Goal: Task Accomplishment & Management: Use online tool/utility

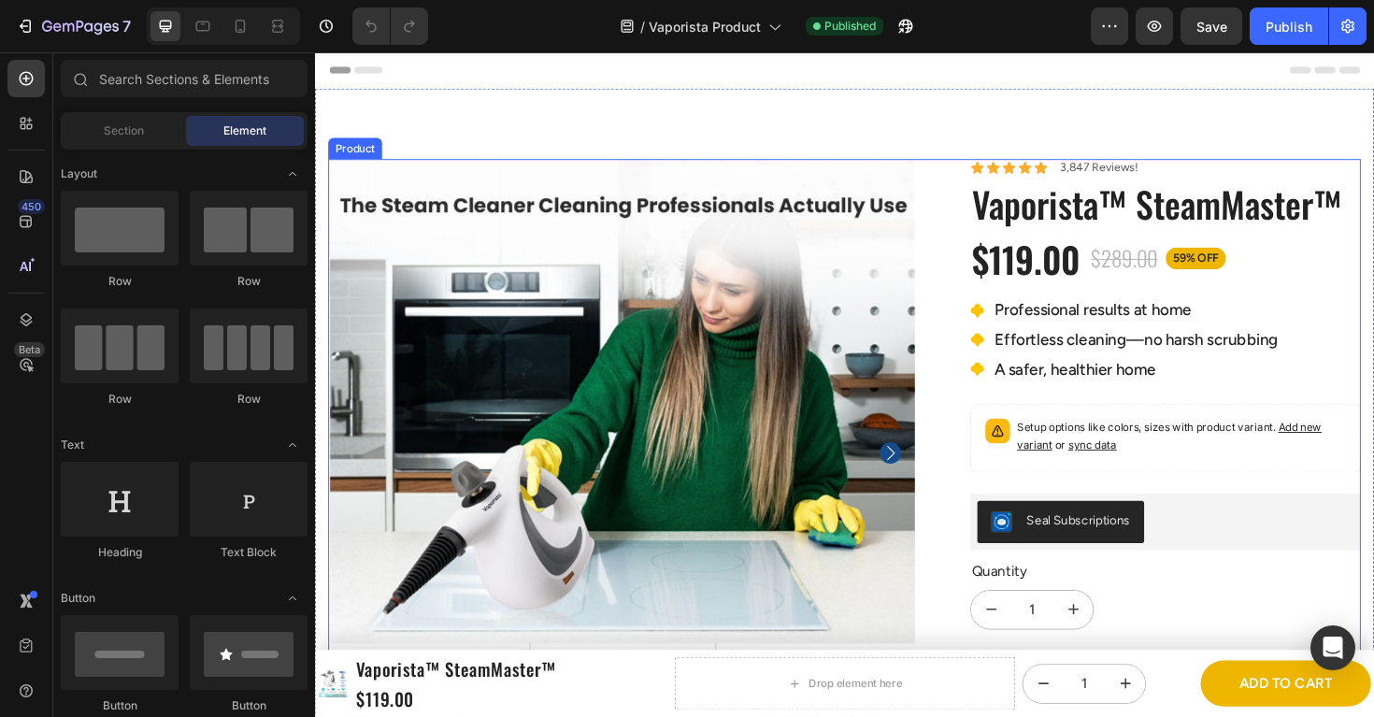
click at [965, 281] on div "Product Images Icon Icon Icon Icon Icon Icon List [PERSON_NAME], 34 — [GEOGRAPH…" at bounding box center [876, 641] width 1094 height 953
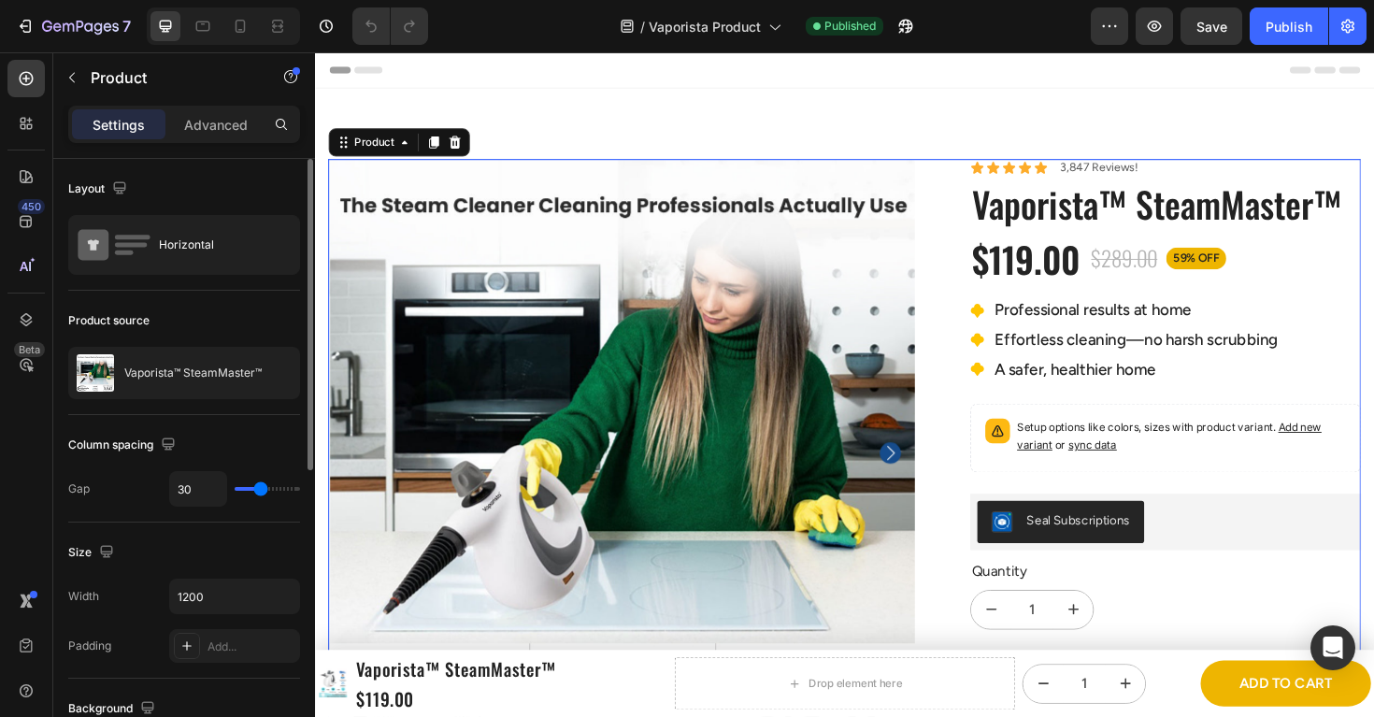
click at [183, 400] on div "Product source Vaporista™ SteamMaster™" at bounding box center [184, 353] width 232 height 124
click at [183, 381] on div "Vaporista™ SteamMaster™" at bounding box center [184, 373] width 232 height 52
click at [165, 276] on div "Layout Horizontal" at bounding box center [184, 225] width 232 height 132
click at [165, 264] on div "Horizontal" at bounding box center [216, 244] width 114 height 43
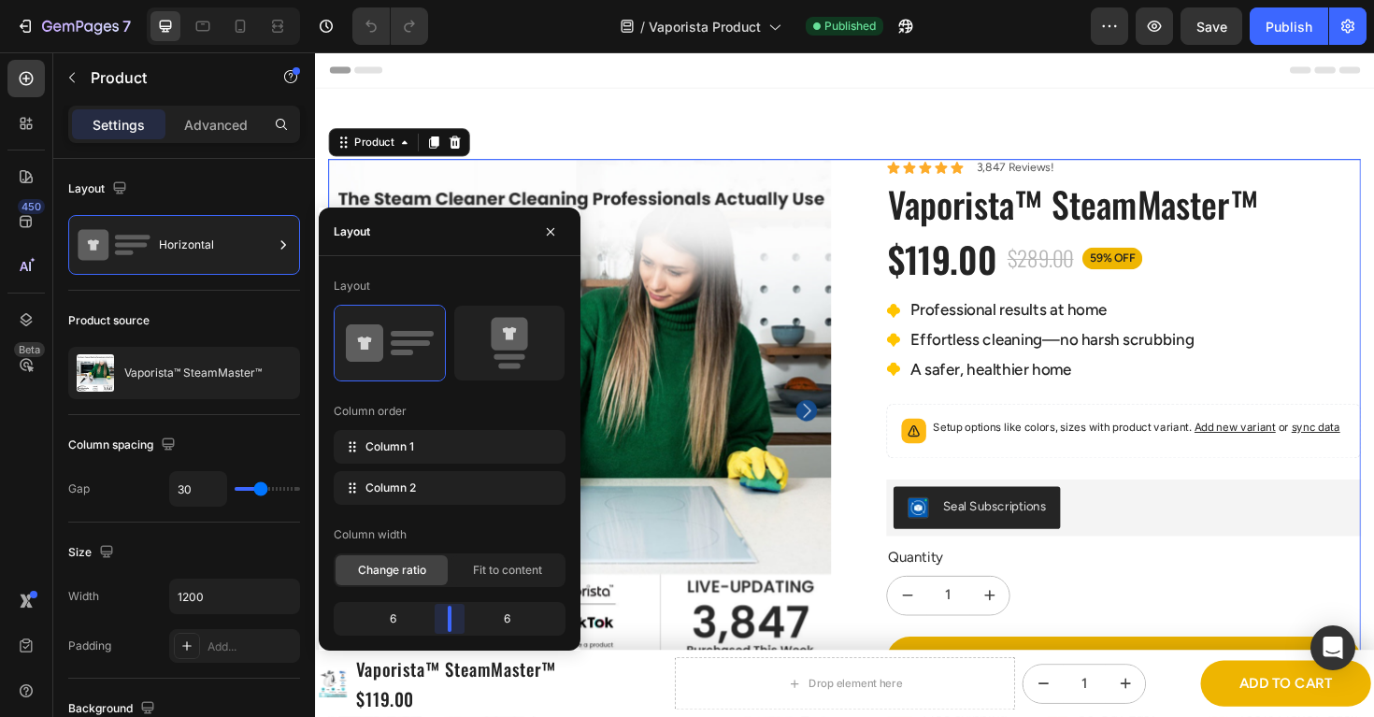
click at [457, 0] on body "7 Version history / Vaporista Product Published Preview Save Publish 450 Beta S…" at bounding box center [687, 0] width 1374 height 0
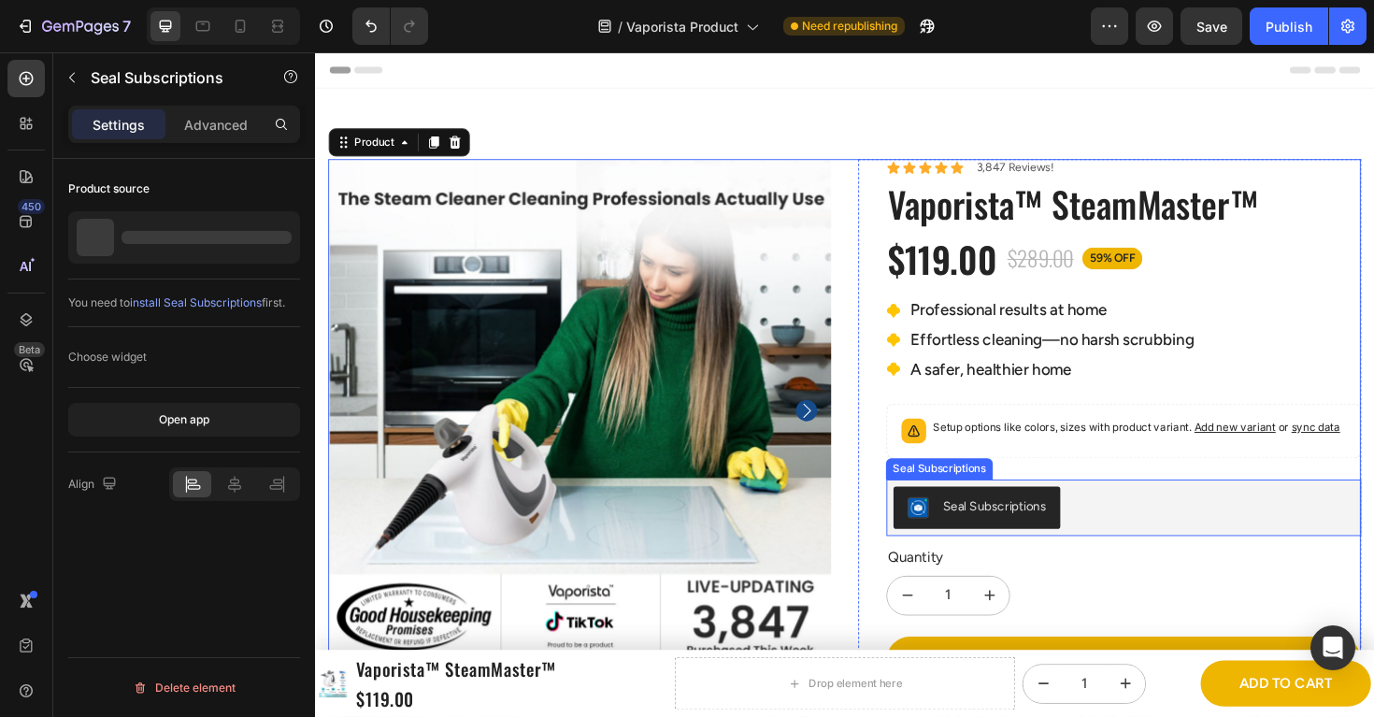
click at [1002, 537] on div "Seal Subscriptions" at bounding box center [1034, 533] width 109 height 20
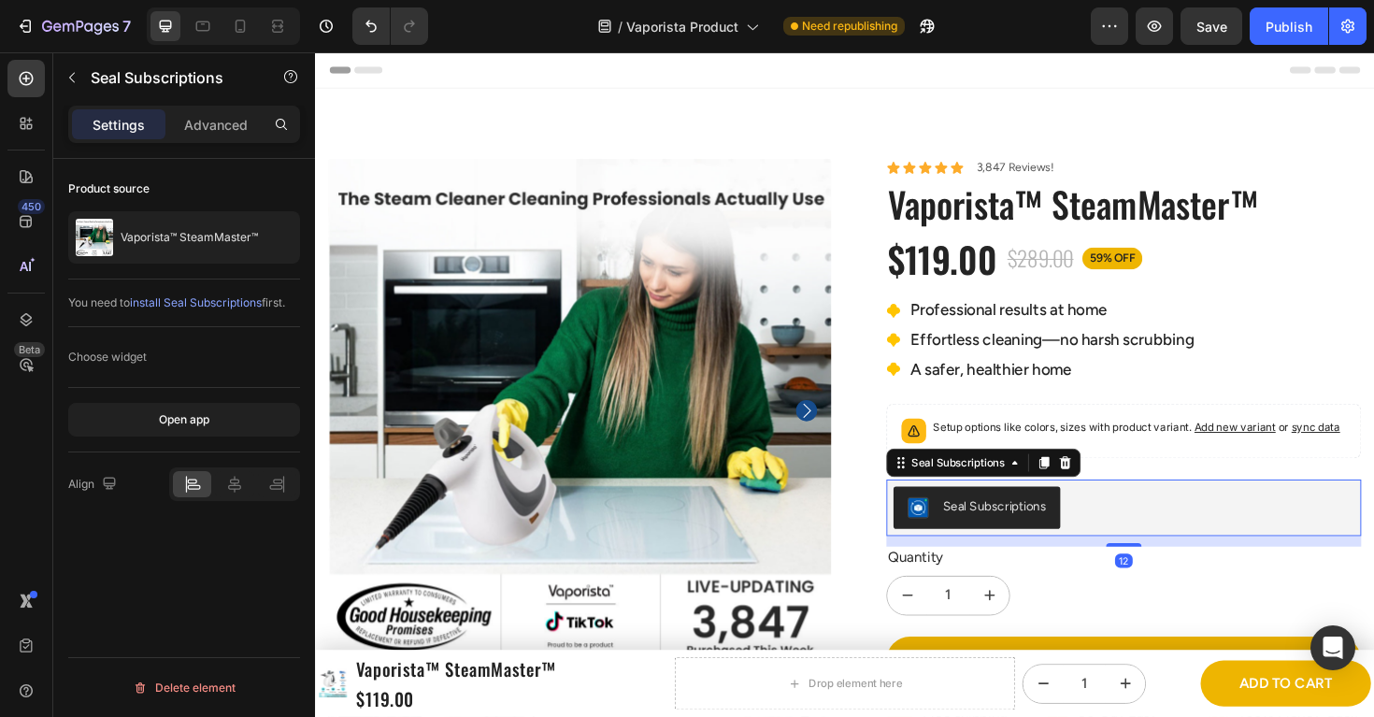
click at [1004, 537] on div "Seal Subscriptions" at bounding box center [1034, 533] width 109 height 20
click at [164, 421] on div "Open app" at bounding box center [184, 419] width 50 height 17
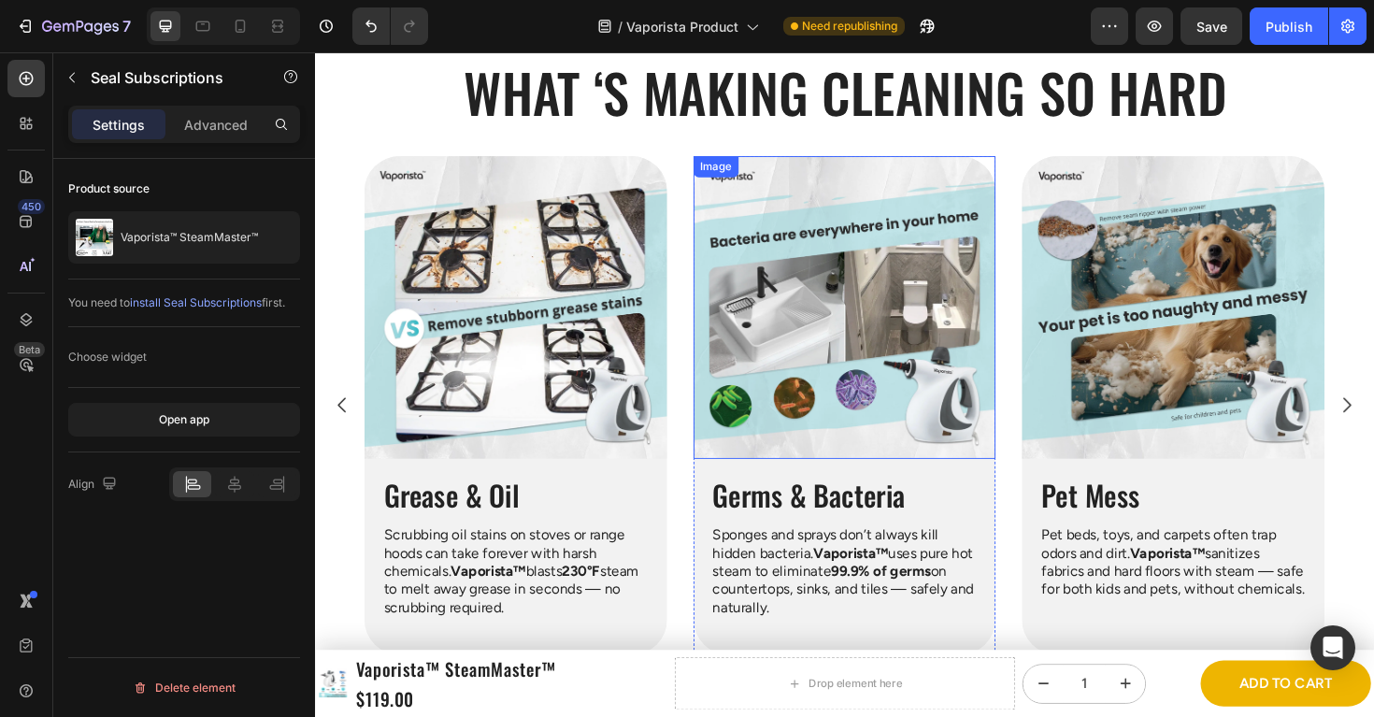
scroll to position [1376, 0]
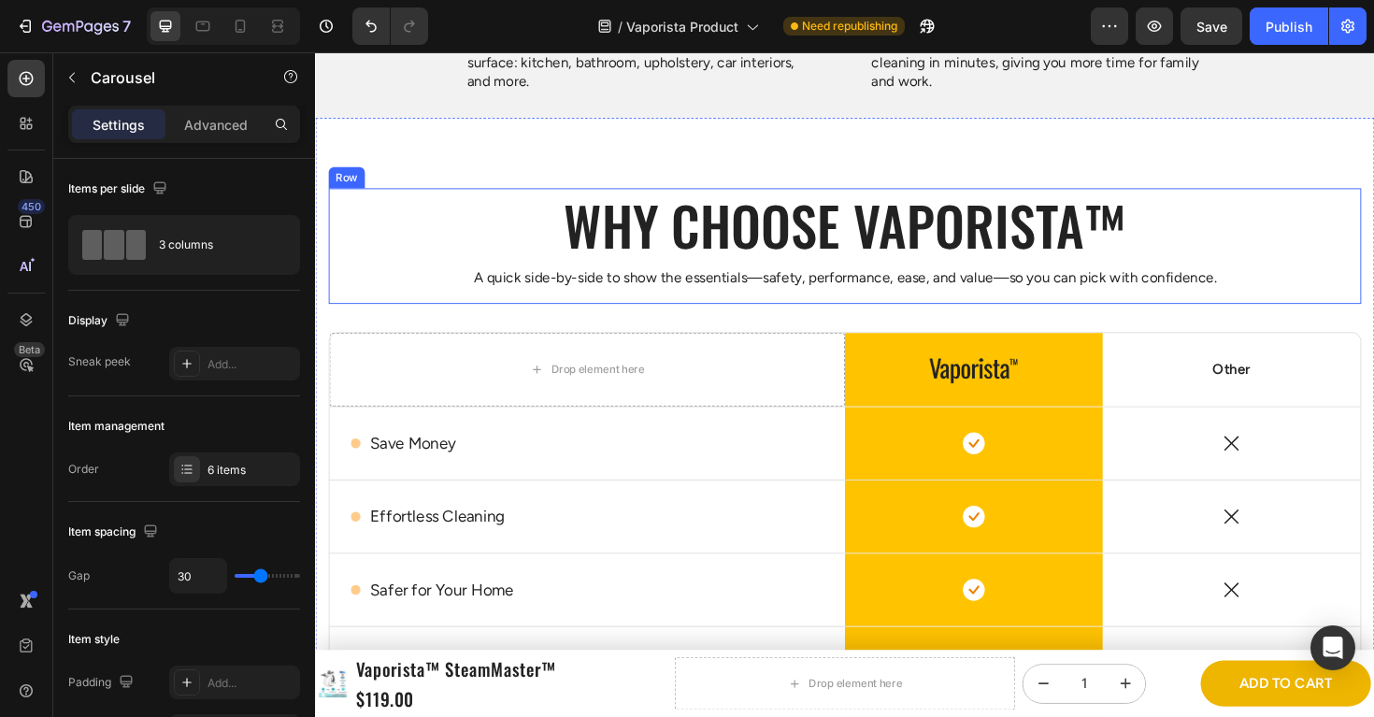
scroll to position [3196, 0]
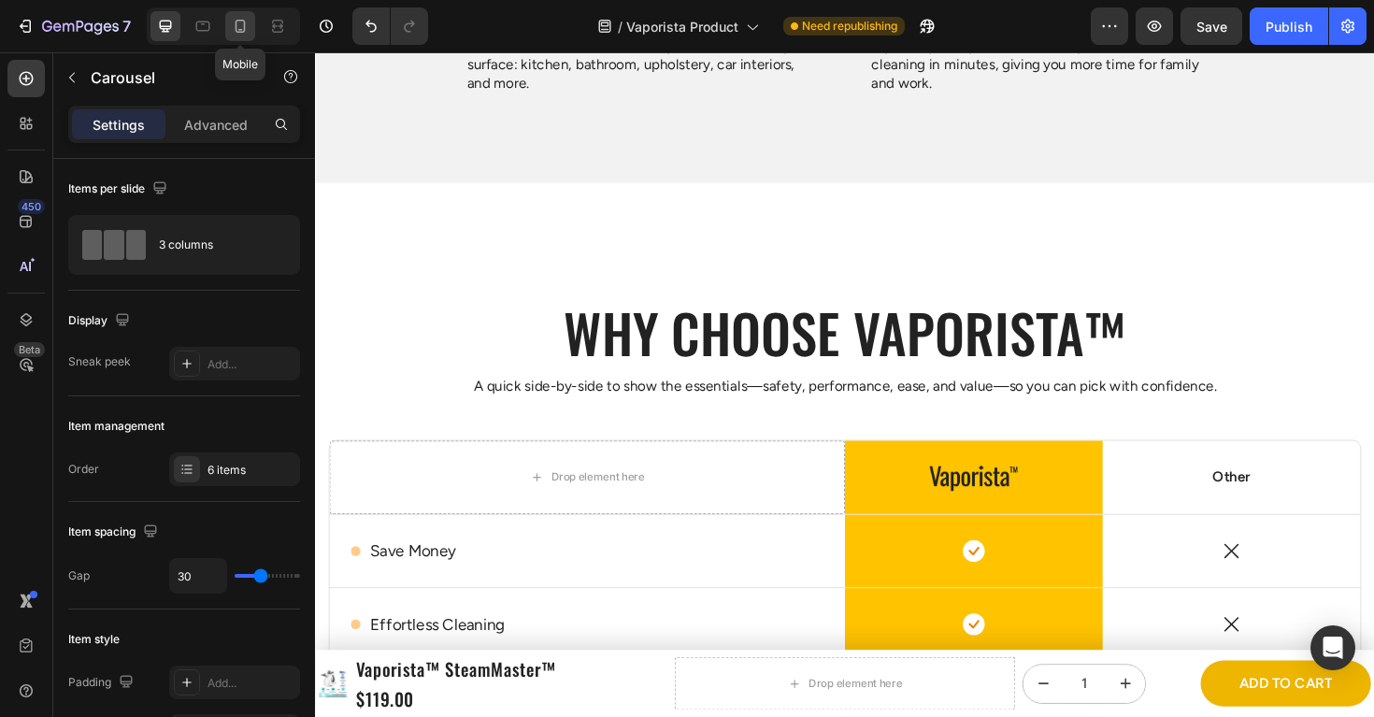
click at [242, 27] on icon at bounding box center [240, 26] width 19 height 19
type input "20"
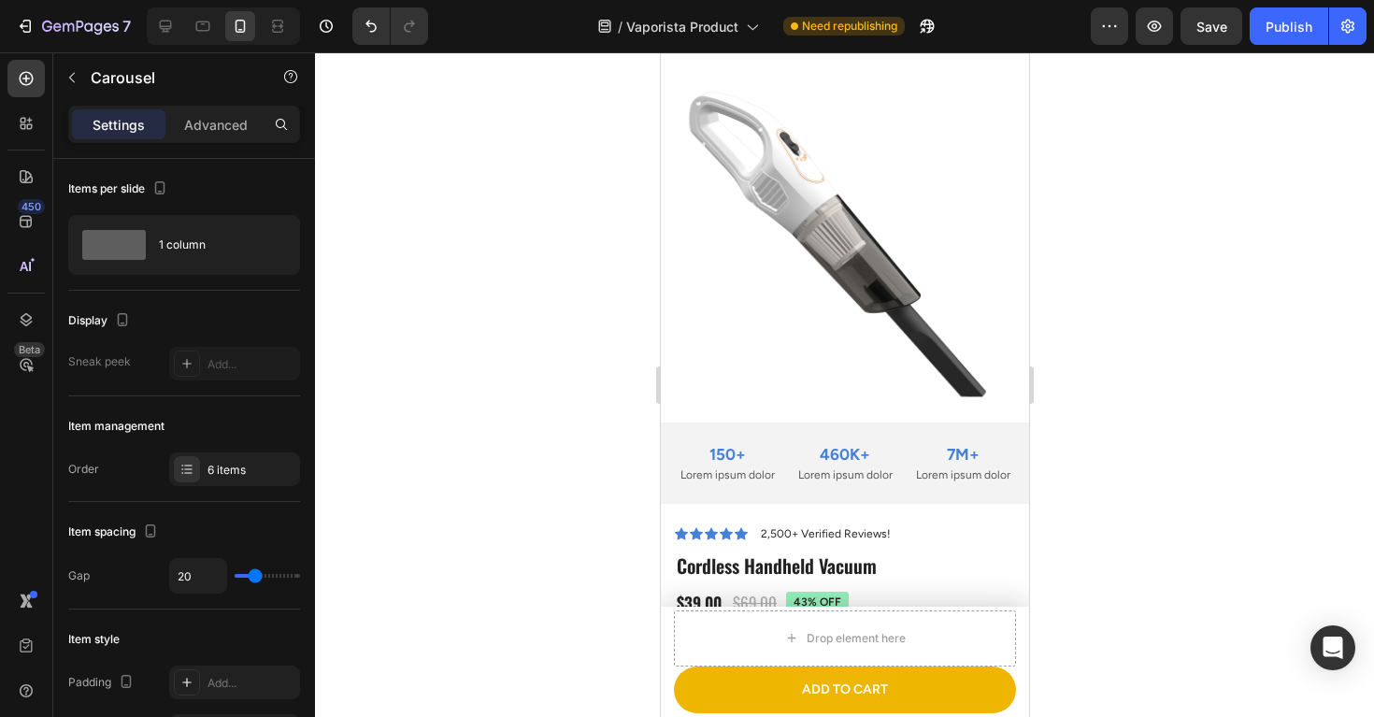
scroll to position [8018, 0]
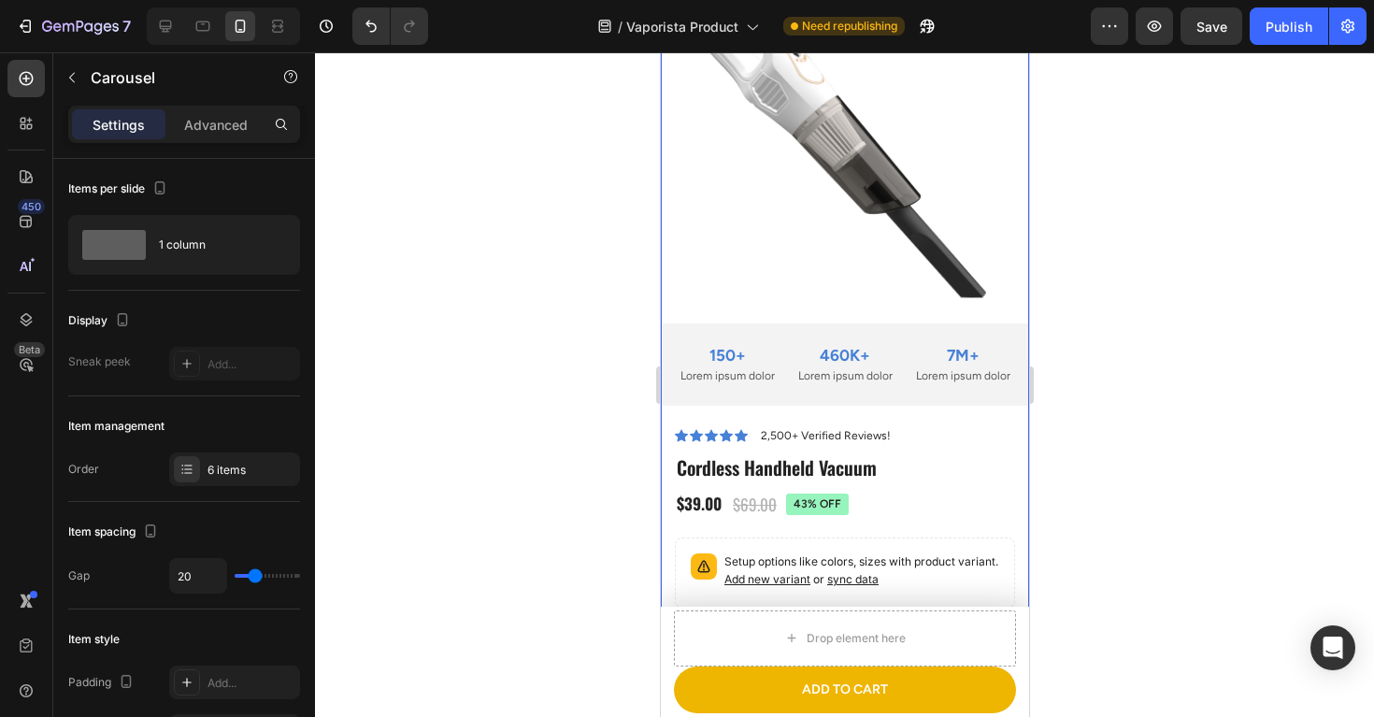
click at [976, 425] on div "Product Images Lorem ipsum dolor sit amet, consectetur Text Block 150+ Text Blo…" at bounding box center [844, 190] width 368 height 470
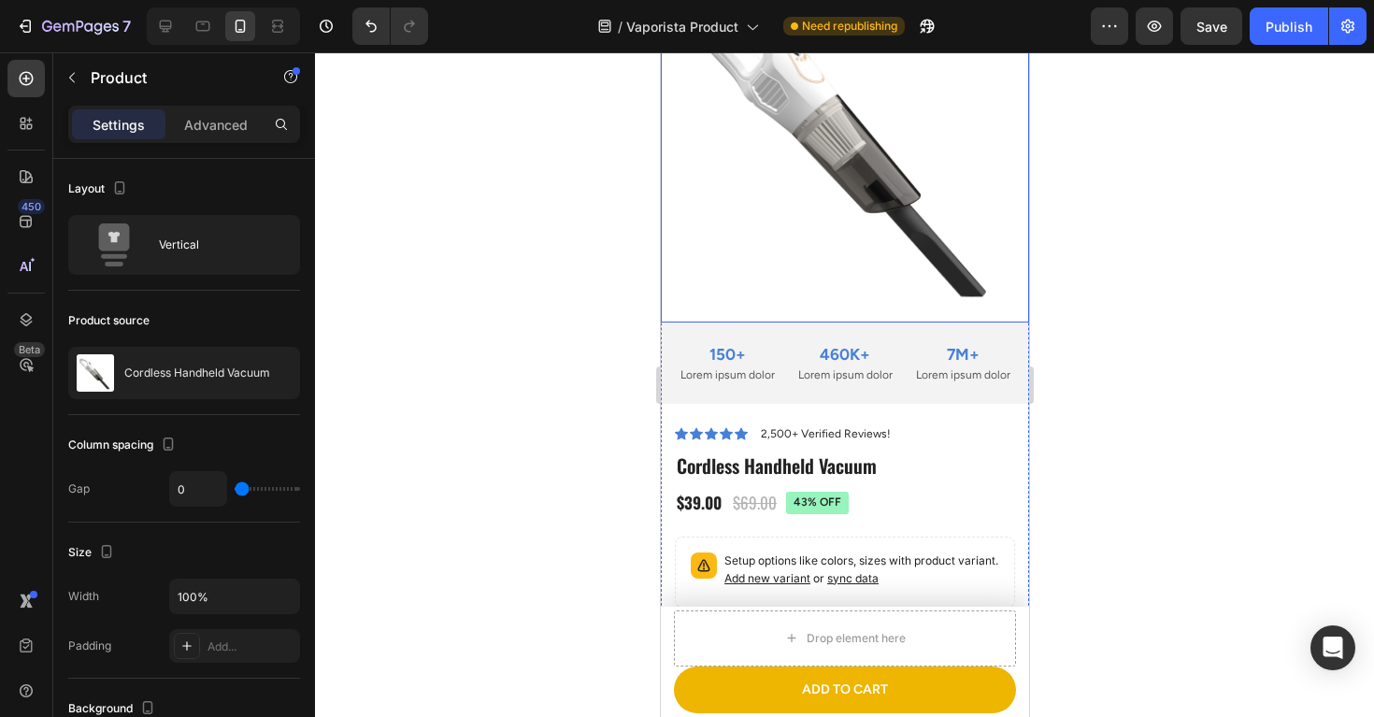
scroll to position [8125, 0]
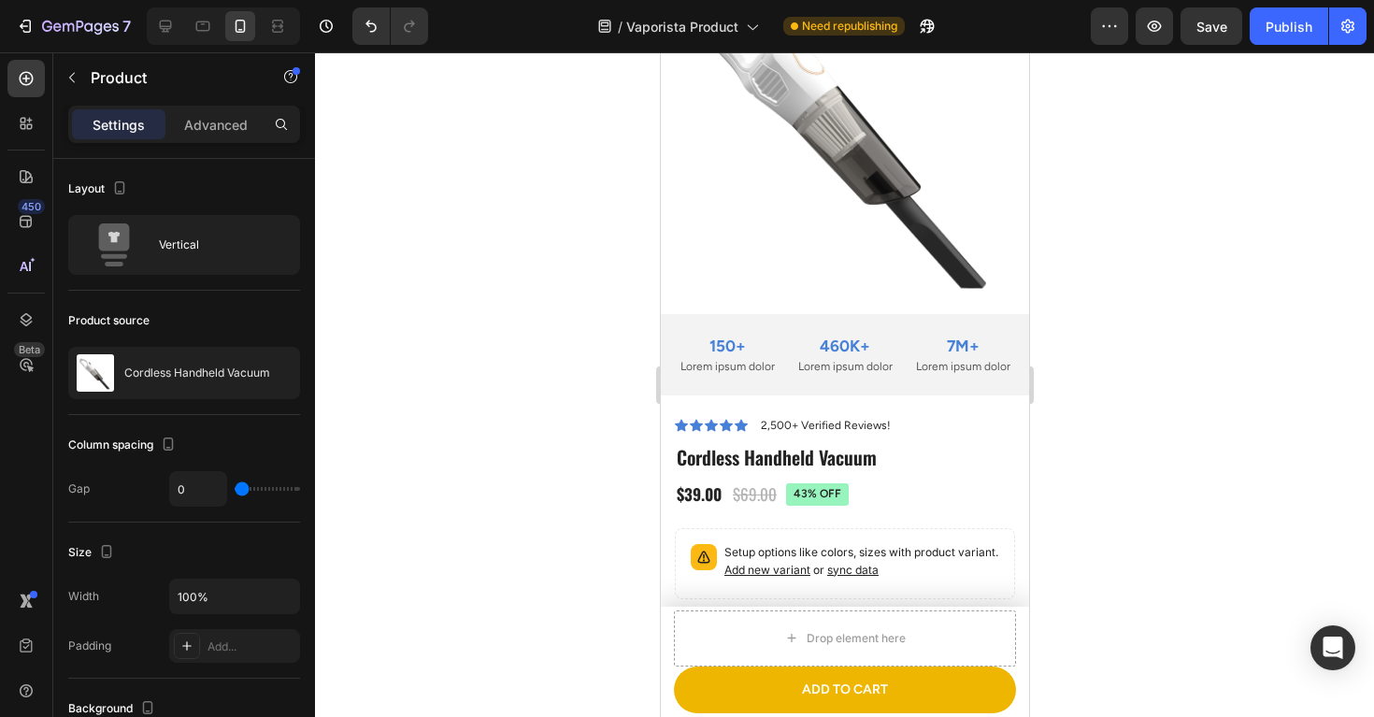
click at [932, 406] on div "Product Images Lorem ipsum dolor sit amet, consectetur Text Block 150+ Text Blo…" at bounding box center [844, 181] width 368 height 470
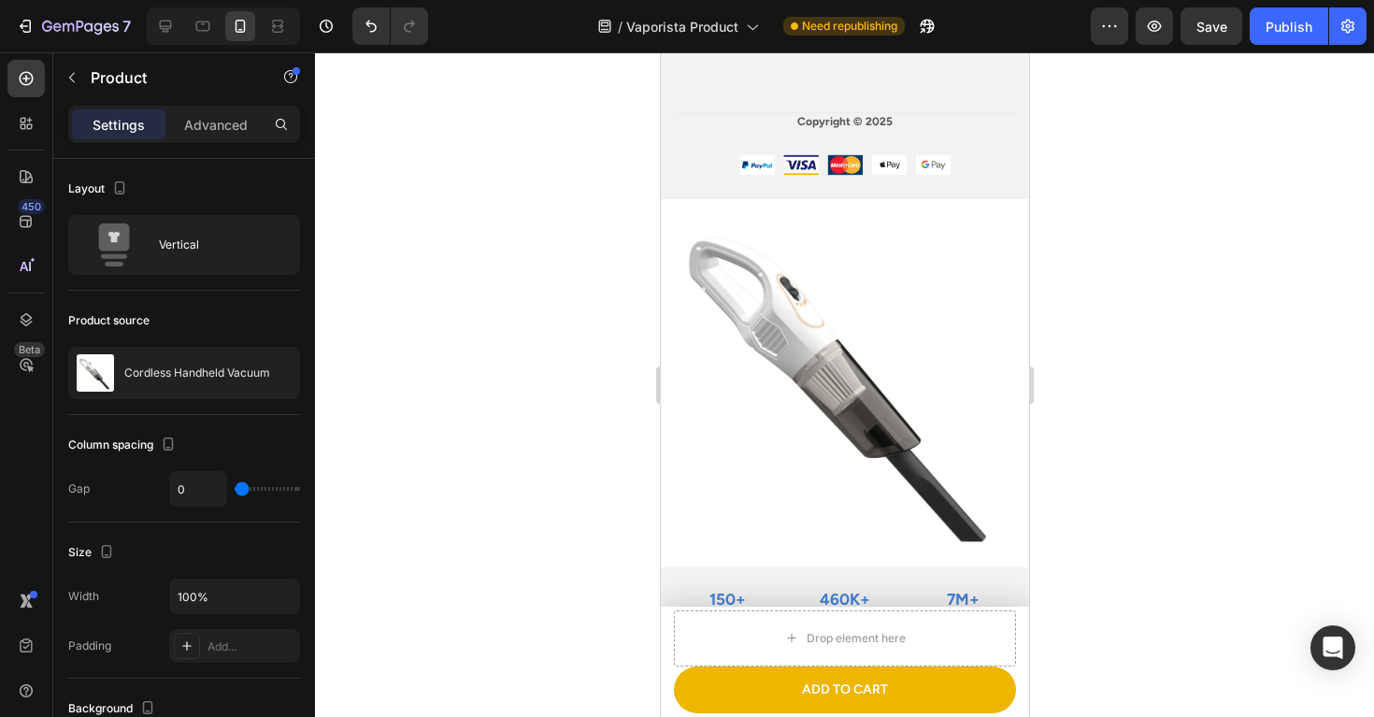
scroll to position [7828, 0]
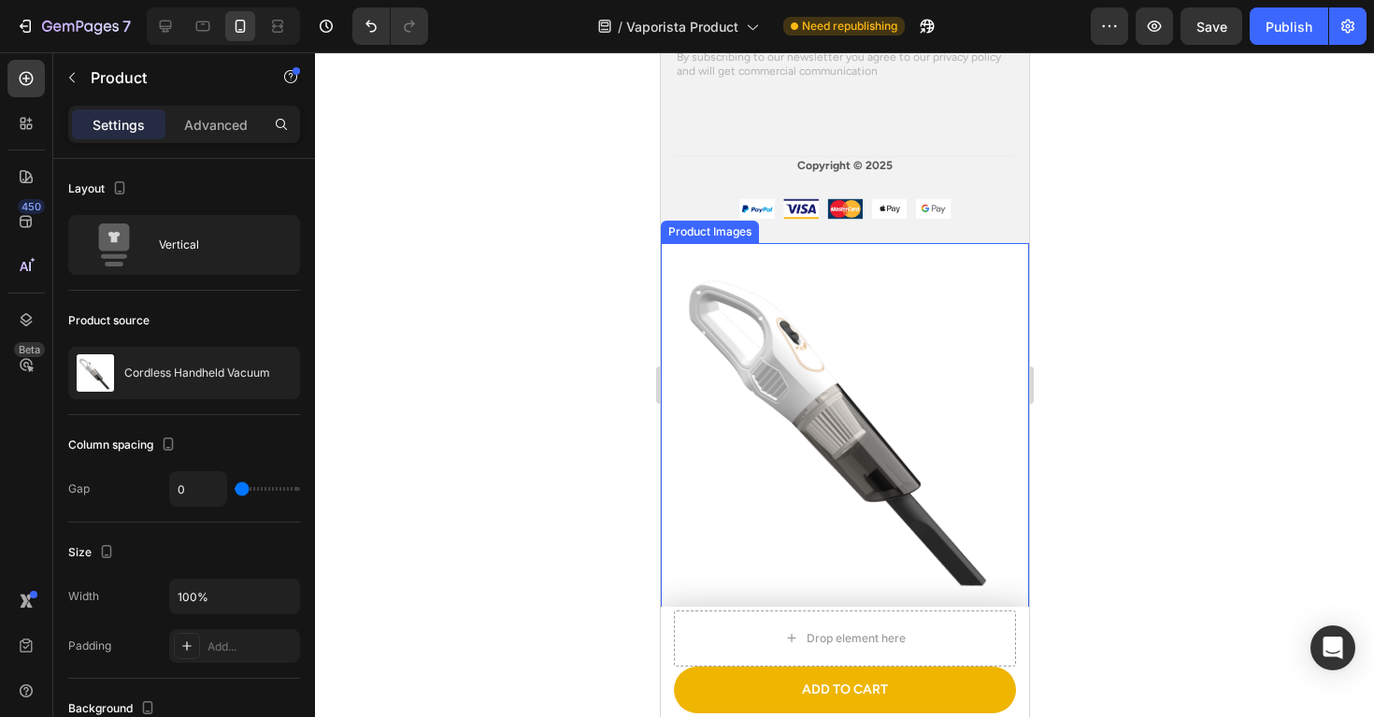
click at [804, 276] on img at bounding box center [844, 427] width 368 height 368
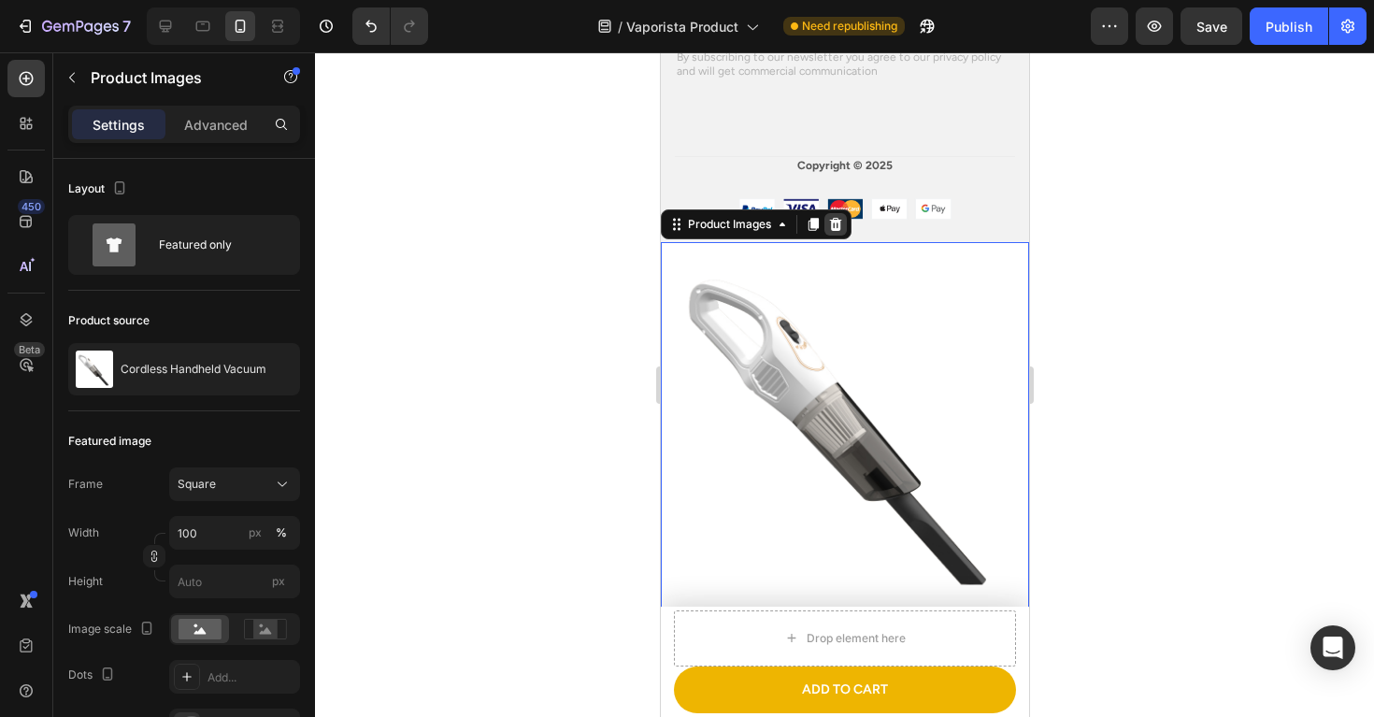
click at [836, 222] on icon at bounding box center [835, 224] width 12 height 13
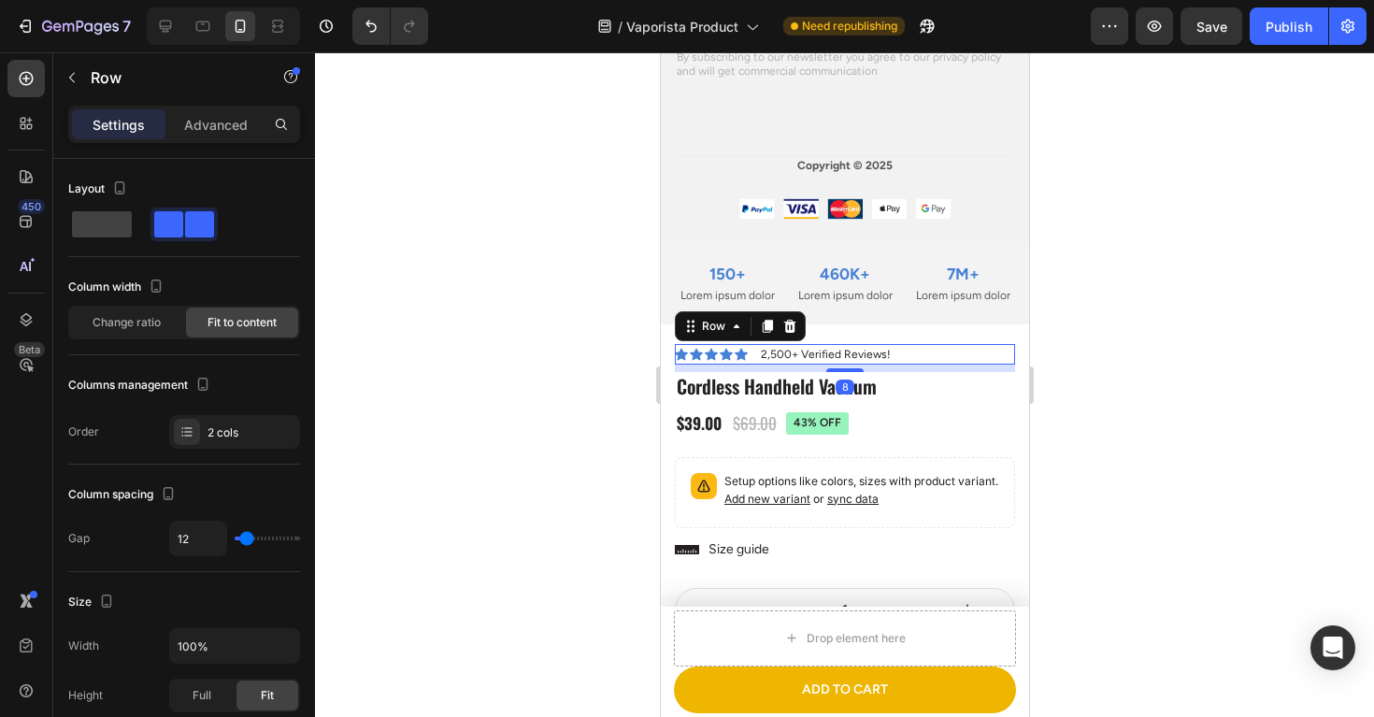
click at [911, 344] on div "Icon Icon Icon Icon Icon Icon List 2,500+ Verified Reviews! Text Block Row 8" at bounding box center [844, 354] width 340 height 21
click at [910, 332] on div "Lorem ipsum dolor sit amet, consectetur Text Block 150+ Text Block Lorem ipsum …" at bounding box center [844, 293] width 368 height 102
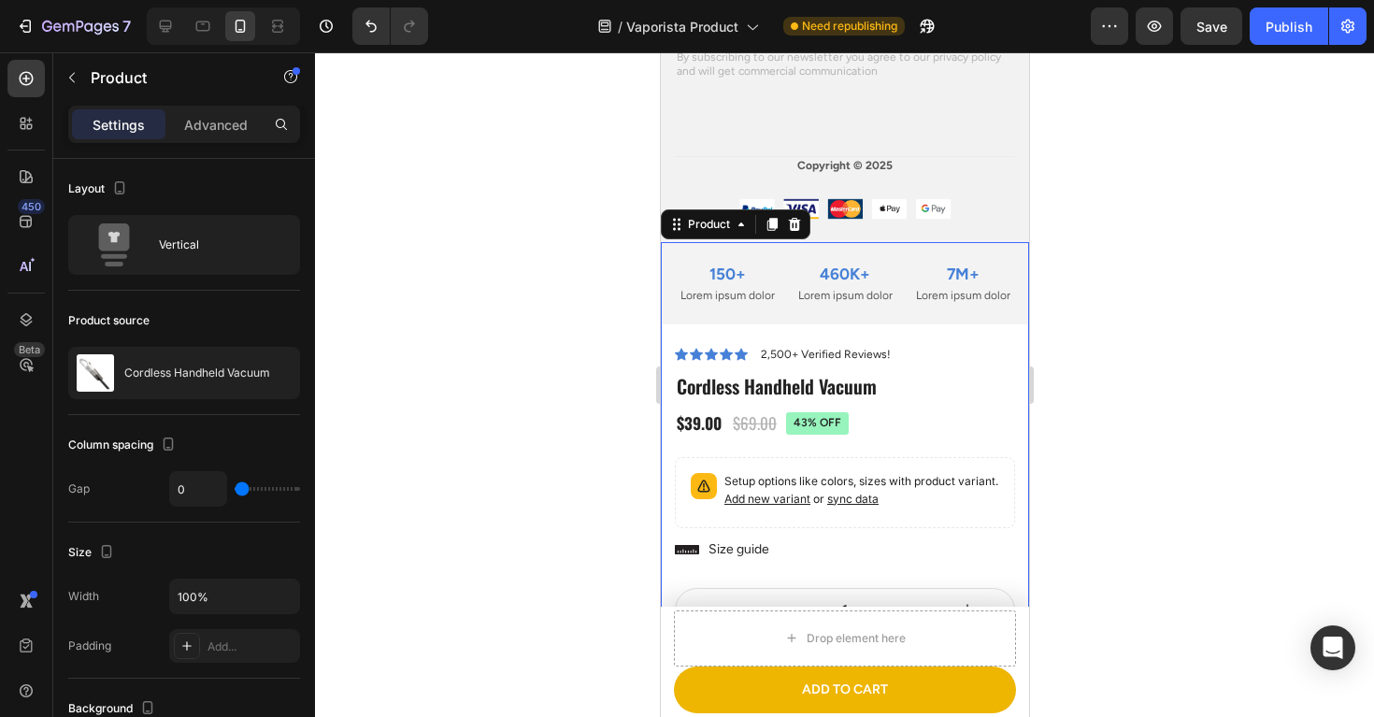
click at [792, 223] on icon at bounding box center [793, 224] width 15 height 15
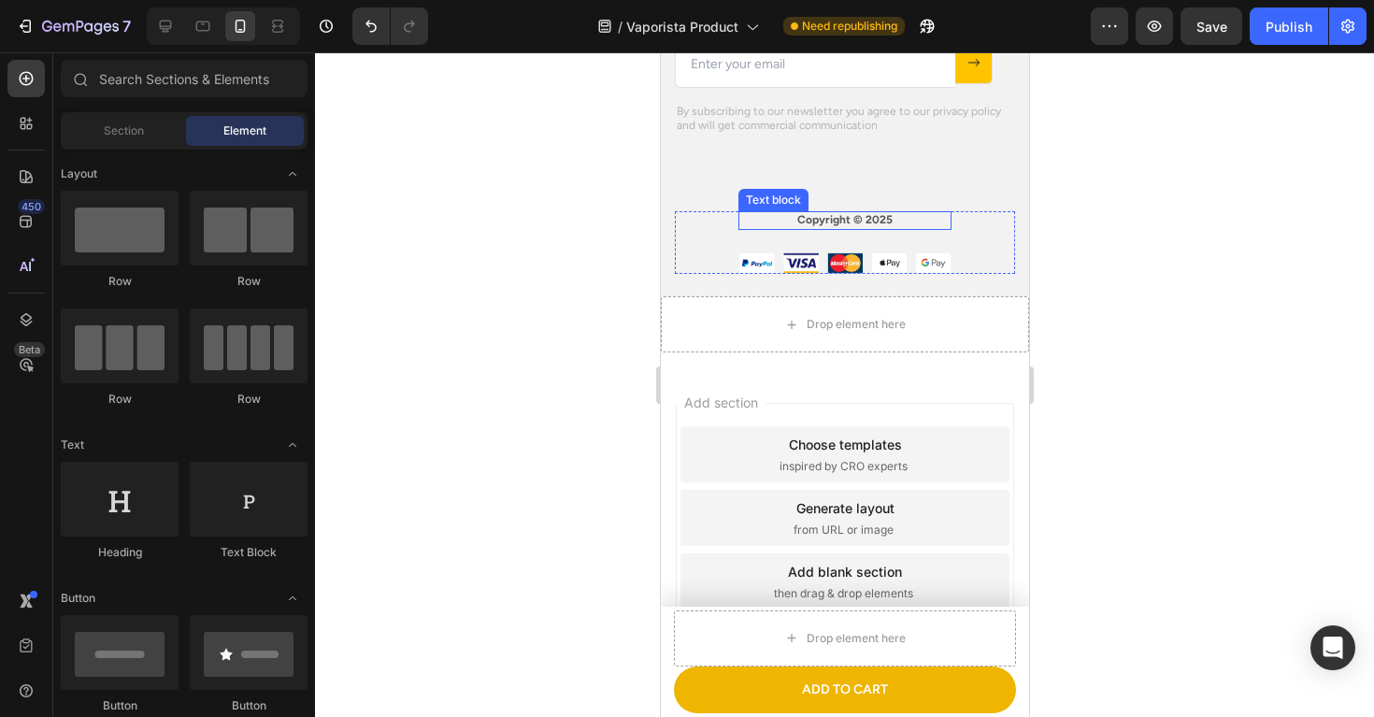
scroll to position [7774, 0]
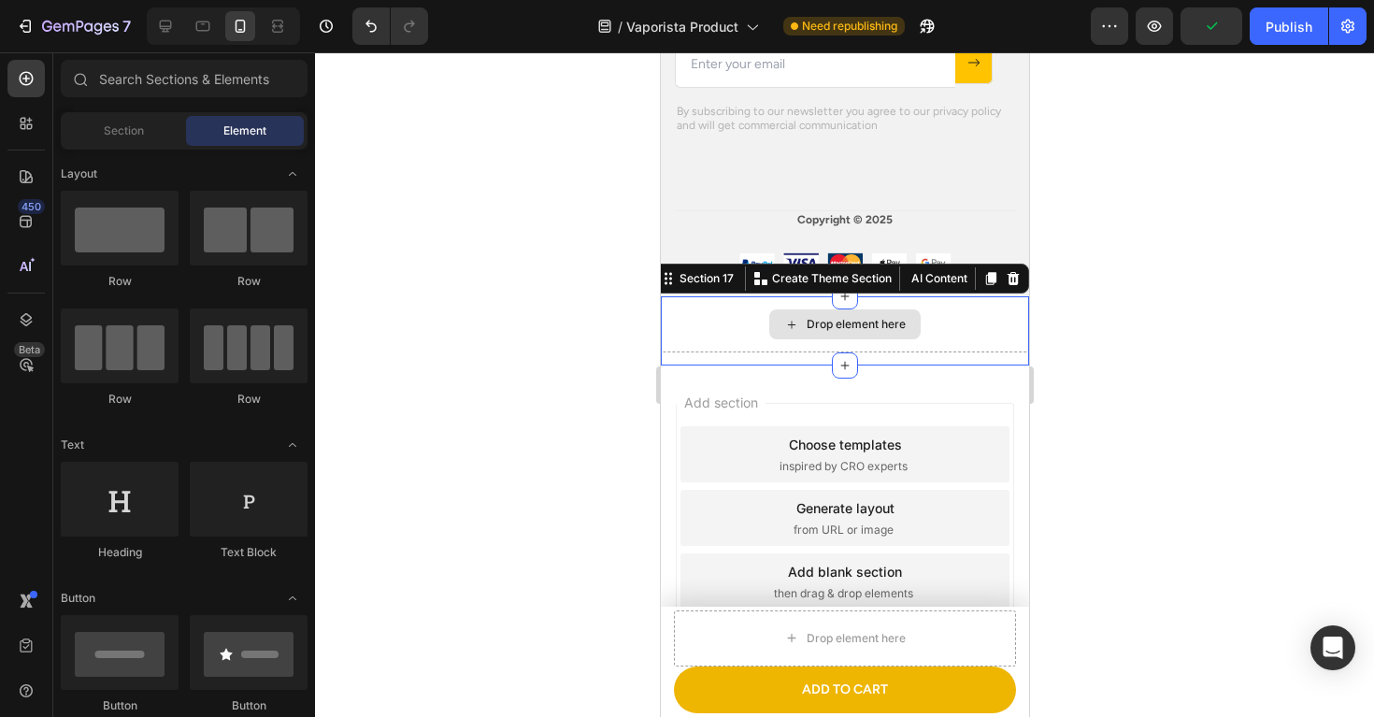
click at [750, 305] on div "Drop element here" at bounding box center [844, 324] width 368 height 56
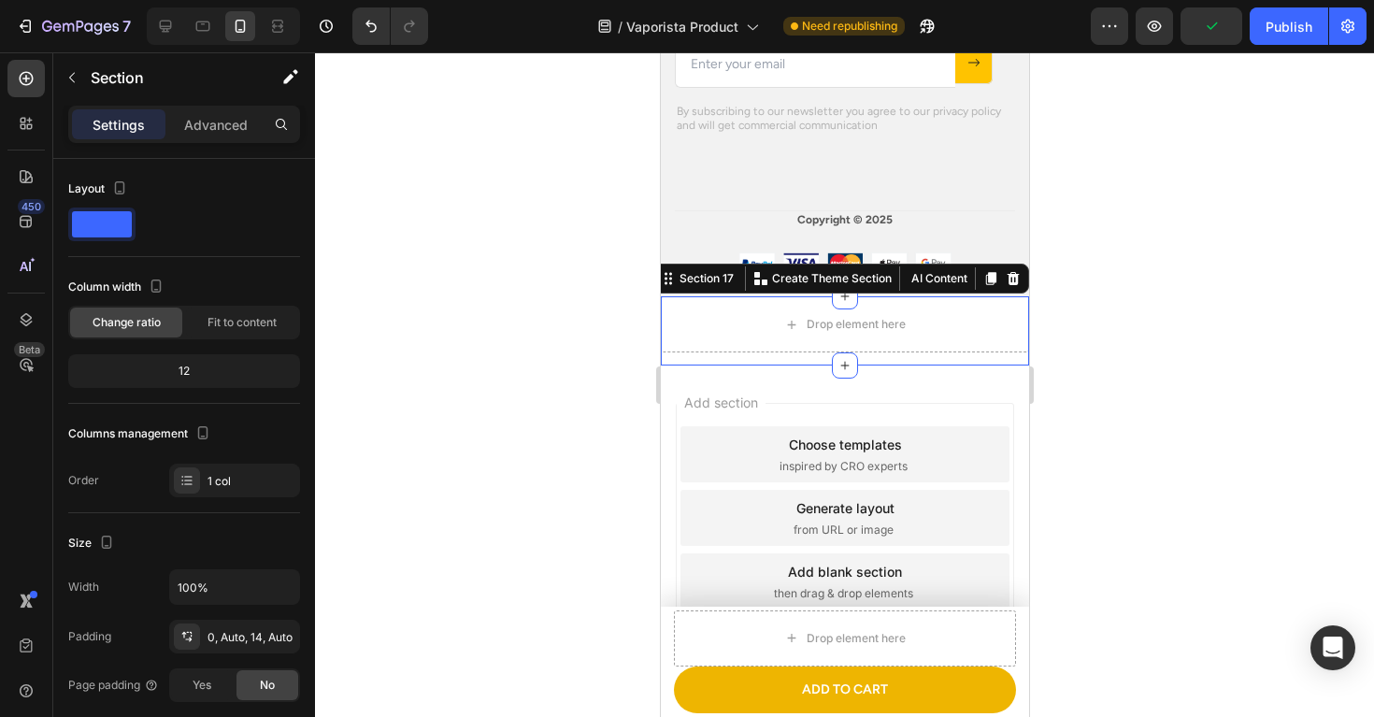
click at [1014, 282] on icon at bounding box center [1013, 278] width 12 height 13
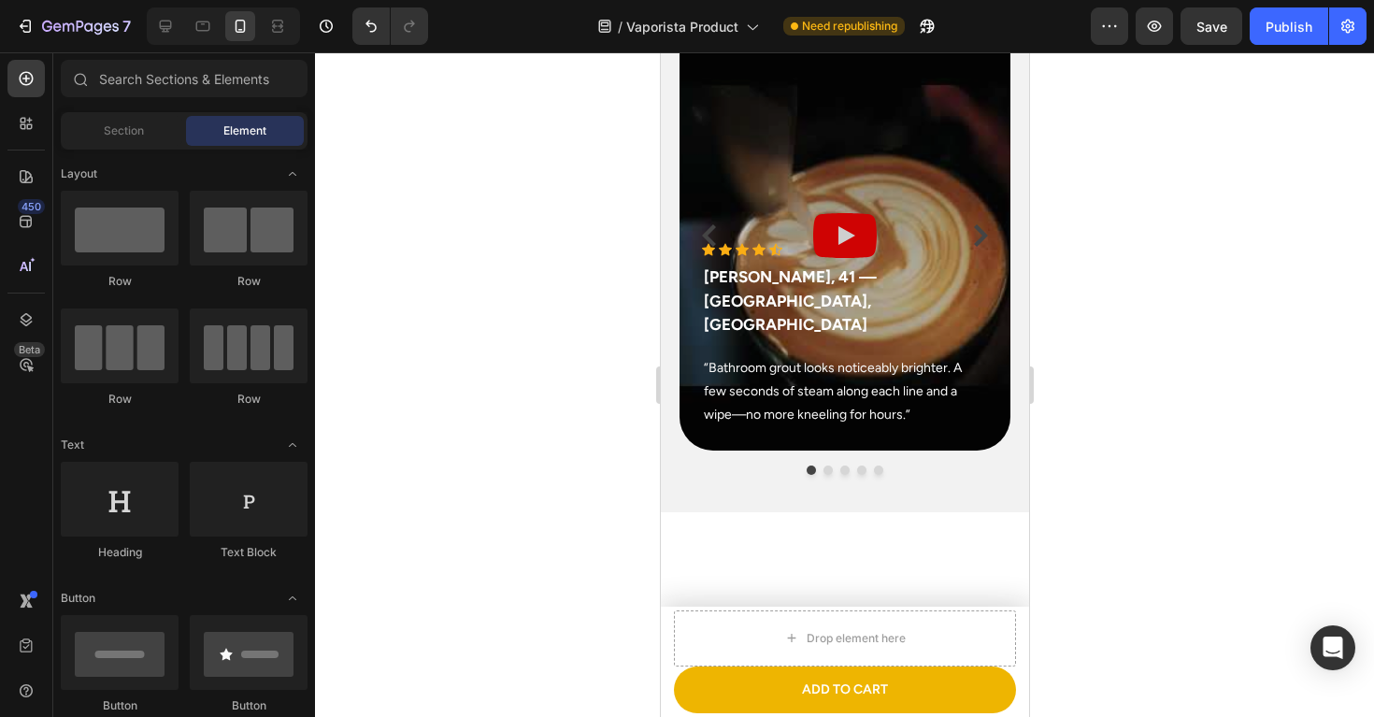
scroll to position [6234, 0]
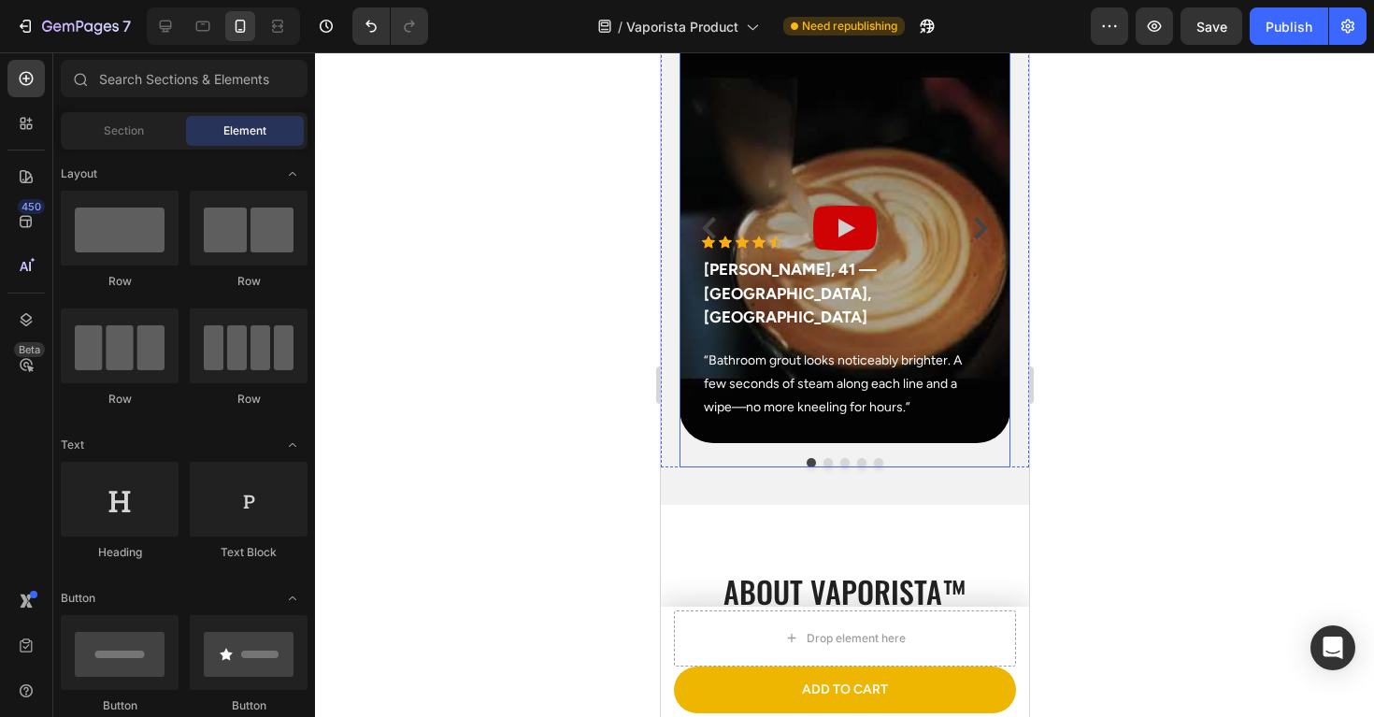
click at [824, 461] on button "Dot" at bounding box center [827, 462] width 9 height 9
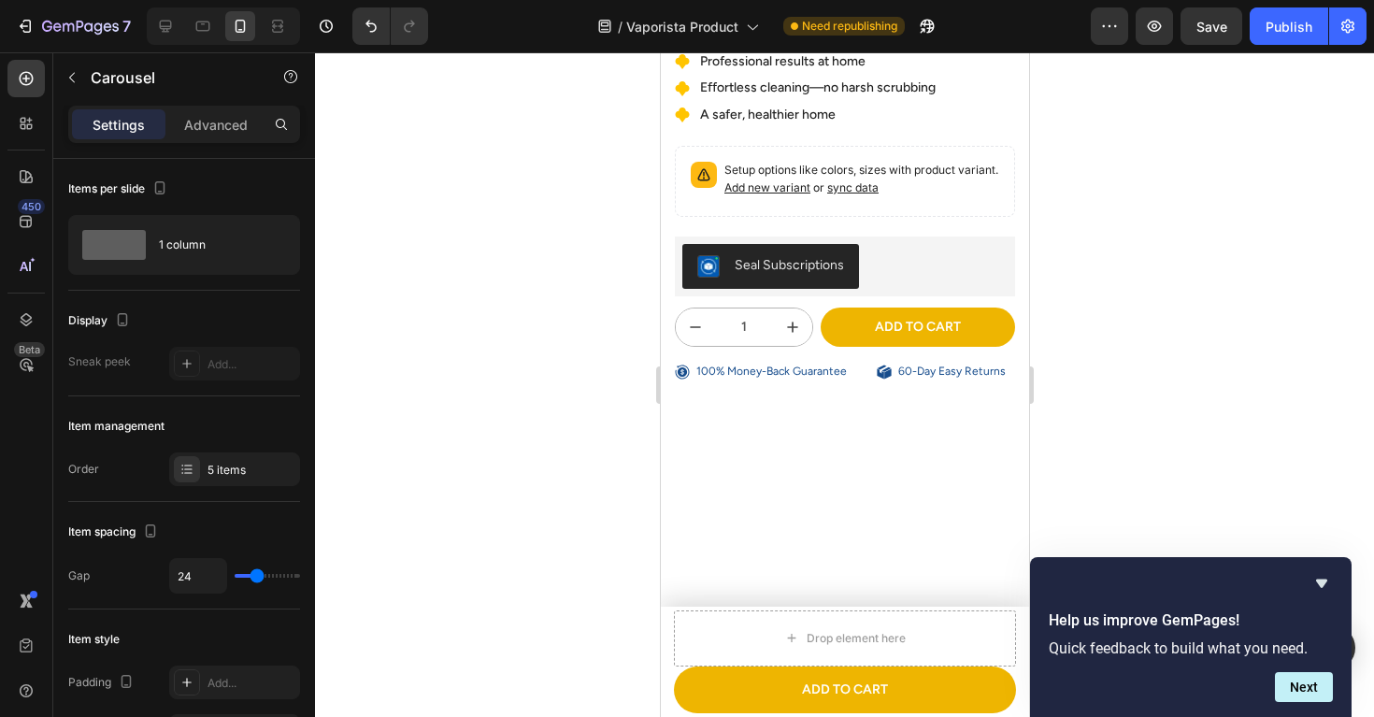
scroll to position [0, 0]
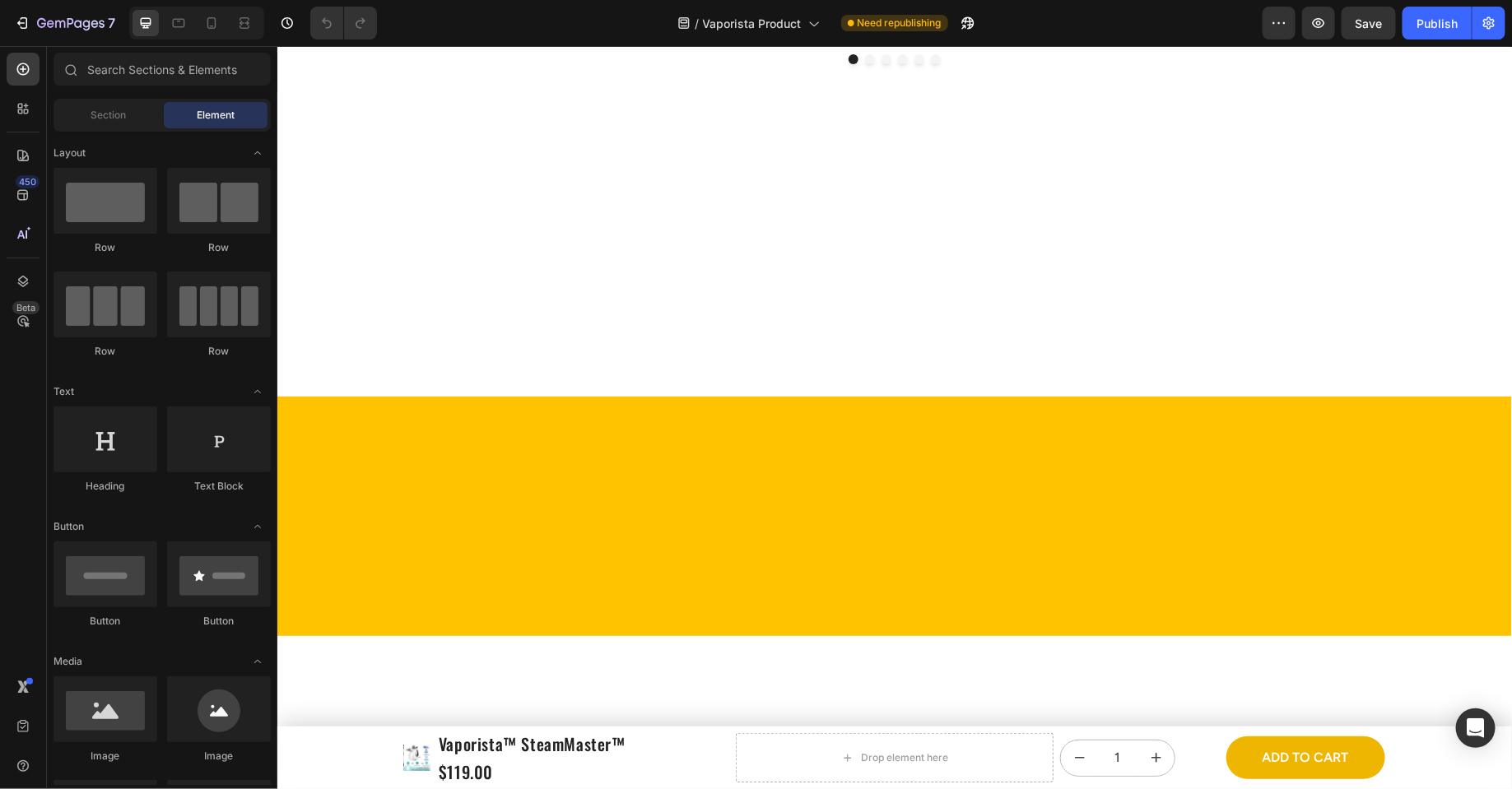
scroll to position [437, 0]
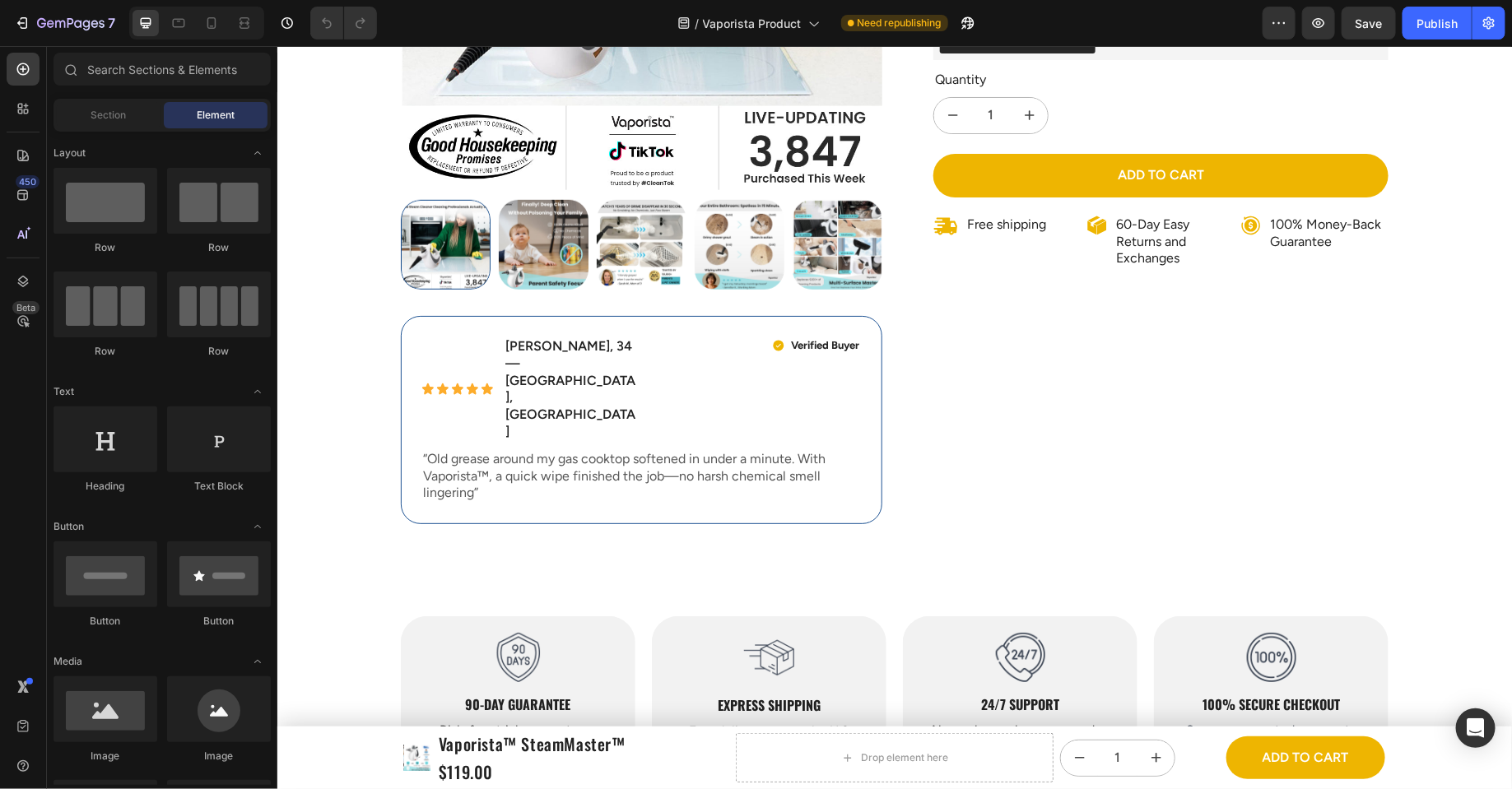
click at [398, 589] on section "Image 90-Day Guarantee Heading Risk-free trial, easy returns Text Block Hero Ba…" at bounding box center [894, 687] width 1014 height 195
click at [473, 589] on div "Image 90-Day Guarantee Heading Risk-free trial, easy returns Text Block Hero Ba…" at bounding box center [894, 687] width 988 height 195
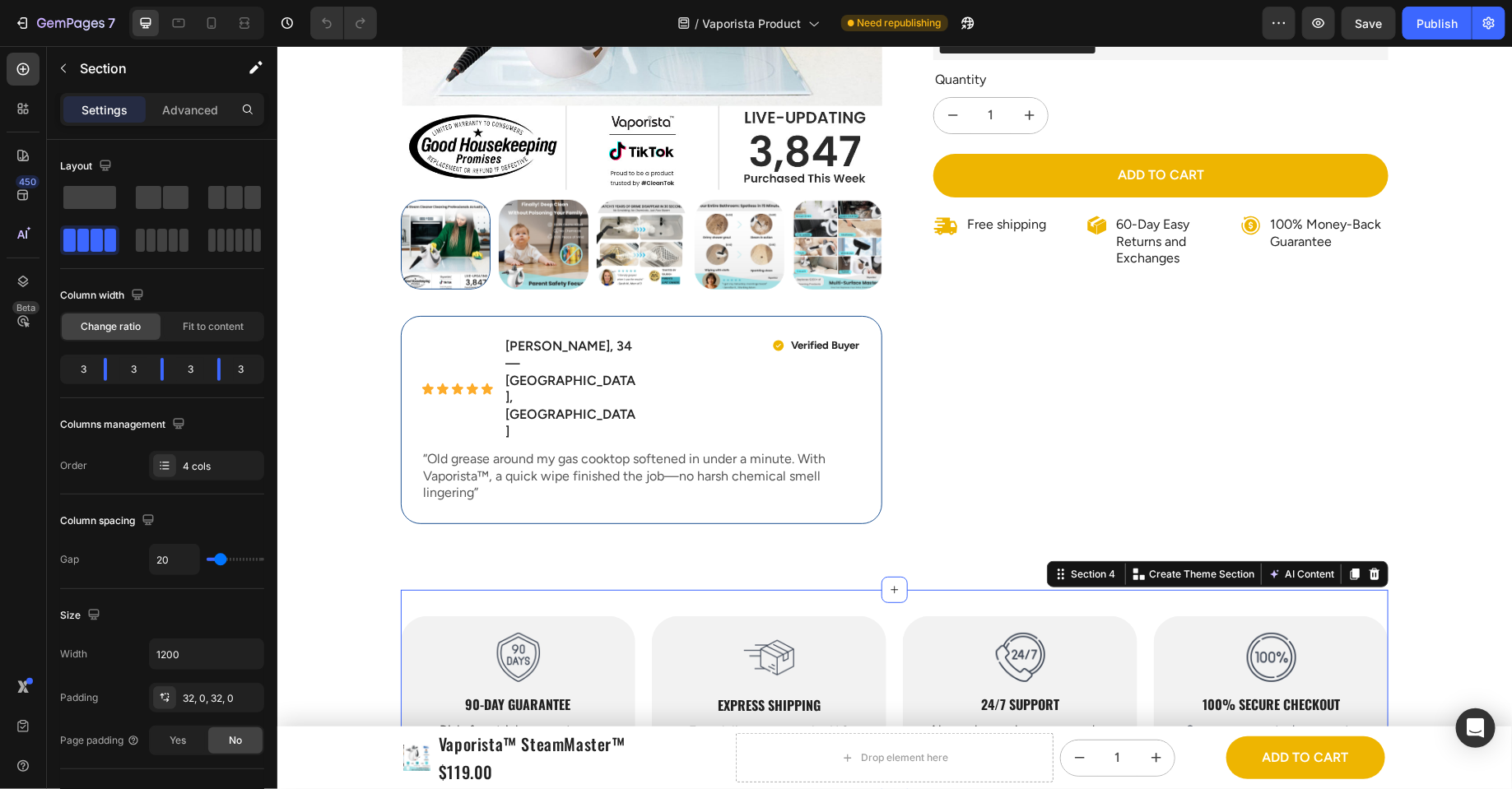
click at [1209, 567] on icon at bounding box center [1374, 573] width 13 height 13
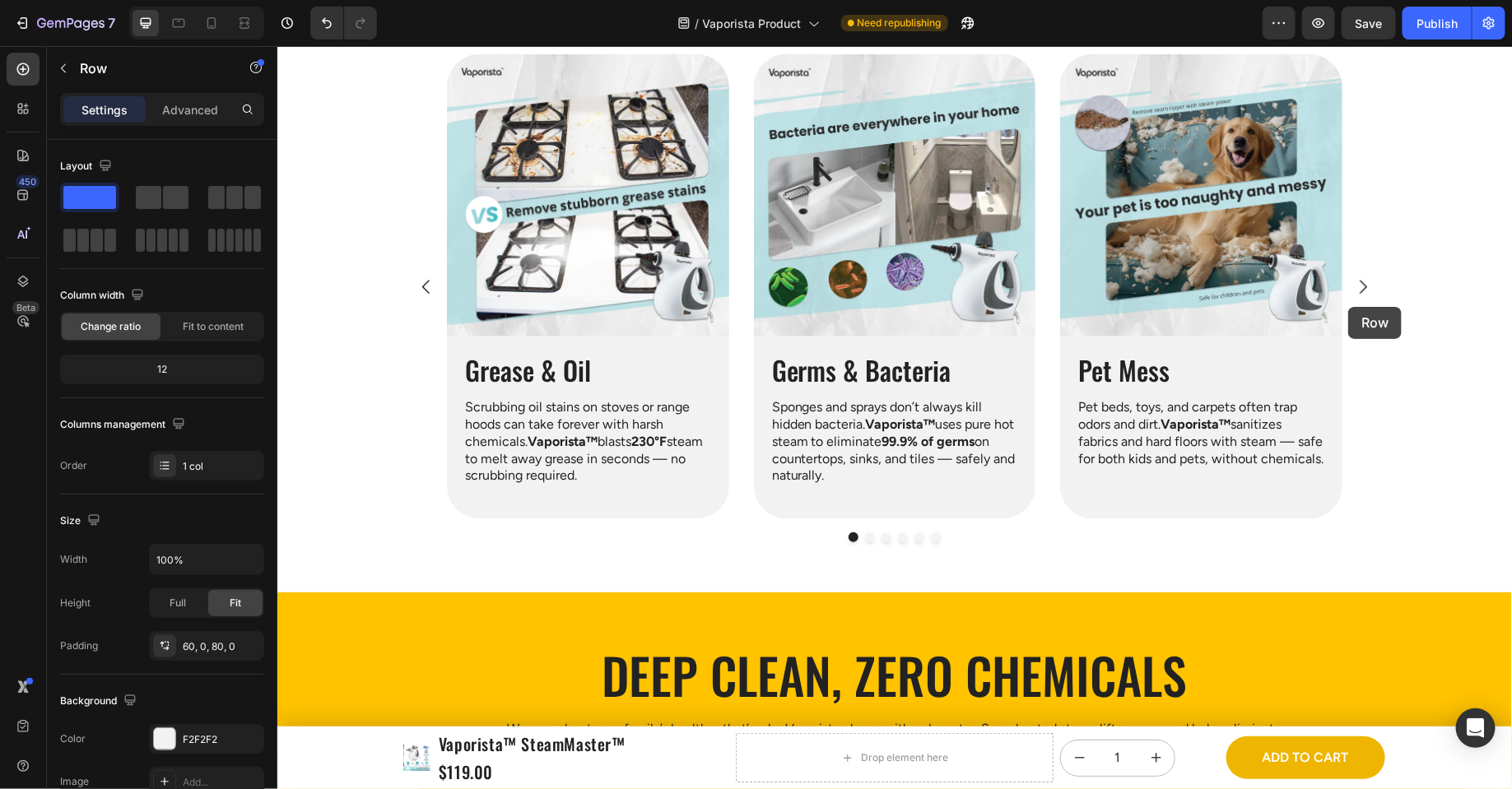
scroll to position [656, 0]
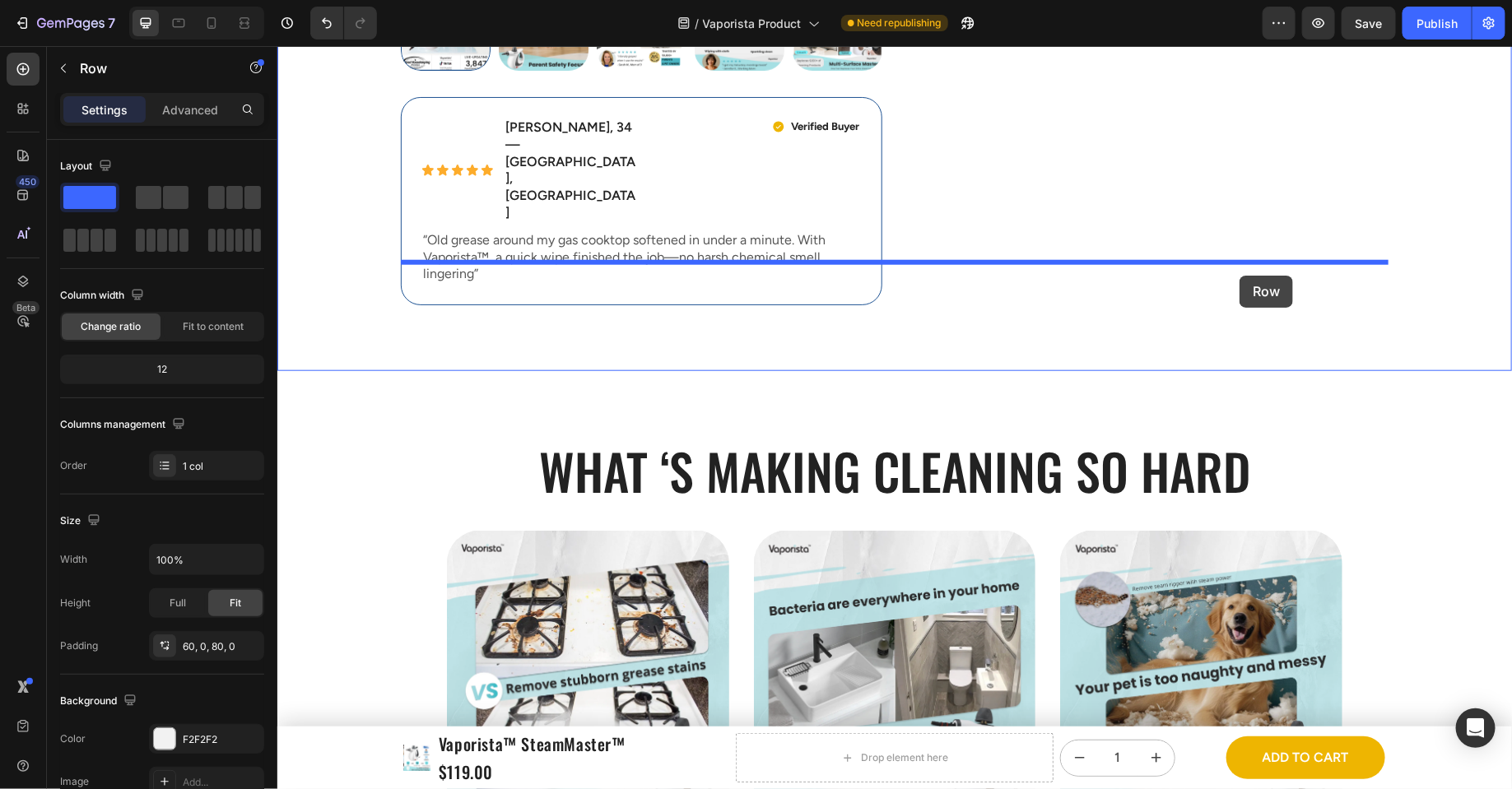
drag, startPoint x: 1384, startPoint y: 156, endPoint x: 1239, endPoint y: 275, distance: 187.6
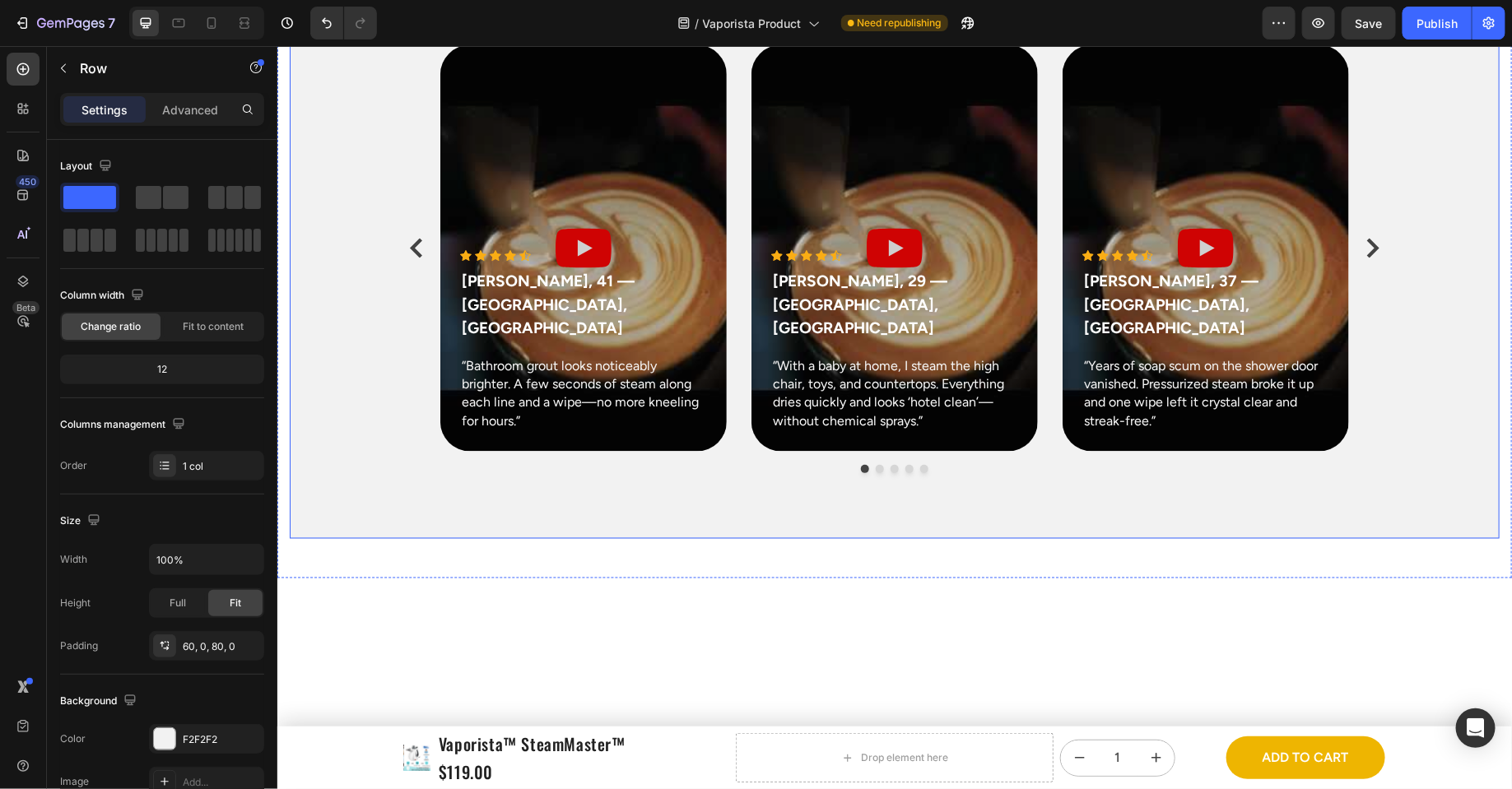
scroll to position [1180, 0]
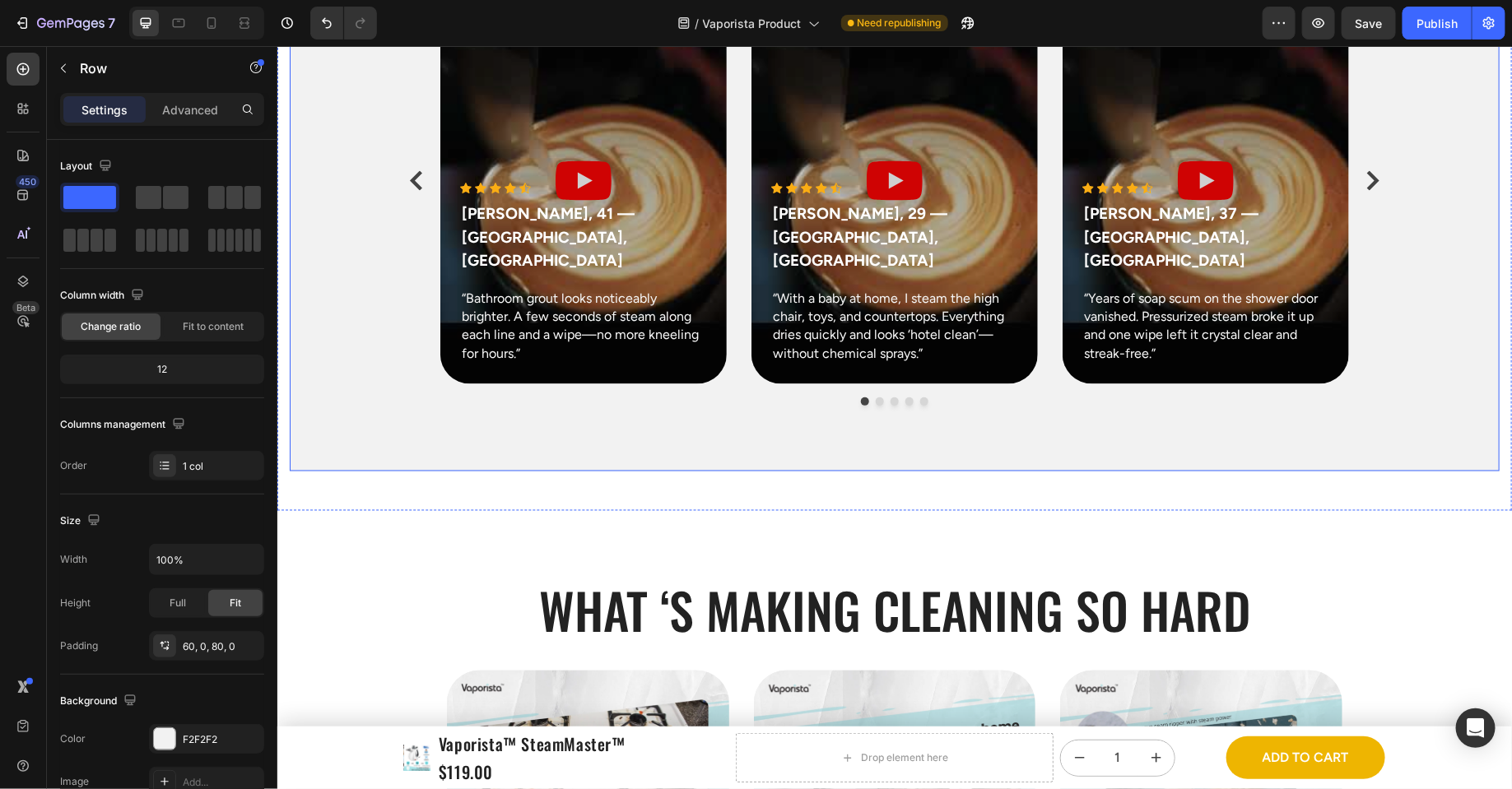
click at [306, 352] on div "Real customer, Real feedback Heading Deep clean grout lines Real voices from re…" at bounding box center [894, 138] width 1210 height 663
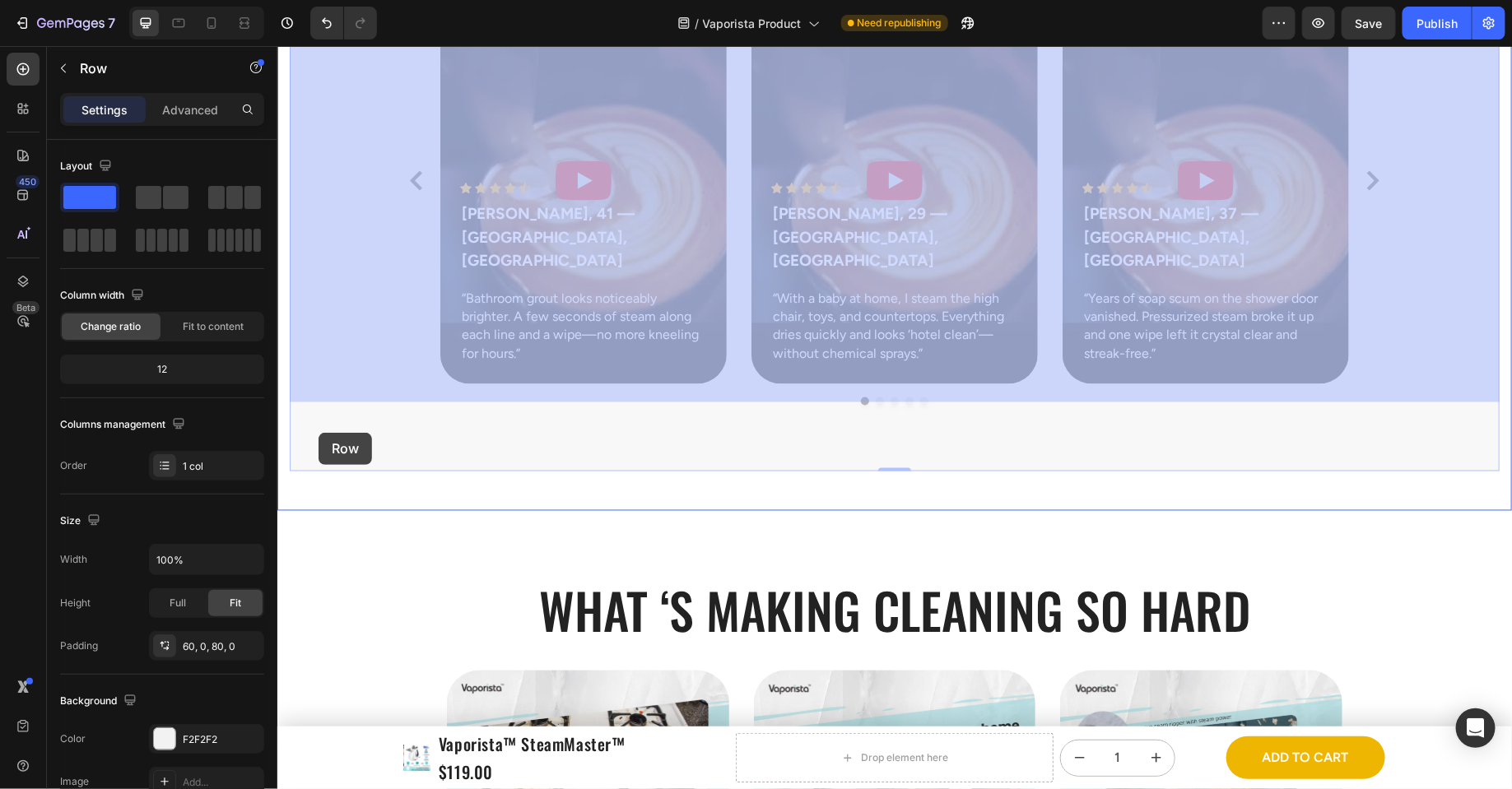
drag, startPoint x: 315, startPoint y: 358, endPoint x: 318, endPoint y: 432, distance: 74.1
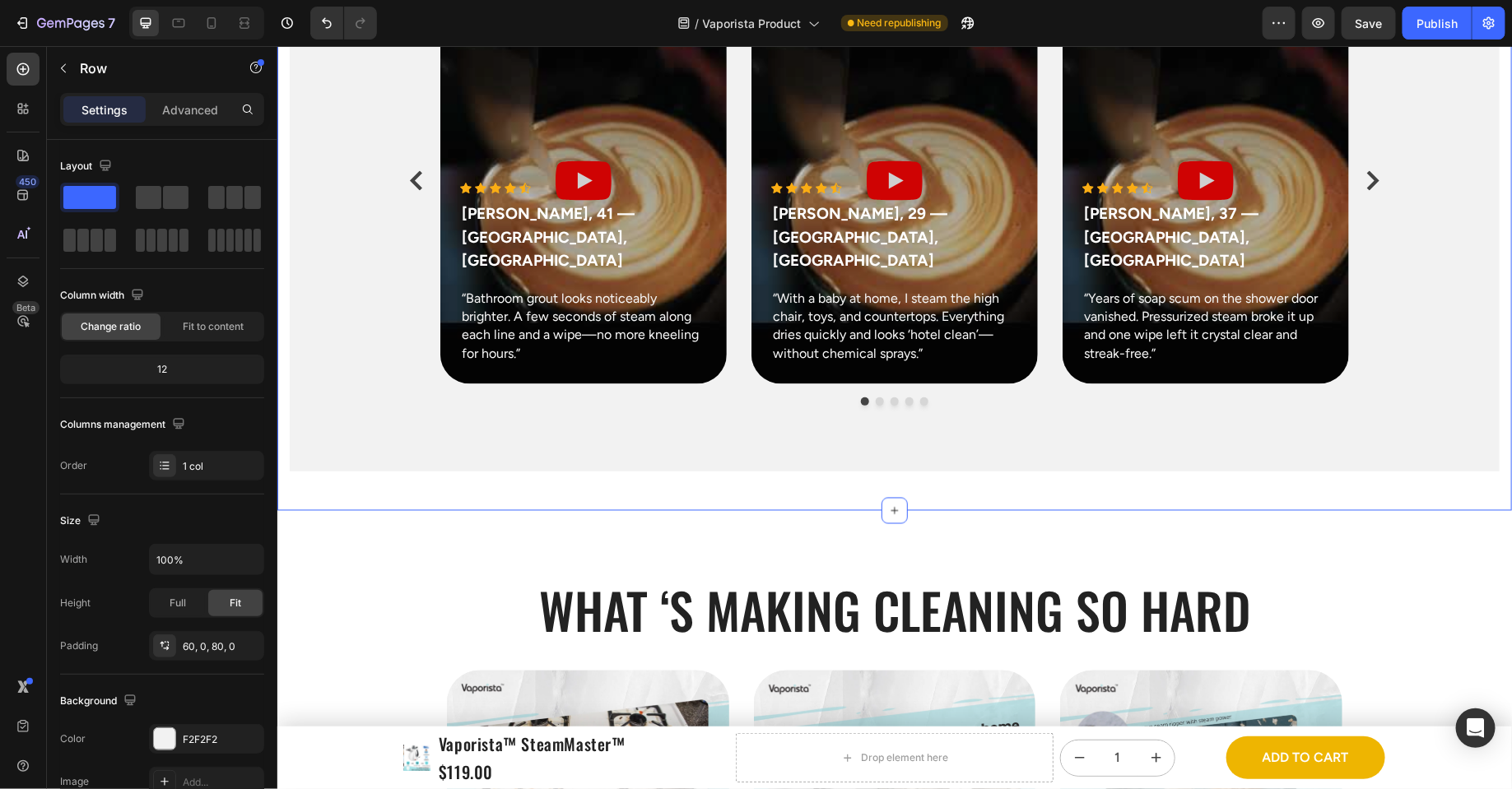
click at [197, 601] on div "80, 15, 48, 15" at bounding box center [207, 604] width 48 height 15
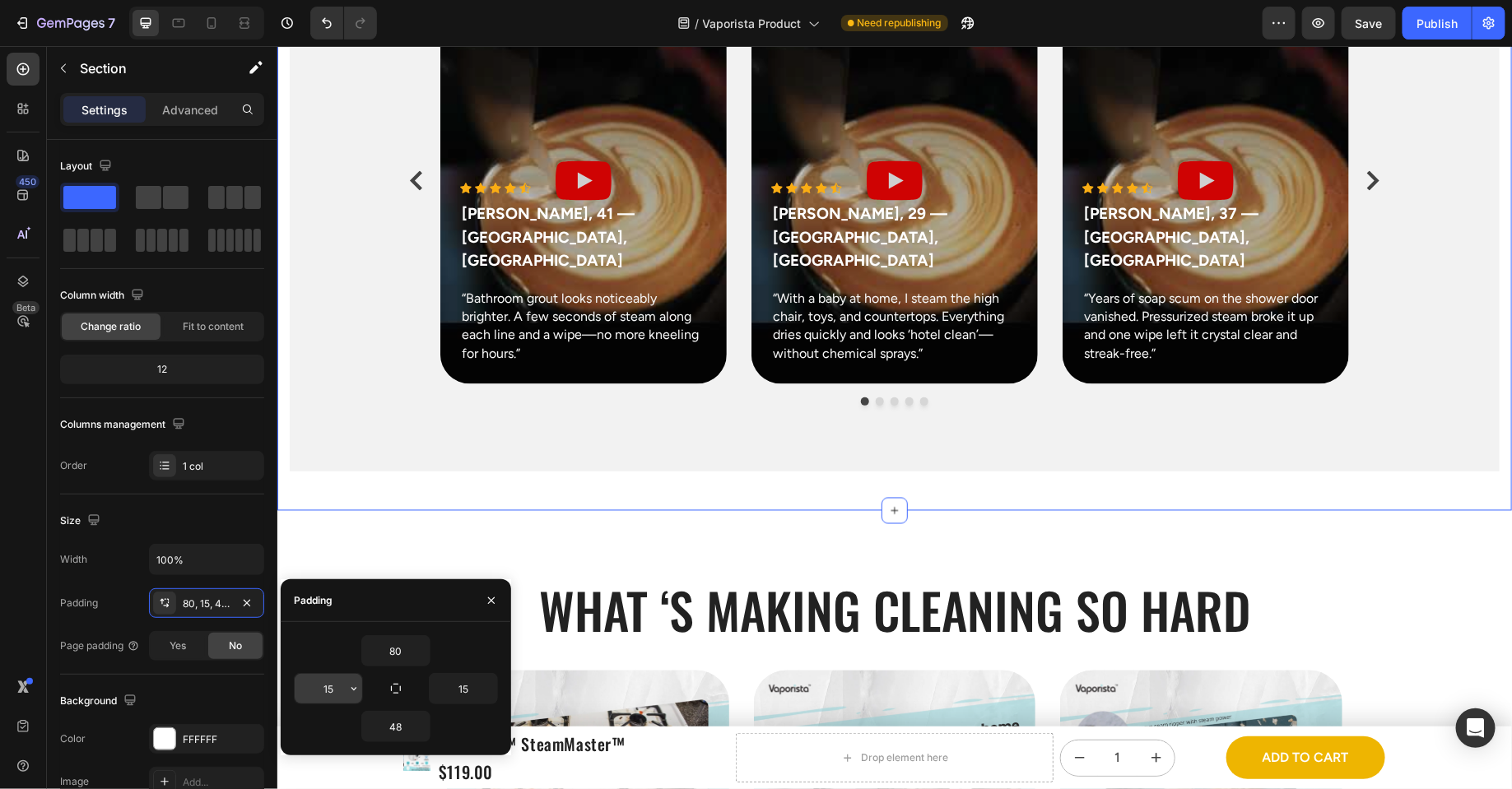
click at [342, 630] on input "15" at bounding box center [328, 689] width 68 height 30
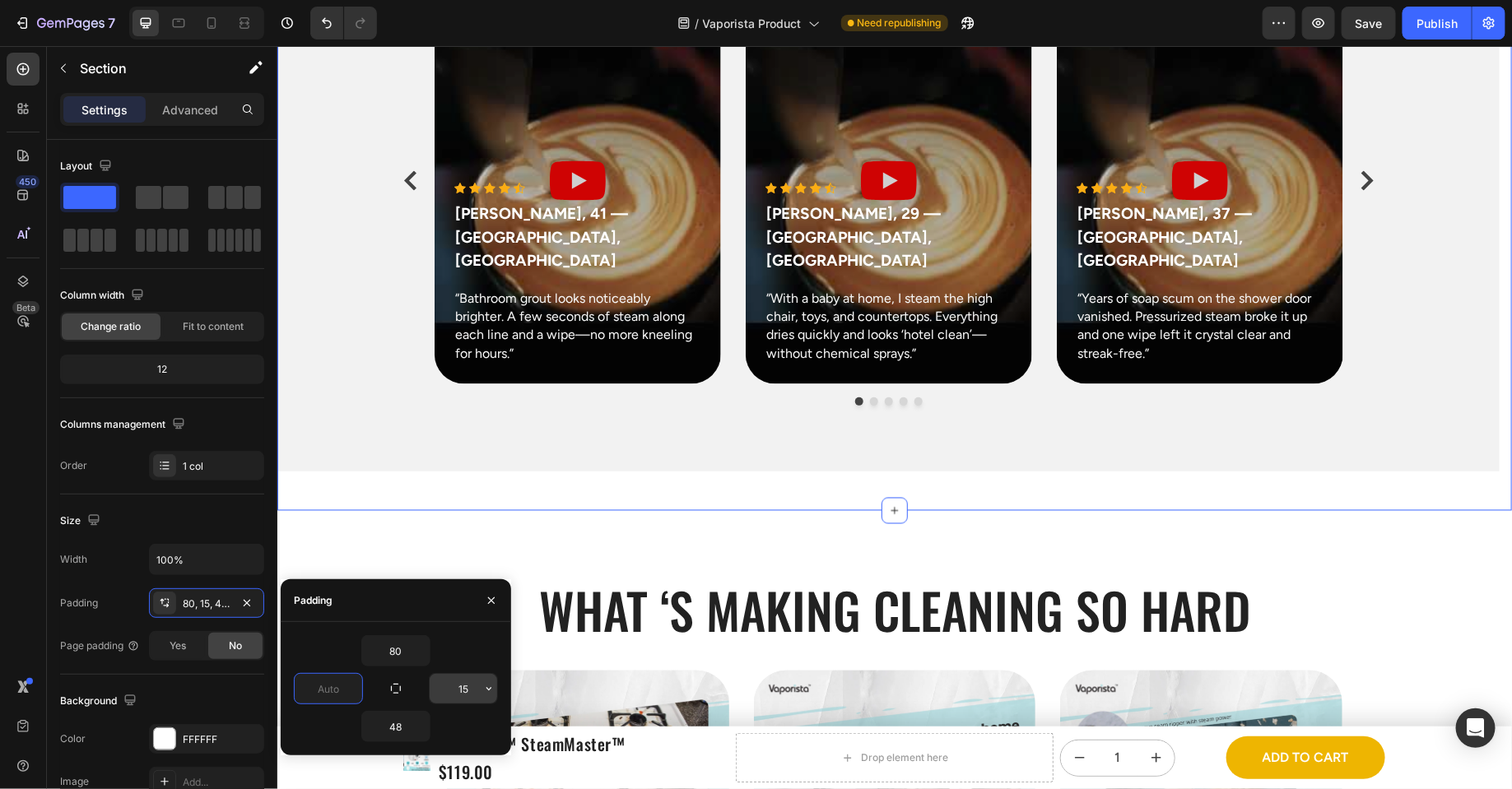
type input "0"
click at [474, 630] on input "15" at bounding box center [463, 689] width 68 height 30
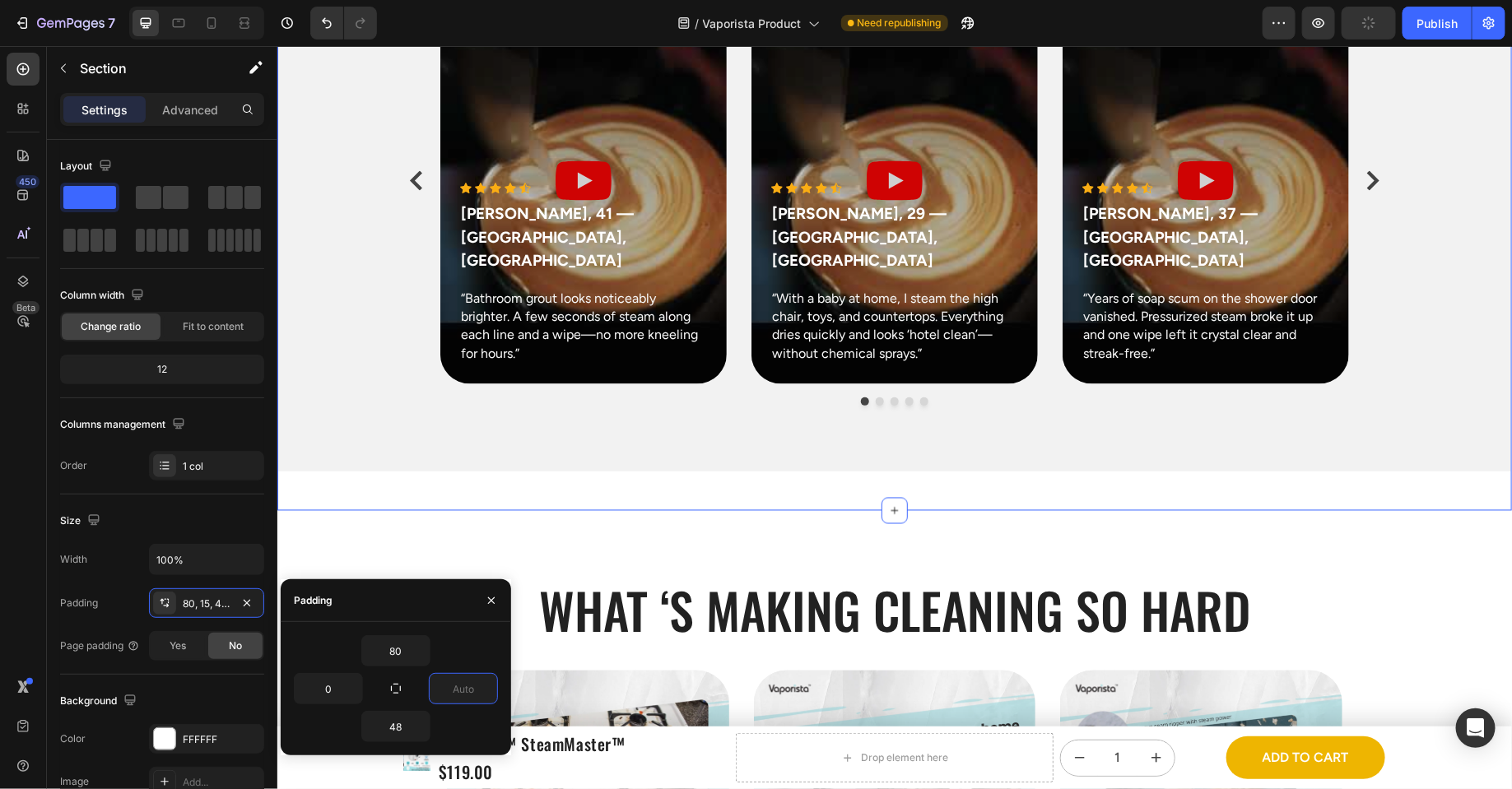
type input "0"
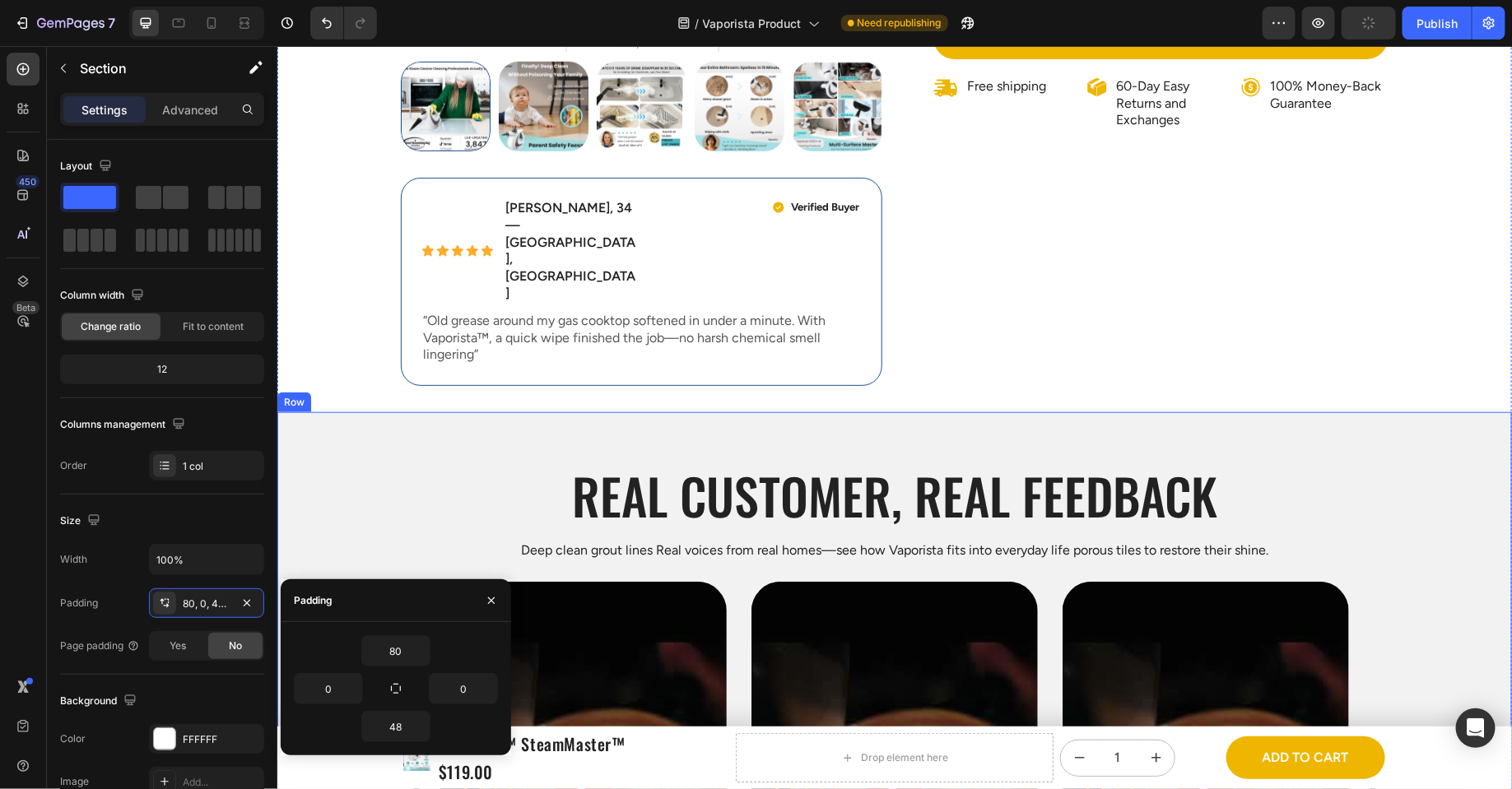
scroll to position [574, 0]
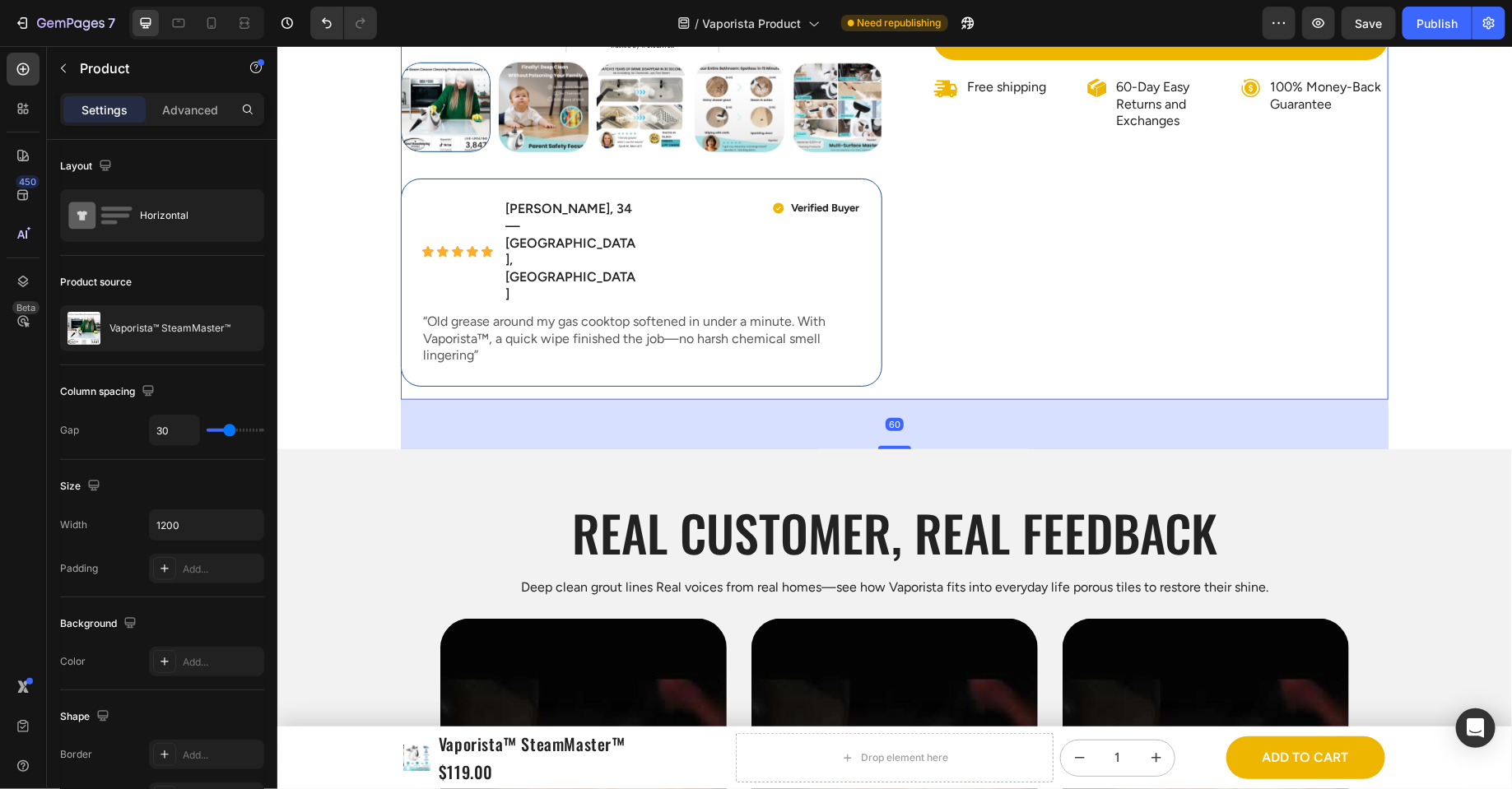
drag, startPoint x: 890, startPoint y: 339, endPoint x: 913, endPoint y: 375, distance: 42.7
click at [913, 399] on div "60" at bounding box center [894, 399] width 988 height 0
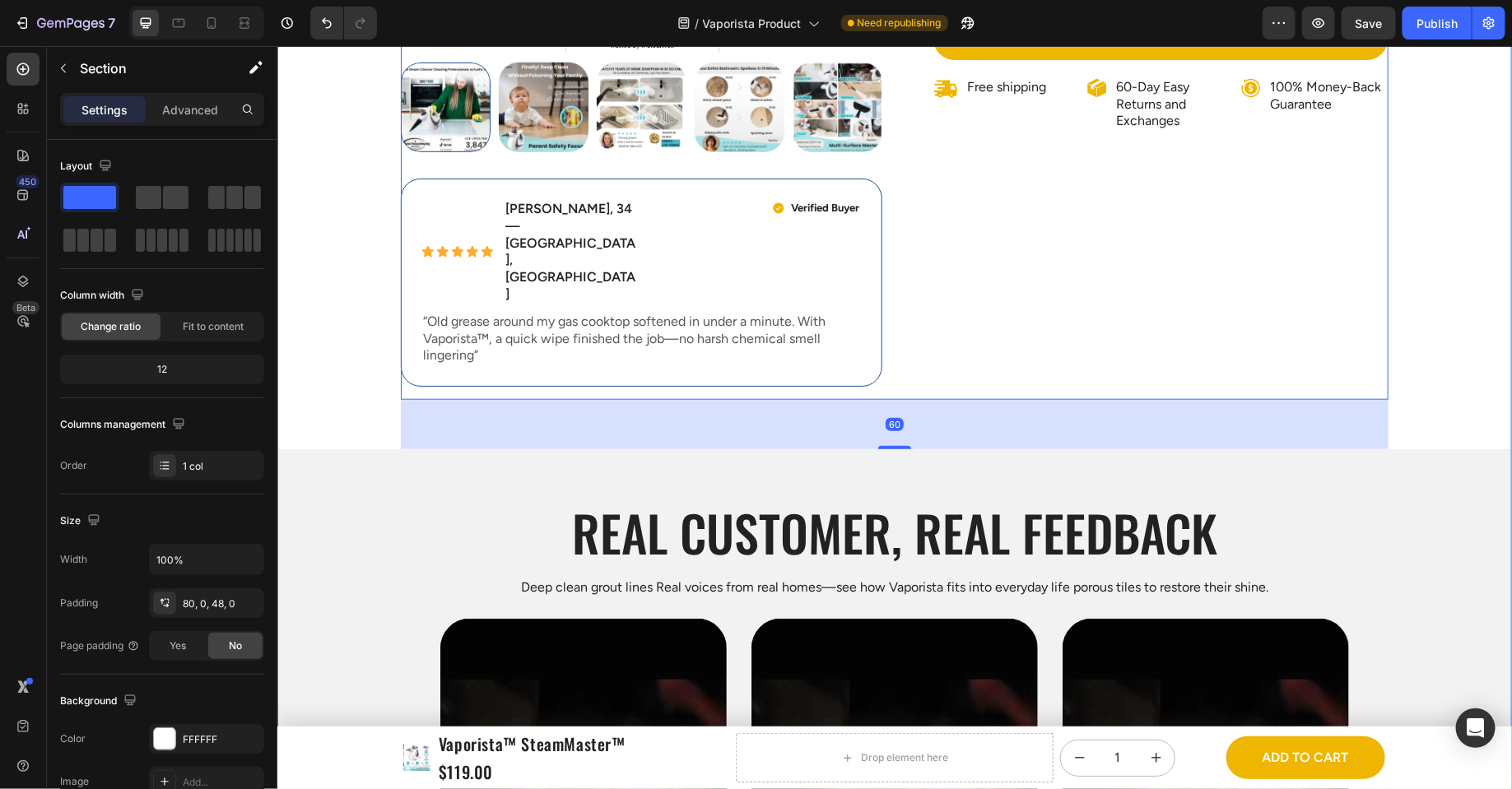
click at [1209, 319] on div "Product Images Icon Icon Icon Icon Icon Icon List [PERSON_NAME], 34 — [GEOGRAPH…" at bounding box center [894, 341] width 1235 height 1542
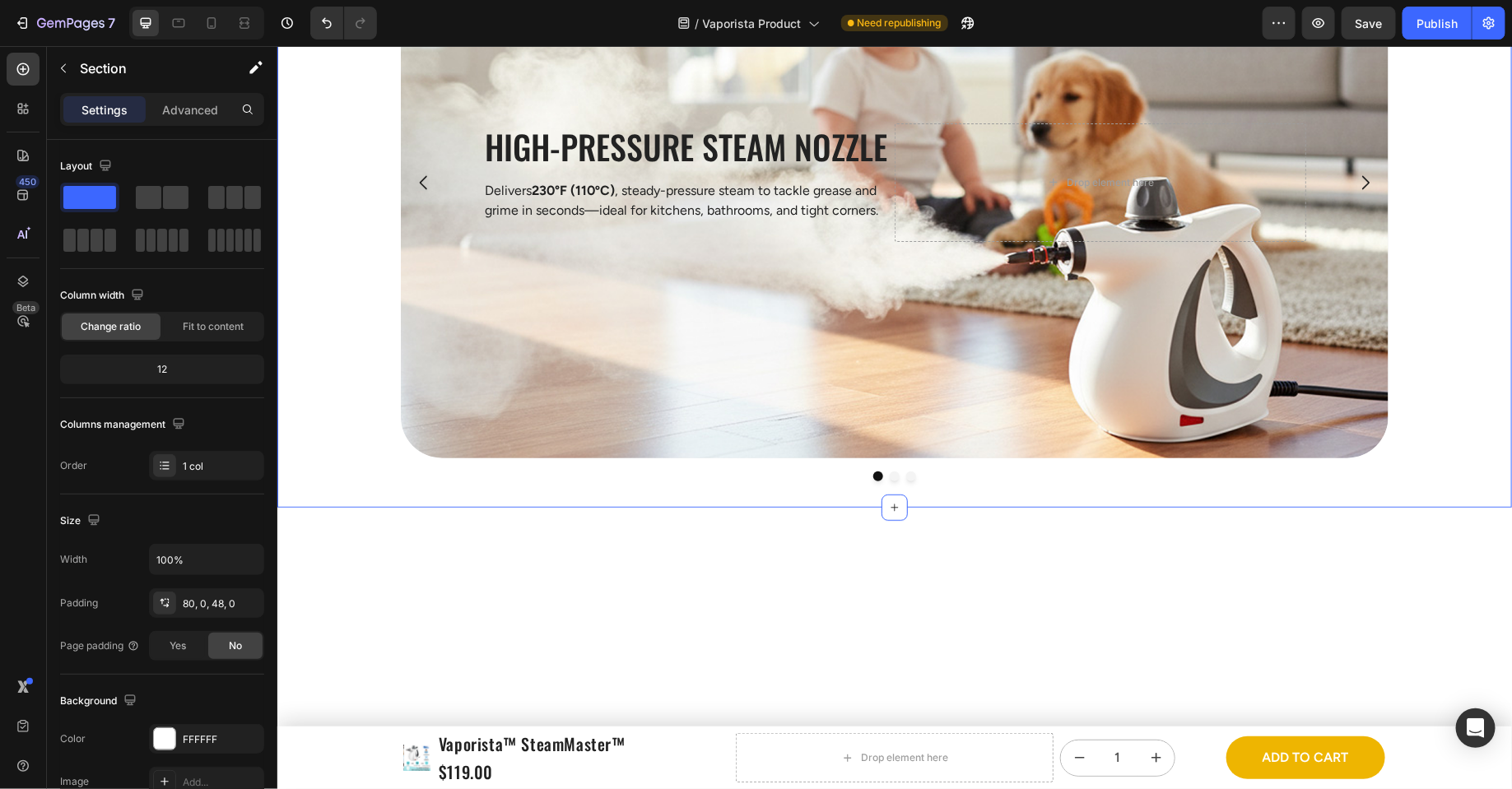
scroll to position [2821, 0]
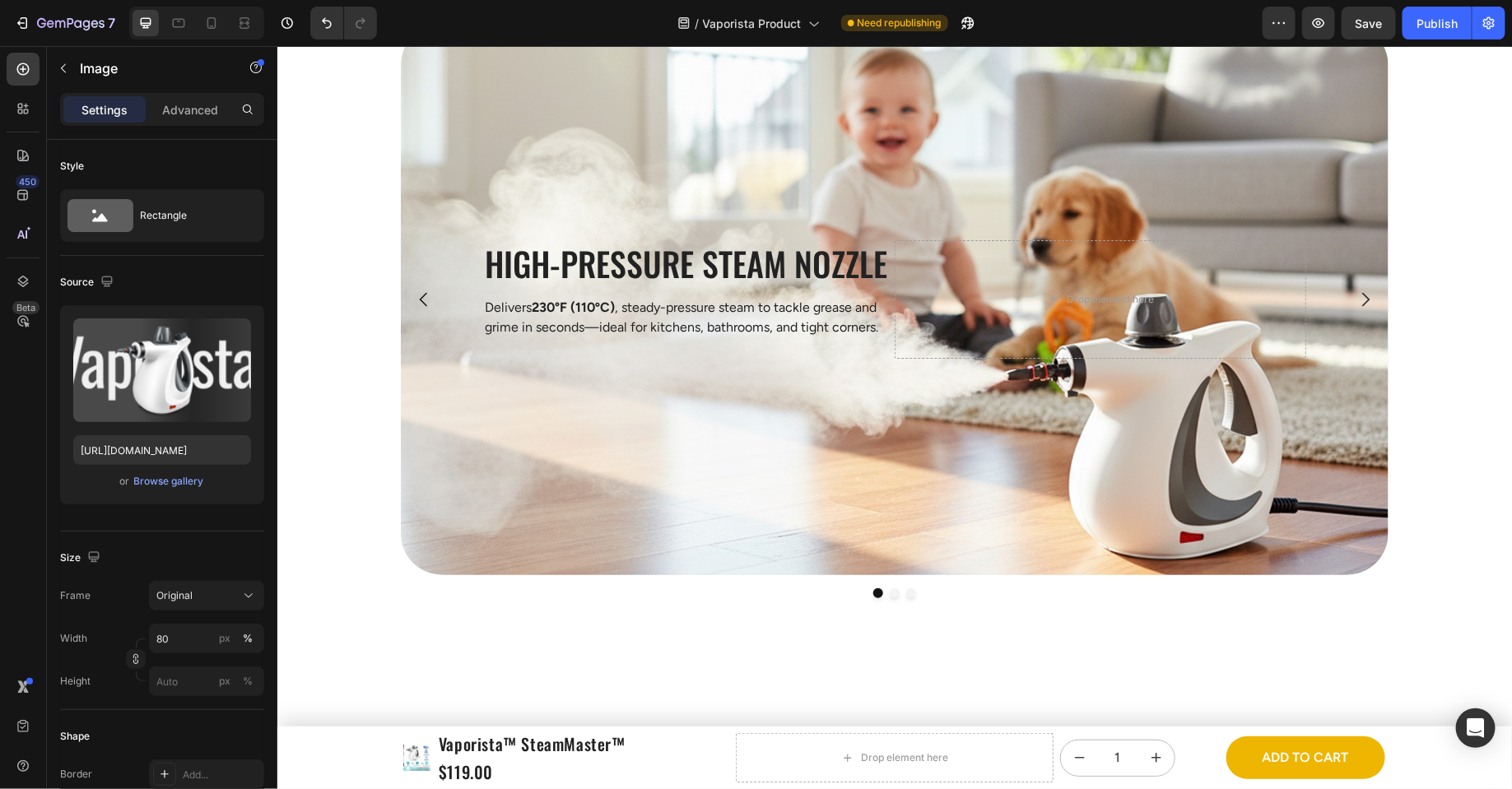
click at [176, 127] on div "Settings Advanced" at bounding box center [162, 116] width 231 height 47
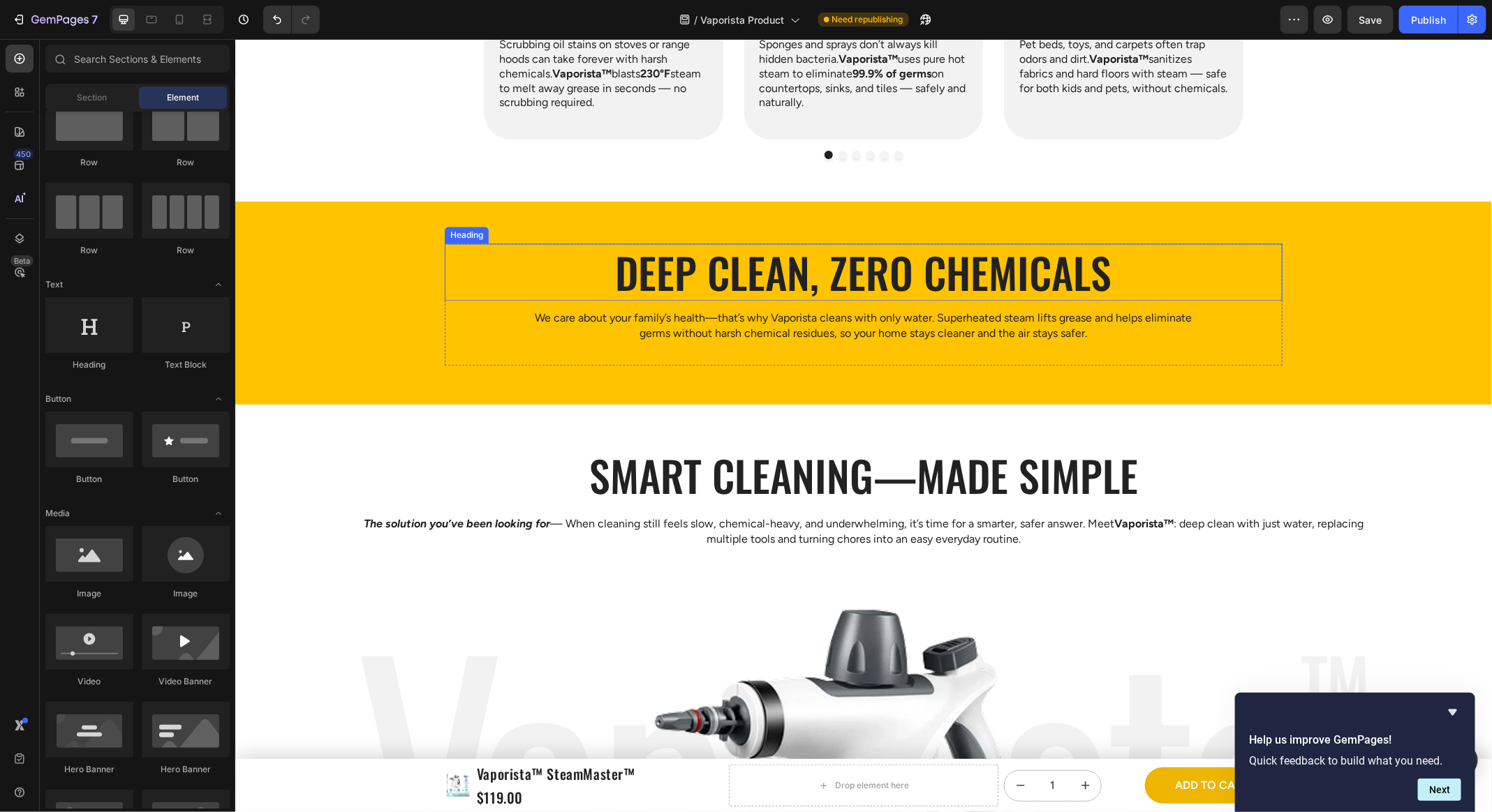
scroll to position [1568, 0]
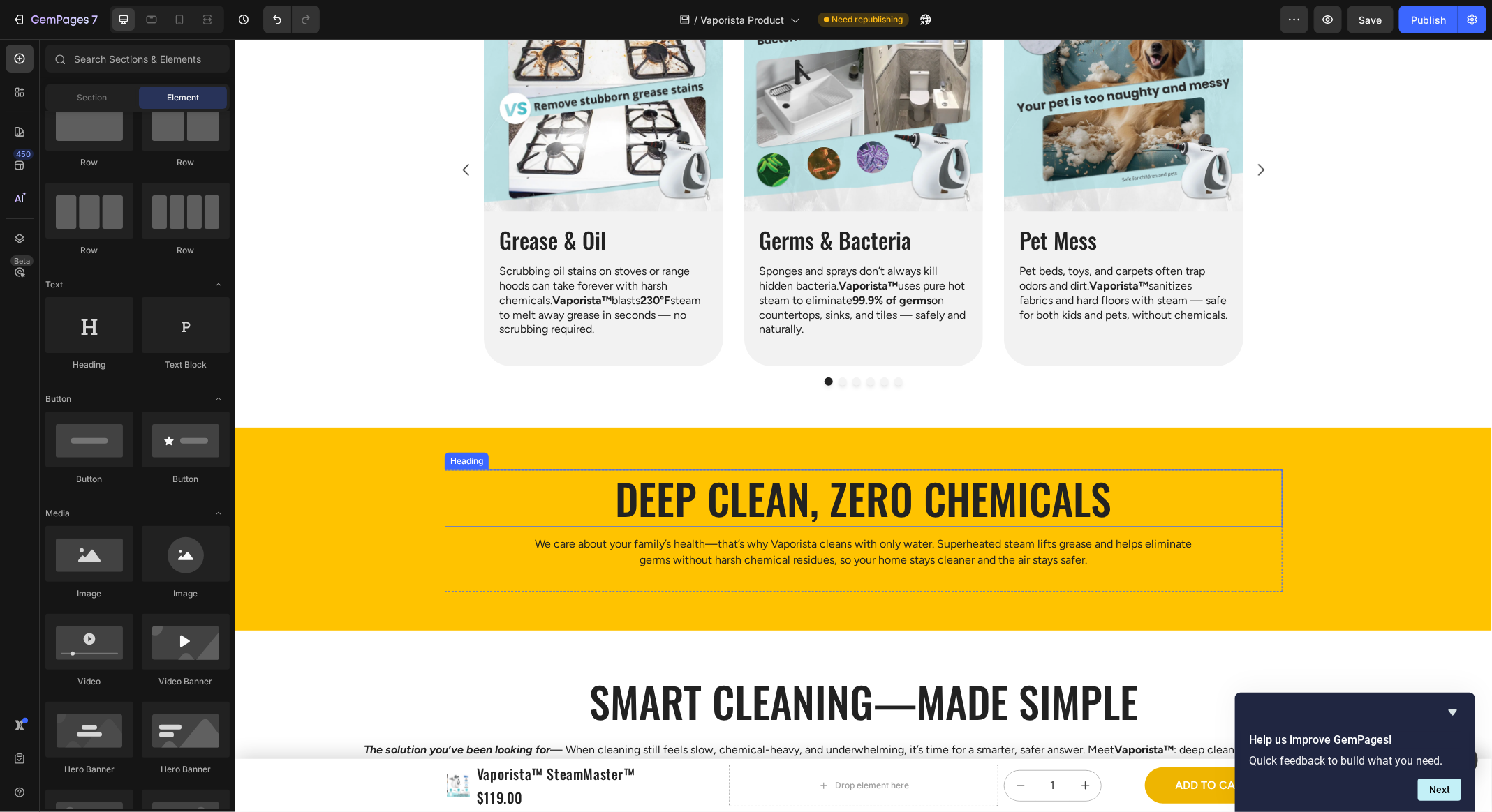
click at [787, 515] on h2 "Deep clean, zero chemicals" at bounding box center [863, 497] width 838 height 57
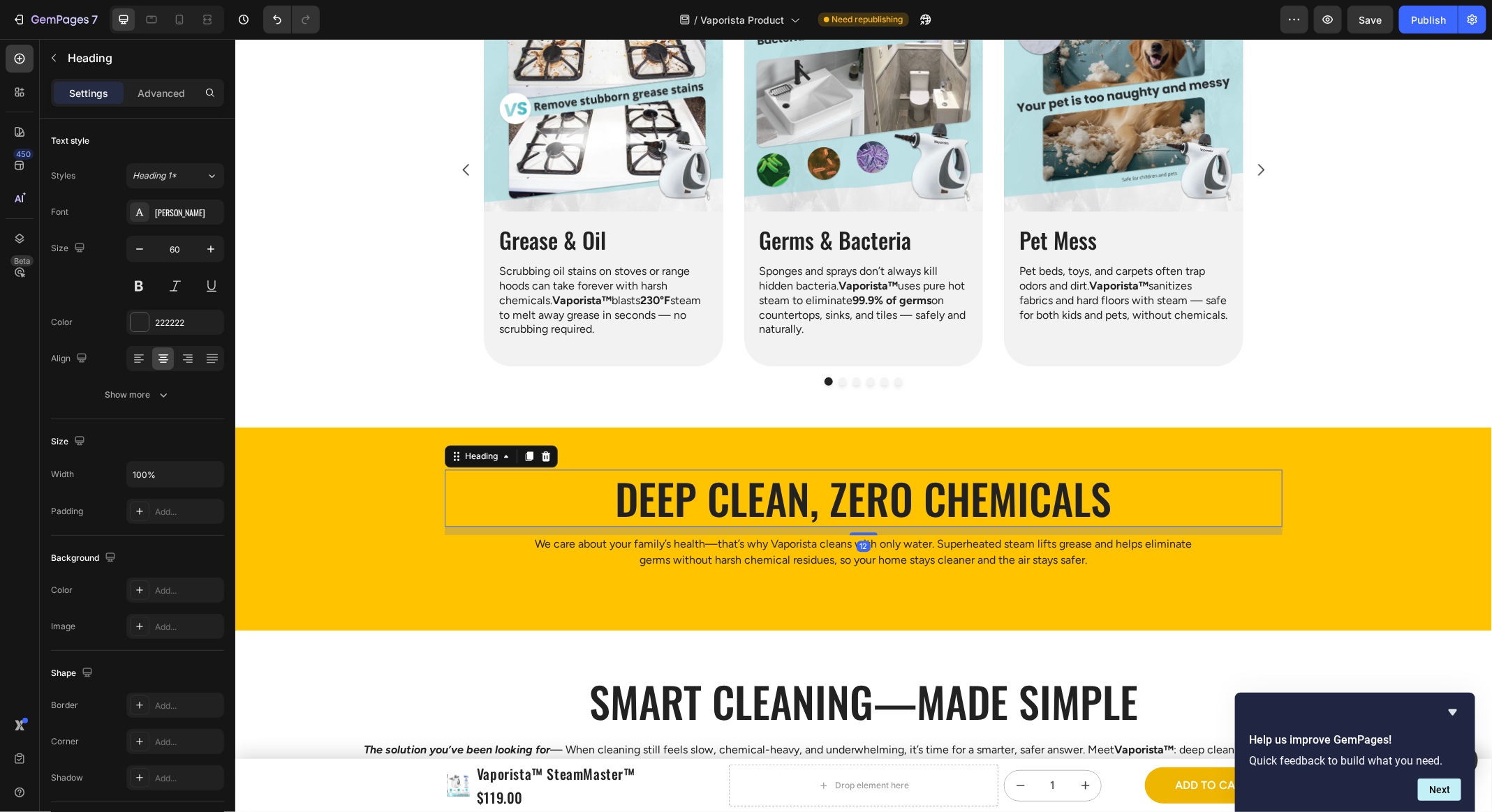
click at [787, 515] on h2 "Deep clean, zero chemicals" at bounding box center [863, 497] width 838 height 57
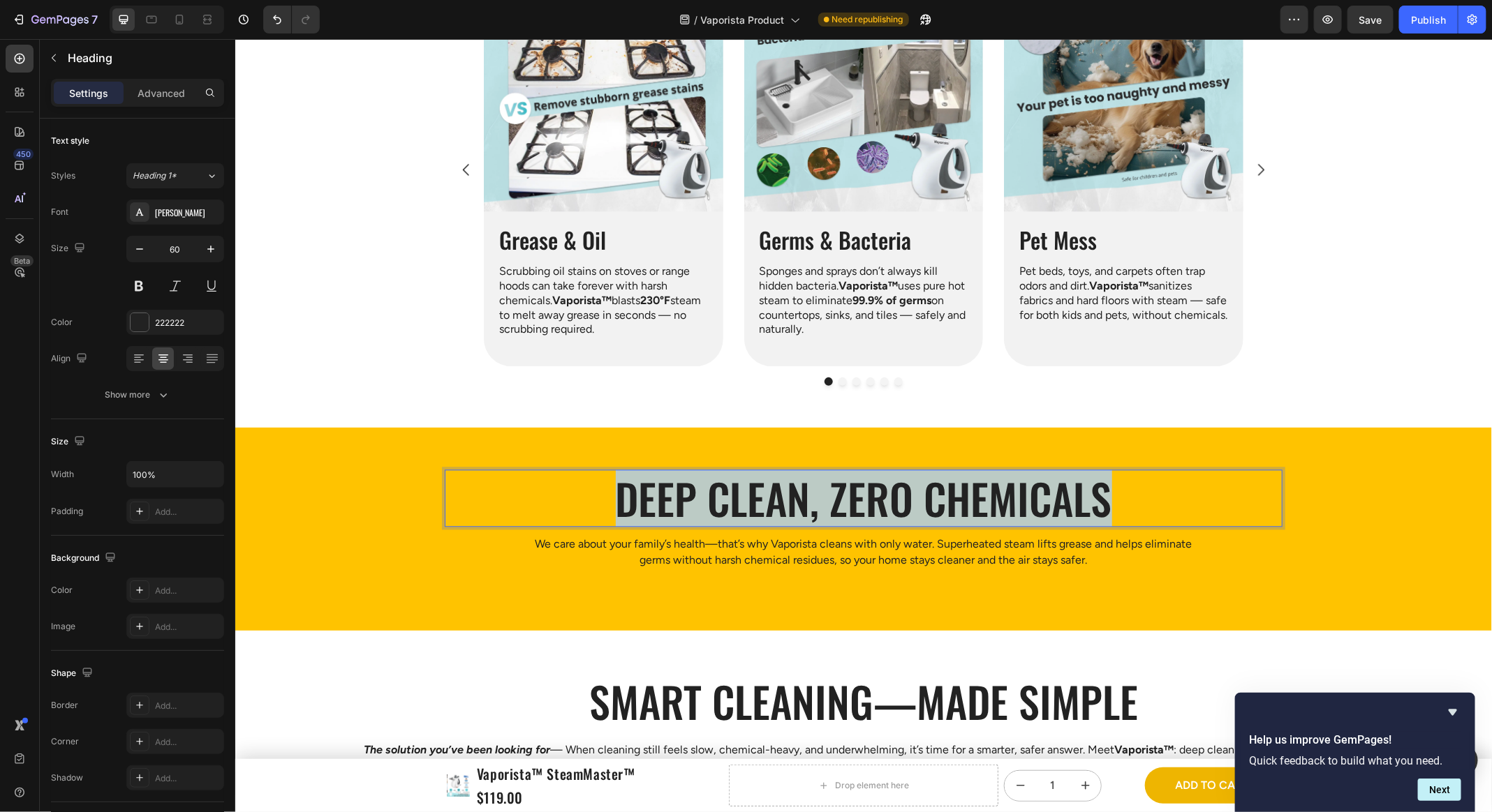
click at [787, 514] on p "Deep clean, zero chemicals" at bounding box center [862, 497] width 835 height 54
copy p "Deep clean, zero chemicals"
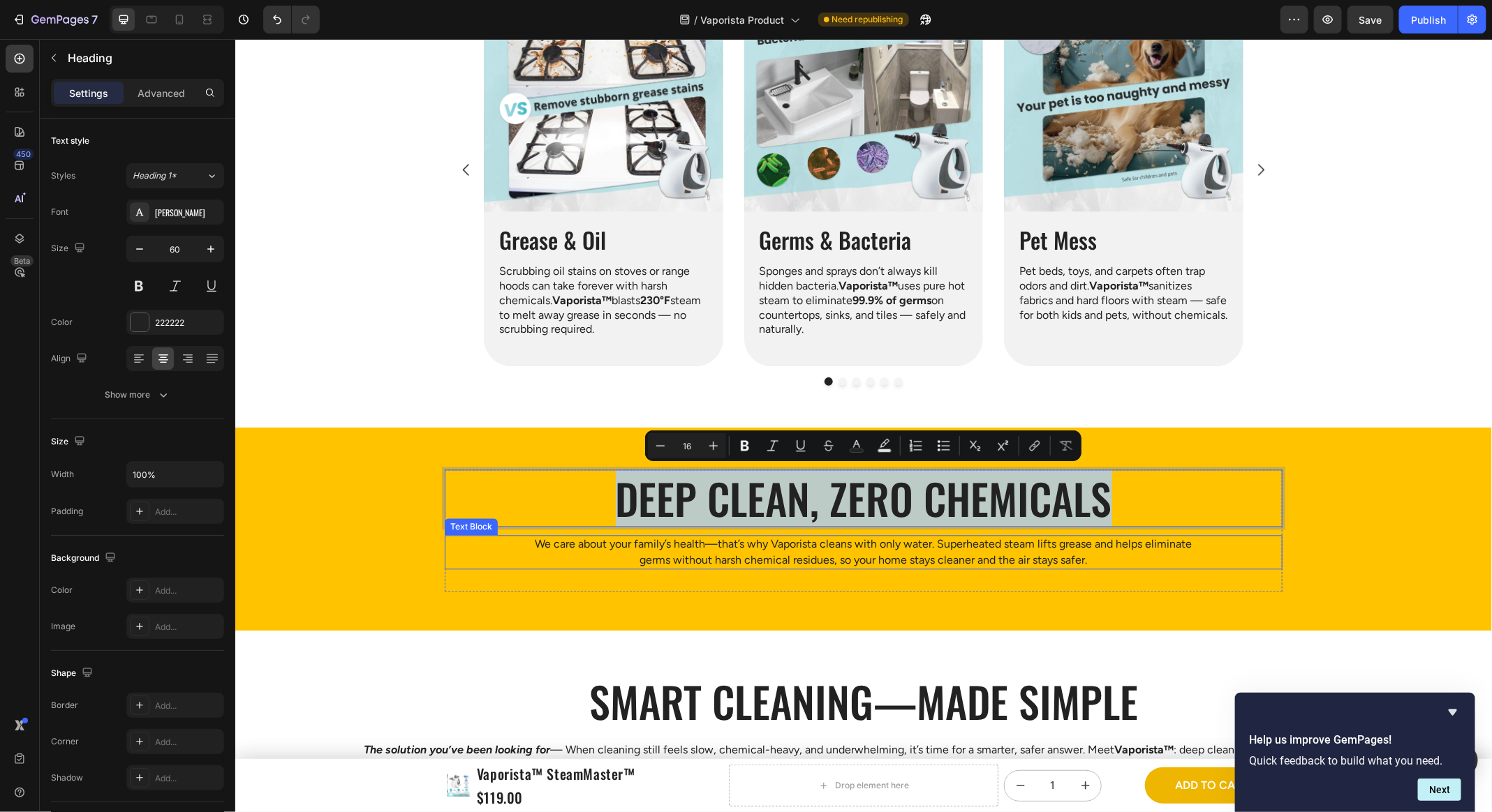
click at [883, 534] on p "We care about your family’s health—that’s why Vaporista cleans with only water.…" at bounding box center [863, 552] width 668 height 31
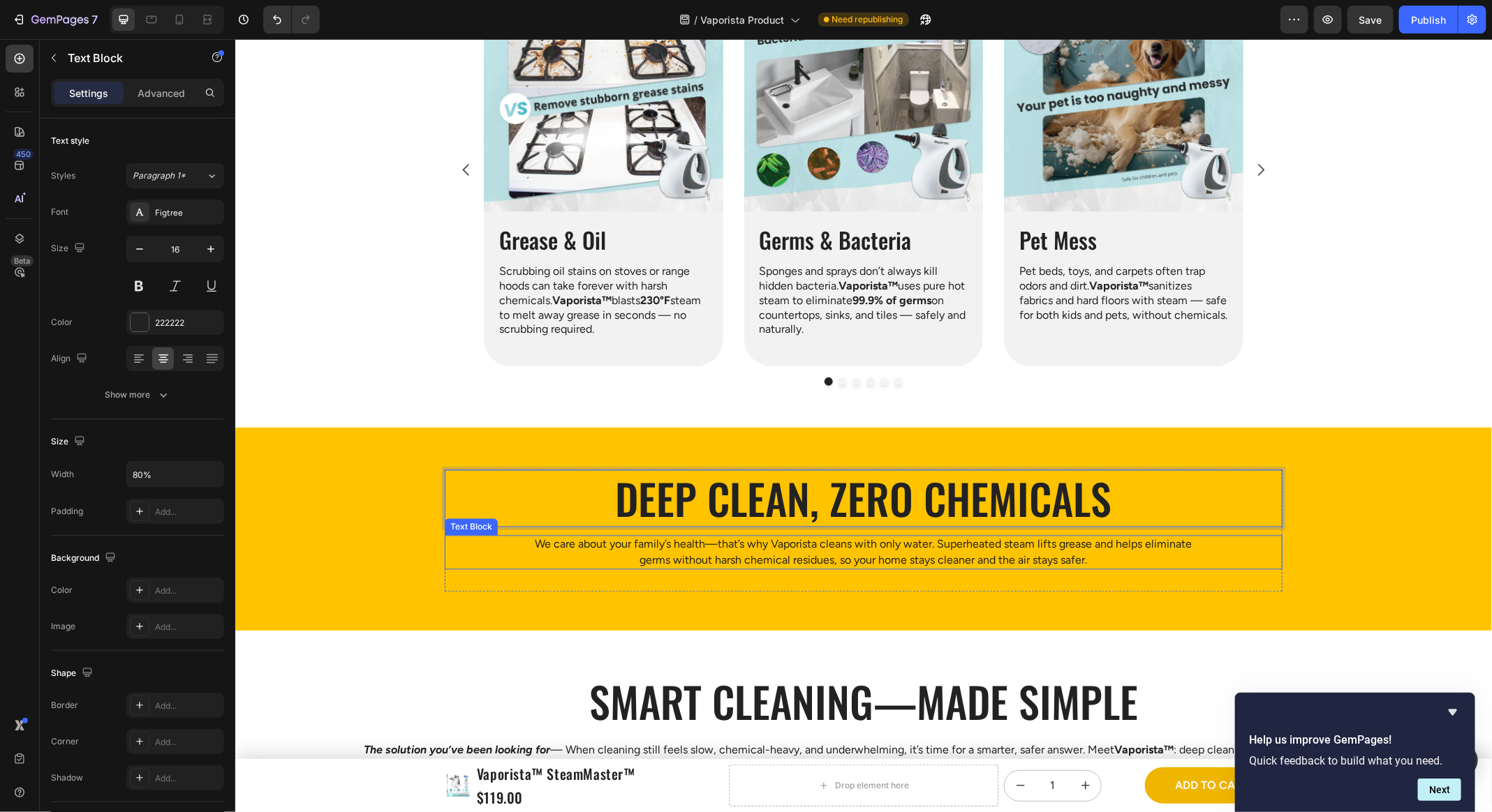
click at [883, 534] on p "We care about your family’s health—that’s why Vaporista cleans with only water.…" at bounding box center [863, 552] width 668 height 31
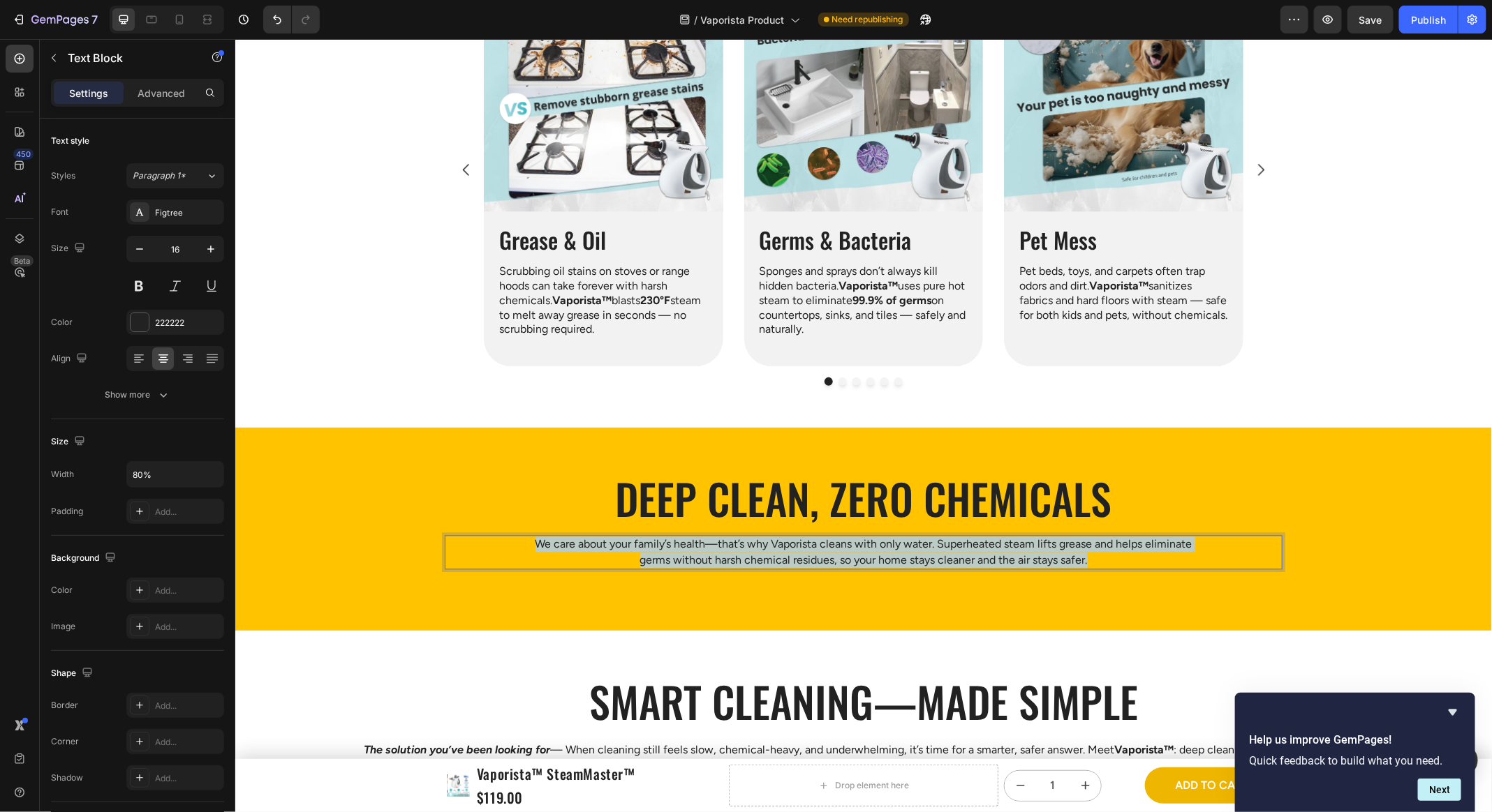
click at [883, 534] on p "We care about your family’s health—that’s why Vaporista cleans with only water.…" at bounding box center [863, 552] width 668 height 31
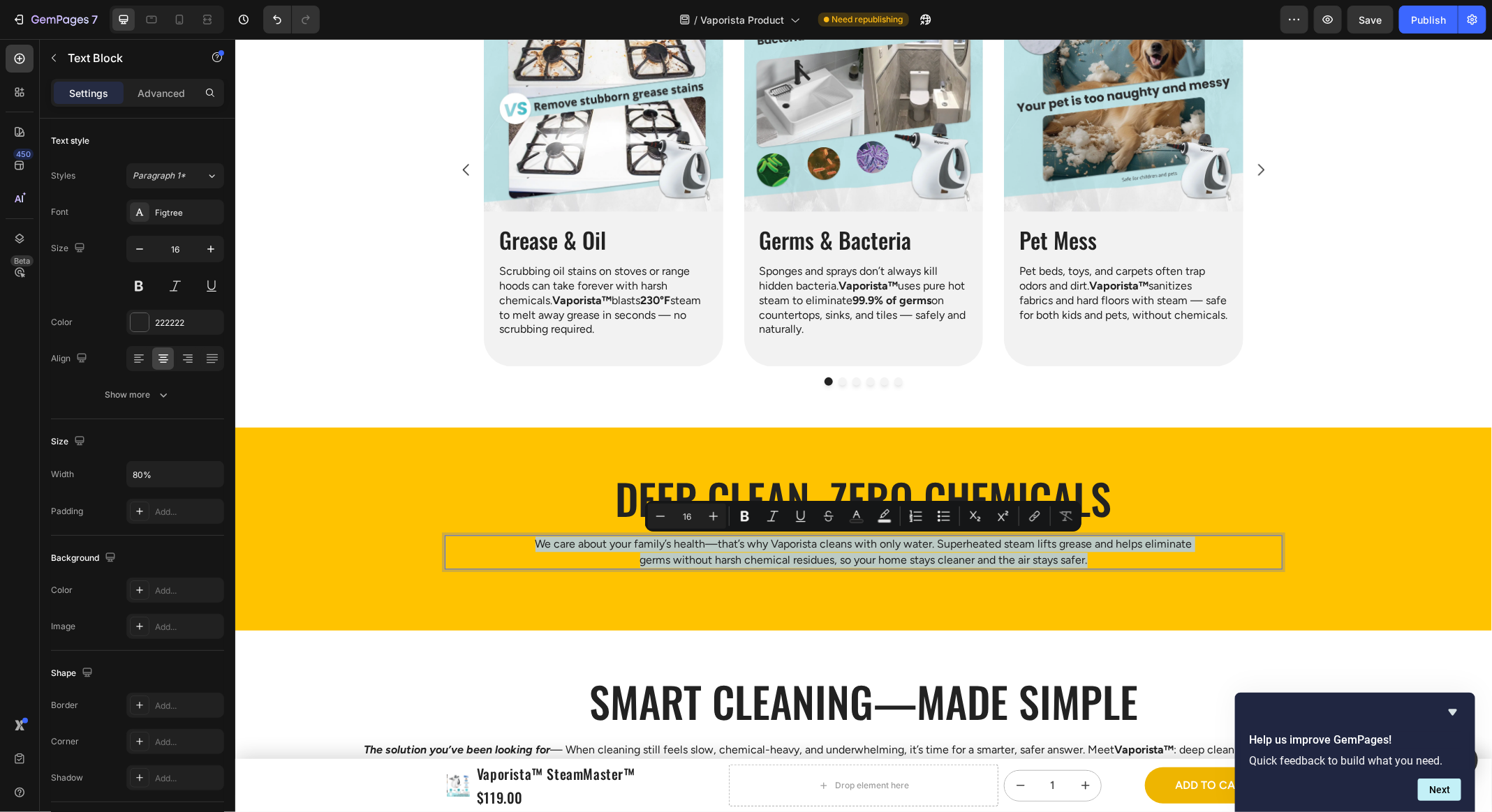
copy p "We care about your family’s health—that’s why Vaporista cleans with only water.…"
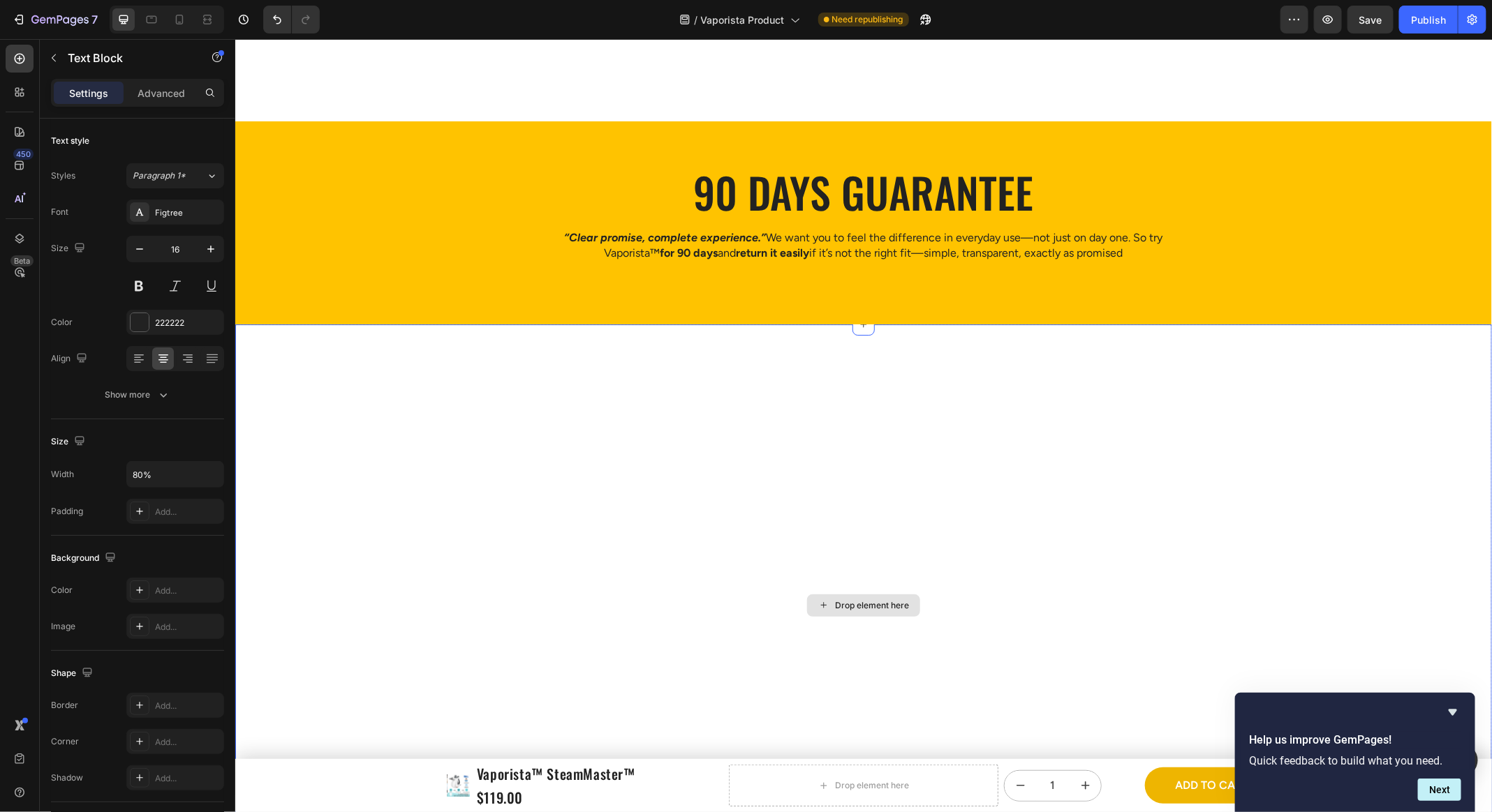
scroll to position [5385, 0]
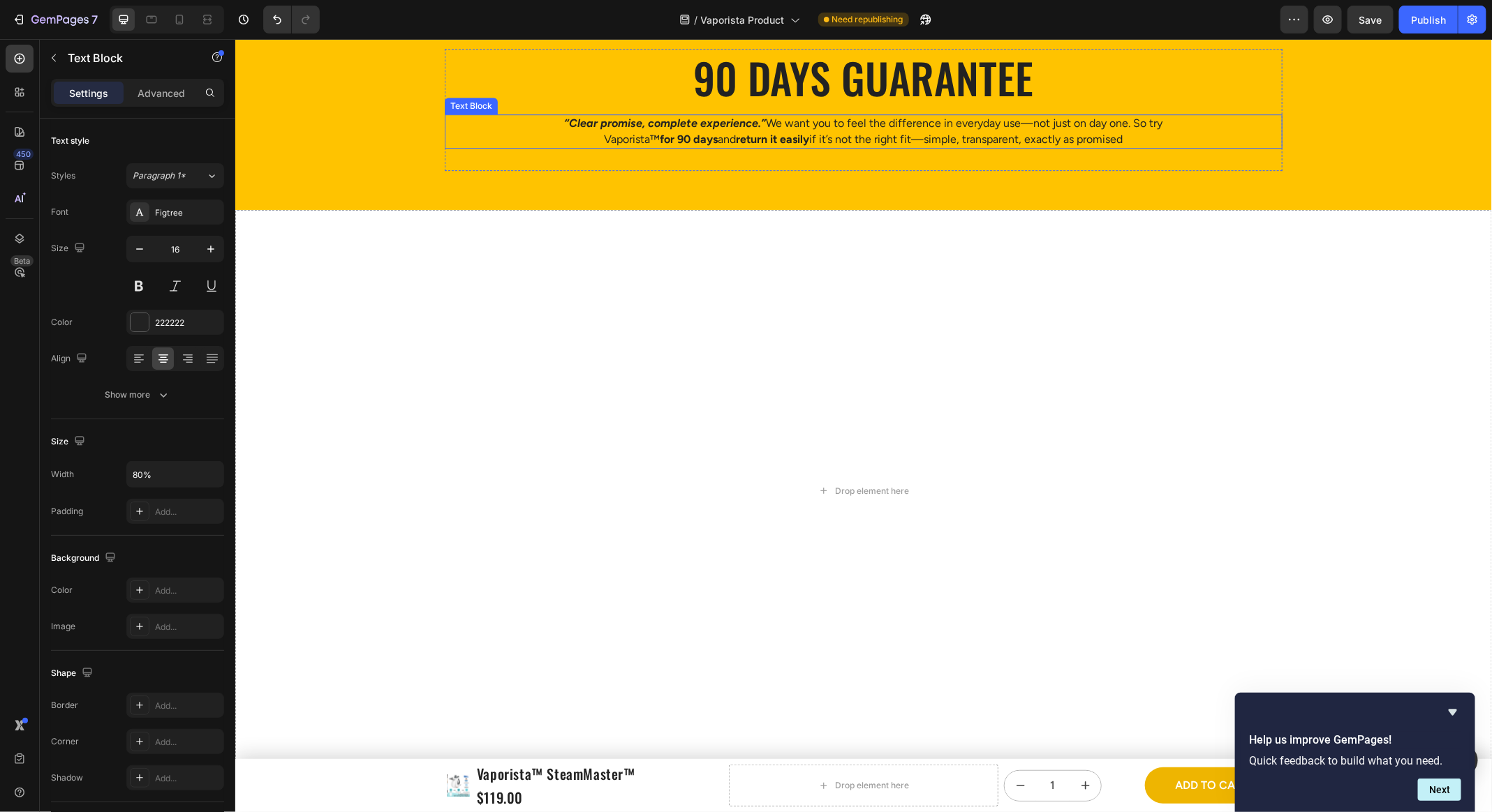
click at [701, 146] on p "“Clear promise, complete experience.” We want you to feel the difference in eve…" at bounding box center [863, 131] width 668 height 31
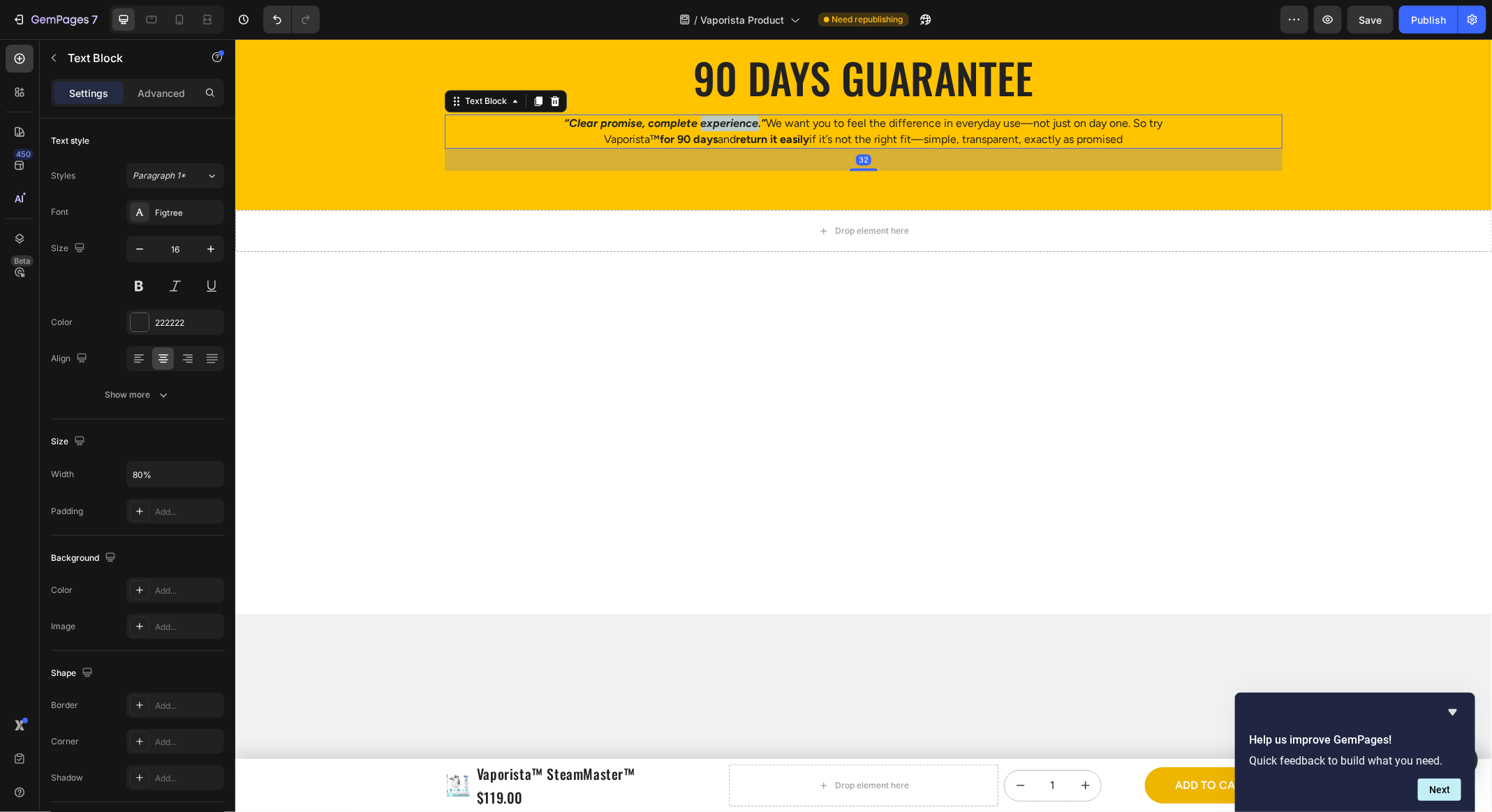
click at [701, 146] on p "“Clear promise, complete experience.” We want you to feel the difference in eve…" at bounding box center [863, 131] width 668 height 31
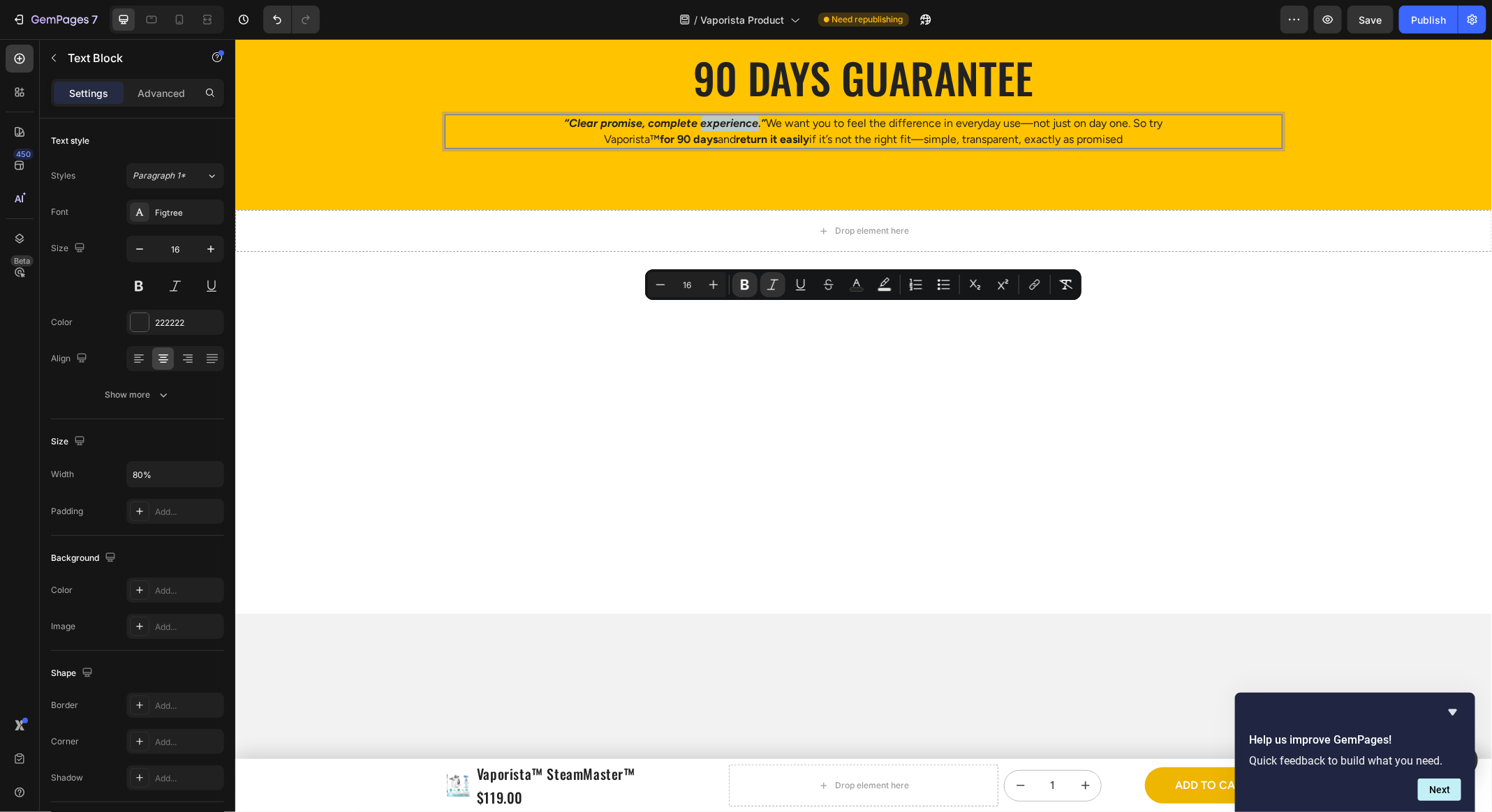
copy p "“Clear promise, complete experience.” We want you to feel the difference in eve…"
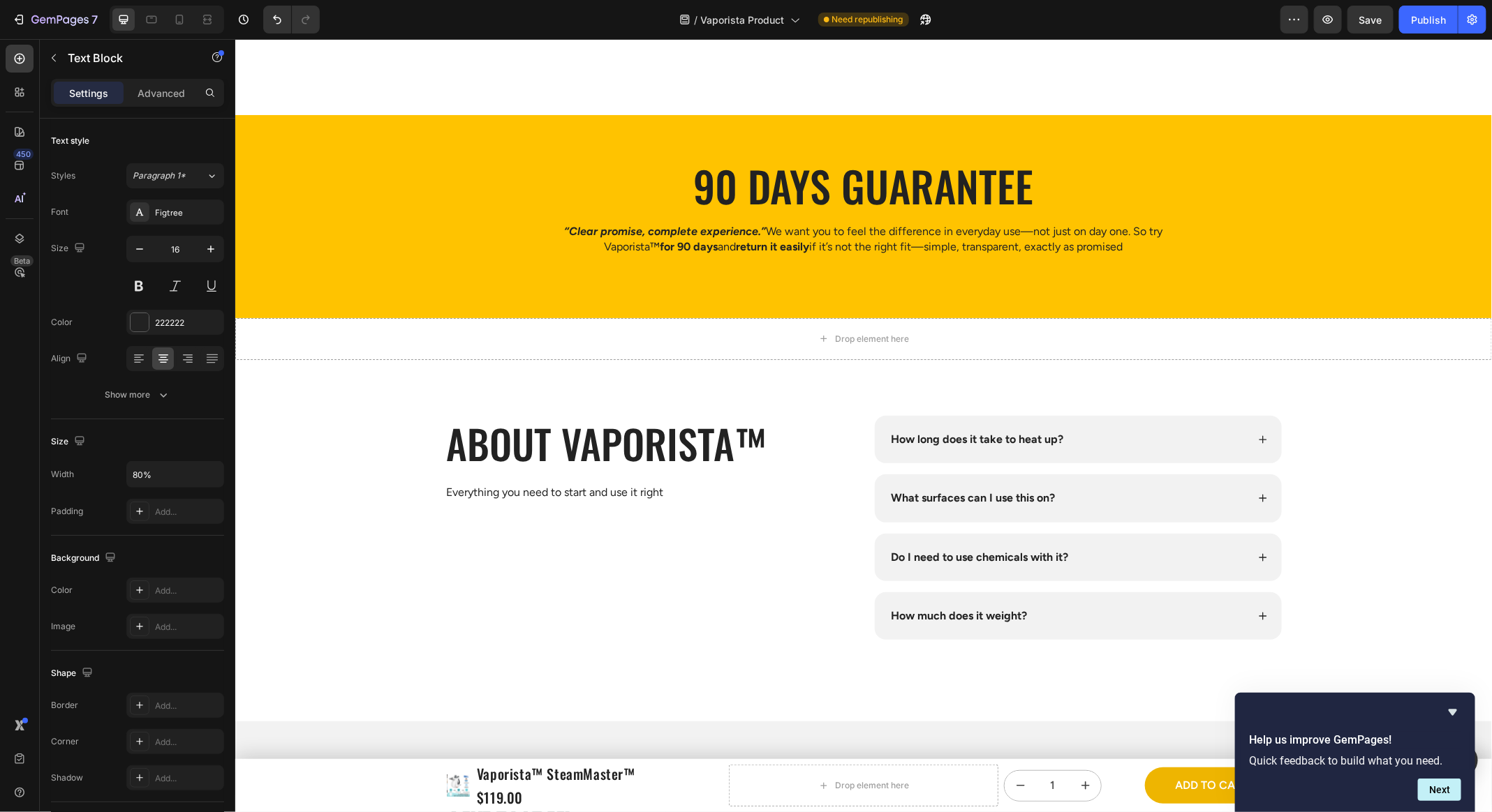
scroll to position [5281, 0]
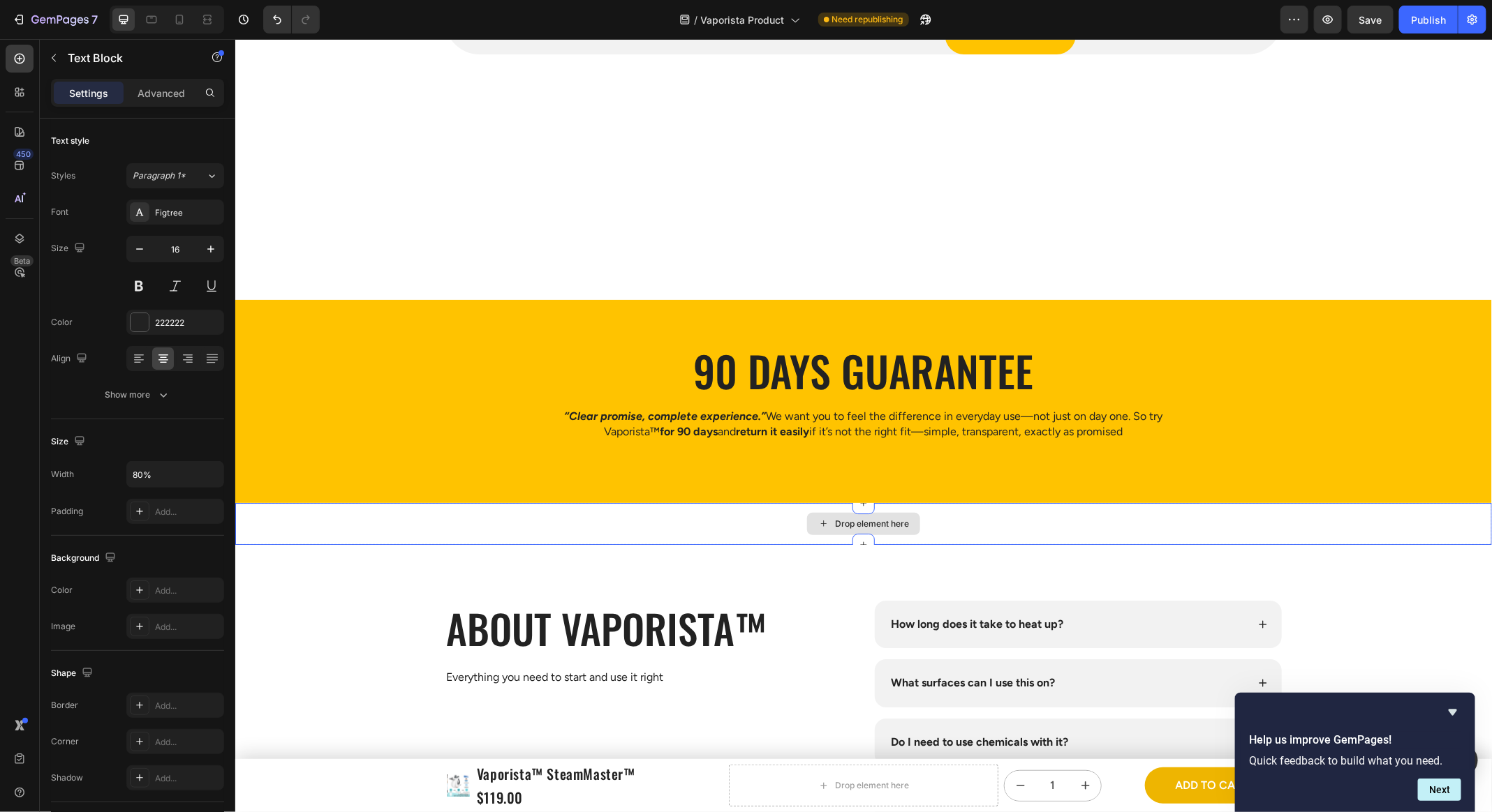
click at [735, 522] on div "Drop element here" at bounding box center [862, 523] width 1257 height 42
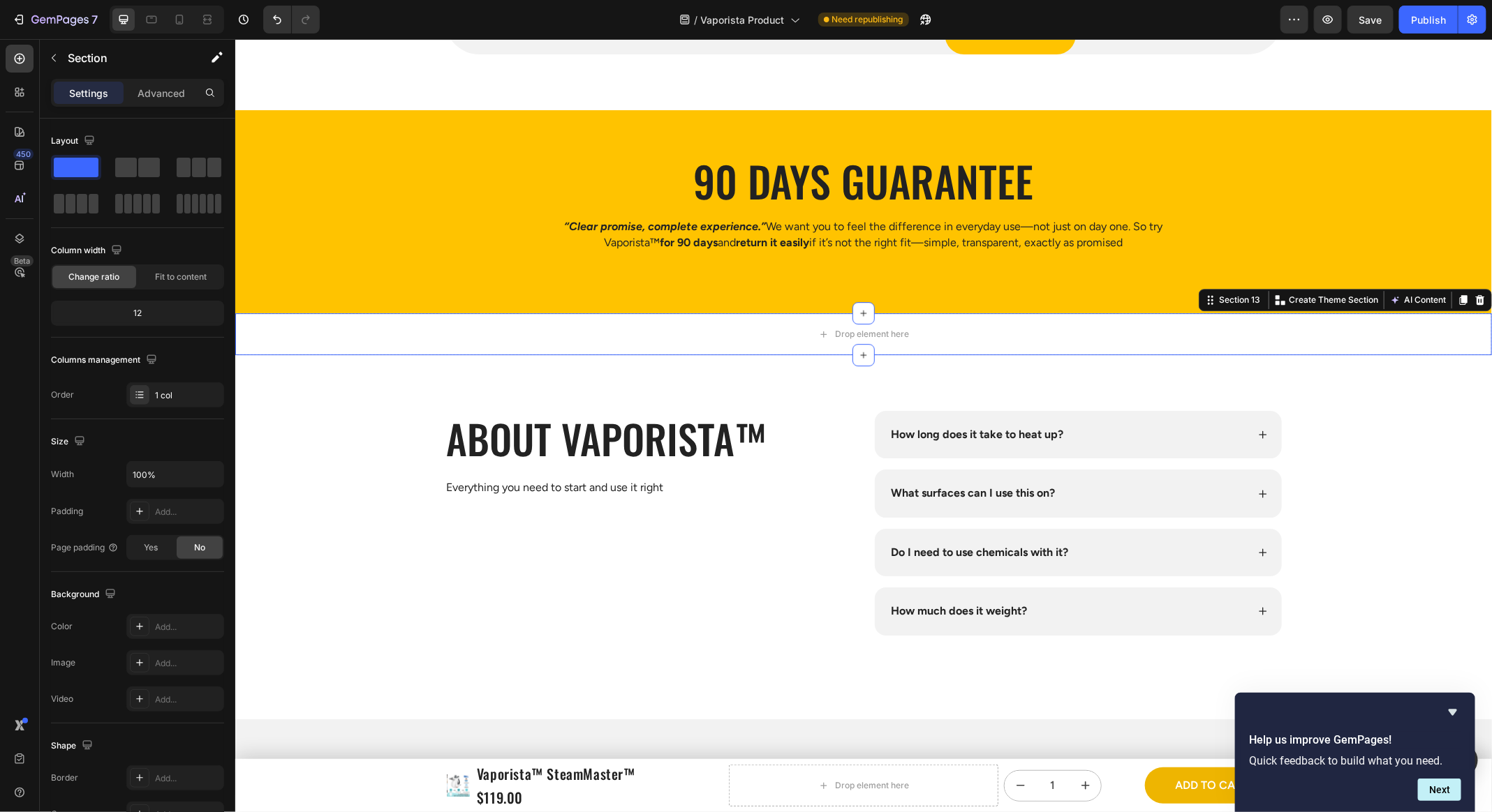
drag, startPoint x: 1477, startPoint y: 488, endPoint x: 1467, endPoint y: 490, distance: 10.2
click at [1025, 305] on icon at bounding box center [1479, 299] width 11 height 11
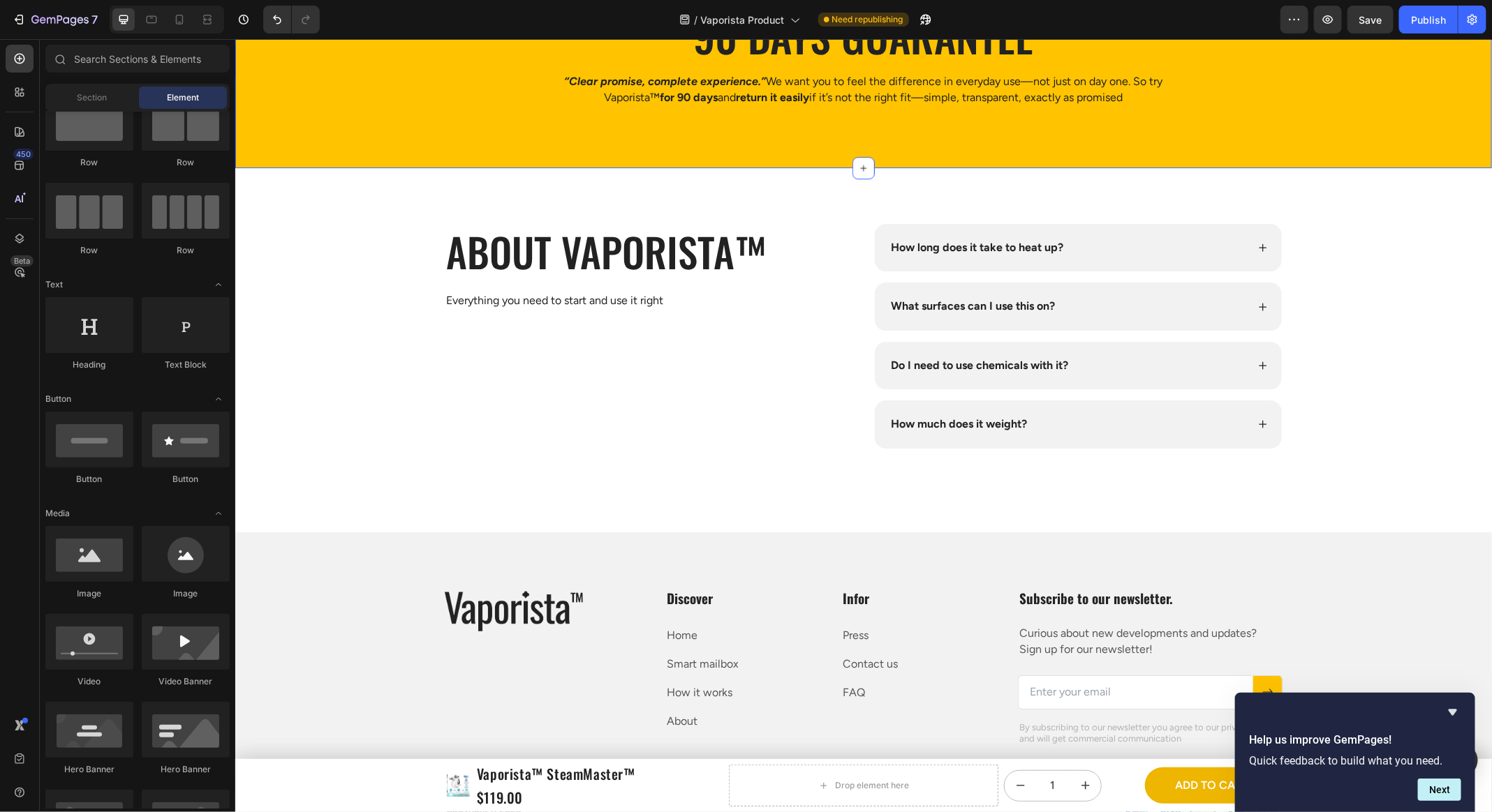
scroll to position [5462, 0]
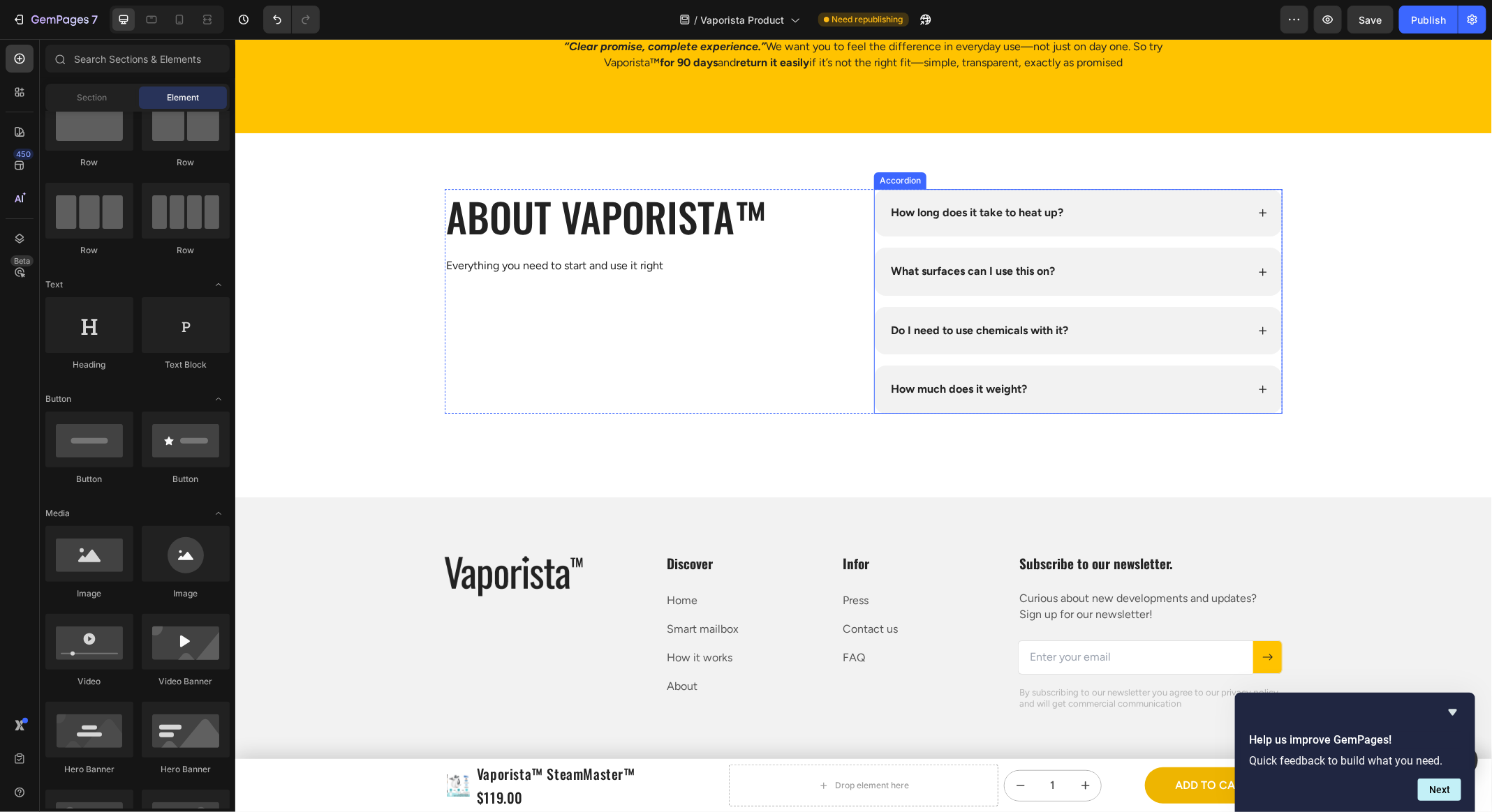
click at [969, 219] on strong "How long does it take to heat up?" at bounding box center [976, 212] width 172 height 13
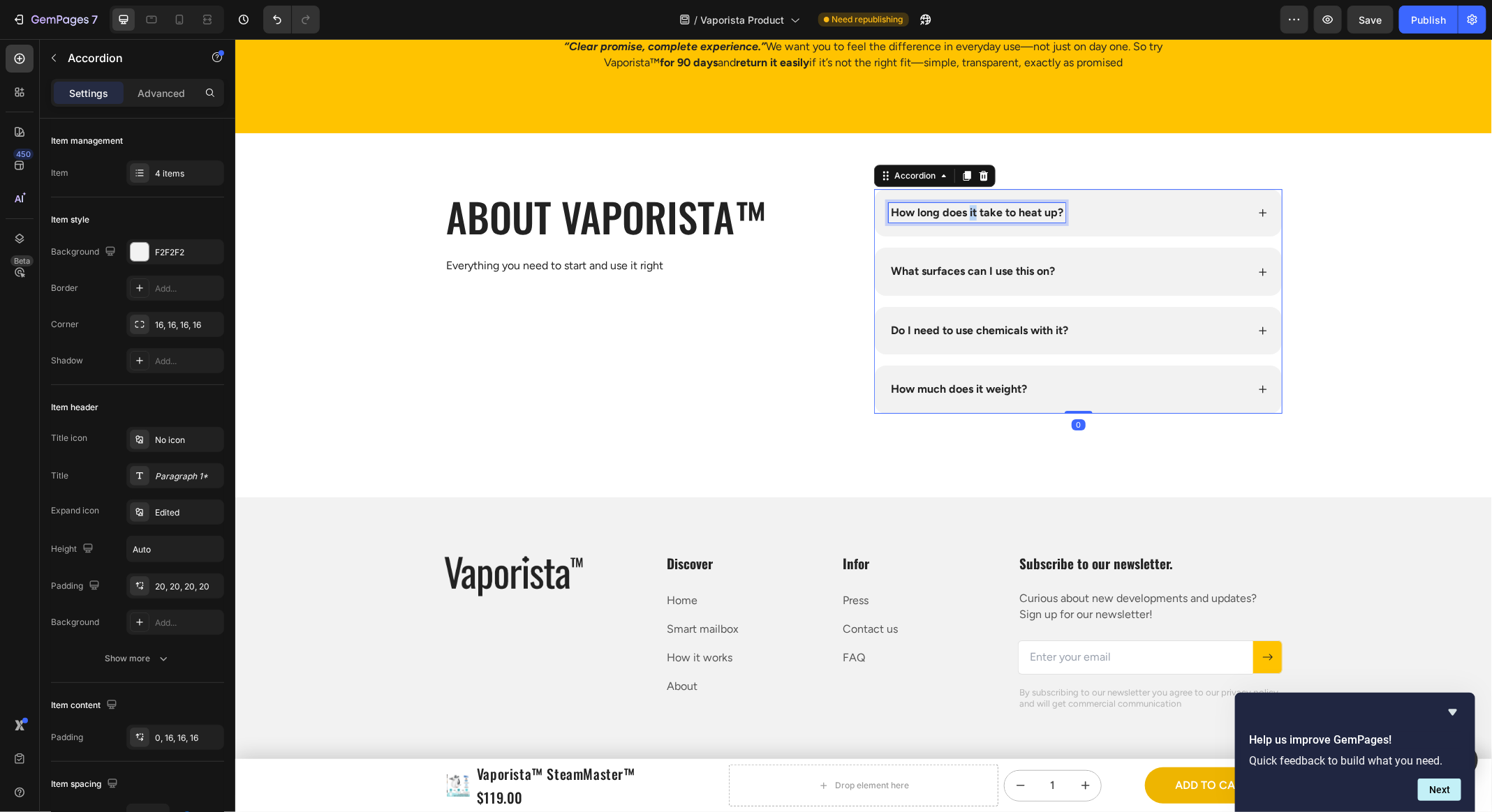
click at [969, 219] on strong "How long does it take to heat up?" at bounding box center [976, 212] width 172 height 13
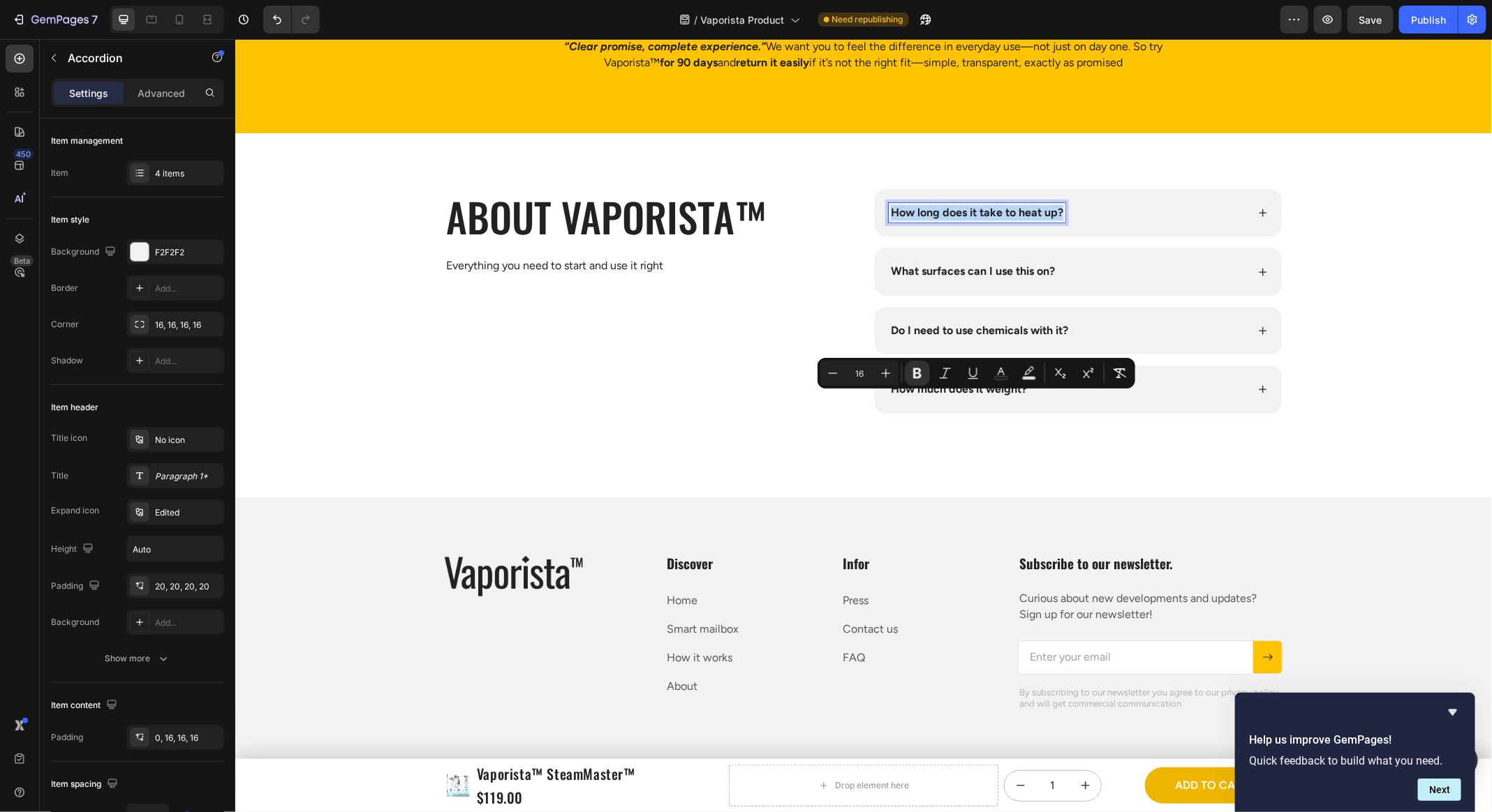
copy strong "How long does it take to heat up?"
click at [991, 281] on div "What surfaces can I use this on?" at bounding box center [972, 271] width 168 height 19
click at [993, 277] on strong "What surfaces can I use this on?" at bounding box center [972, 270] width 164 height 13
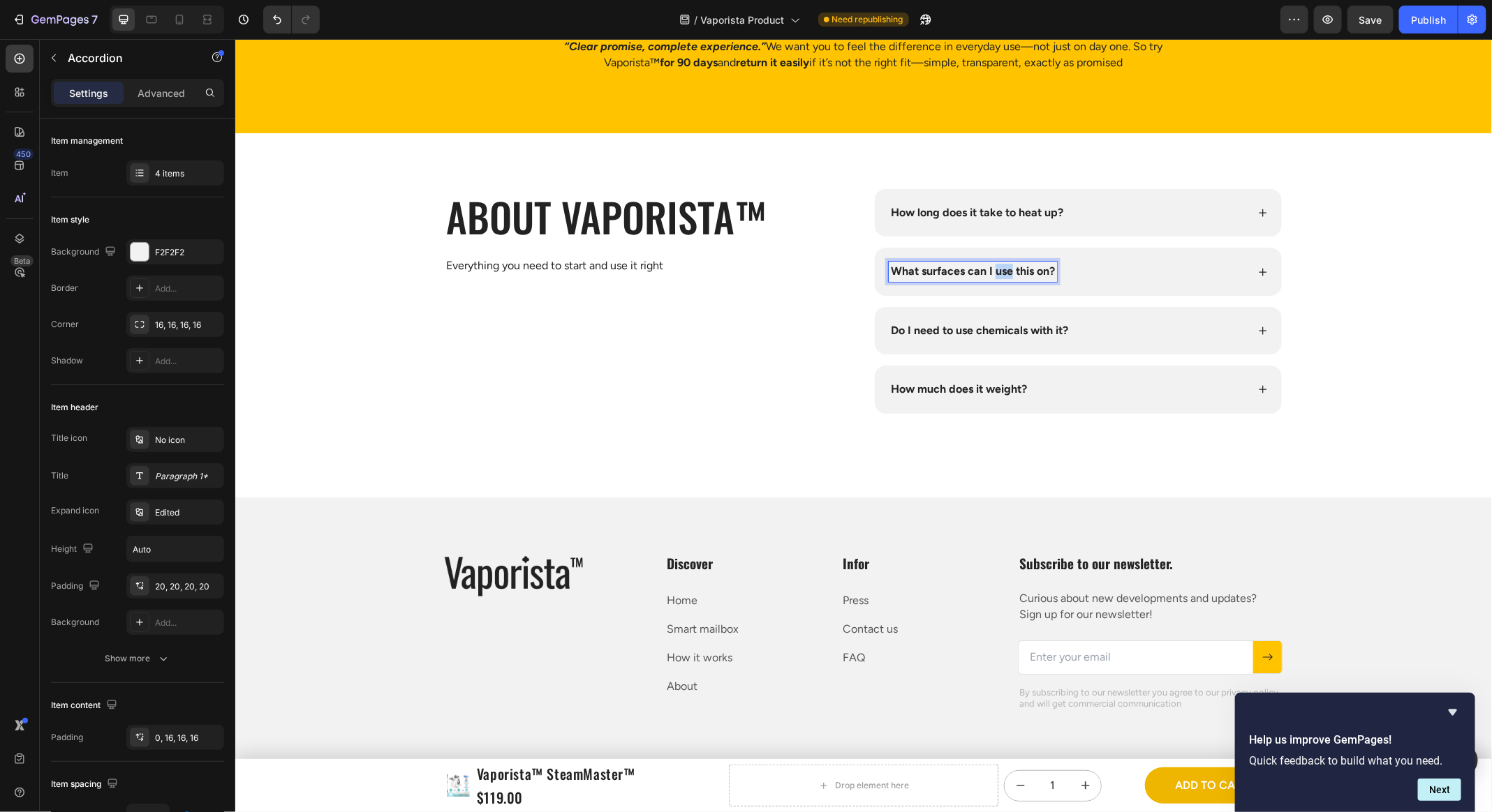
click at [993, 277] on strong "What surfaces can I use this on?" at bounding box center [972, 270] width 164 height 13
copy strong "What surfaces can I use this on?"
click at [999, 337] on strong "Do I need to use chemicals with it?" at bounding box center [978, 330] width 177 height 13
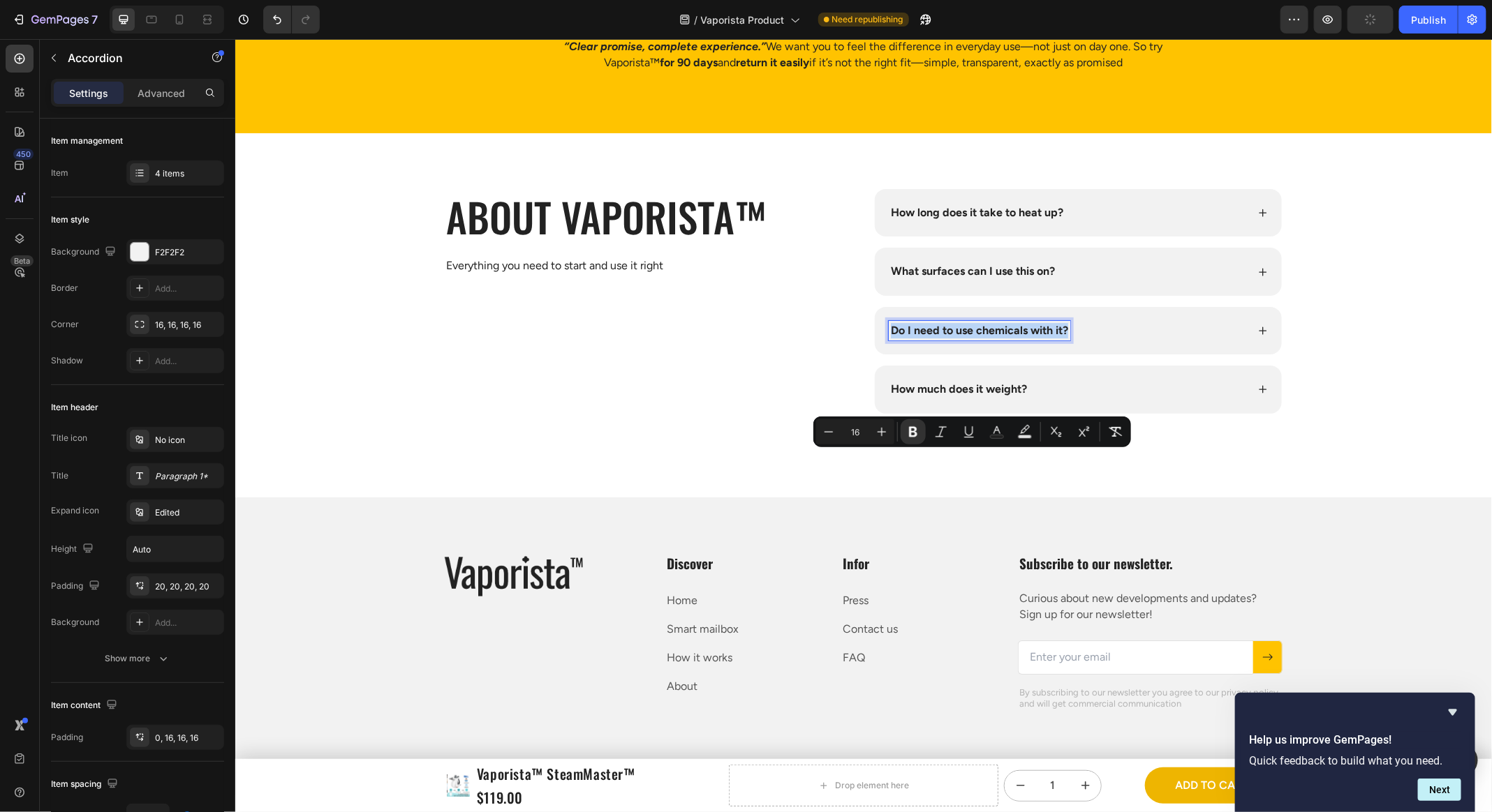
click at [999, 337] on strong "Do I need to use chemicals with it?" at bounding box center [978, 330] width 177 height 13
copy strong "Do I need to use chemicals with it?"
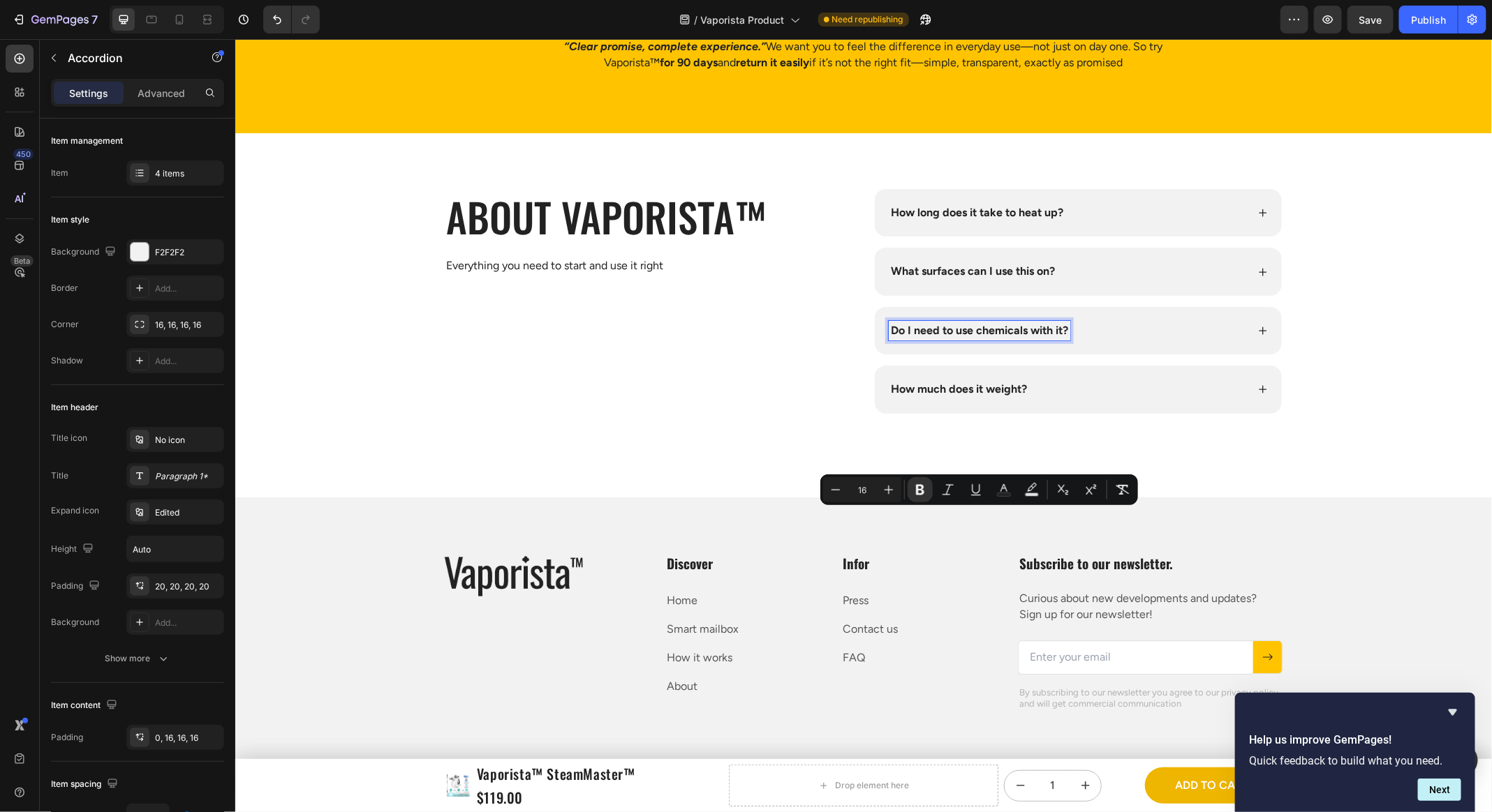
click at [941, 395] on strong "How much does it weight?" at bounding box center [958, 388] width 136 height 13
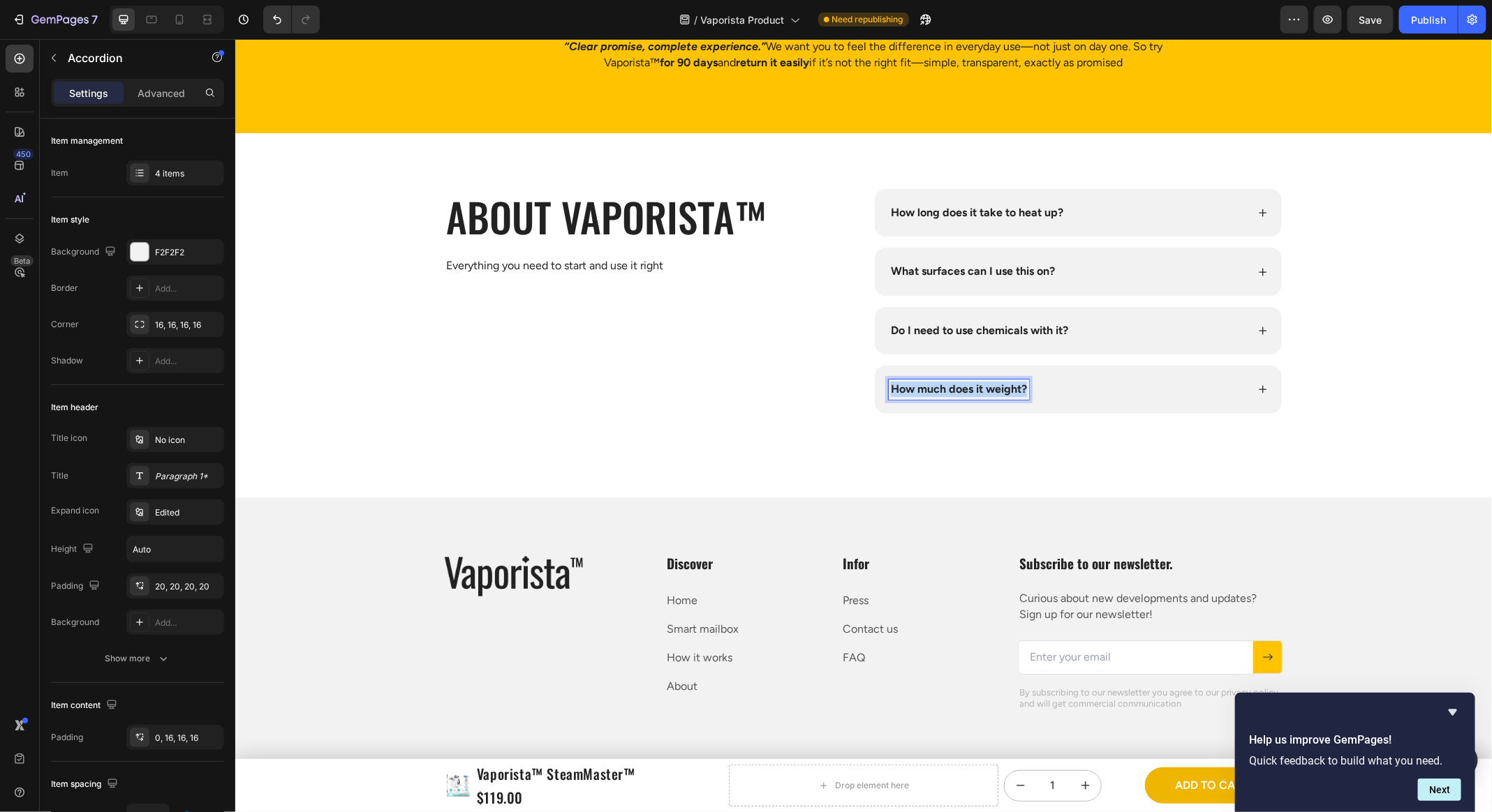
click at [941, 395] on strong "How much does it weight?" at bounding box center [958, 388] width 136 height 13
copy strong "How much does it weight?"
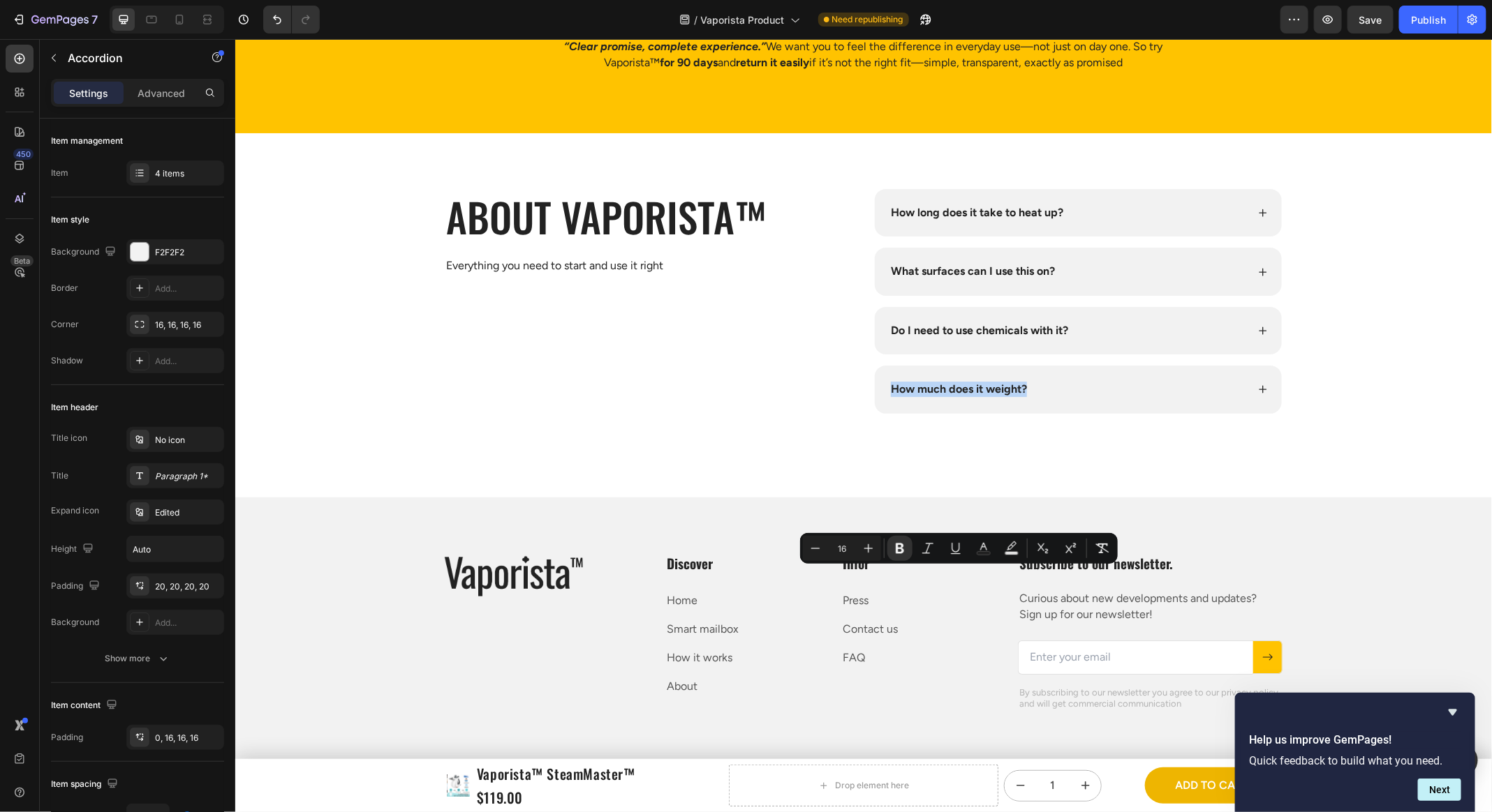
click at [1025, 281] on div "What surfaces can I use this on?" at bounding box center [1067, 271] width 358 height 19
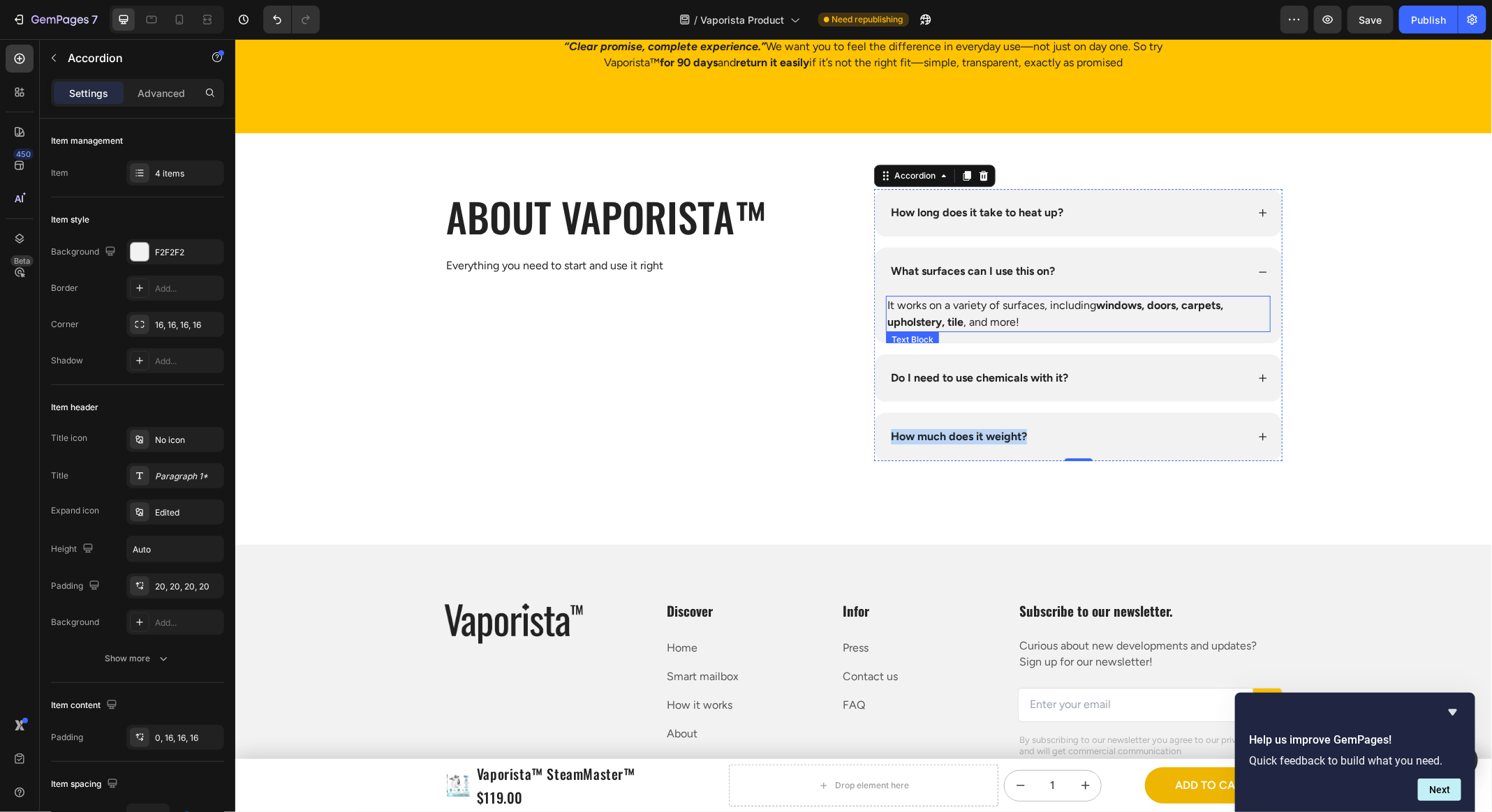
click at [1010, 330] on p "It works on a variety of surfaces, including windows, doors, carpets, upholster…" at bounding box center [1077, 313] width 382 height 34
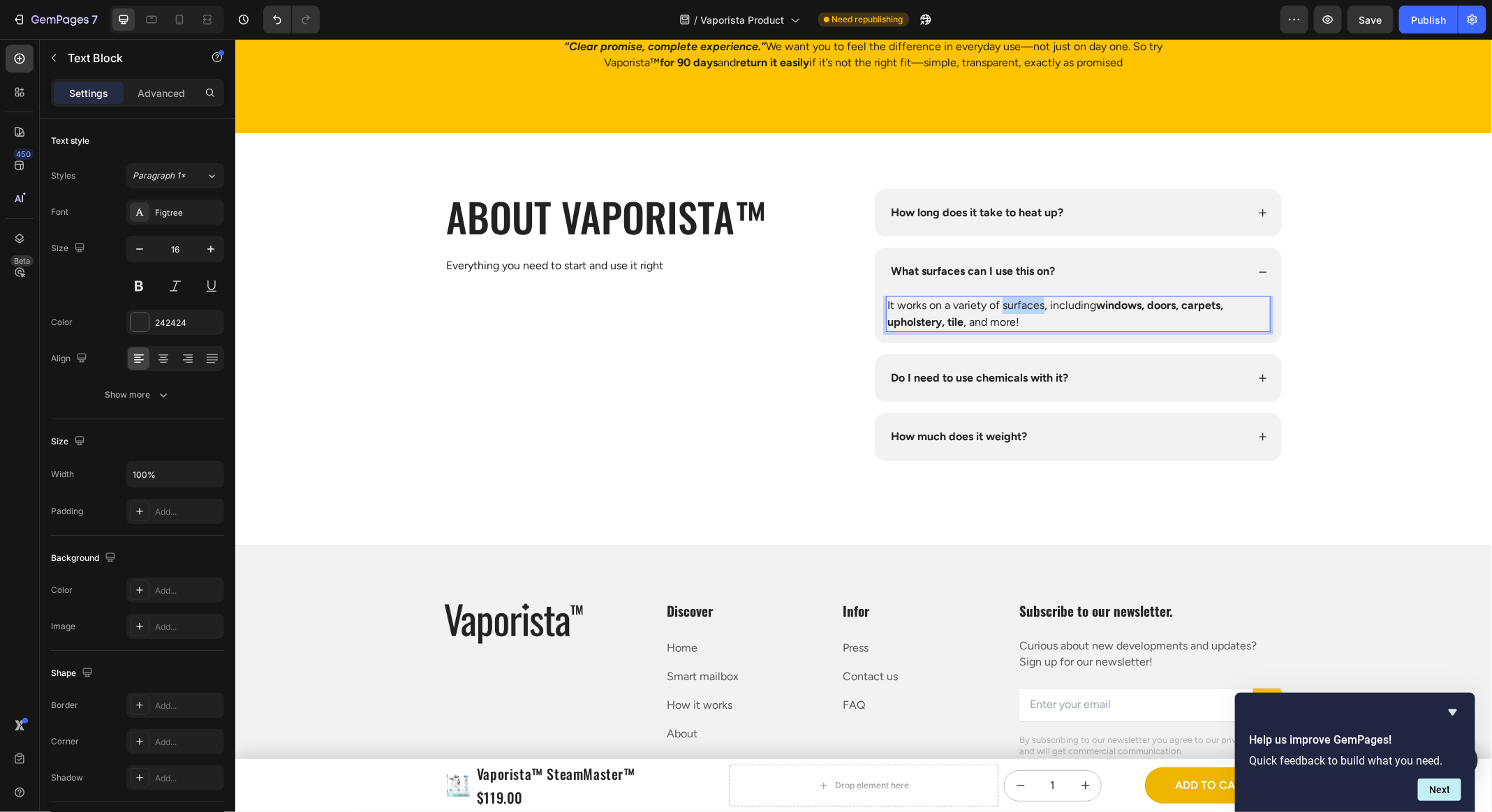
click at [1010, 330] on p "It works on a variety of surfaces, including windows, doors, carpets, upholster…" at bounding box center [1077, 313] width 382 height 34
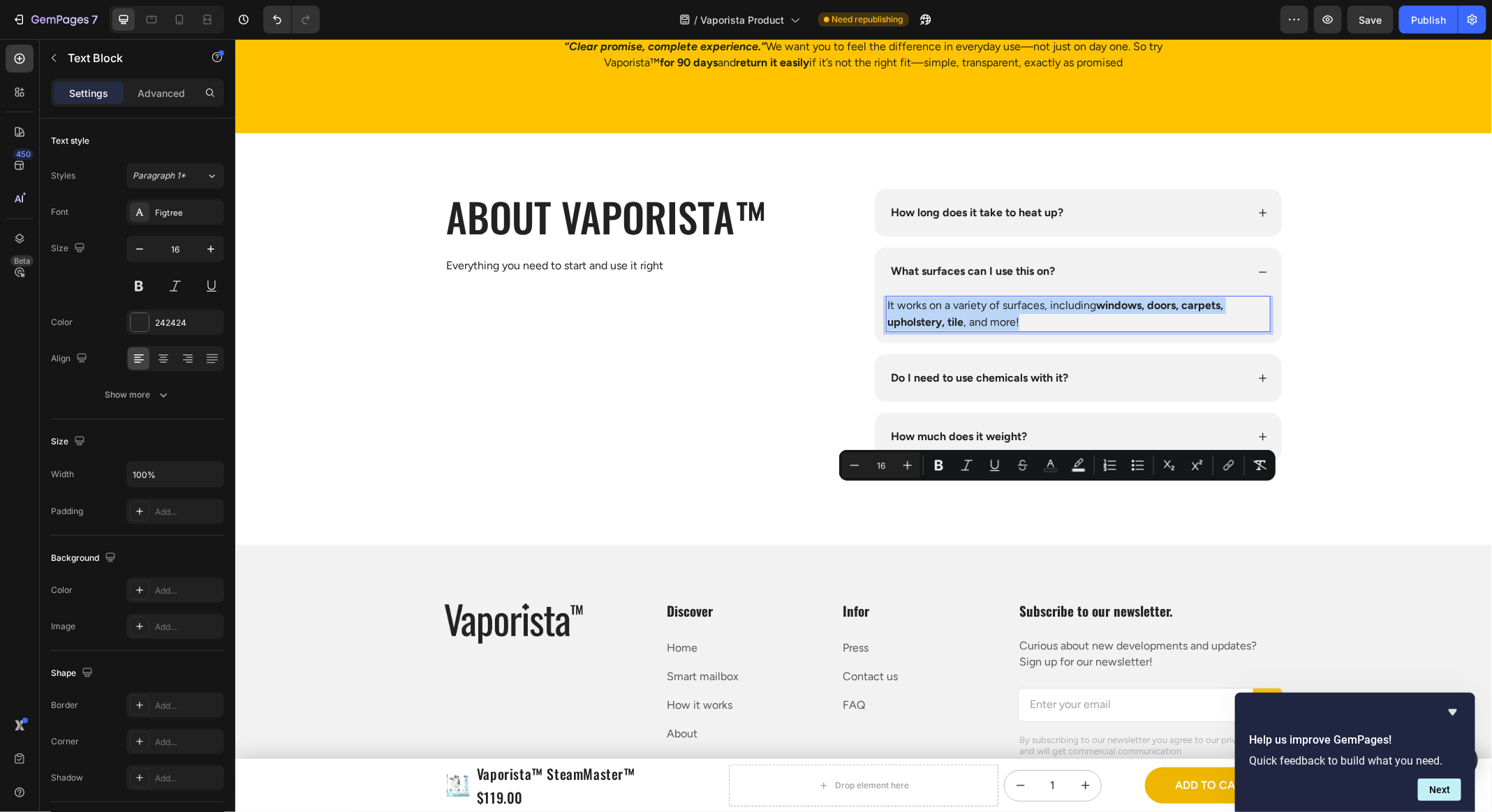
copy p "It works on a variety of surfaces, including windows, doors, carpets, upholster…"
click at [600, 243] on h2 "about Vaporista™" at bounding box center [648, 215] width 408 height 54
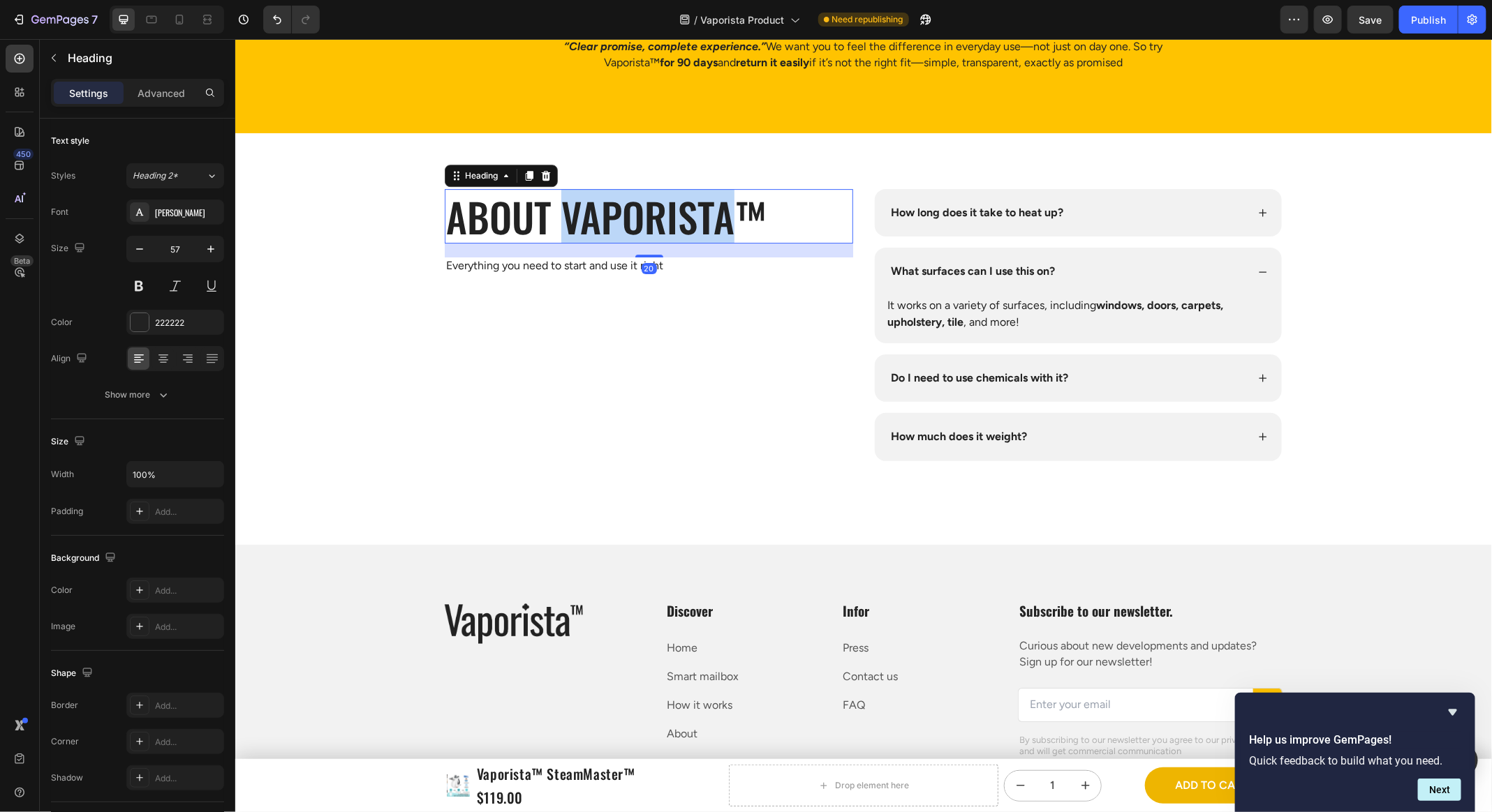
click at [600, 243] on h2 "about Vaporista™" at bounding box center [648, 215] width 408 height 54
click at [600, 241] on p "about Vaporista™" at bounding box center [647, 215] width 405 height 51
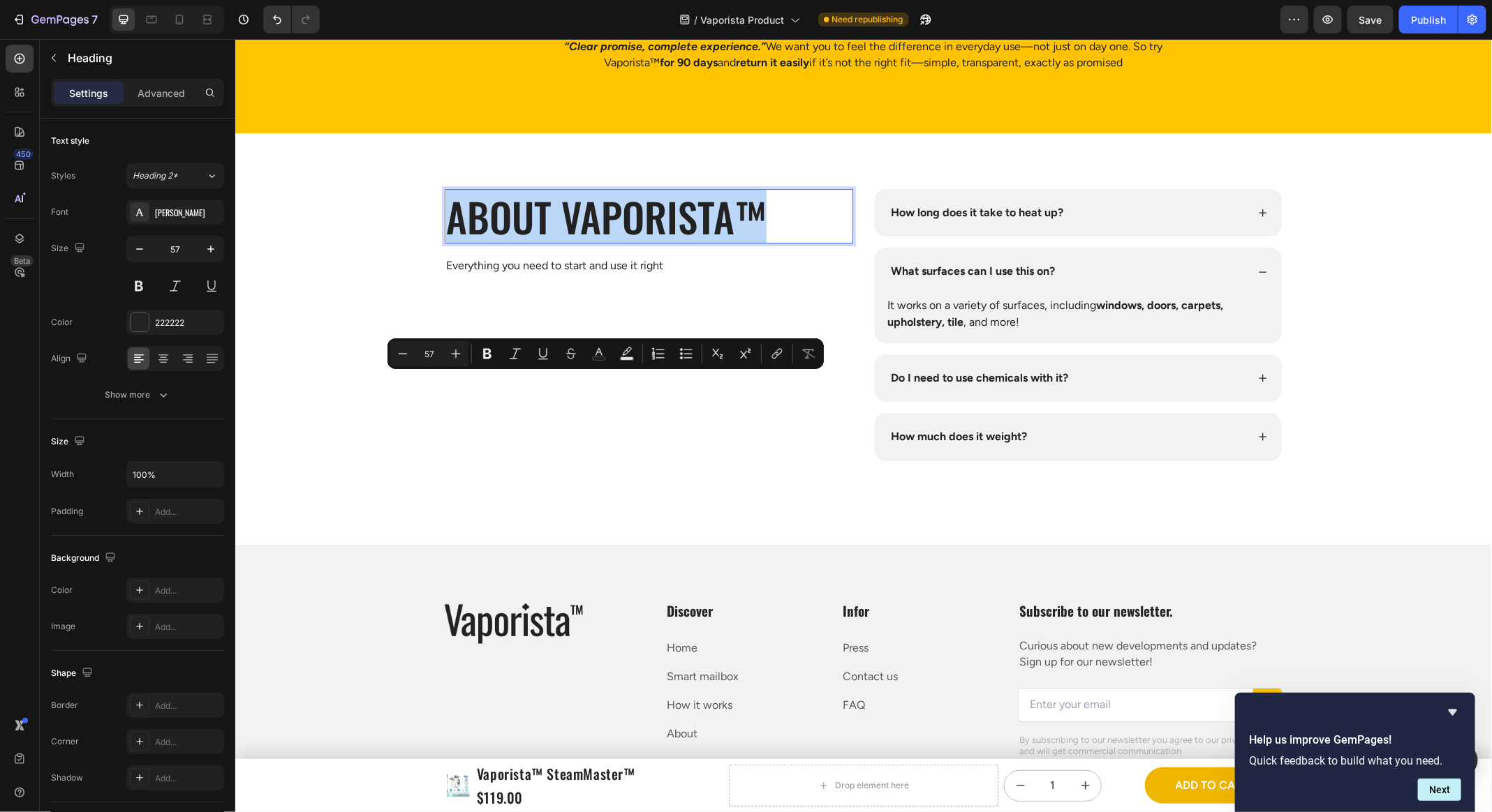
copy p "about Vaporista™"
click at [792, 460] on div "about Vaporista™ Heading 20 Everything you need to start and use it right Text …" at bounding box center [648, 324] width 408 height 272
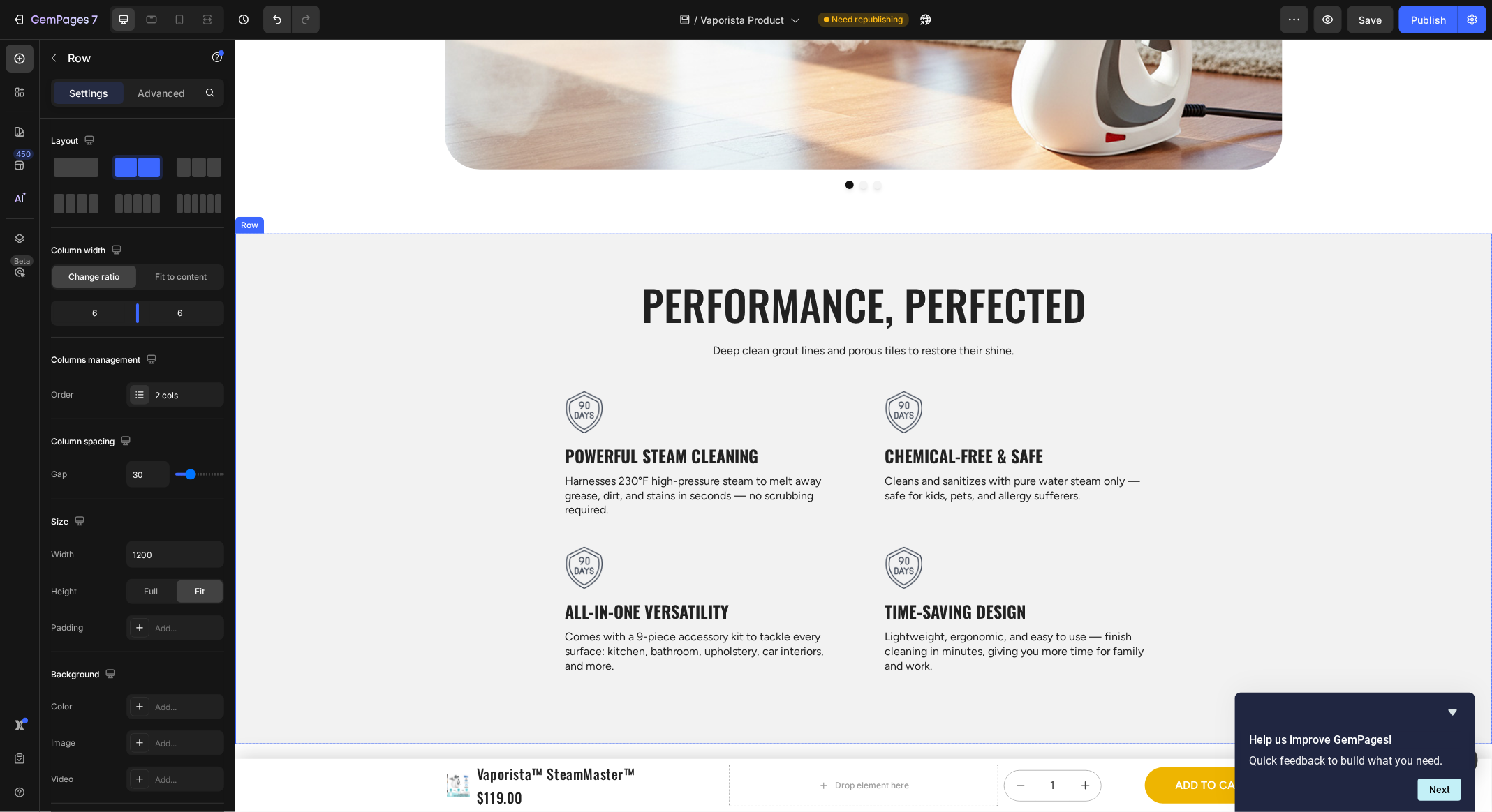
scroll to position [3281, 0]
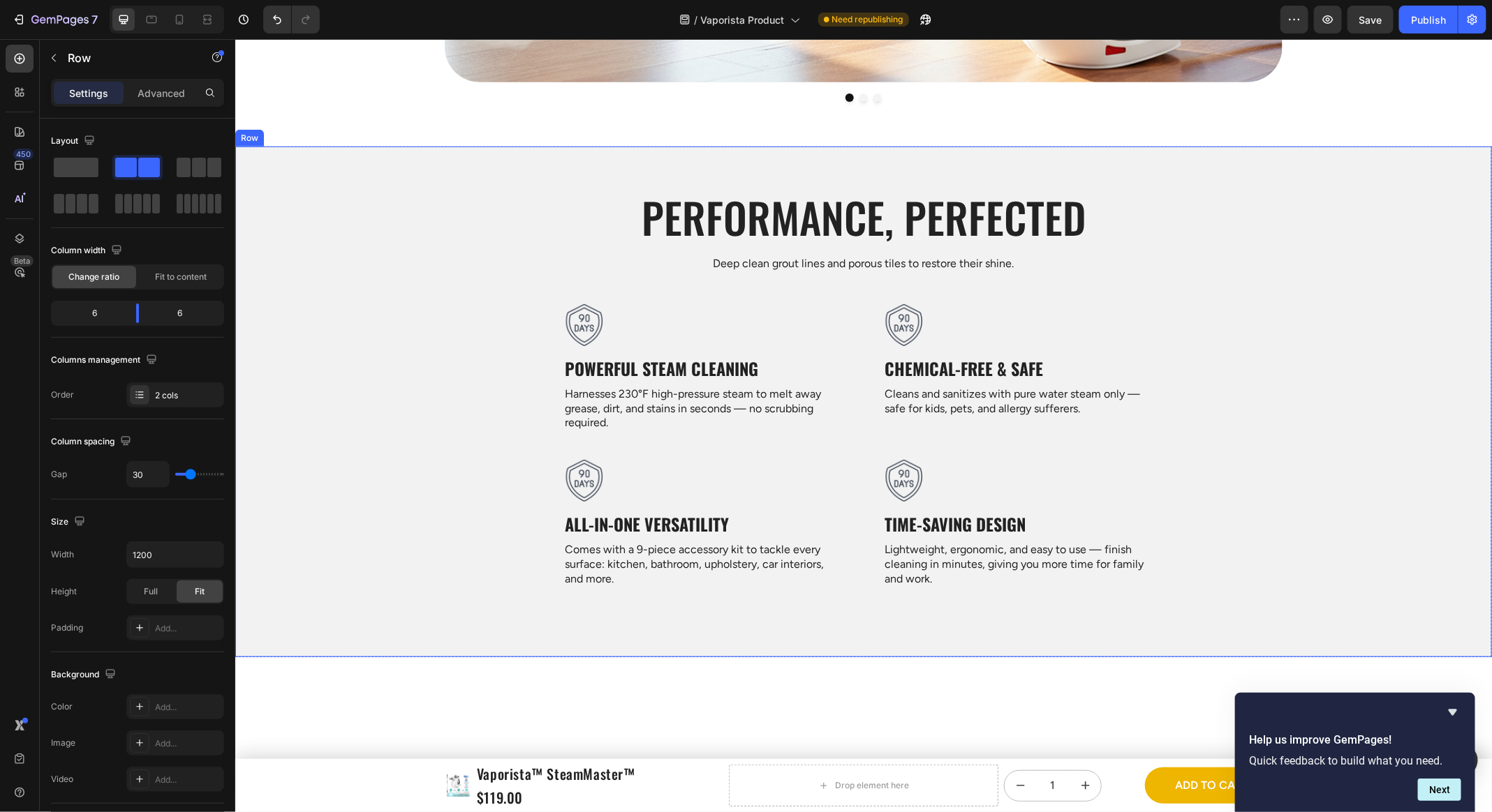
click at [467, 419] on div "Performance, Perfected Heading Deep clean grout lines and porous tiles to resto…" at bounding box center [862, 393] width 1257 height 413
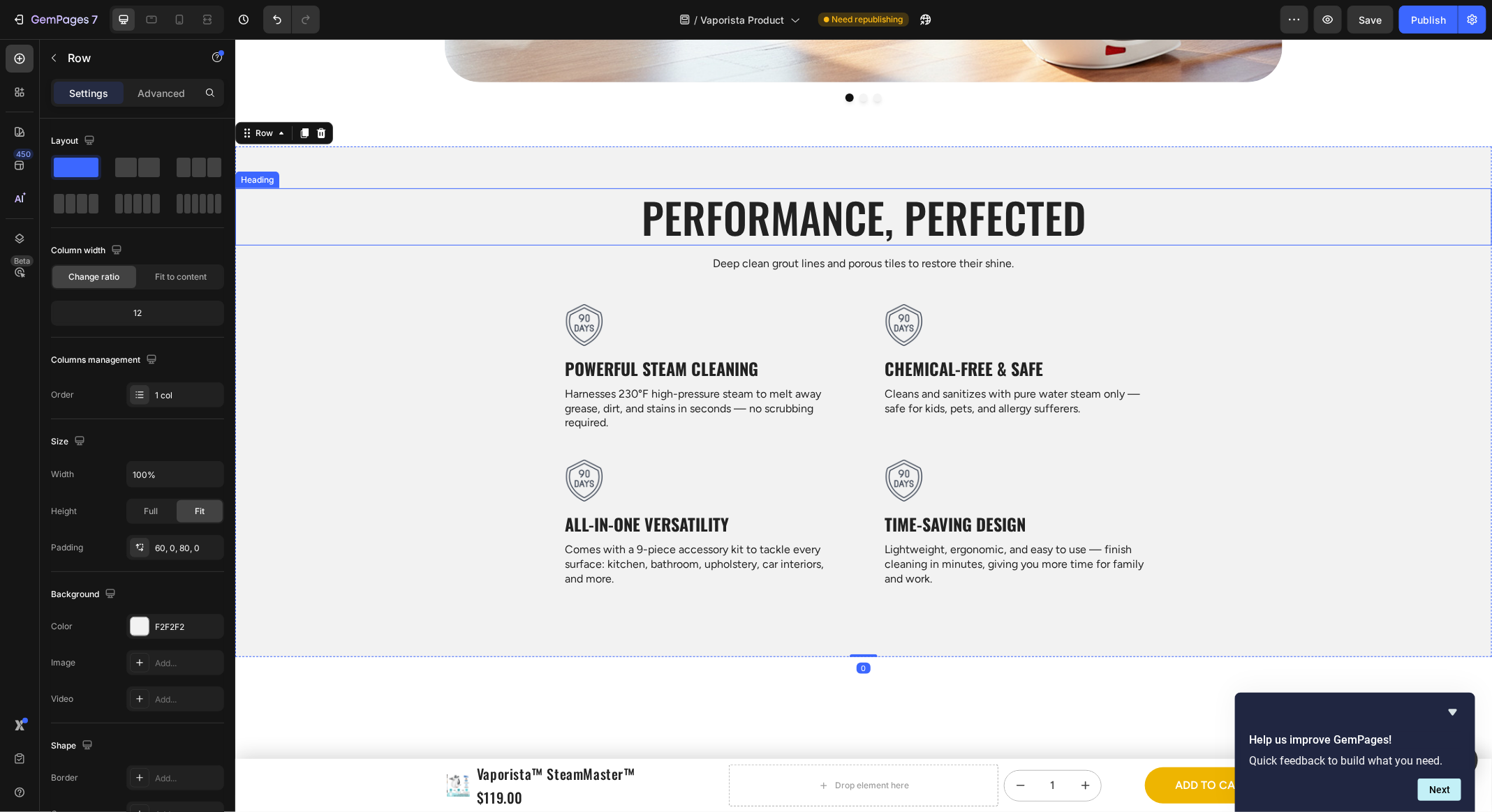
click at [851, 229] on h2 "Performance, Perfected" at bounding box center [862, 216] width 1257 height 57
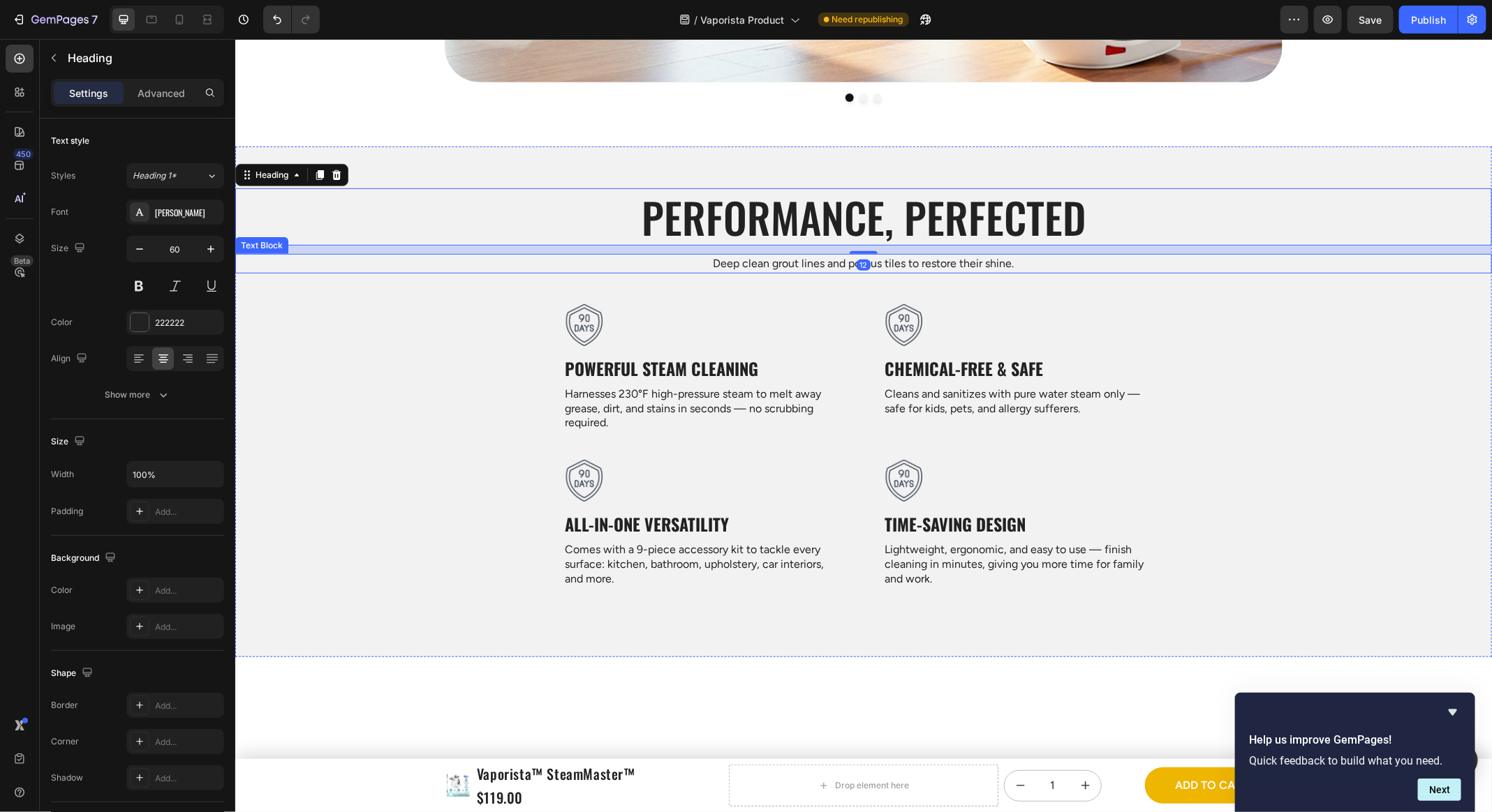
click at [680, 333] on div at bounding box center [703, 325] width 281 height 42
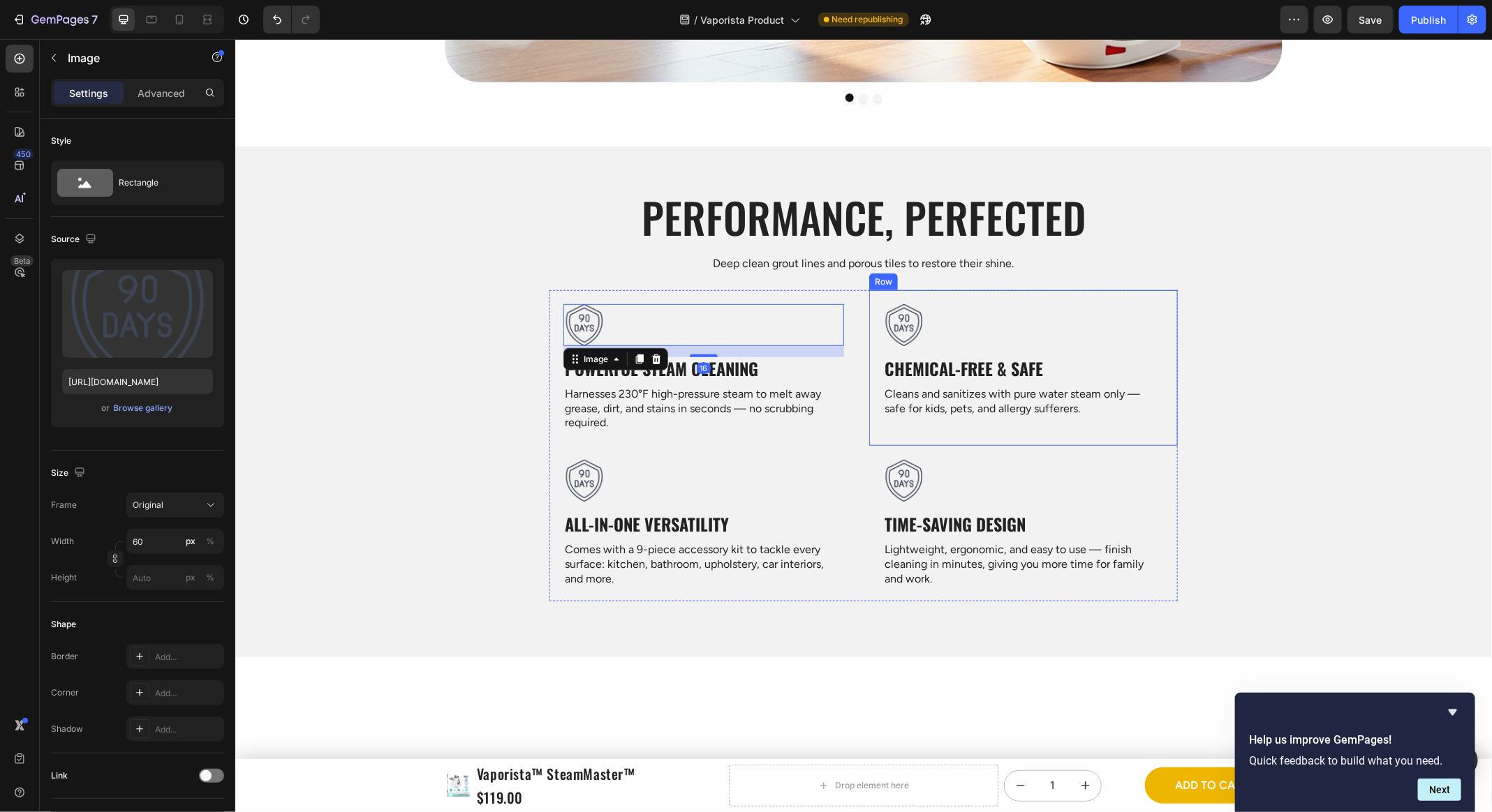
click at [879, 328] on div "Image Chemical-Free & Safe Heading Cleans and sanitizes with pure water steam o…" at bounding box center [1022, 367] width 308 height 155
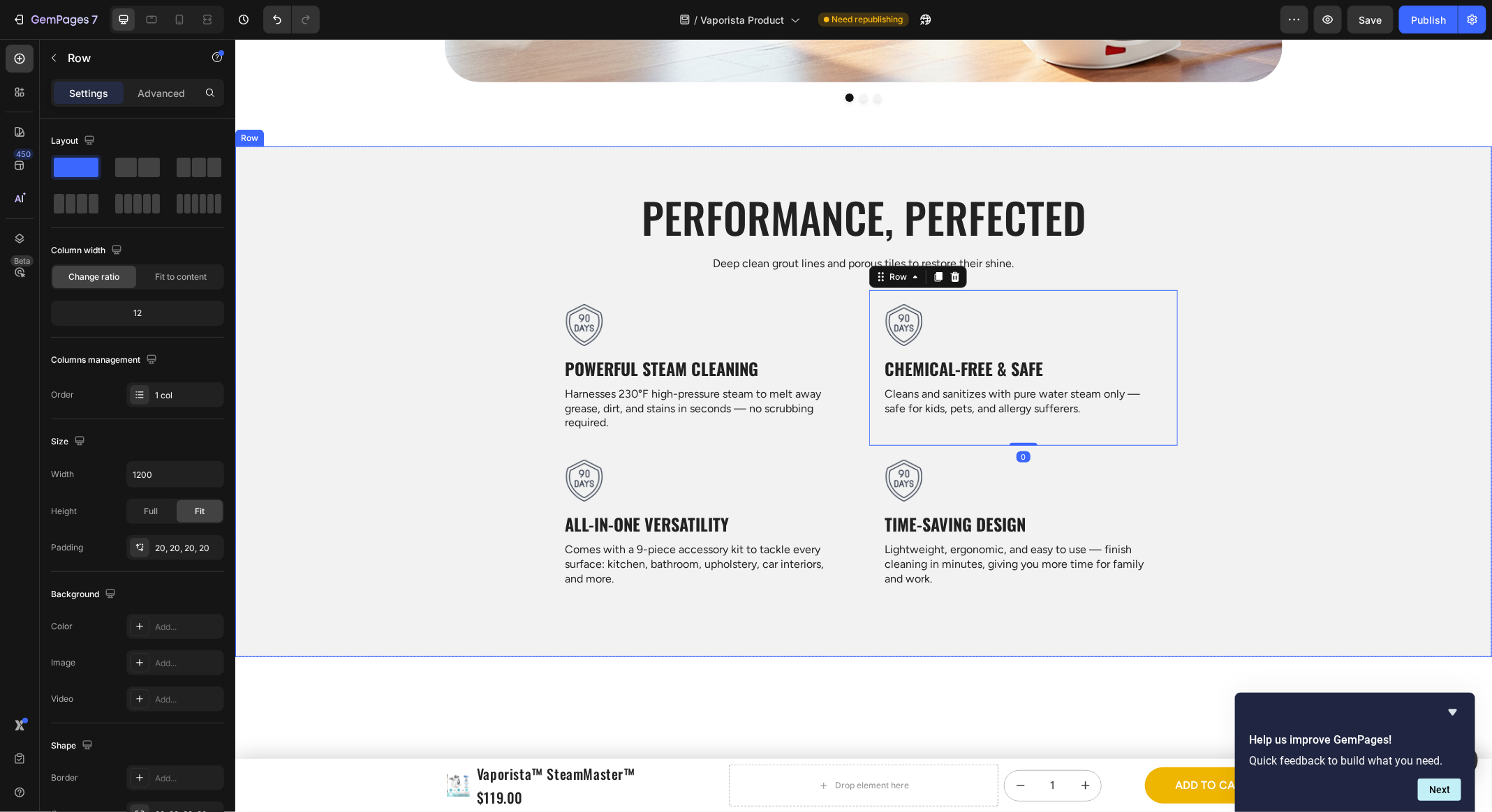
click at [1025, 352] on div "Performance, Perfected Heading Deep clean grout lines and porous tiles to resto…" at bounding box center [862, 393] width 1257 height 413
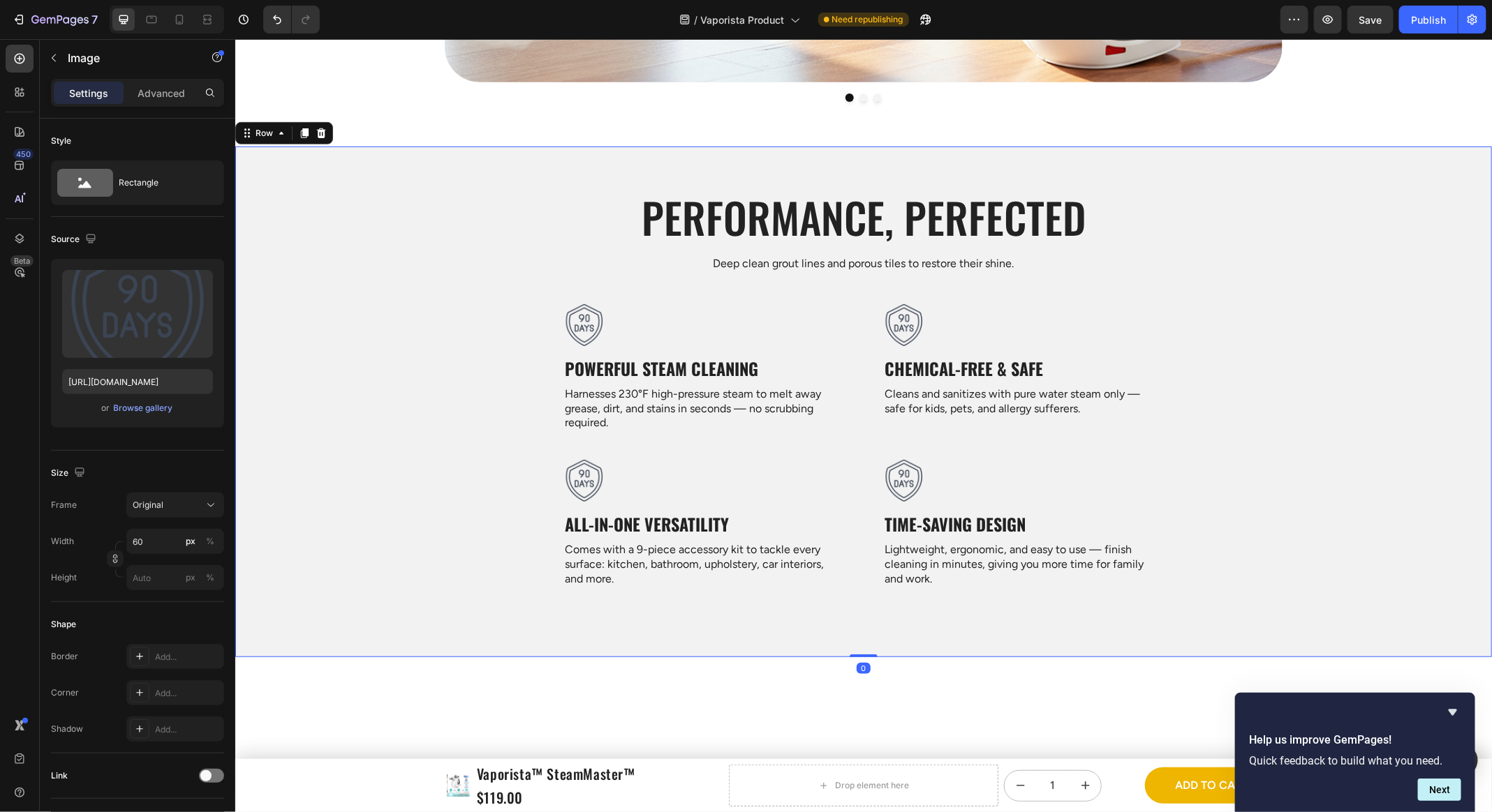
click at [1025, 335] on div at bounding box center [1023, 325] width 281 height 42
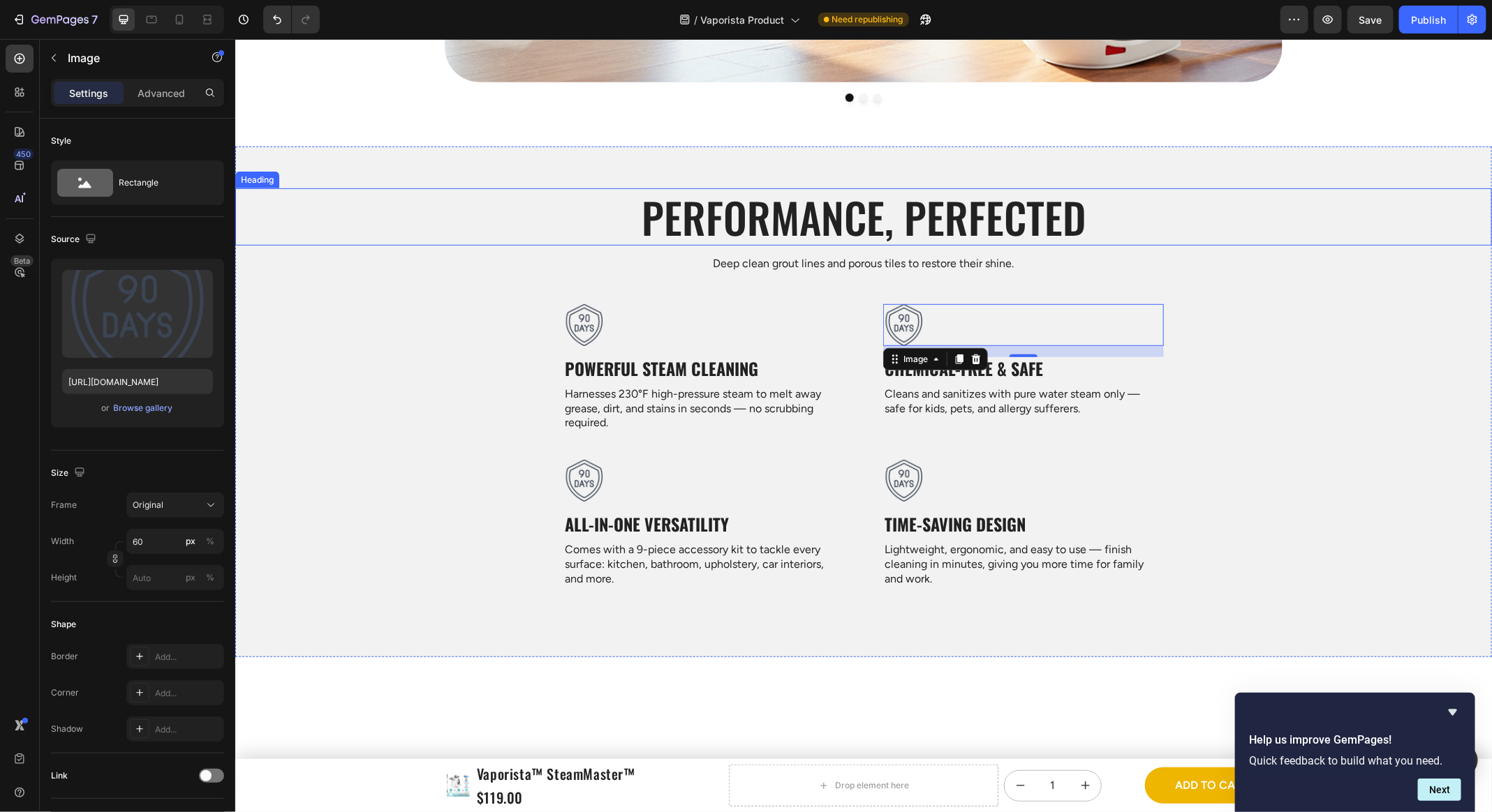
click at [408, 228] on h2 "Performance, Perfected" at bounding box center [862, 216] width 1257 height 57
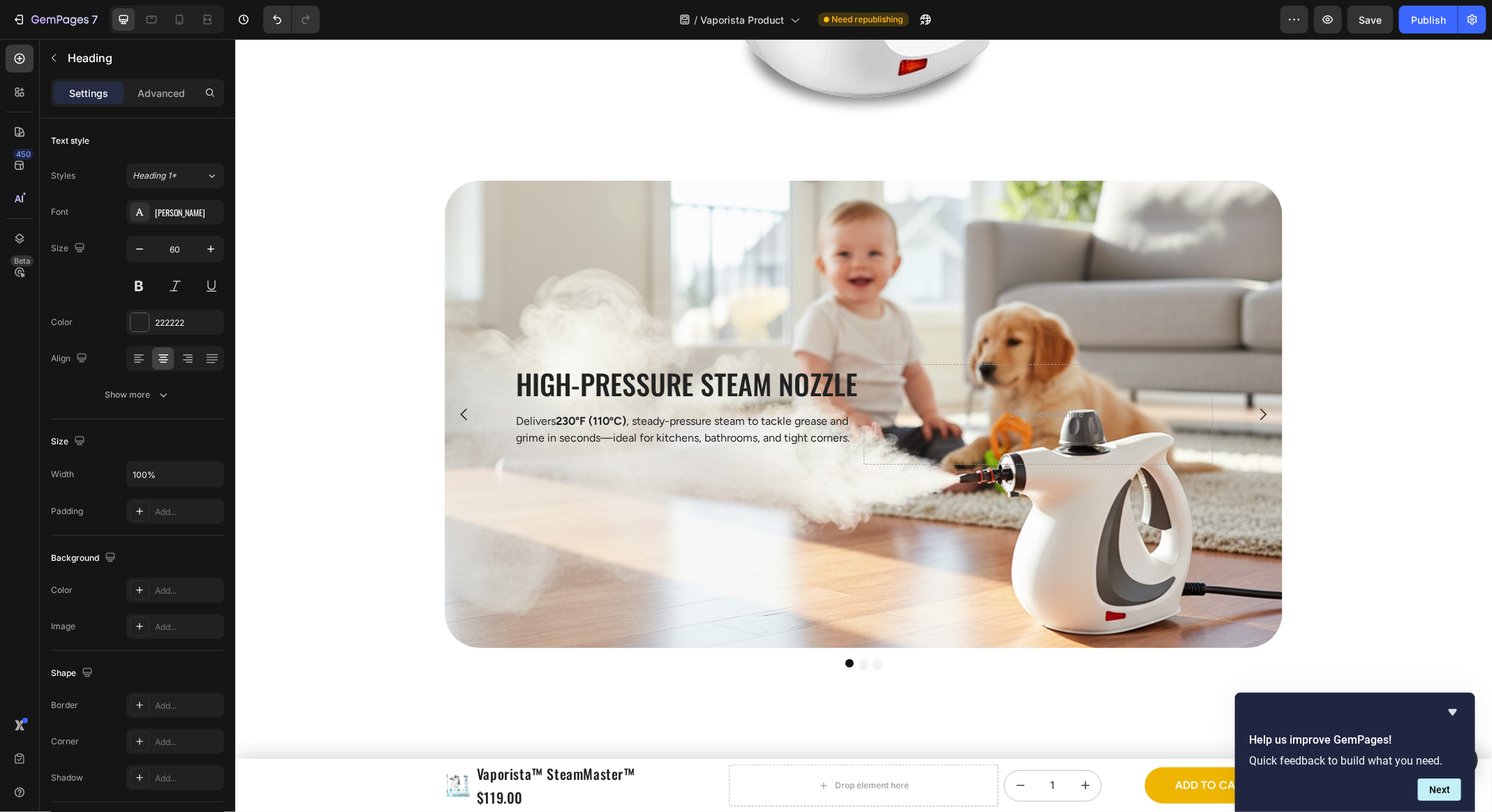
scroll to position [2735, 0]
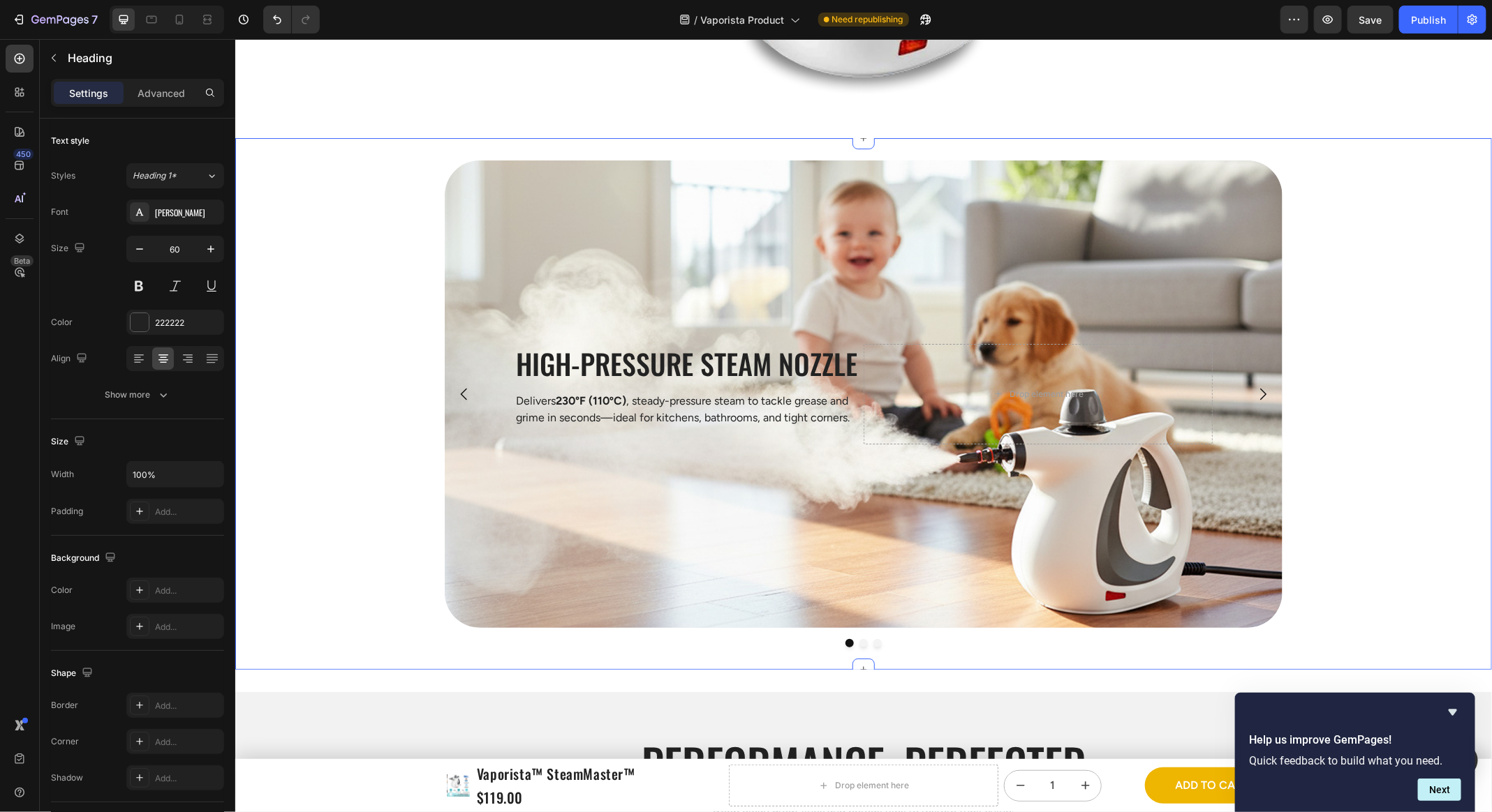
click at [383, 220] on div "High-Pressure Steam Nozzle Heading Delivers 230°F (110ºC) , steady-pressure ste…" at bounding box center [862, 403] width 1257 height 487
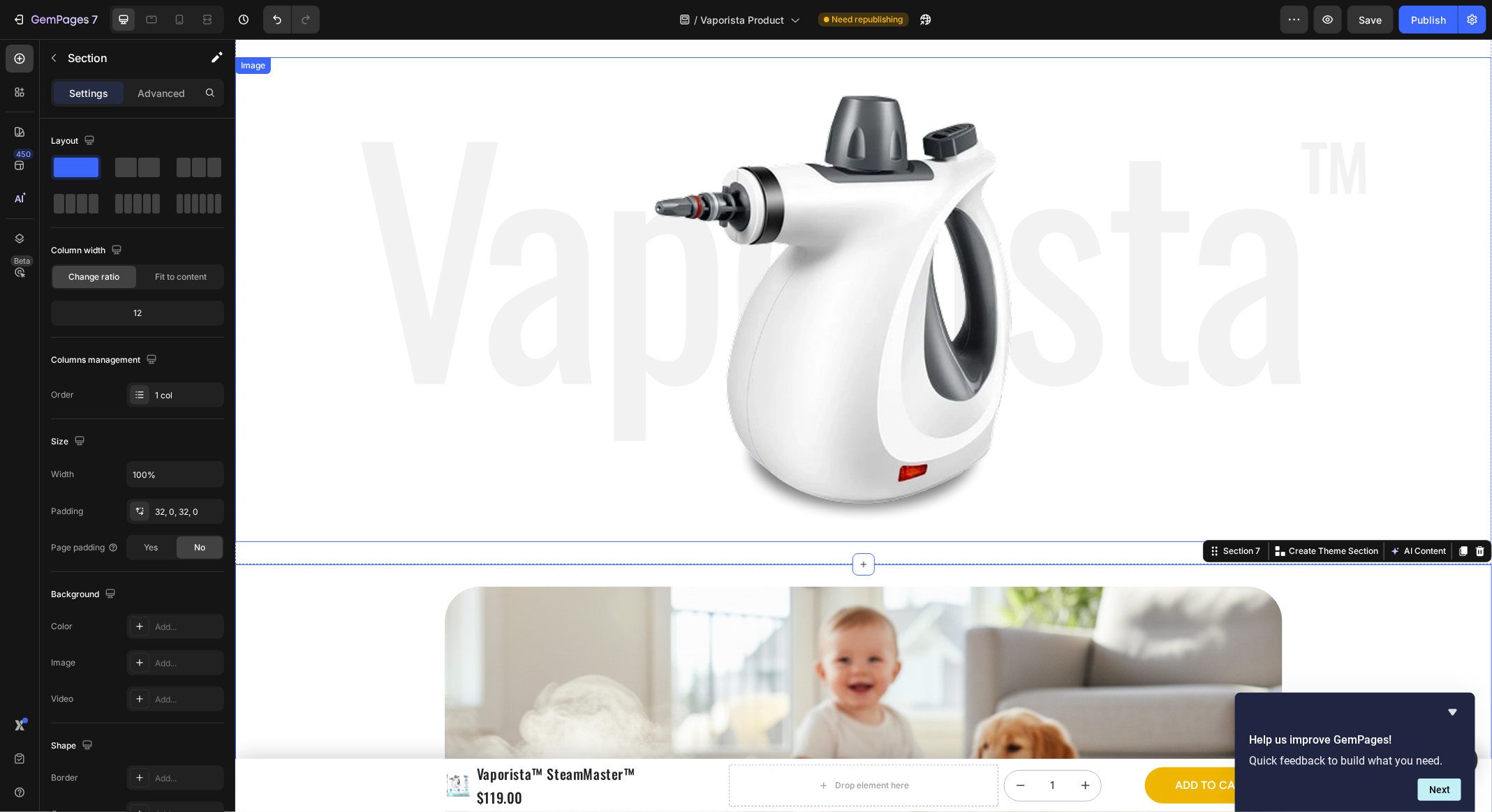
scroll to position [2240, 0]
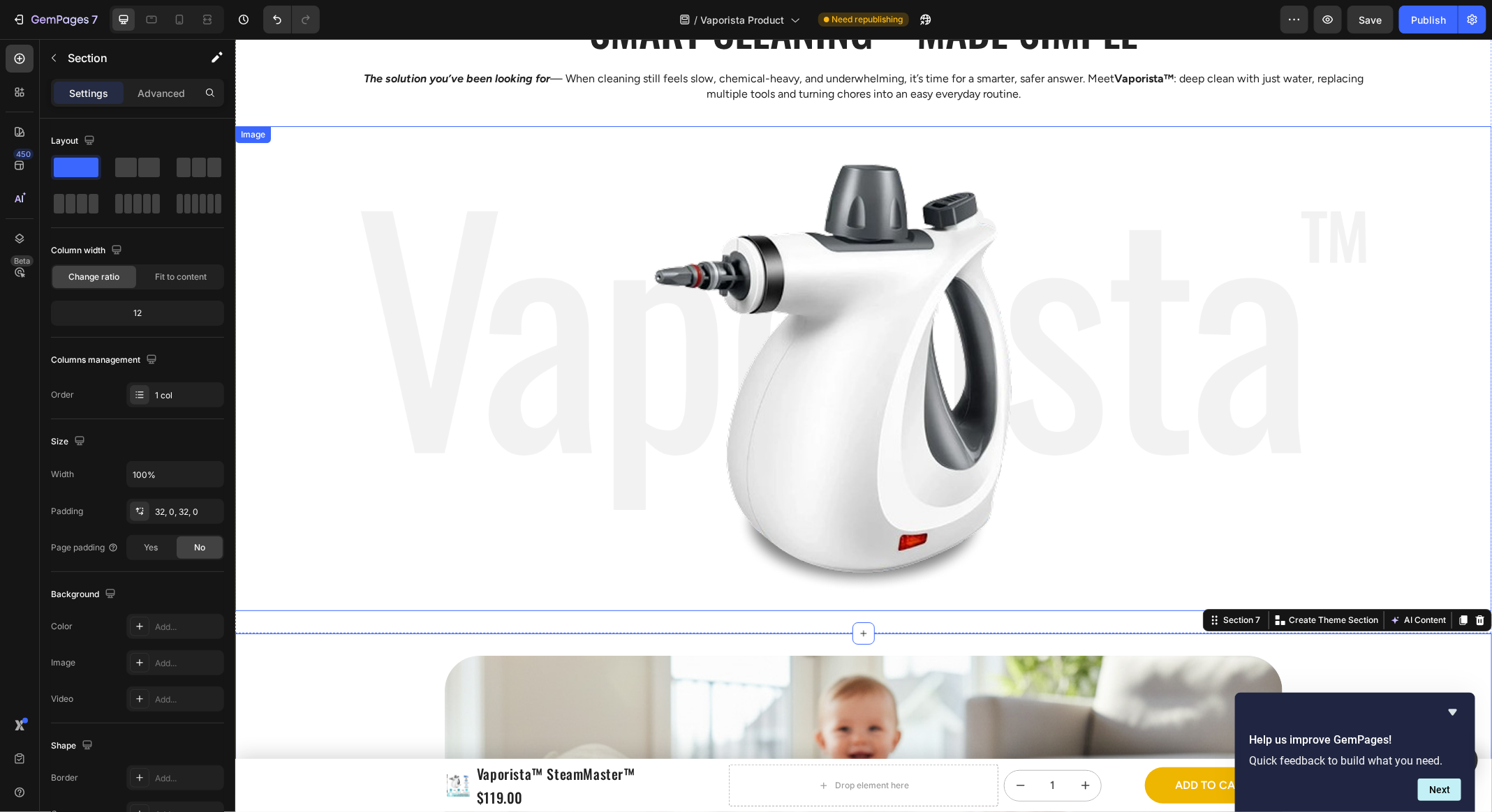
click at [575, 272] on img at bounding box center [862, 368] width 1005 height 485
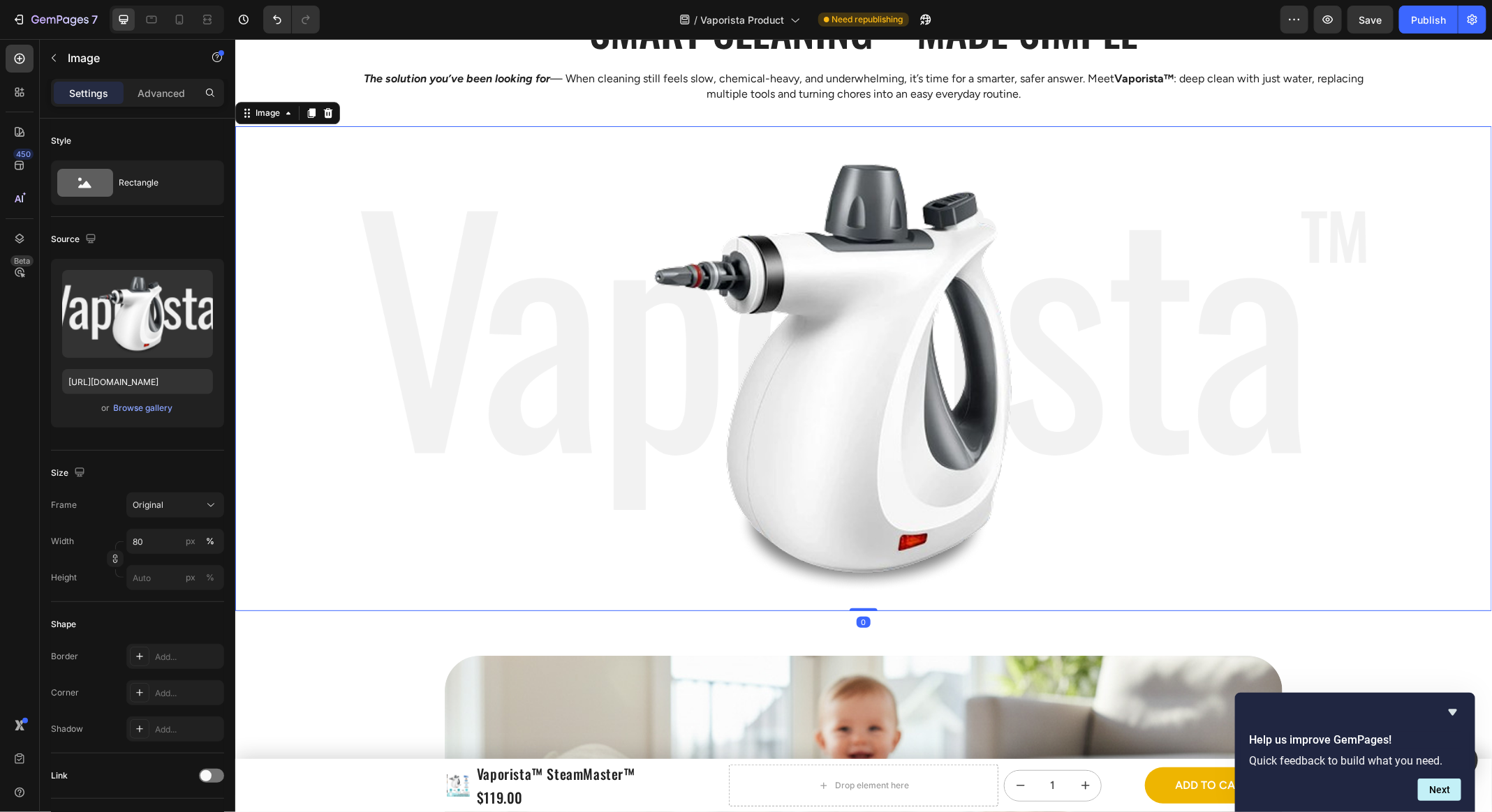
click at [836, 302] on img at bounding box center [862, 368] width 1005 height 485
click at [275, 333] on div at bounding box center [862, 368] width 1257 height 485
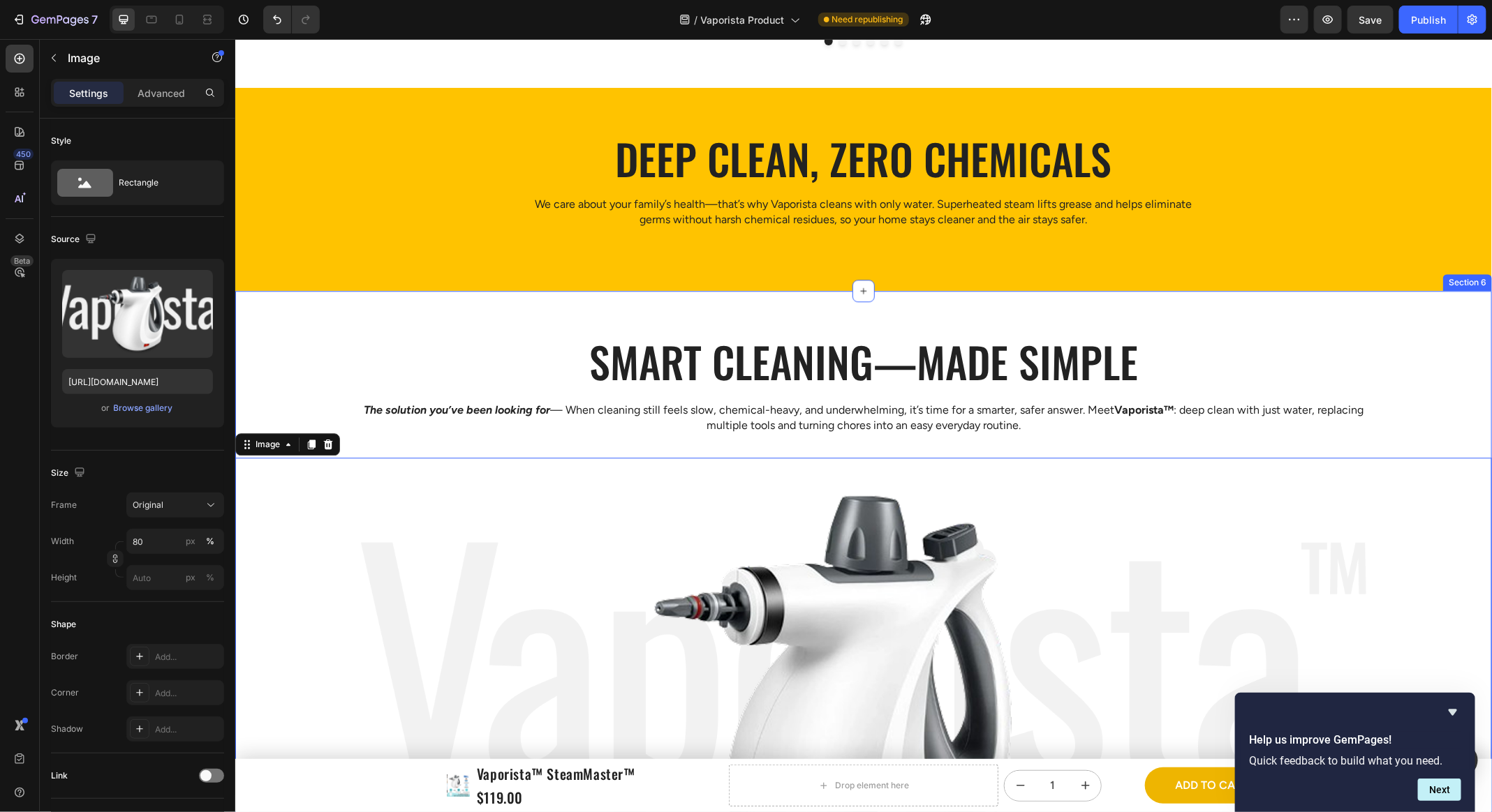
click at [284, 320] on div "Smart cleaning—made simple Heading Row The solution you’ve been looking for — W…" at bounding box center [862, 627] width 1257 height 674
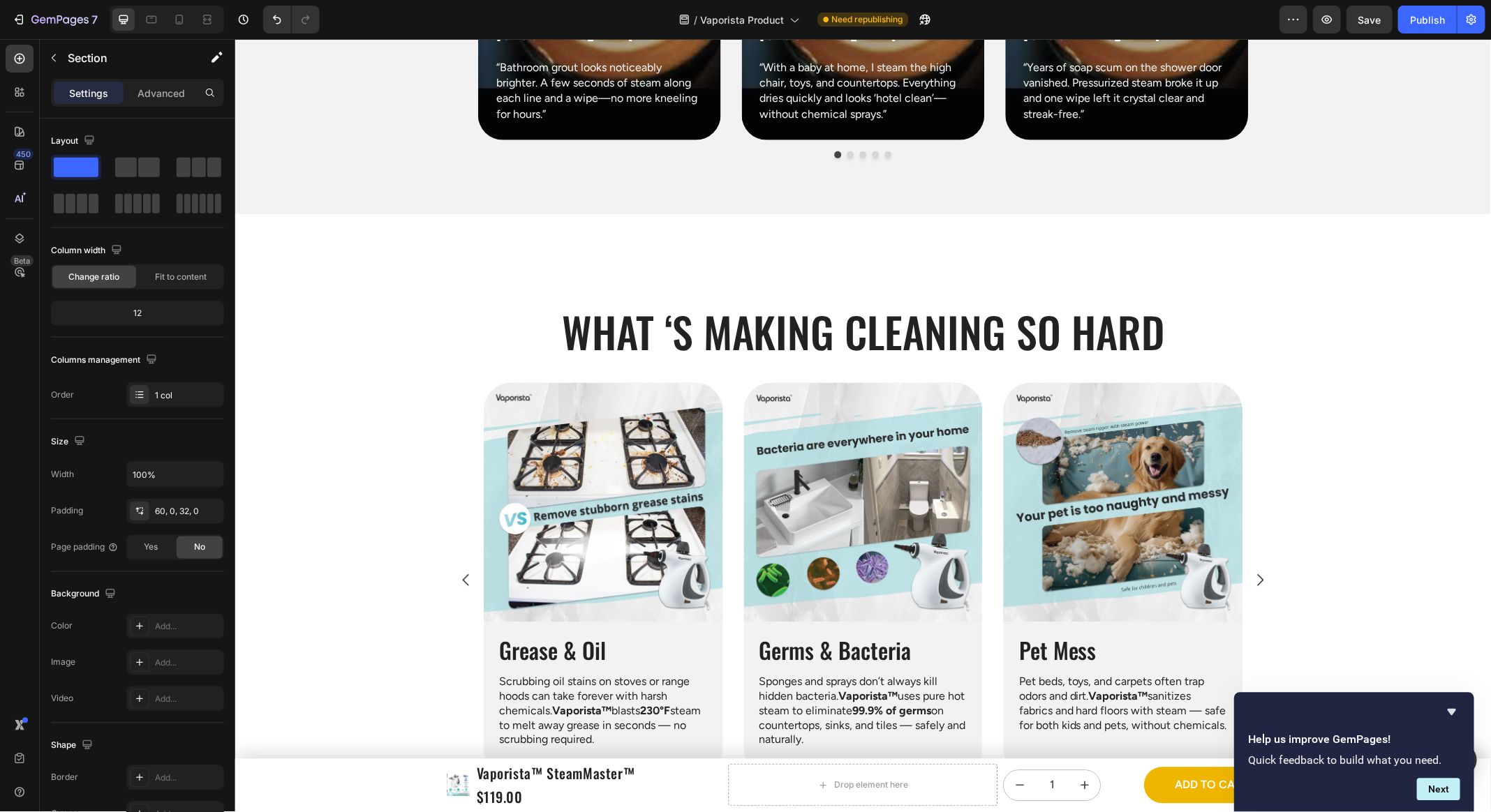
scroll to position [1373, 0]
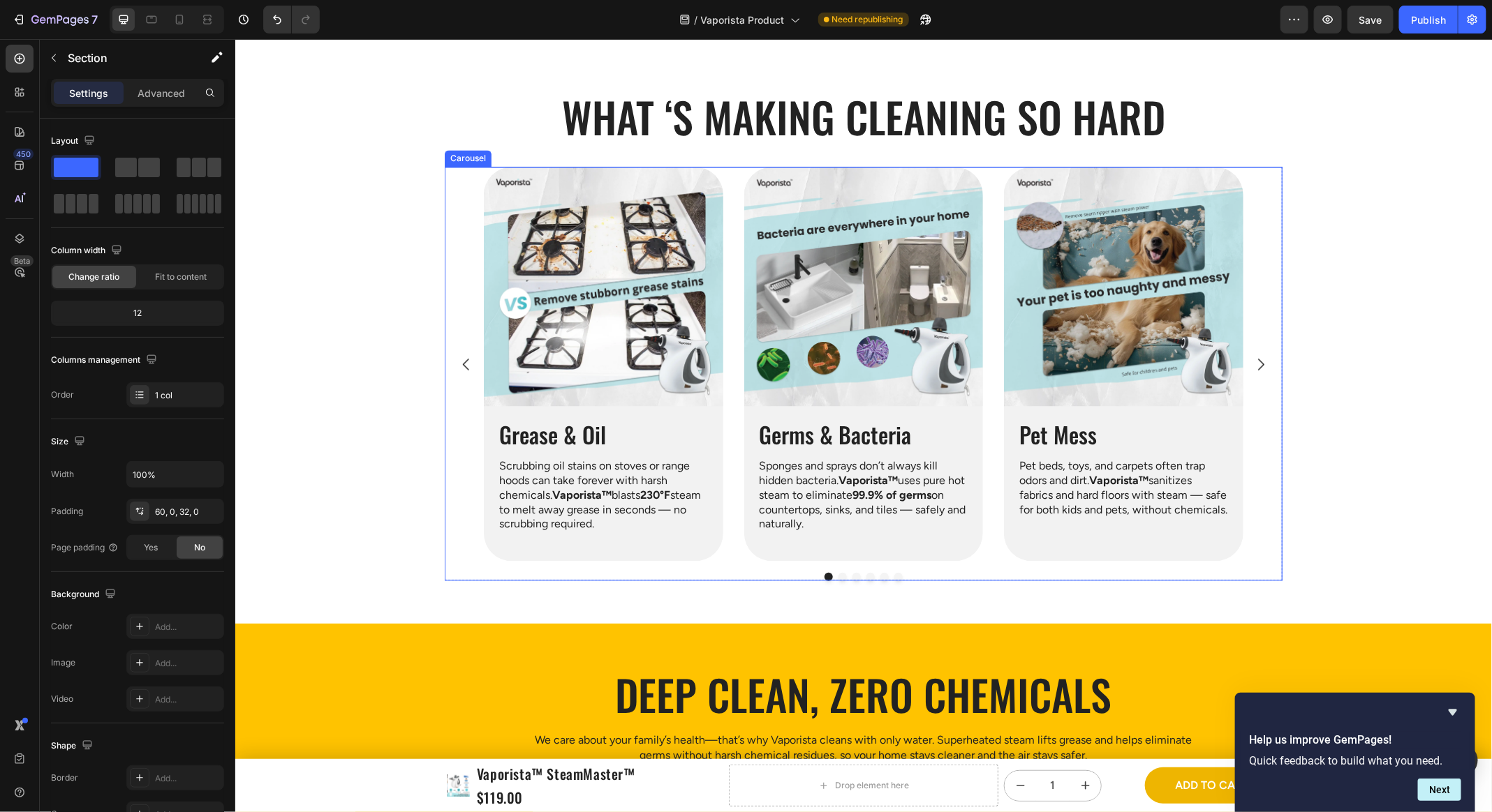
click at [462, 272] on div "Image Grease & Oil Heading Scrubbing oil stains on stoves or range hoods can ta…" at bounding box center [863, 363] width 838 height 394
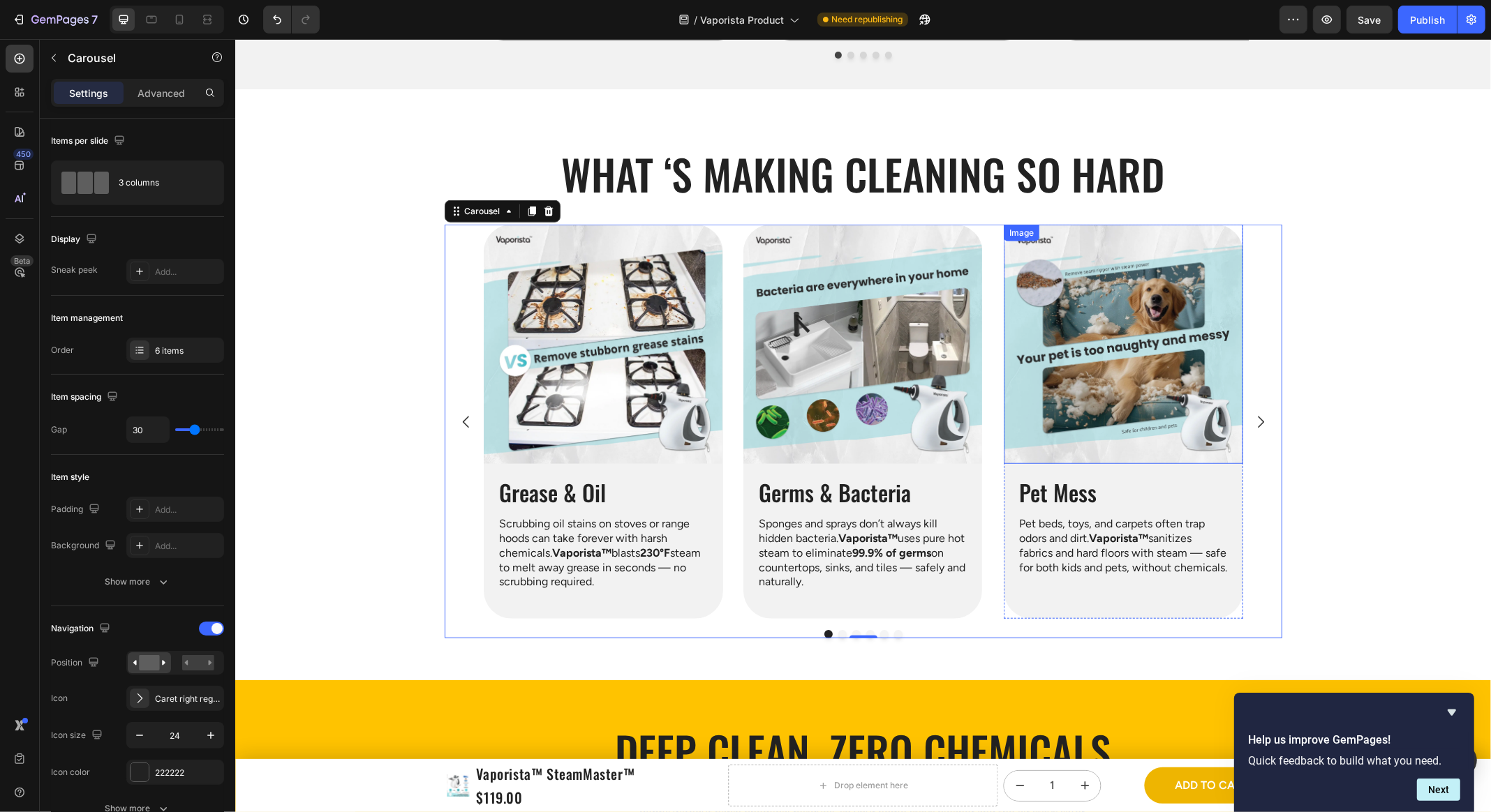
scroll to position [1169, 0]
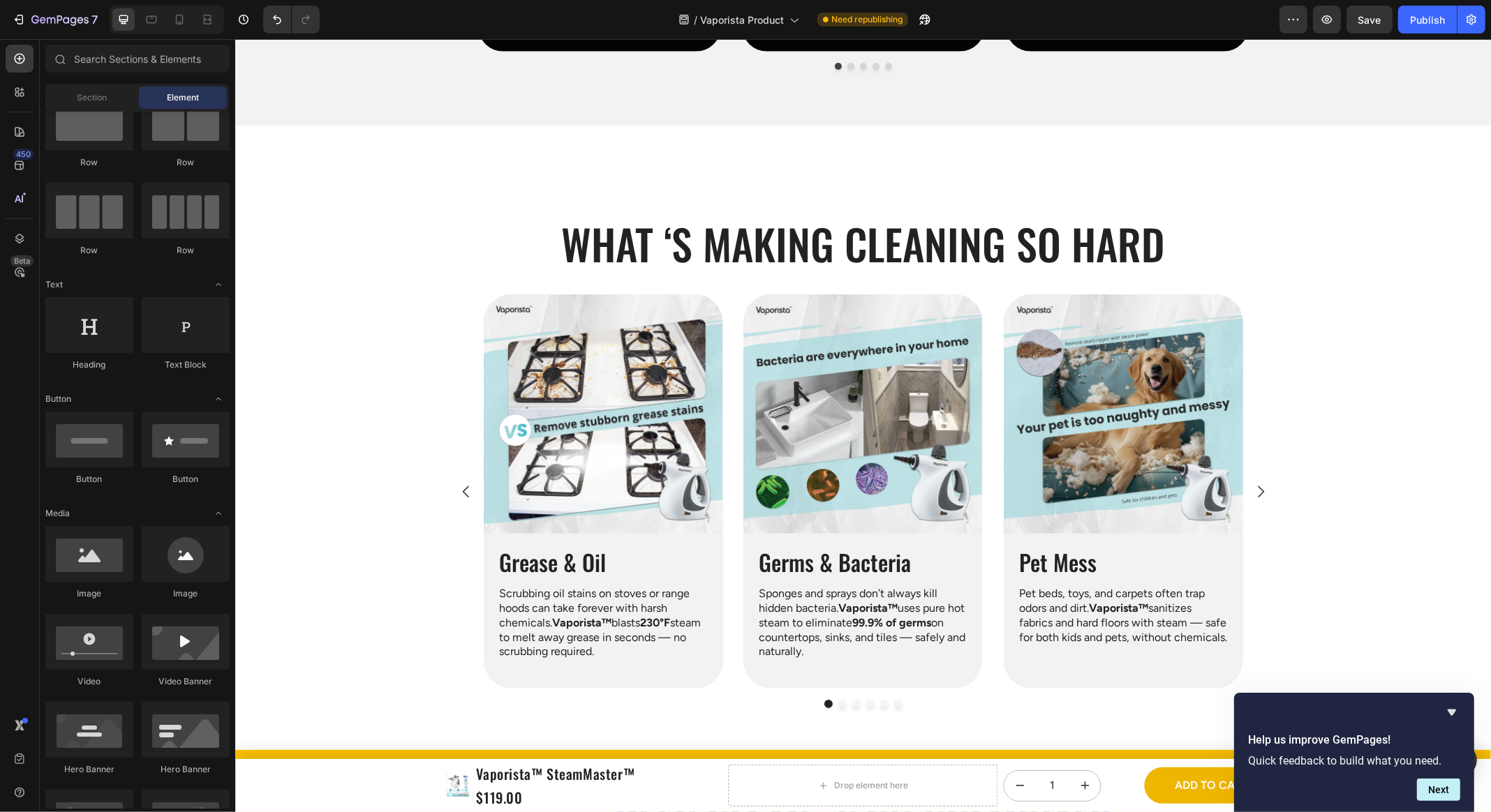
scroll to position [1307, 0]
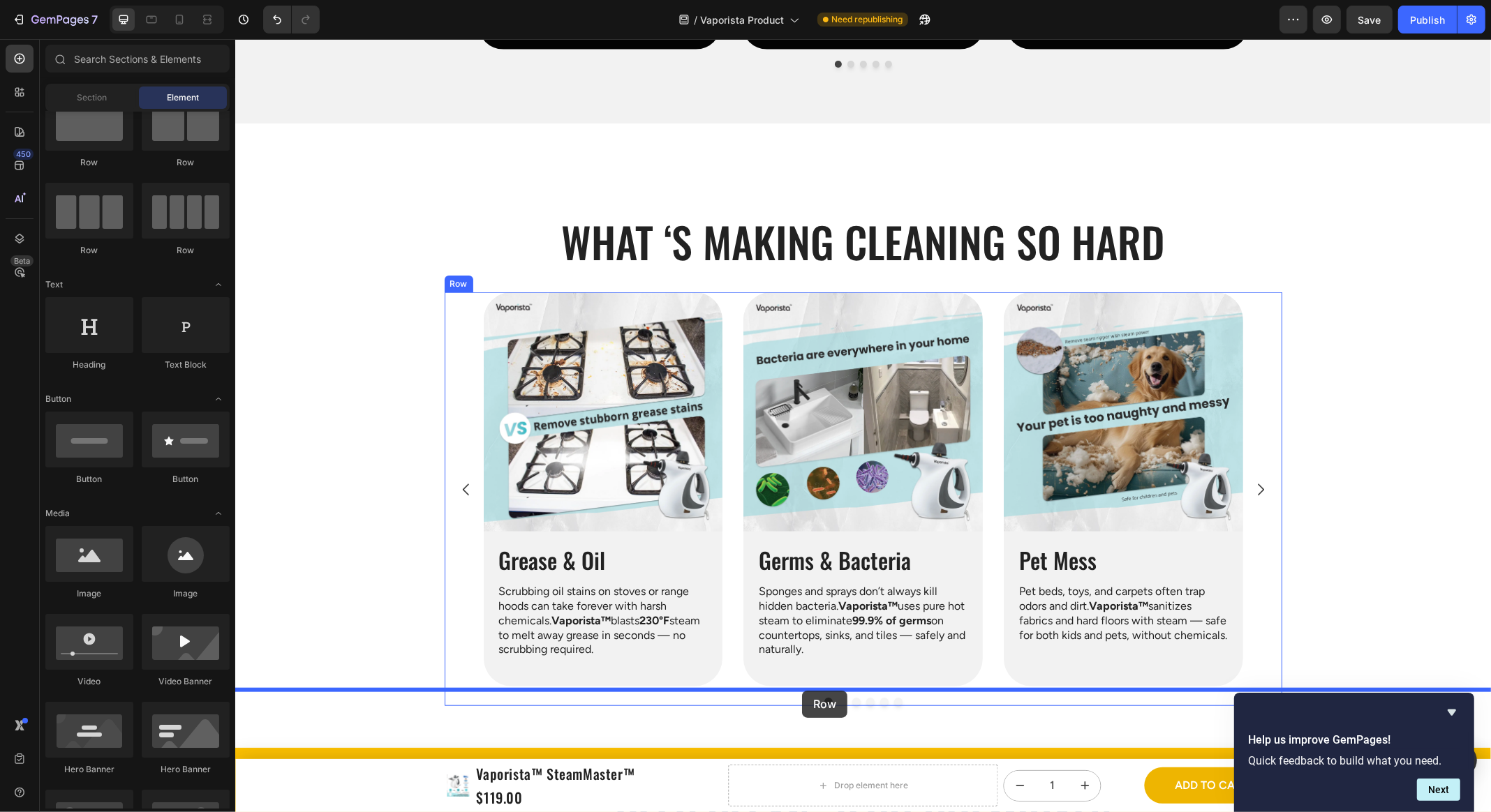
drag, startPoint x: 304, startPoint y: 199, endPoint x: 800, endPoint y: 646, distance: 667.7
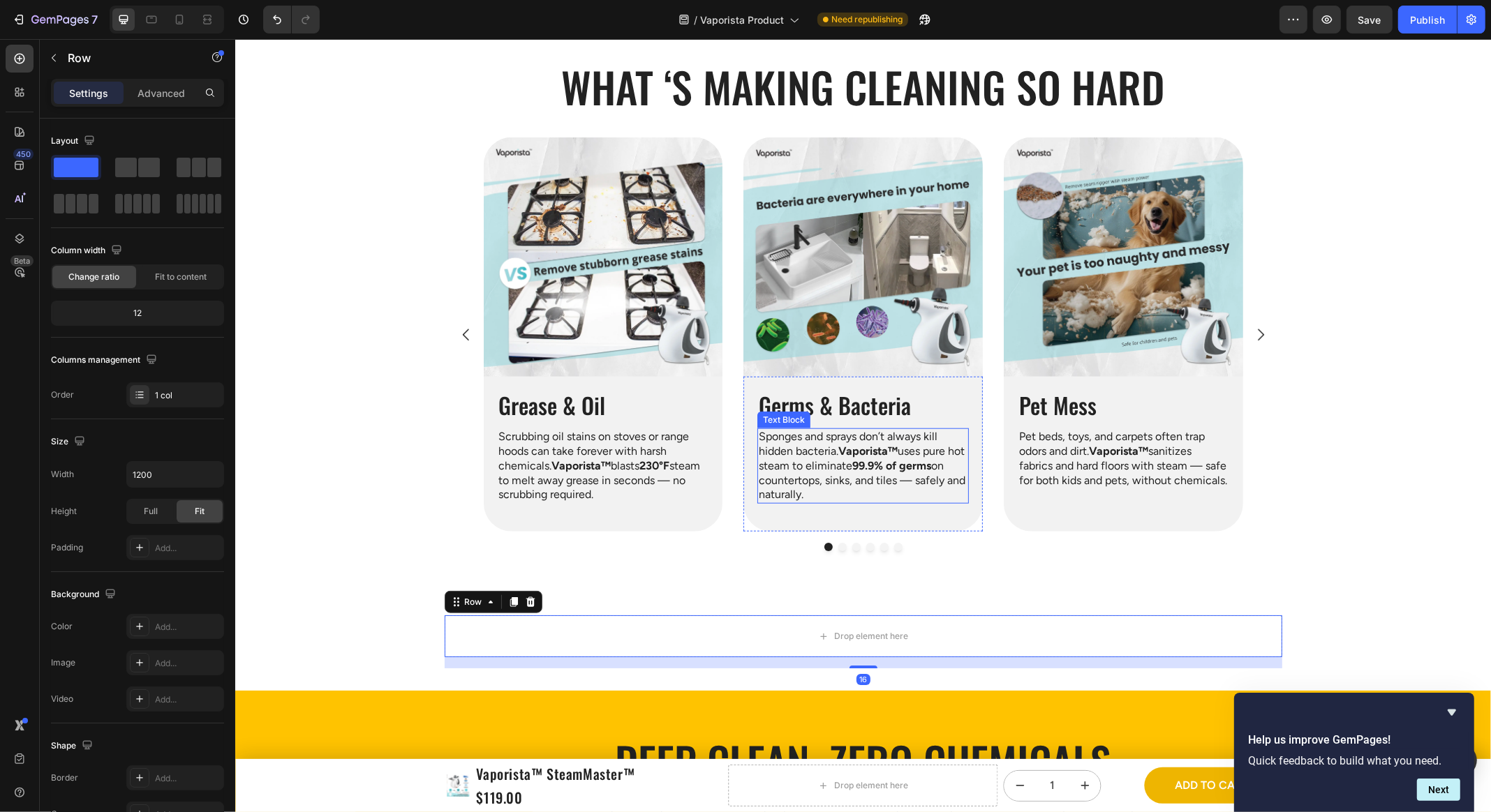
scroll to position [1609, 0]
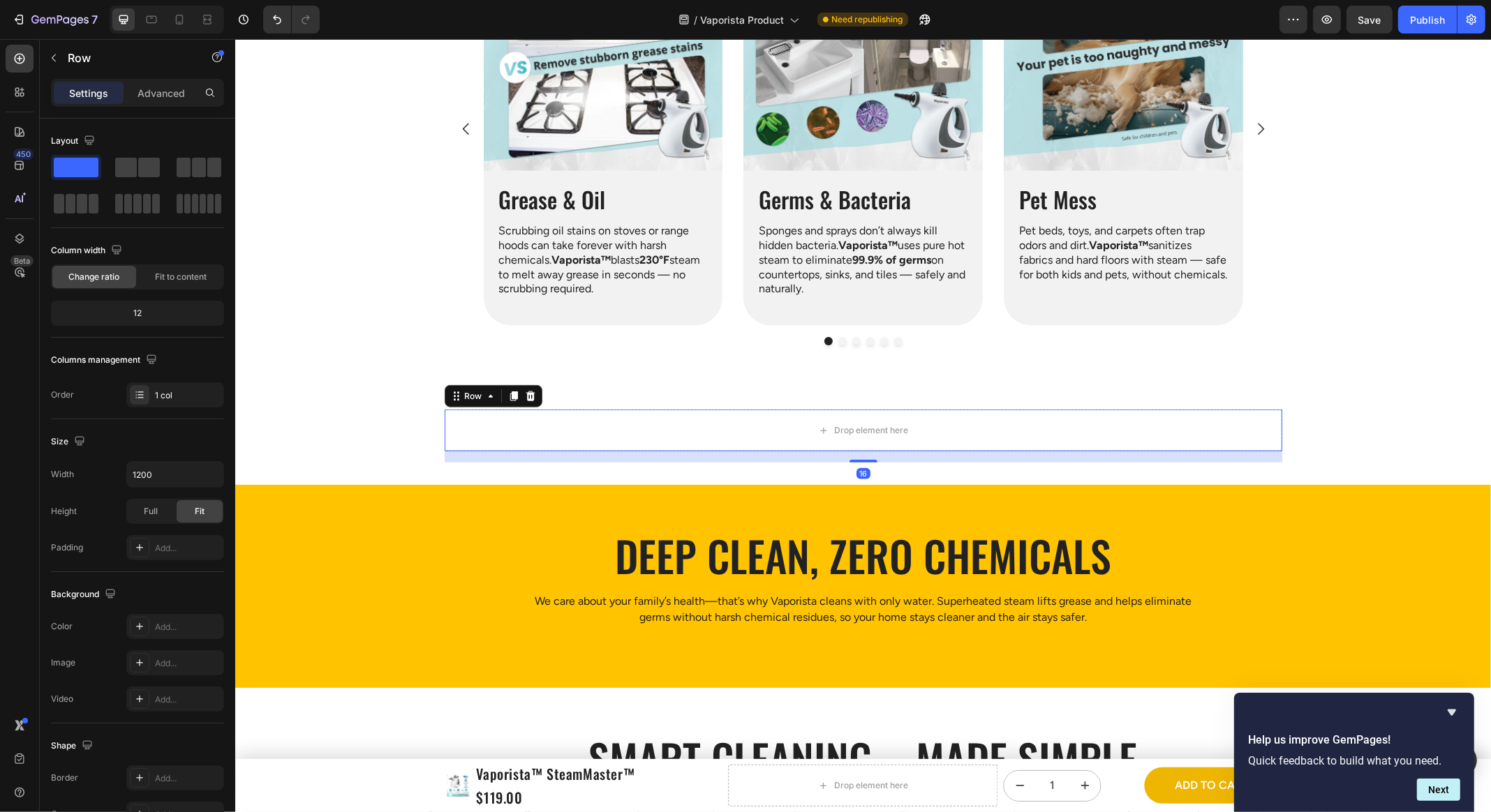
click at [369, 435] on div "Drop element here Row 16" at bounding box center [862, 436] width 1256 height 53
click at [479, 435] on div "Drop element here" at bounding box center [863, 431] width 838 height 42
click at [390, 444] on div "Drop element here Row 16" at bounding box center [862, 436] width 1256 height 53
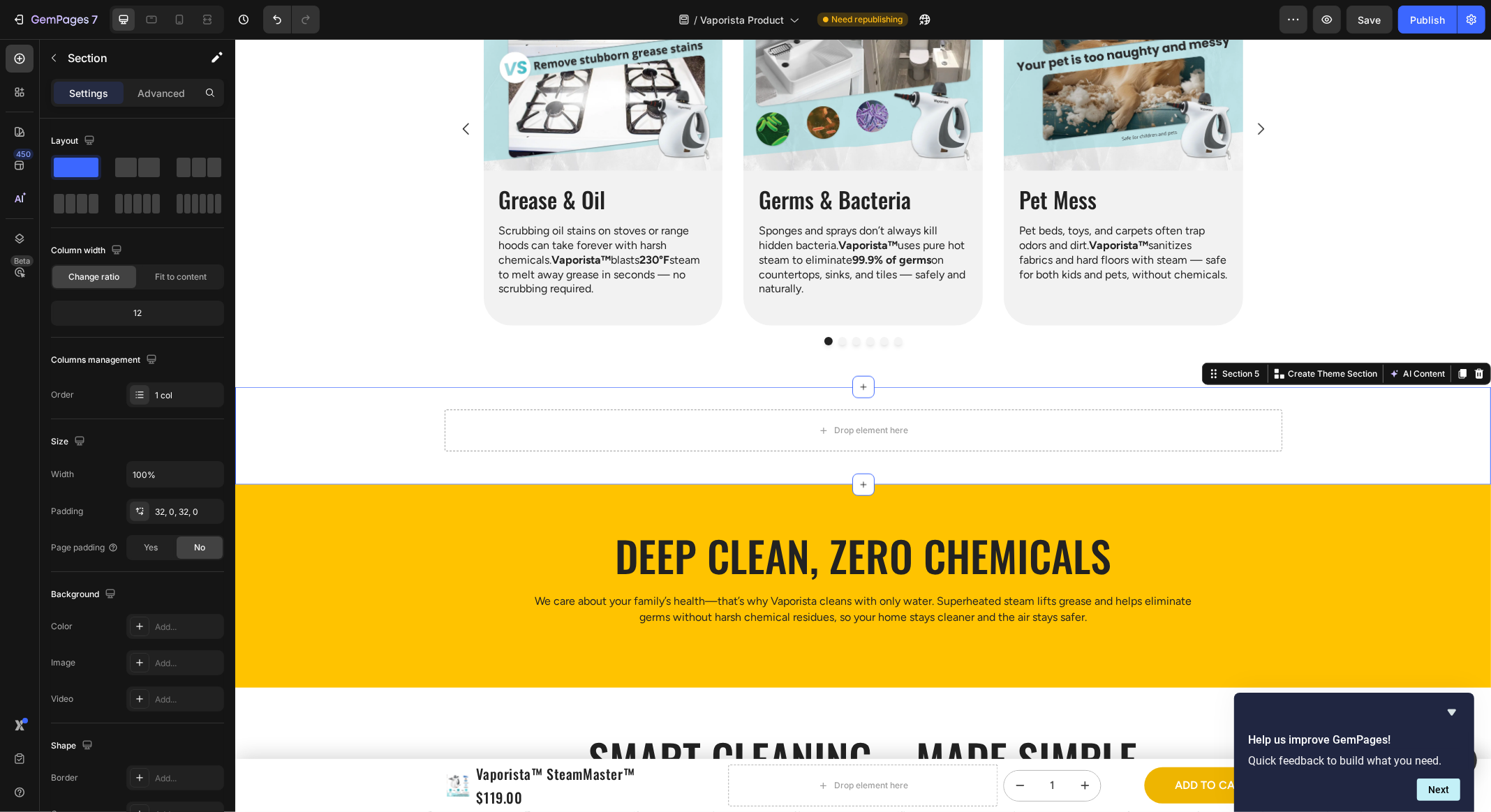
click at [511, 425] on div "Drop element here" at bounding box center [863, 431] width 838 height 42
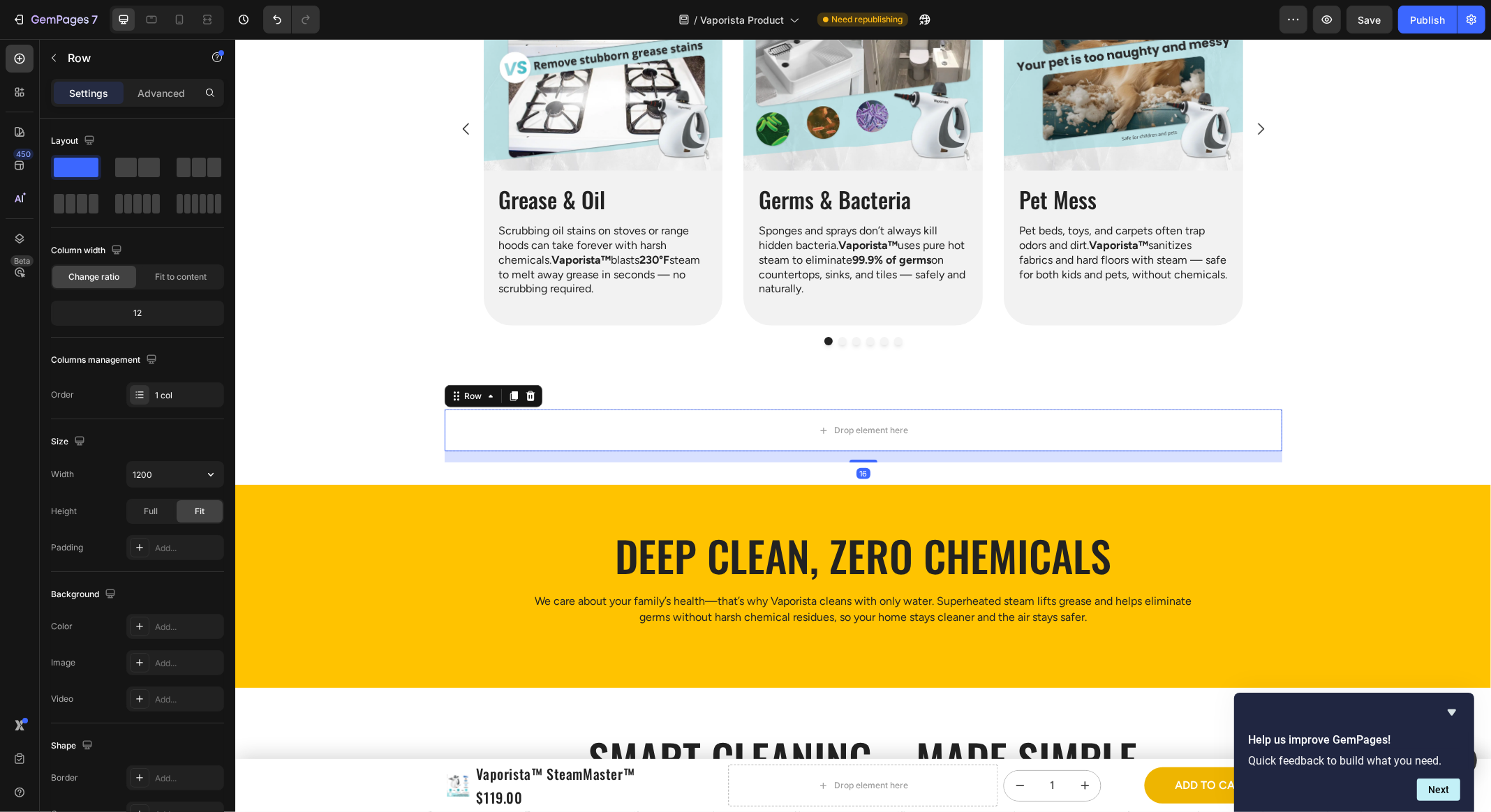
click at [340, 441] on div "Drop element here Row 16" at bounding box center [862, 436] width 1256 height 53
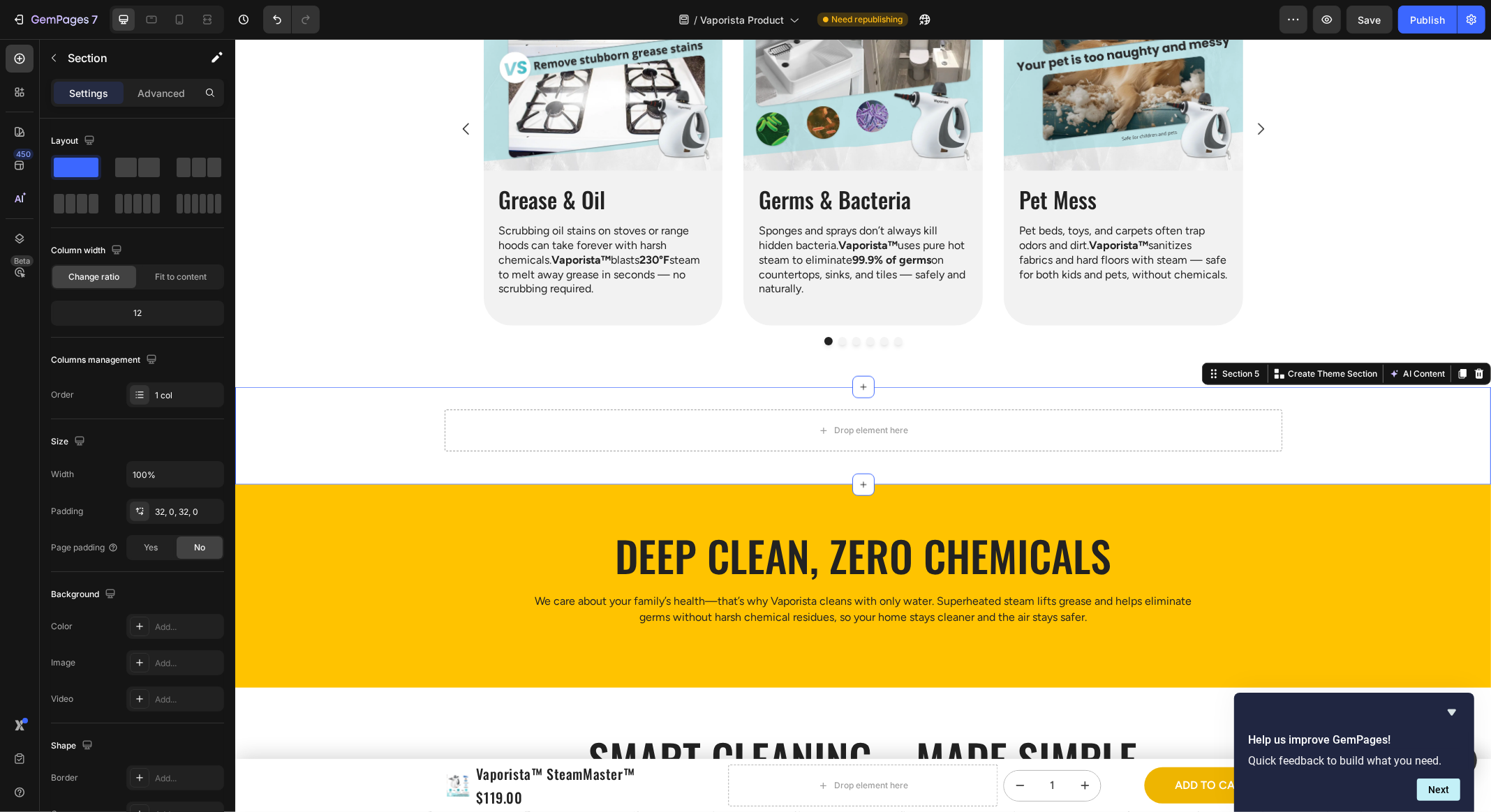
click at [555, 373] on div "What ‘s Making Cleaning so Hard Heading Row Image Grease & Oil Heading Scrubbin…" at bounding box center [863, 92] width 838 height 591
click at [564, 434] on div "Drop element here" at bounding box center [863, 431] width 838 height 42
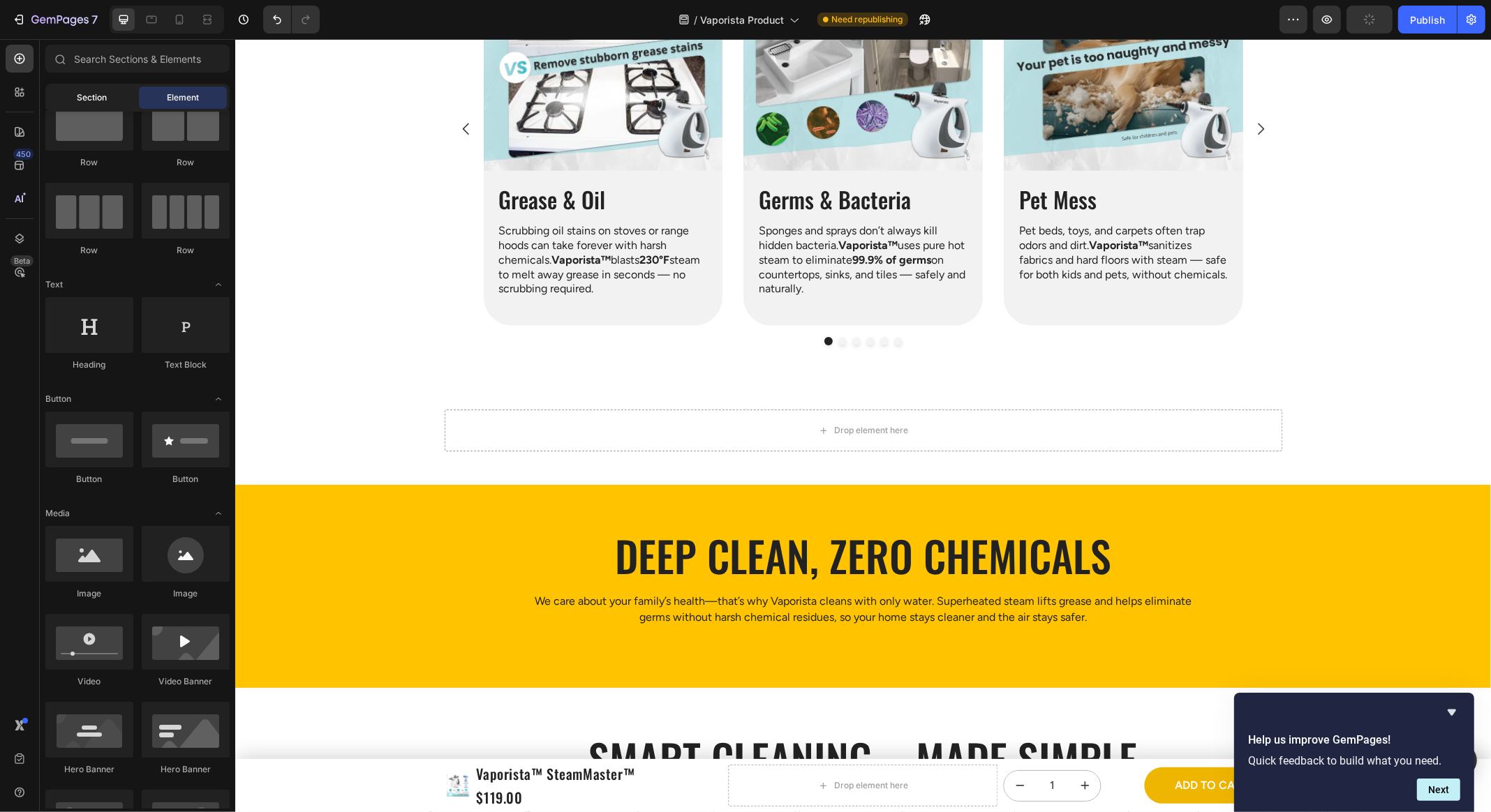
click at [81, 94] on span "Section" at bounding box center [93, 97] width 30 height 13
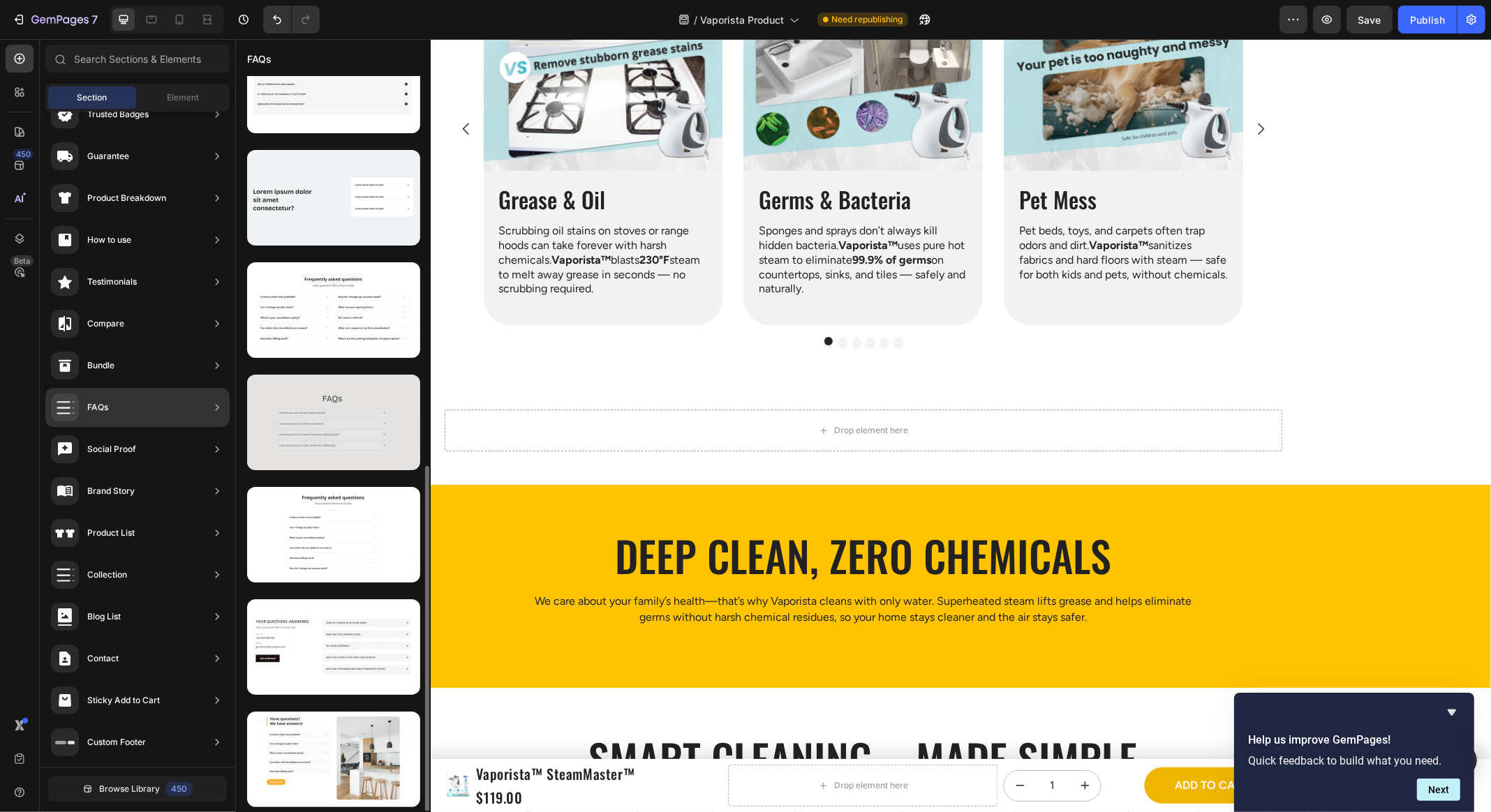
scroll to position [676, 0]
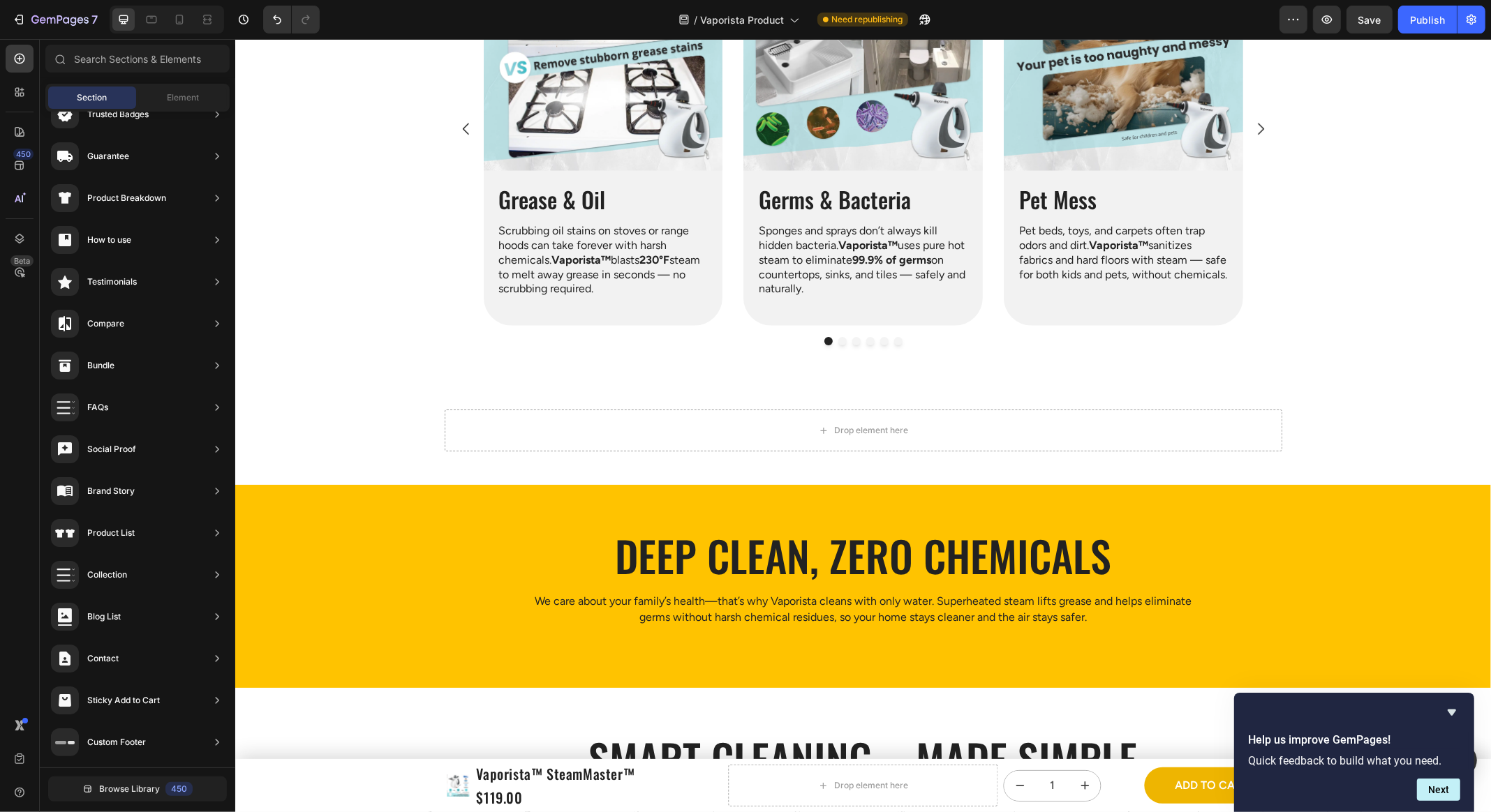
click at [538, 445] on div "Drop element here" at bounding box center [863, 431] width 838 height 42
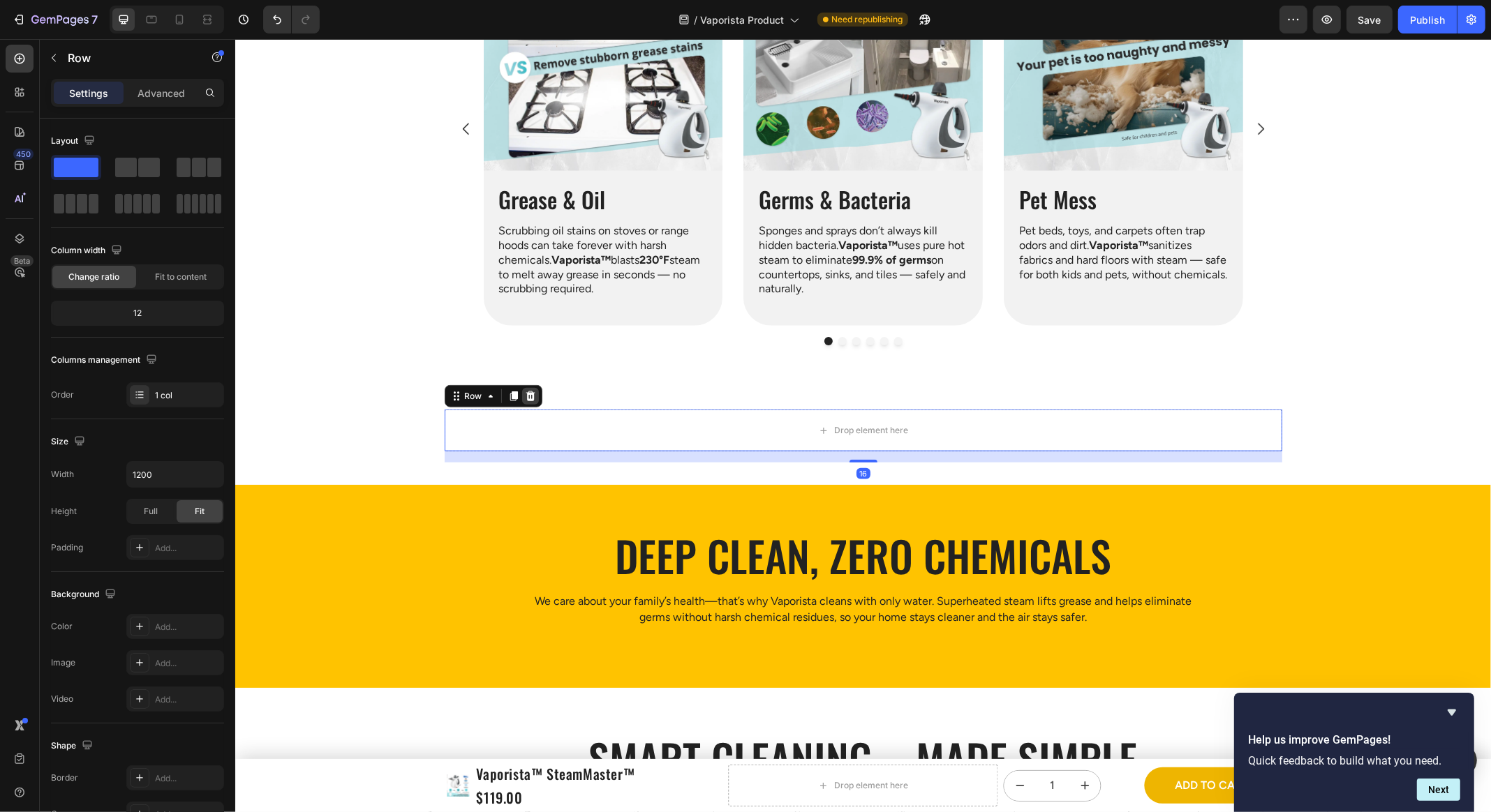
click at [529, 395] on icon at bounding box center [529, 396] width 9 height 10
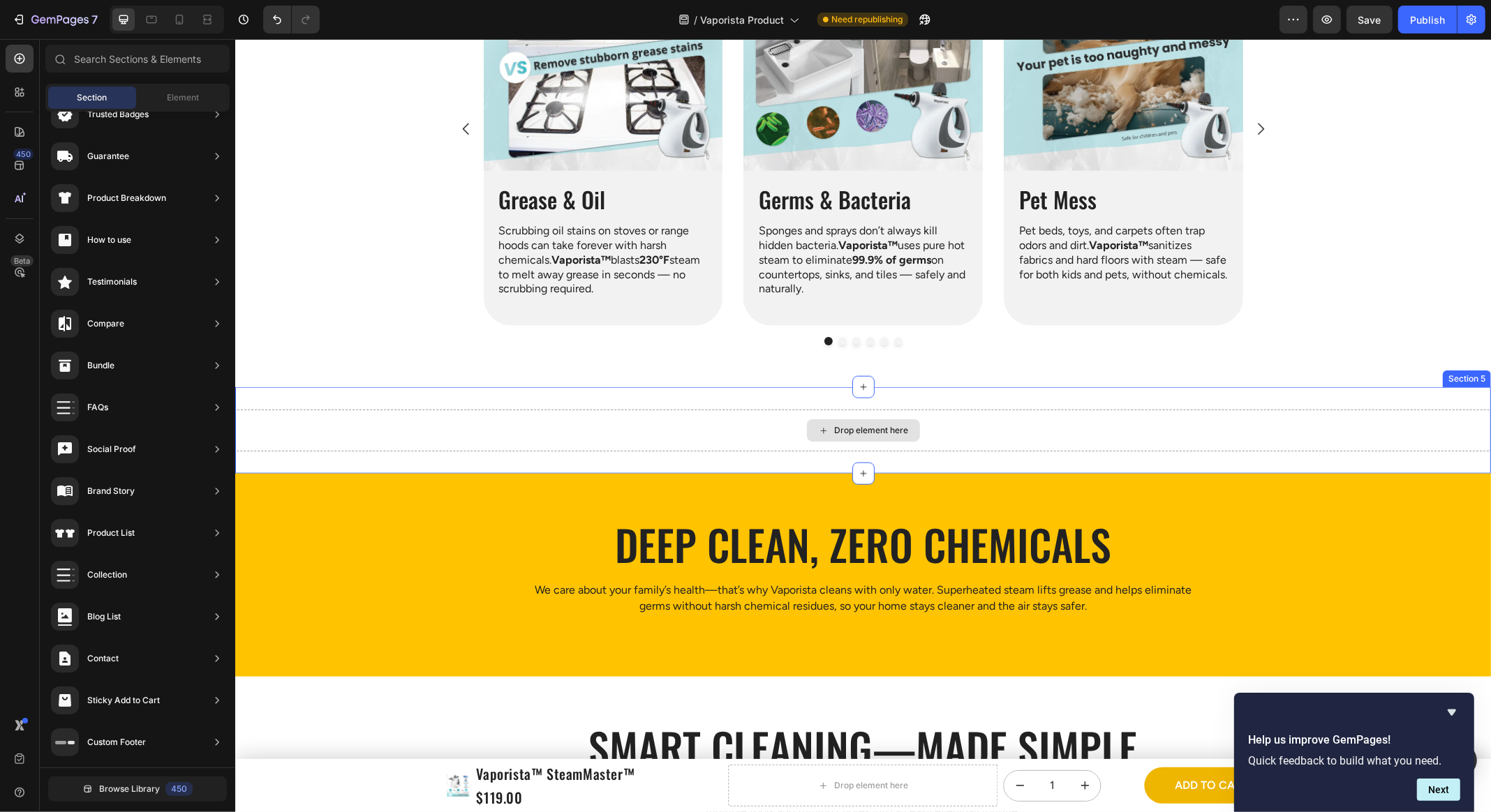
click at [516, 423] on div "Drop element here" at bounding box center [862, 431] width 1256 height 42
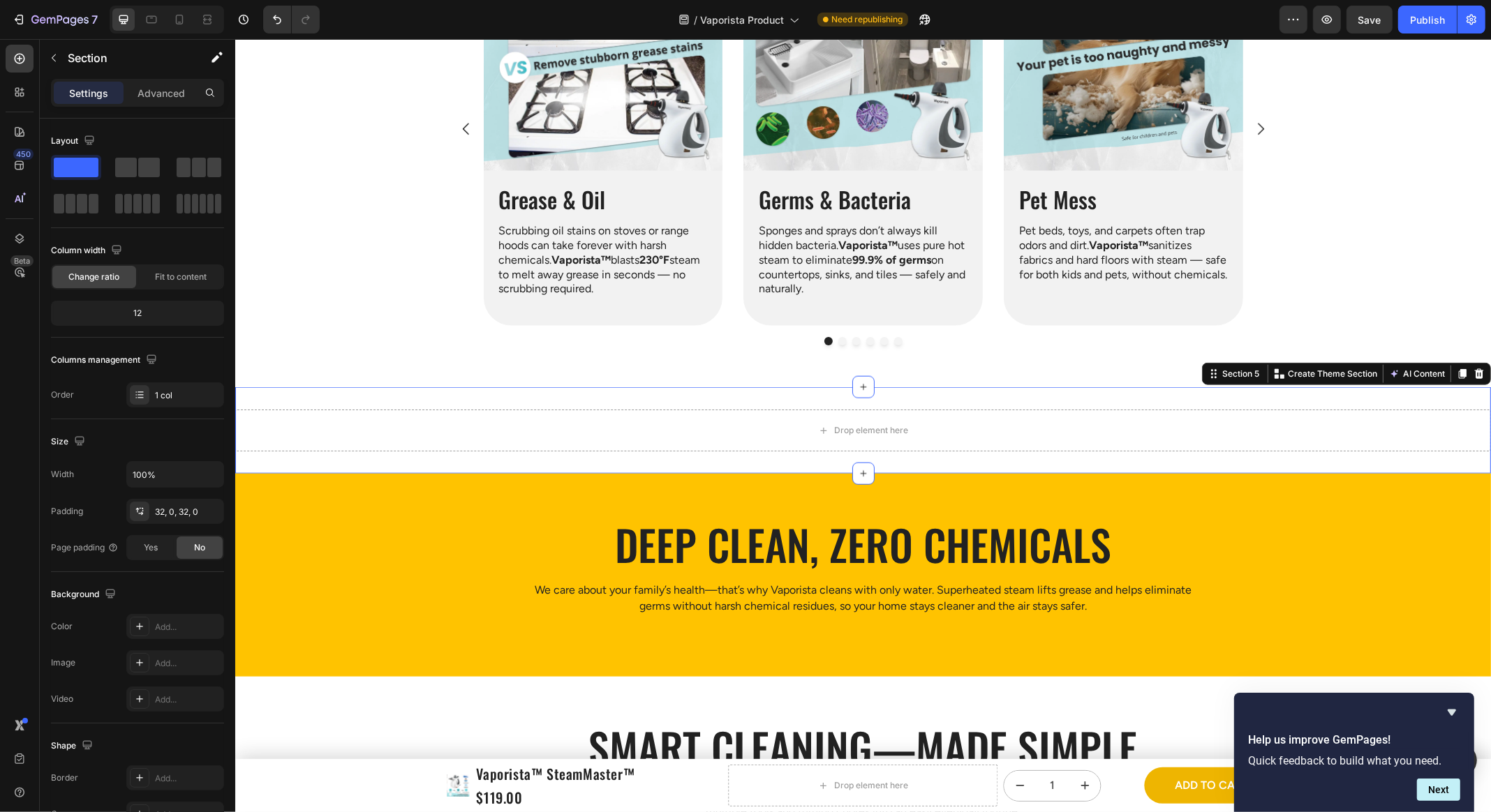
click at [1025, 379] on div at bounding box center [1478, 374] width 16 height 16
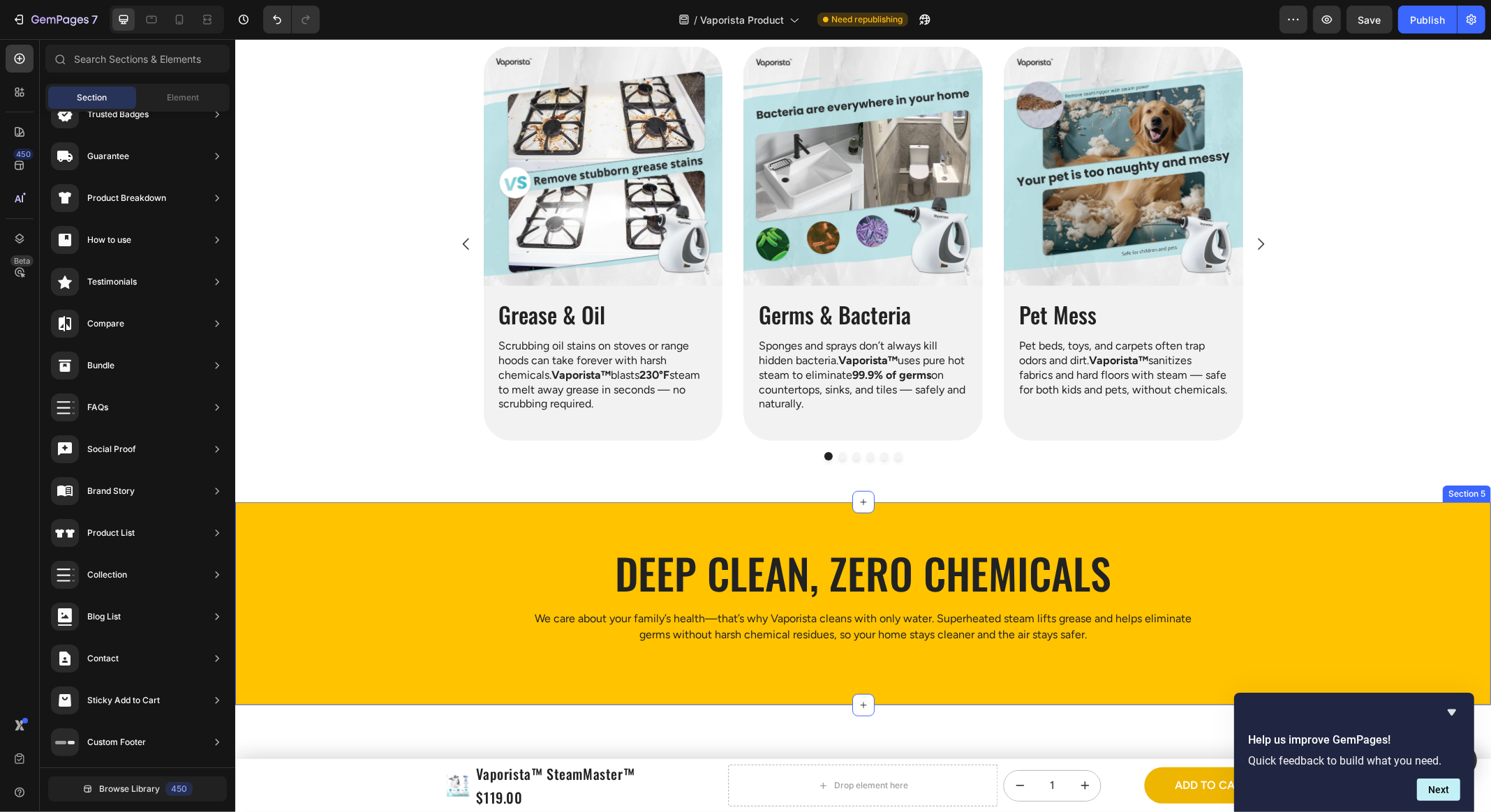
scroll to position [1265, 0]
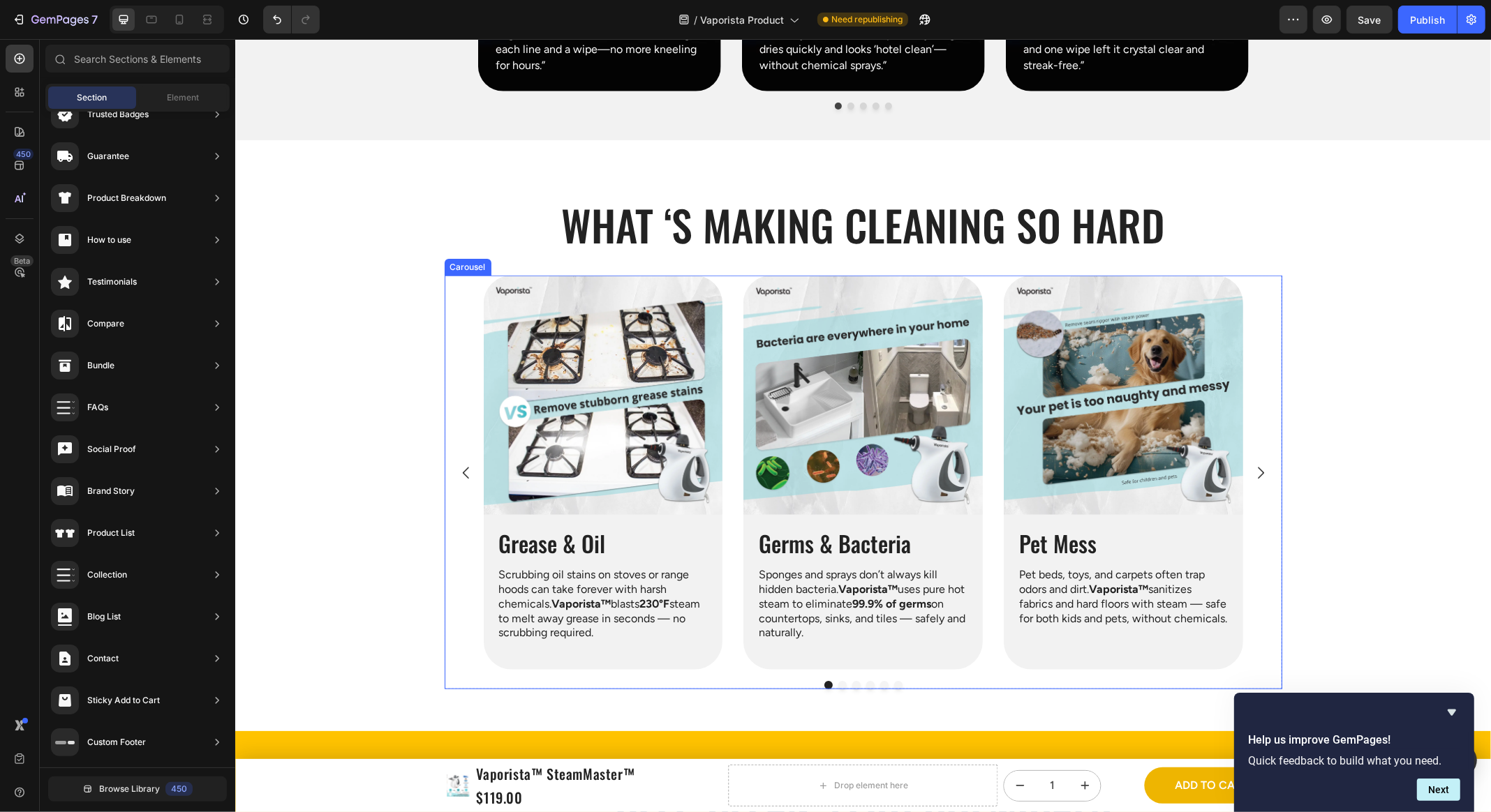
click at [1025, 466] on icon "Carousel Next Arrow" at bounding box center [1260, 473] width 16 height 16
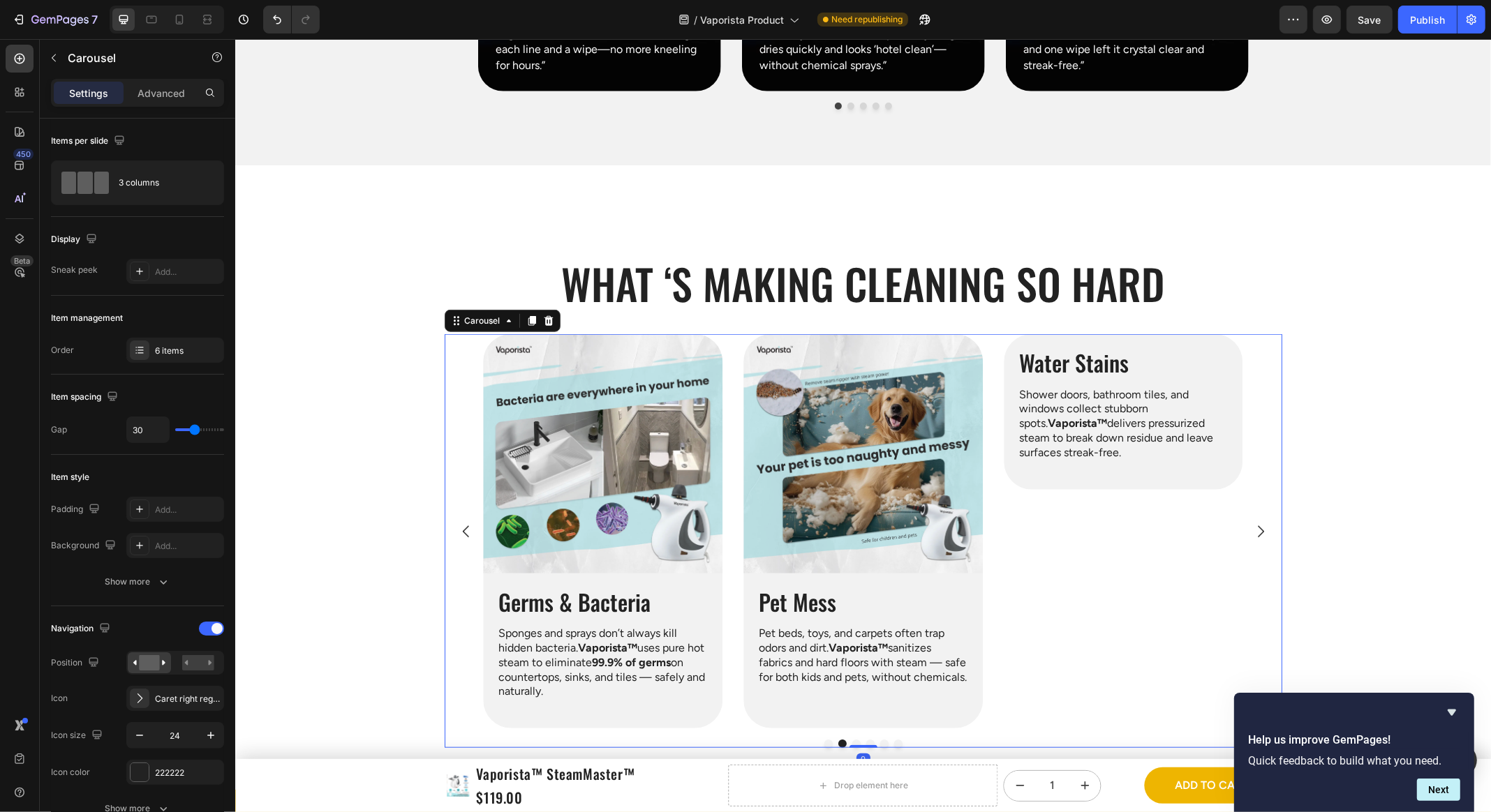
click at [1025, 523] on icon "Carousel Next Arrow" at bounding box center [1260, 531] width 16 height 16
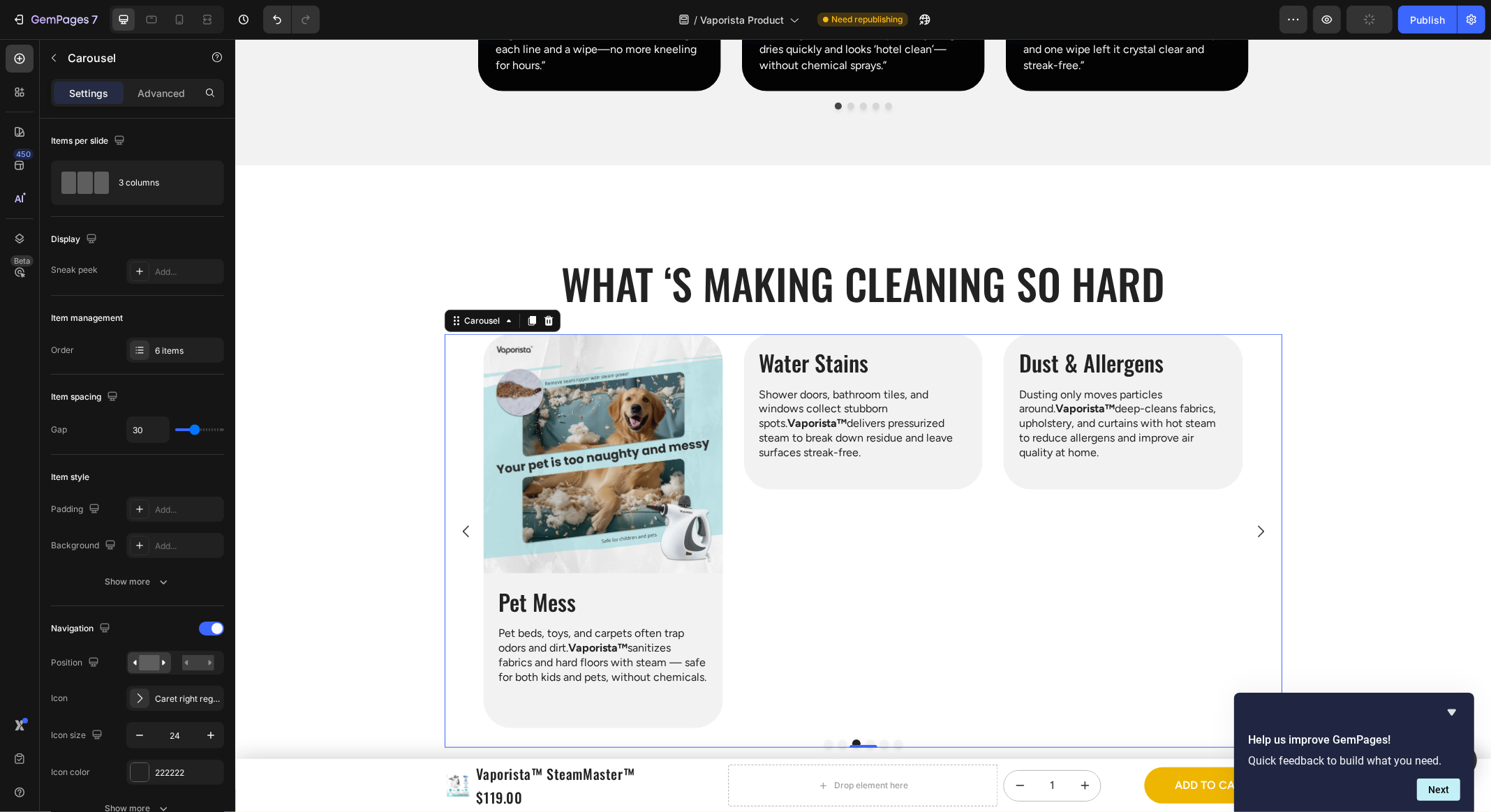
click at [1025, 523] on icon "Carousel Next Arrow" at bounding box center [1260, 531] width 16 height 16
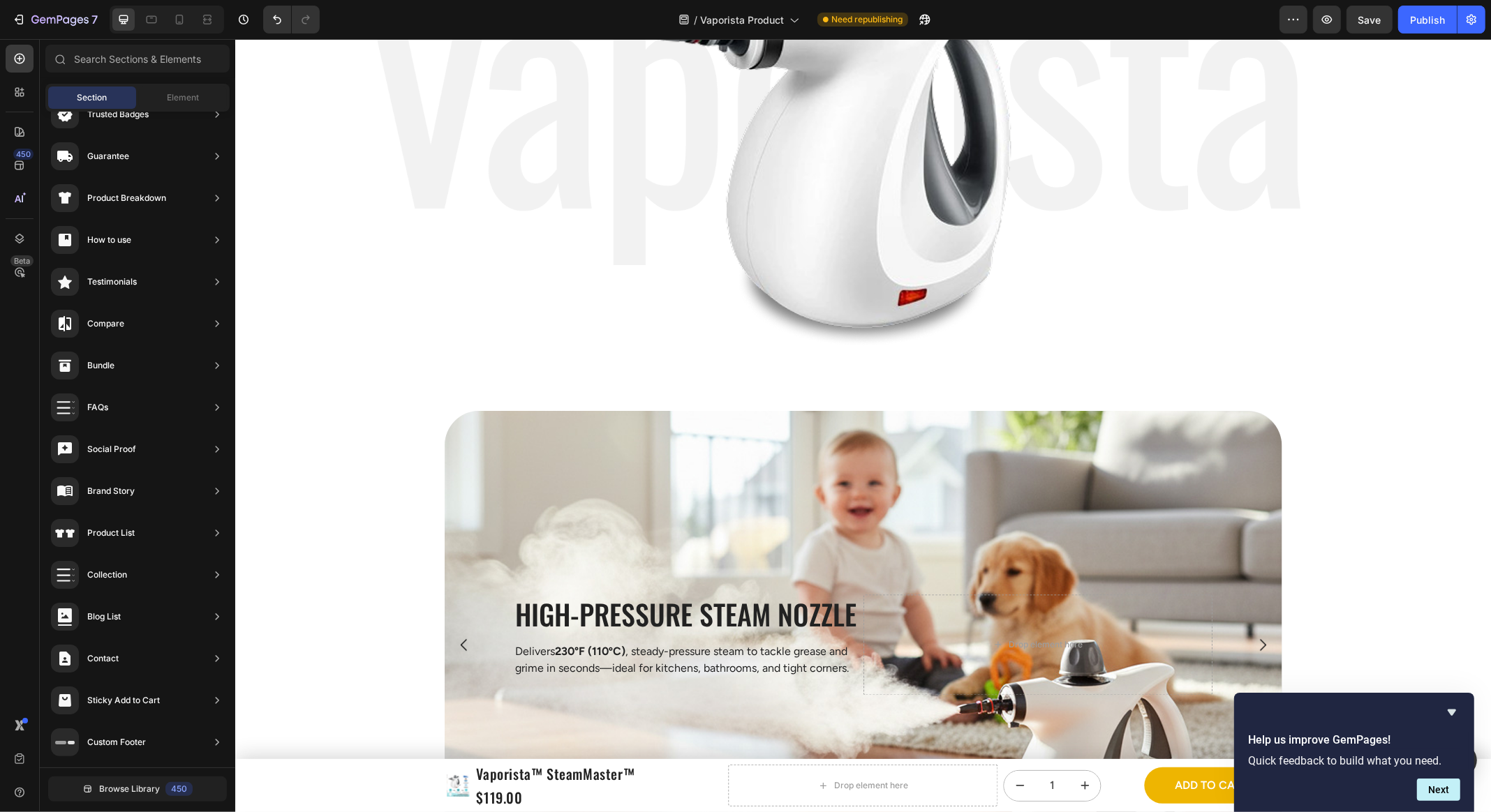
scroll to position [2829, 0]
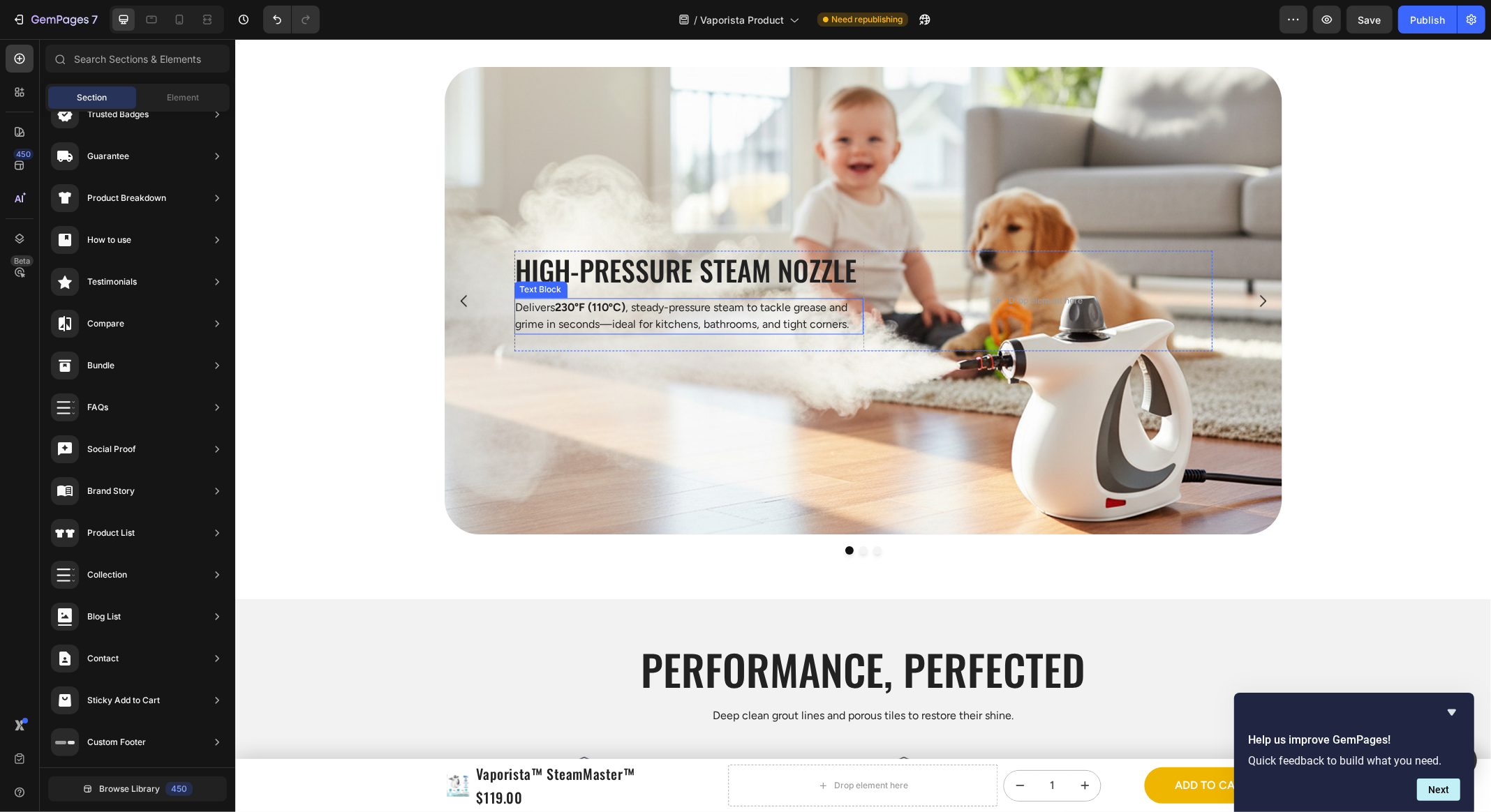
click at [783, 319] on p "Delivers 230°F (110ºC) , steady-pressure steam to tackle grease and grime in se…" at bounding box center [688, 316] width 346 height 34
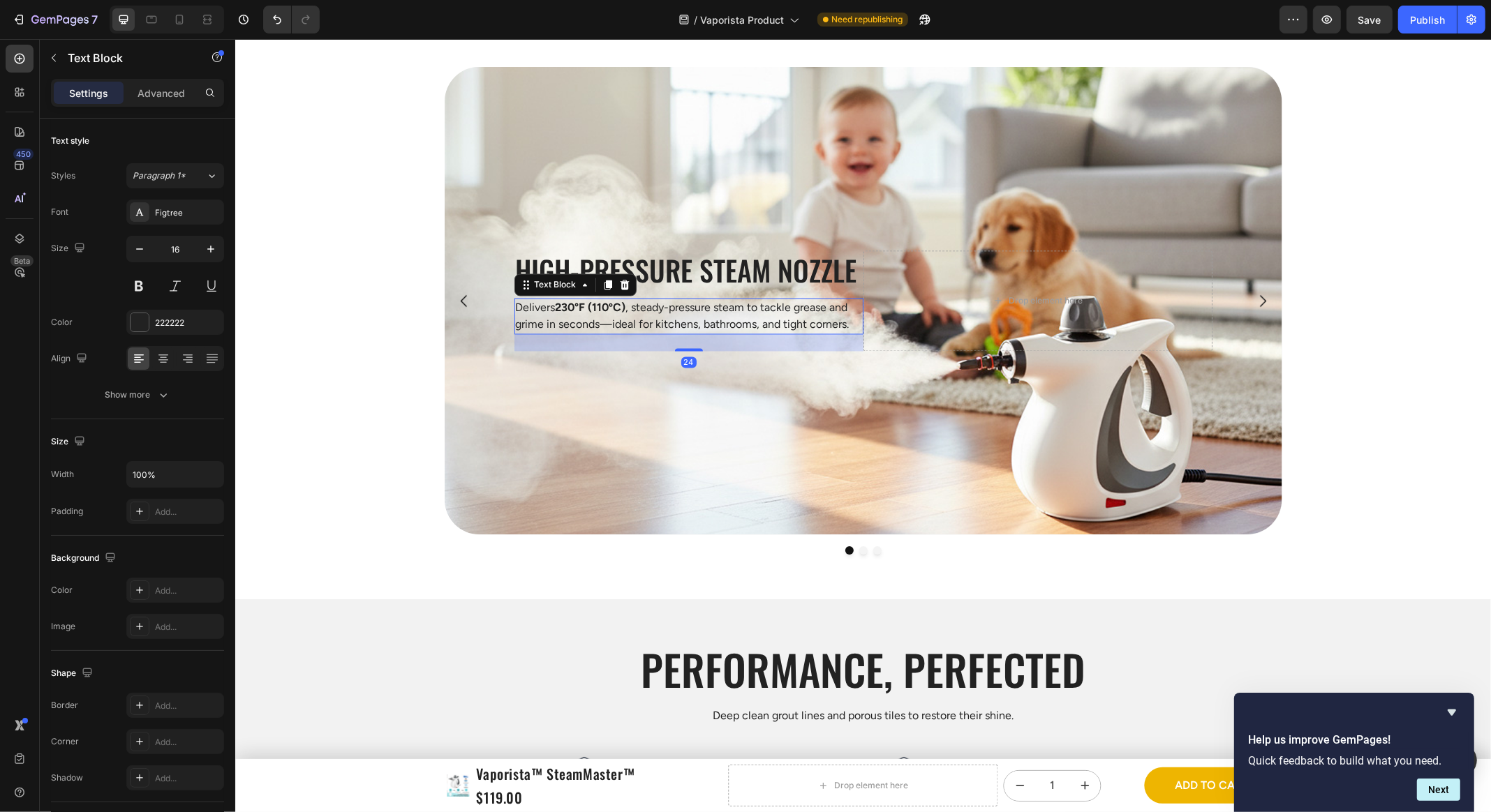
click at [923, 351] on div "Background Image" at bounding box center [863, 301] width 838 height 467
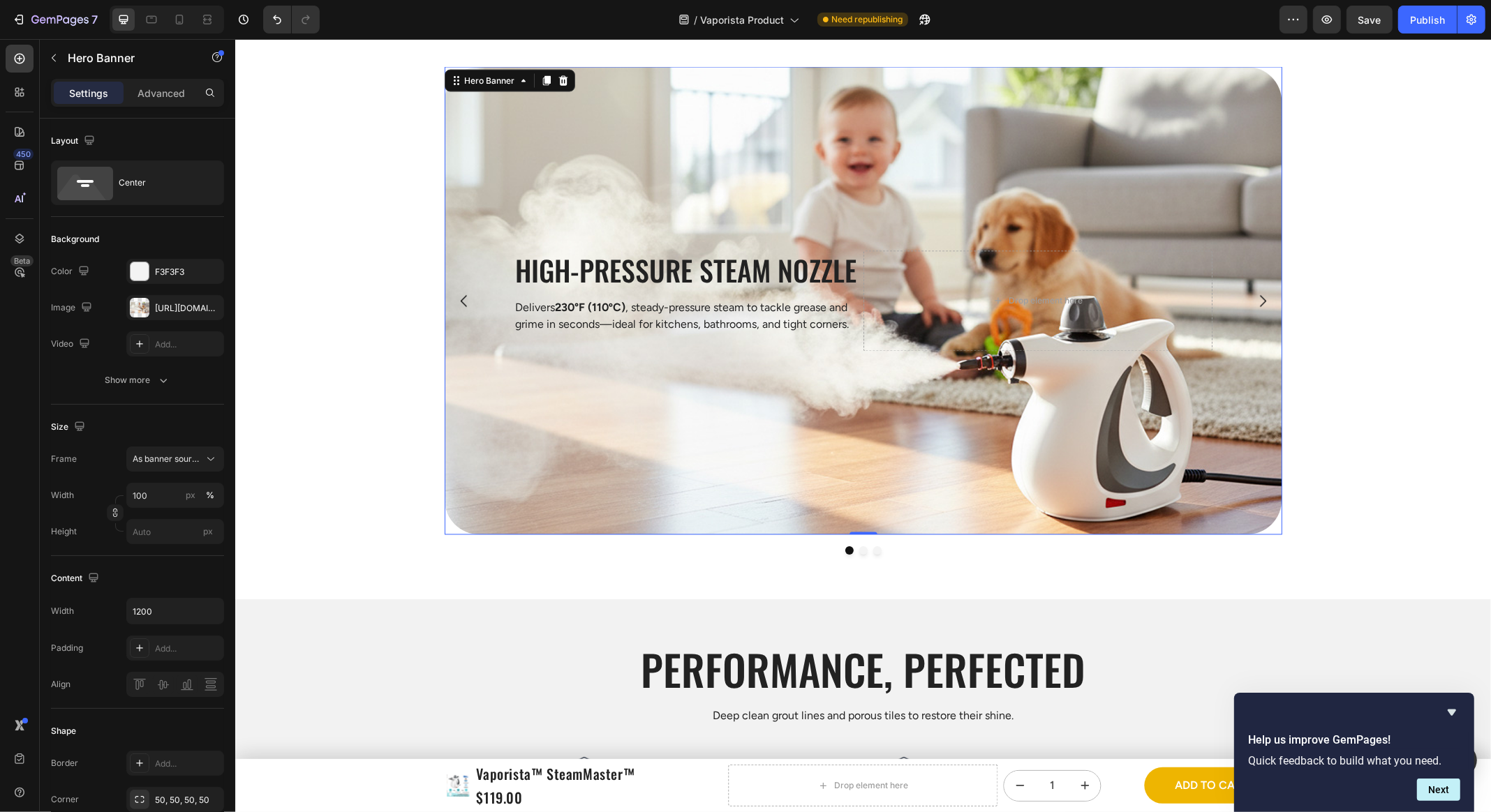
click at [912, 312] on div "Drop element here" at bounding box center [1036, 302] width 349 height 101
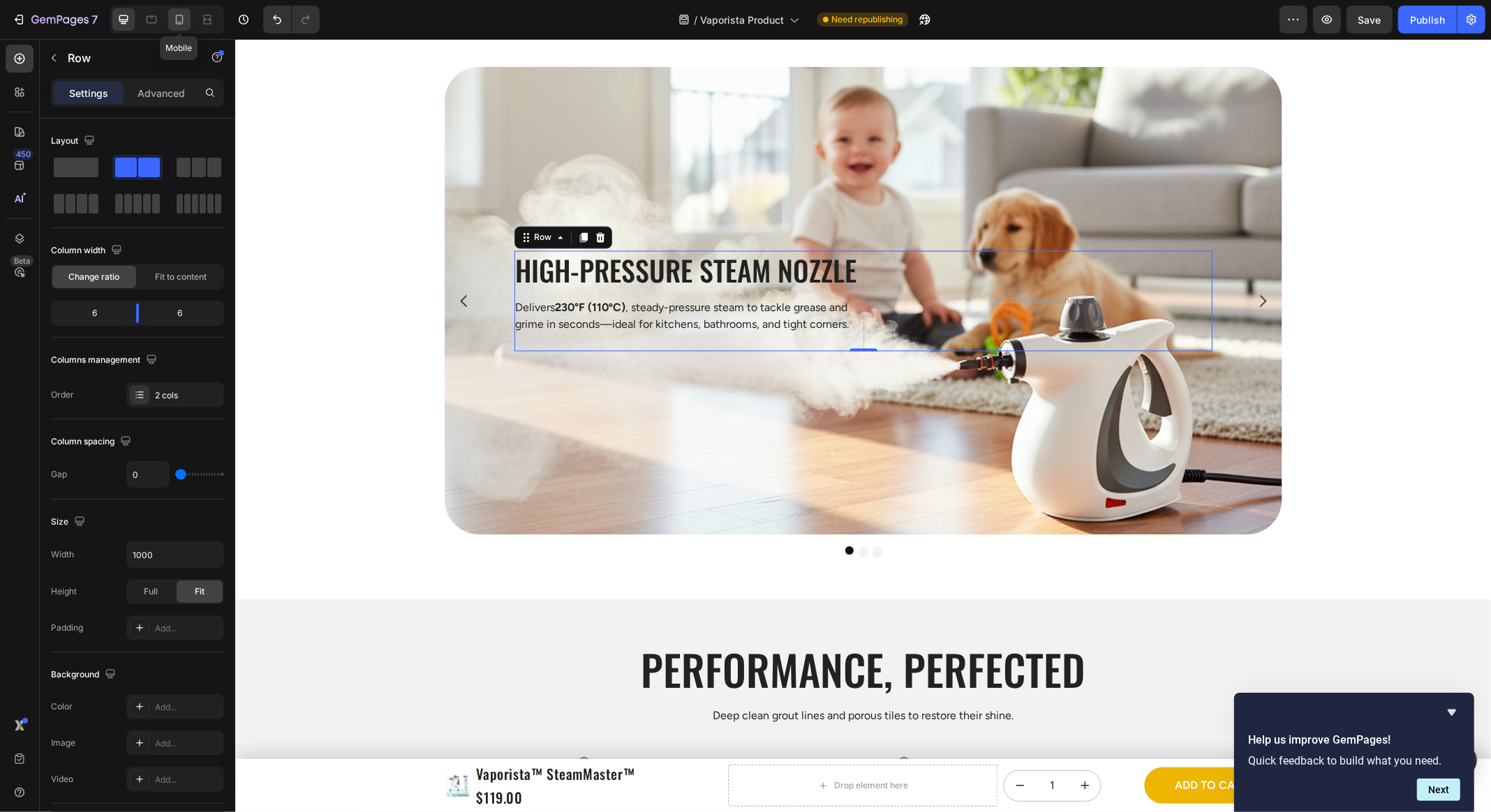
click at [175, 13] on icon at bounding box center [179, 19] width 14 height 14
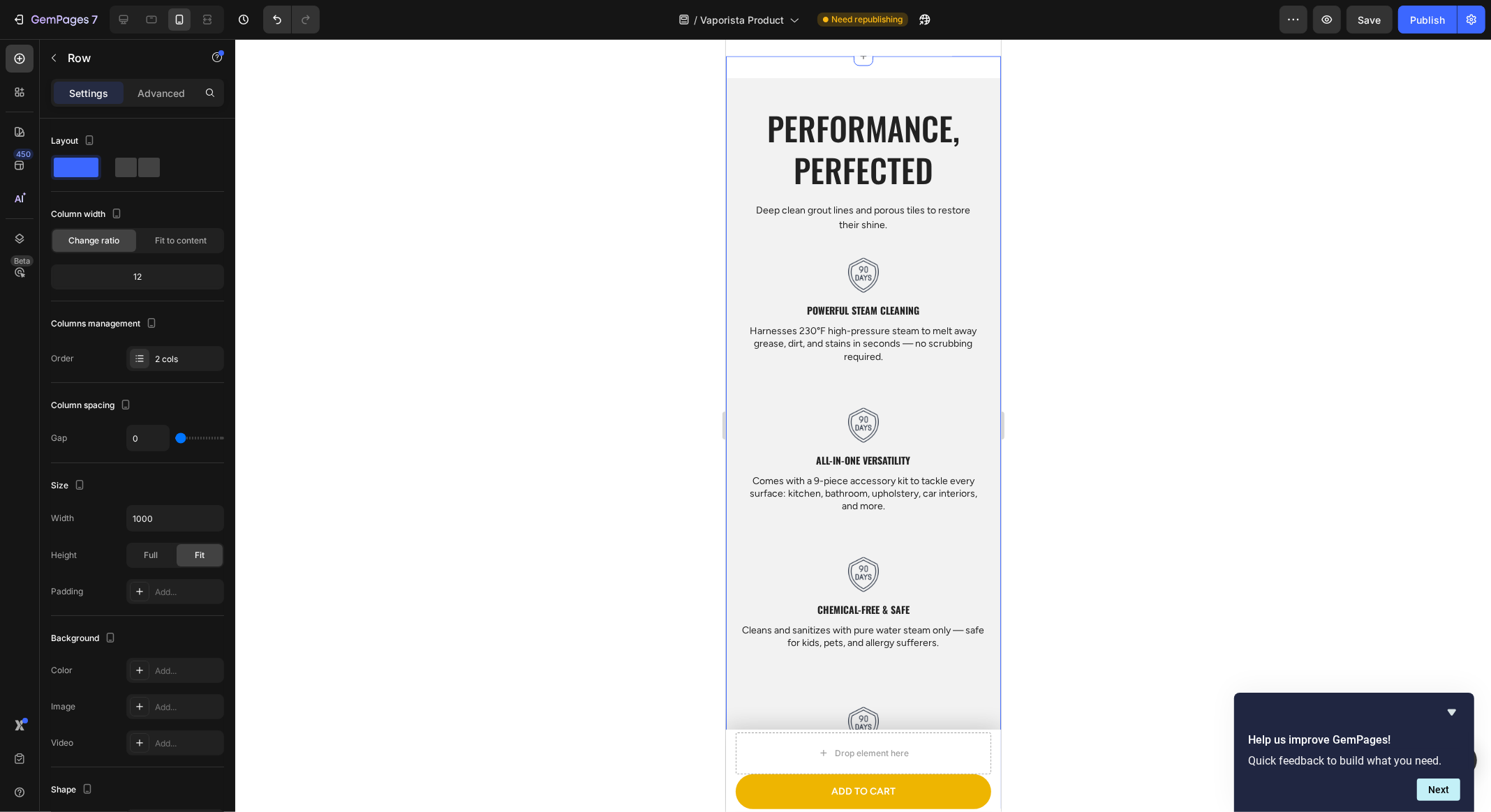
scroll to position [3056, 0]
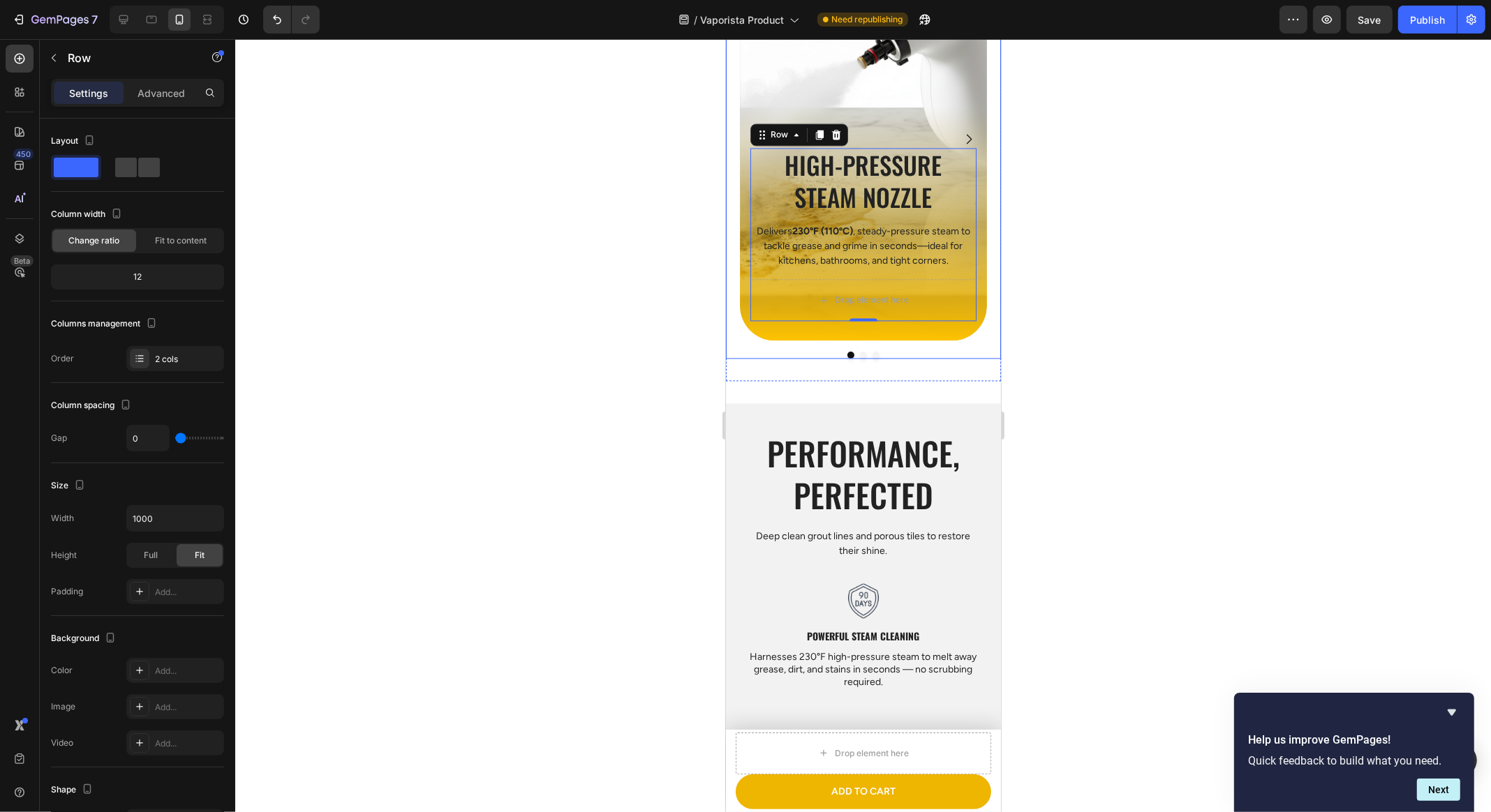
click at [591, 318] on div at bounding box center [863, 425] width 1256 height 773
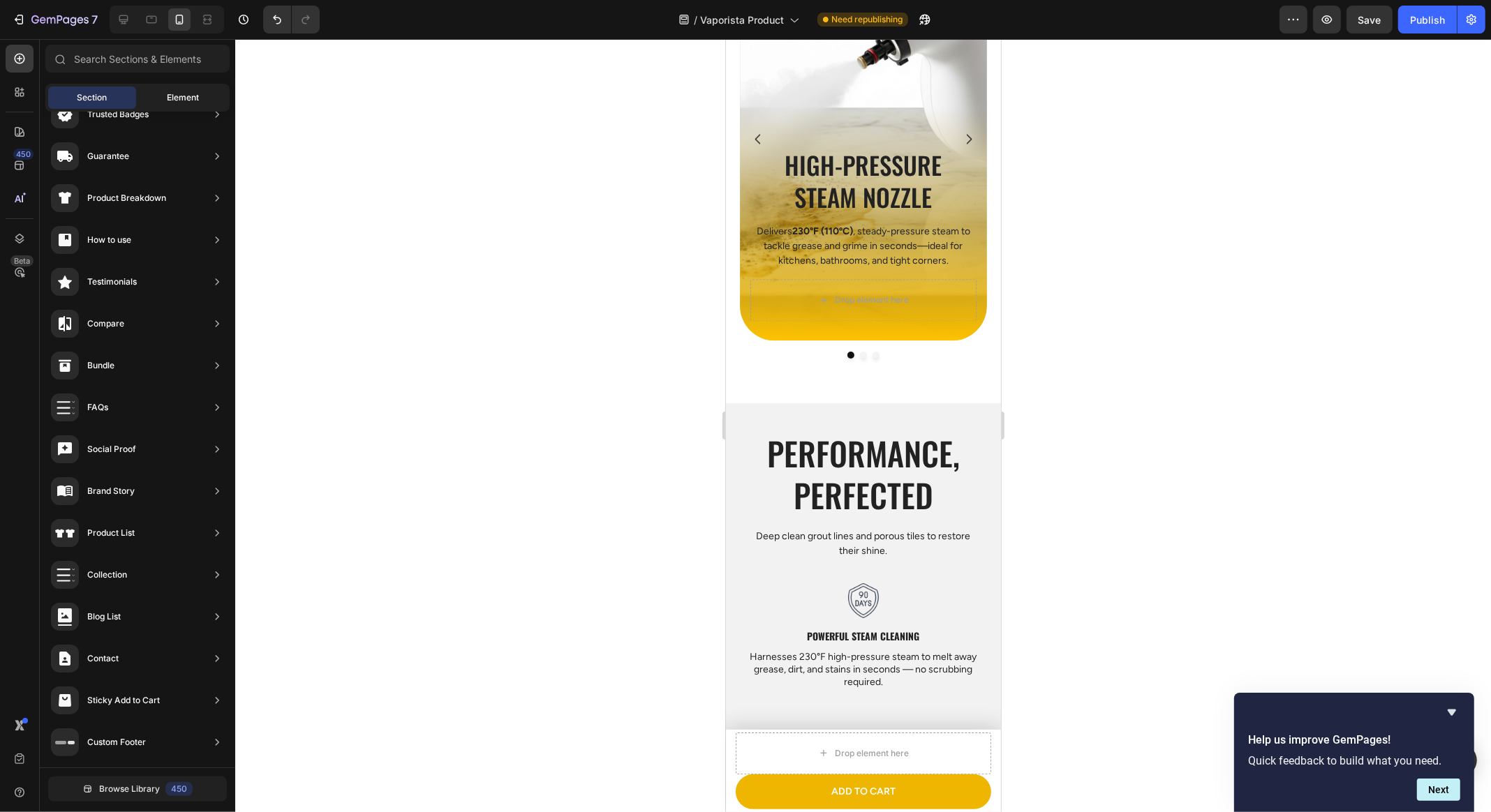
scroll to position [0, 0]
click at [116, 25] on icon at bounding box center [123, 19] width 14 height 14
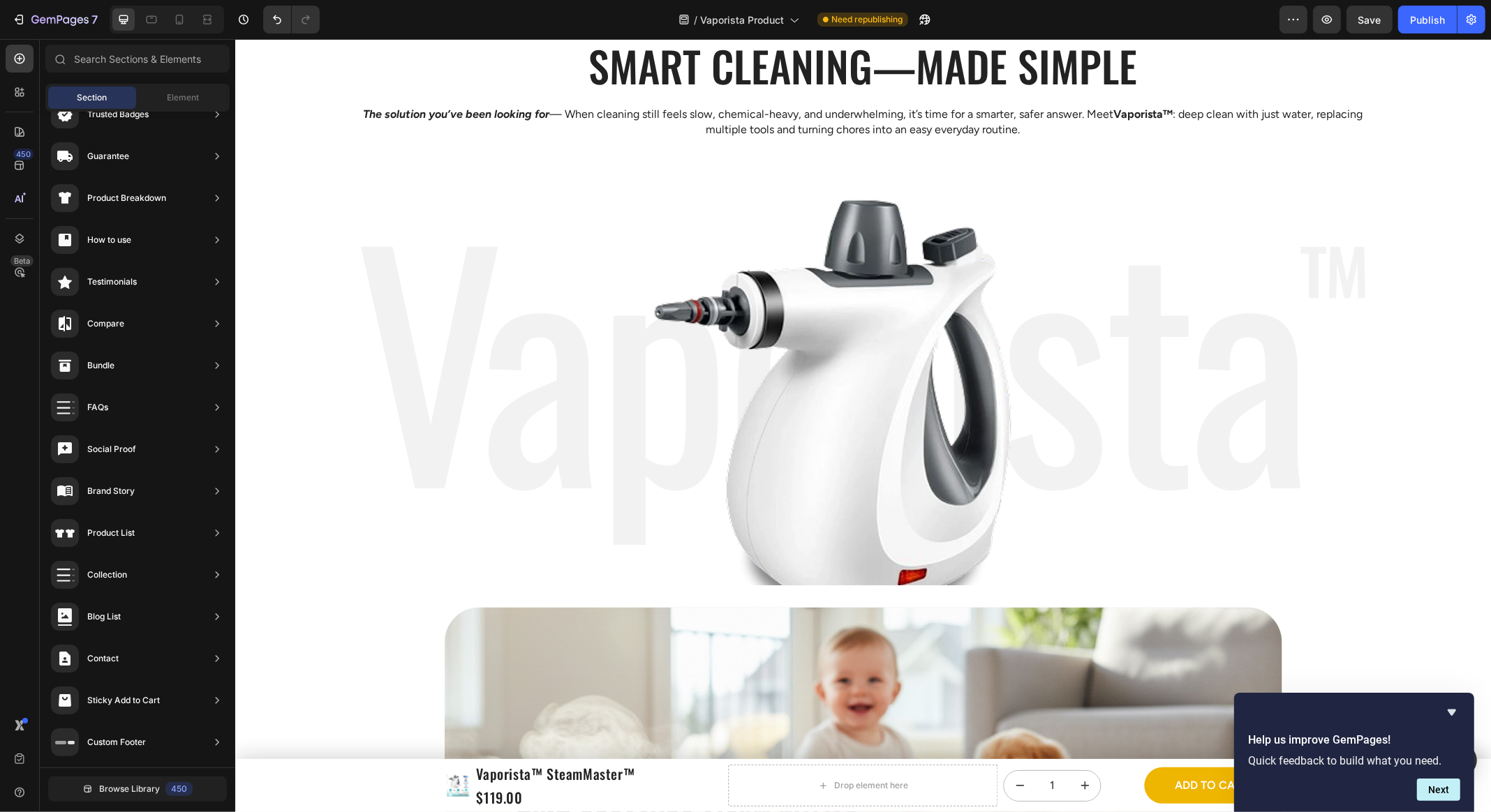
scroll to position [2464, 0]
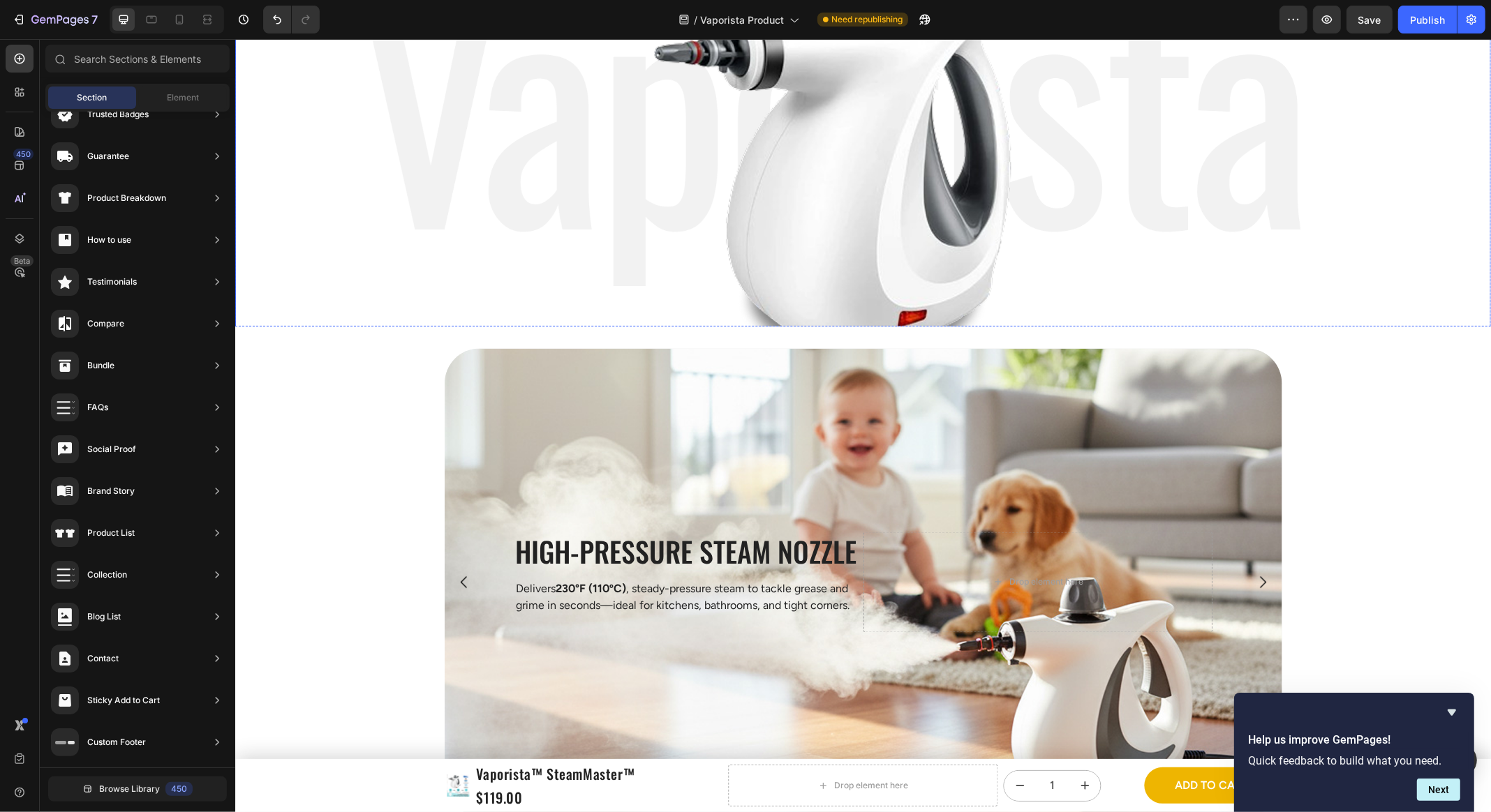
click at [499, 257] on img at bounding box center [862, 146] width 1004 height 485
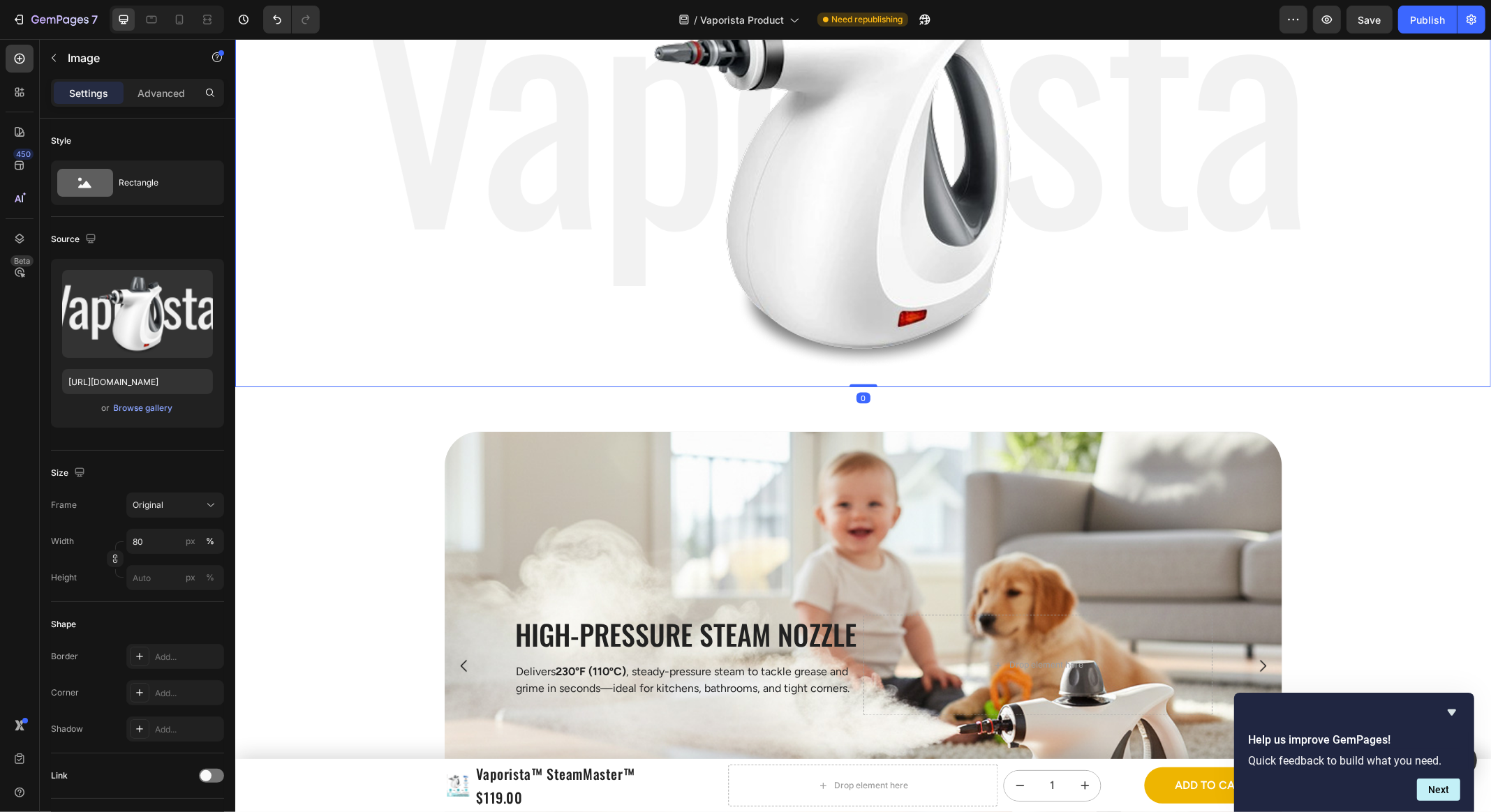
click at [387, 386] on img at bounding box center [862, 146] width 1004 height 485
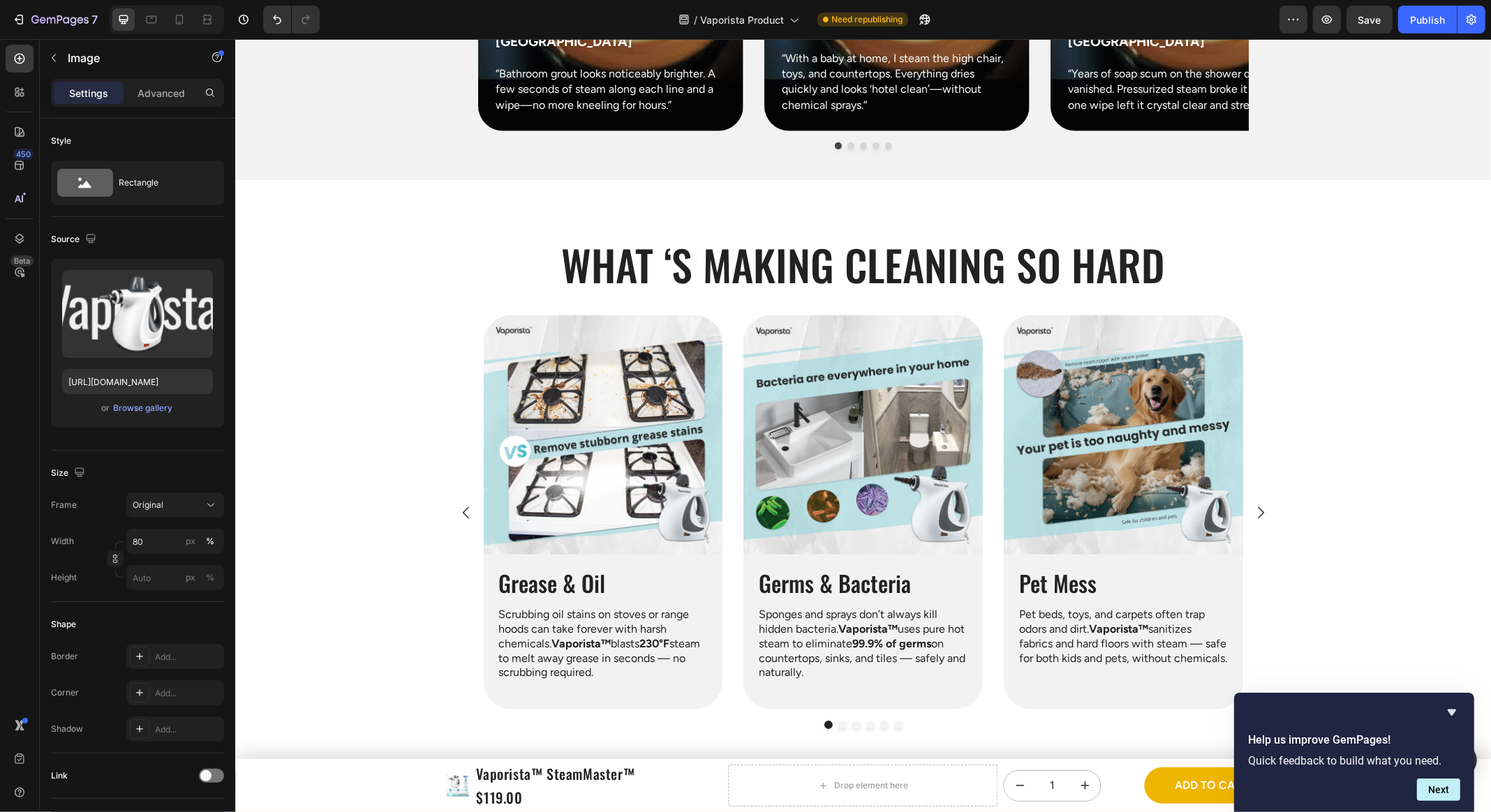
scroll to position [1217, 0]
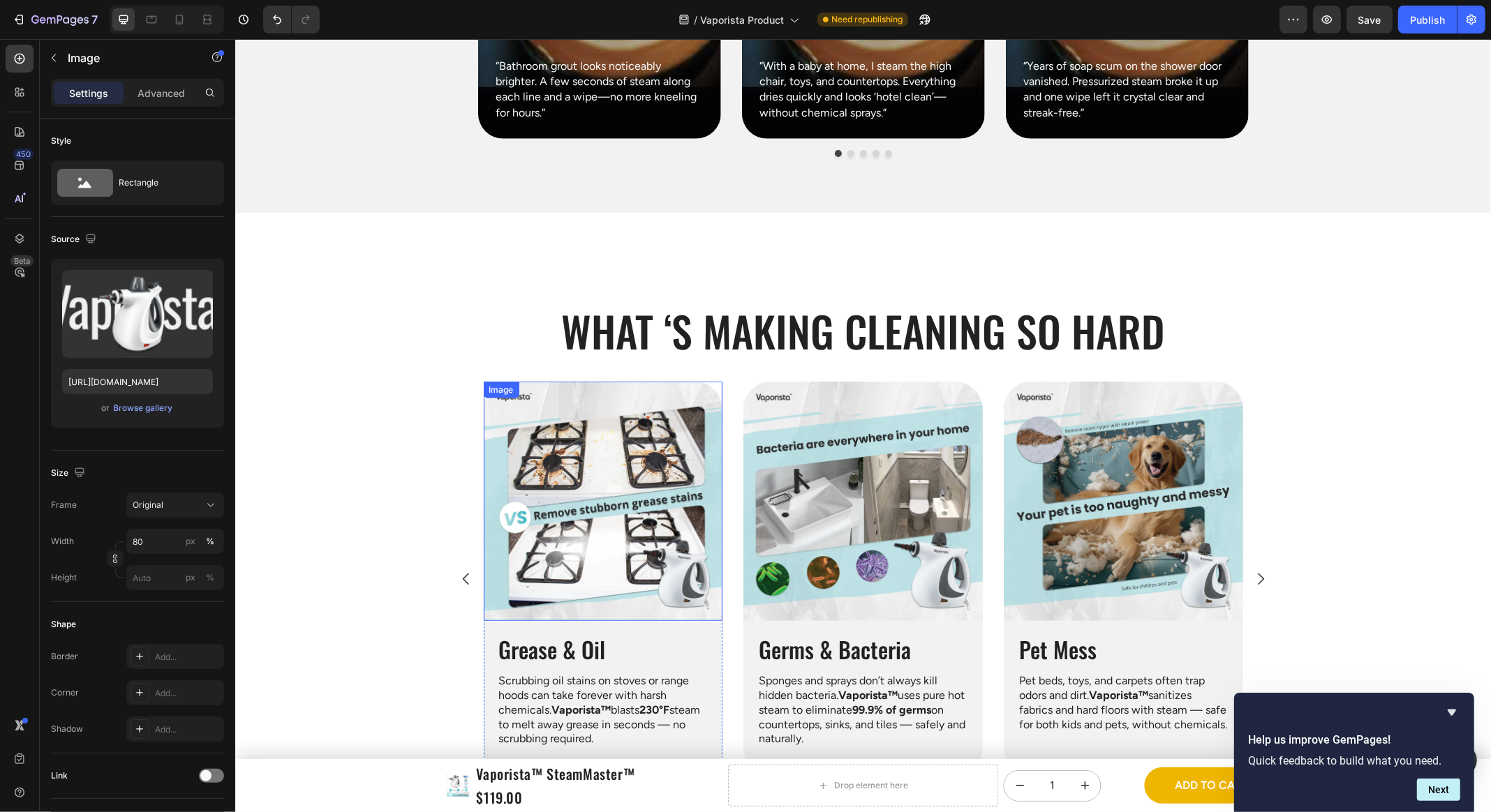
click at [583, 411] on img at bounding box center [603, 501] width 240 height 240
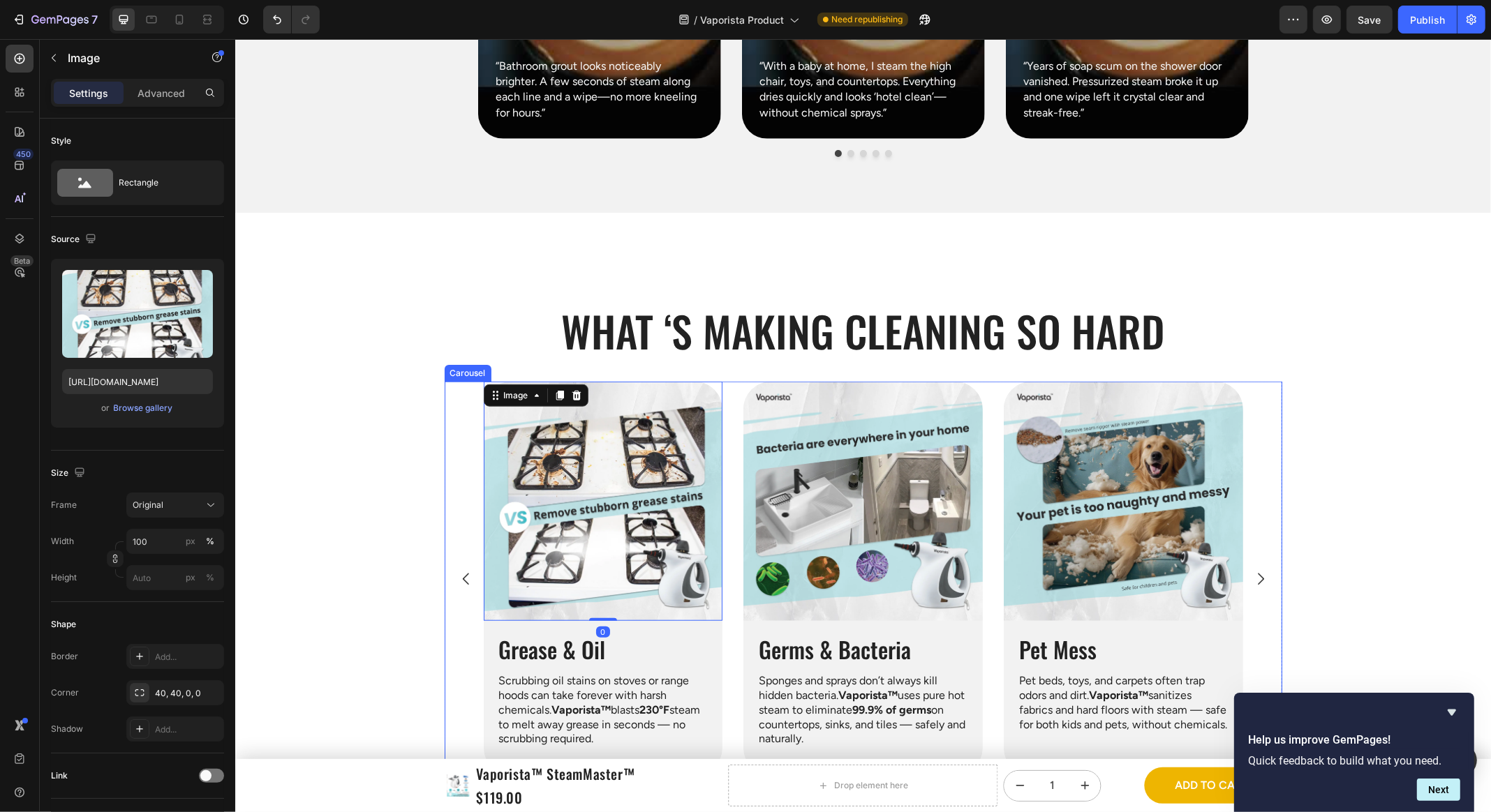
click at [880, 425] on img at bounding box center [862, 501] width 240 height 240
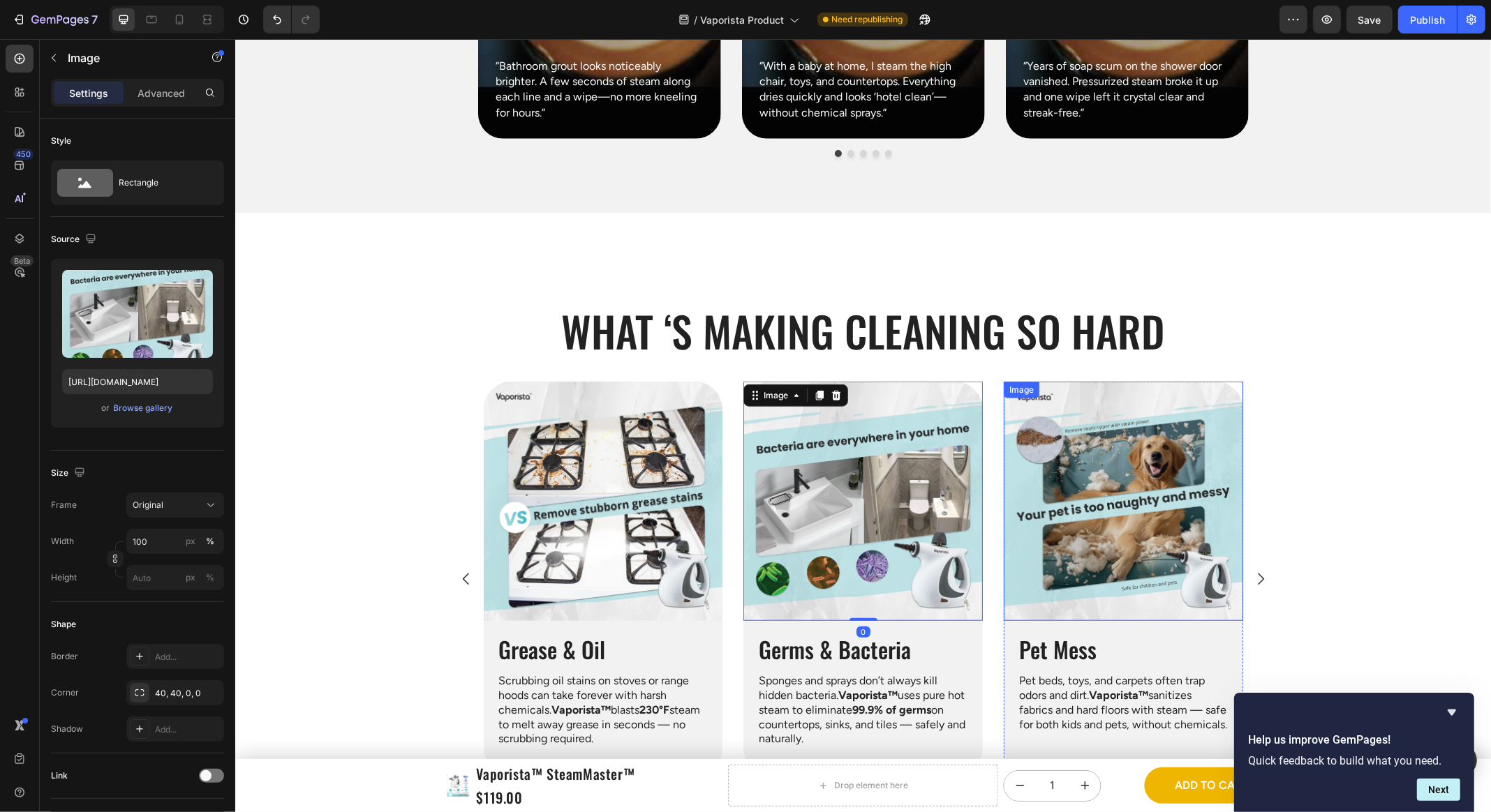
click at [1025, 428] on img at bounding box center [1122, 501] width 240 height 240
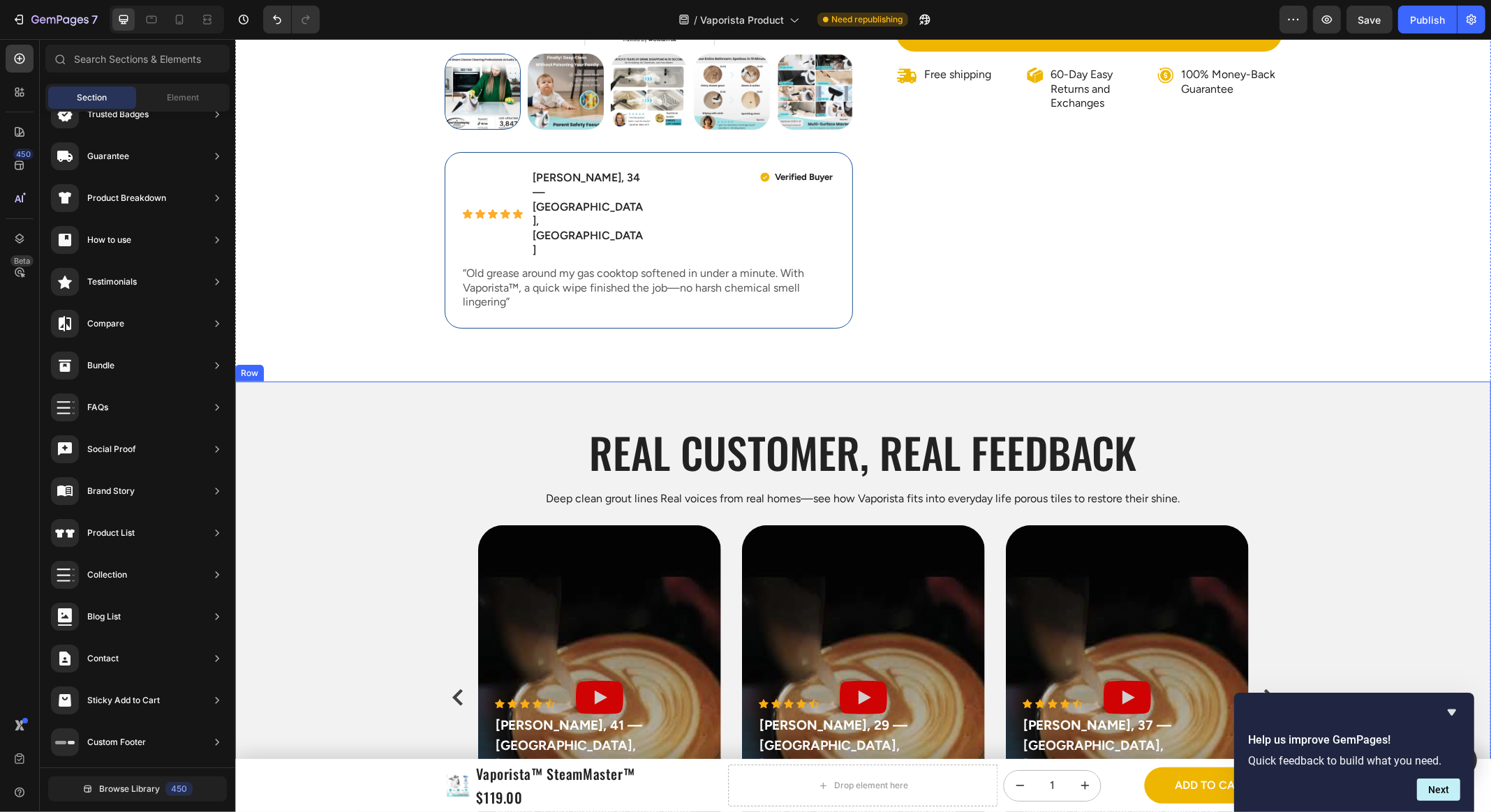
scroll to position [717, 0]
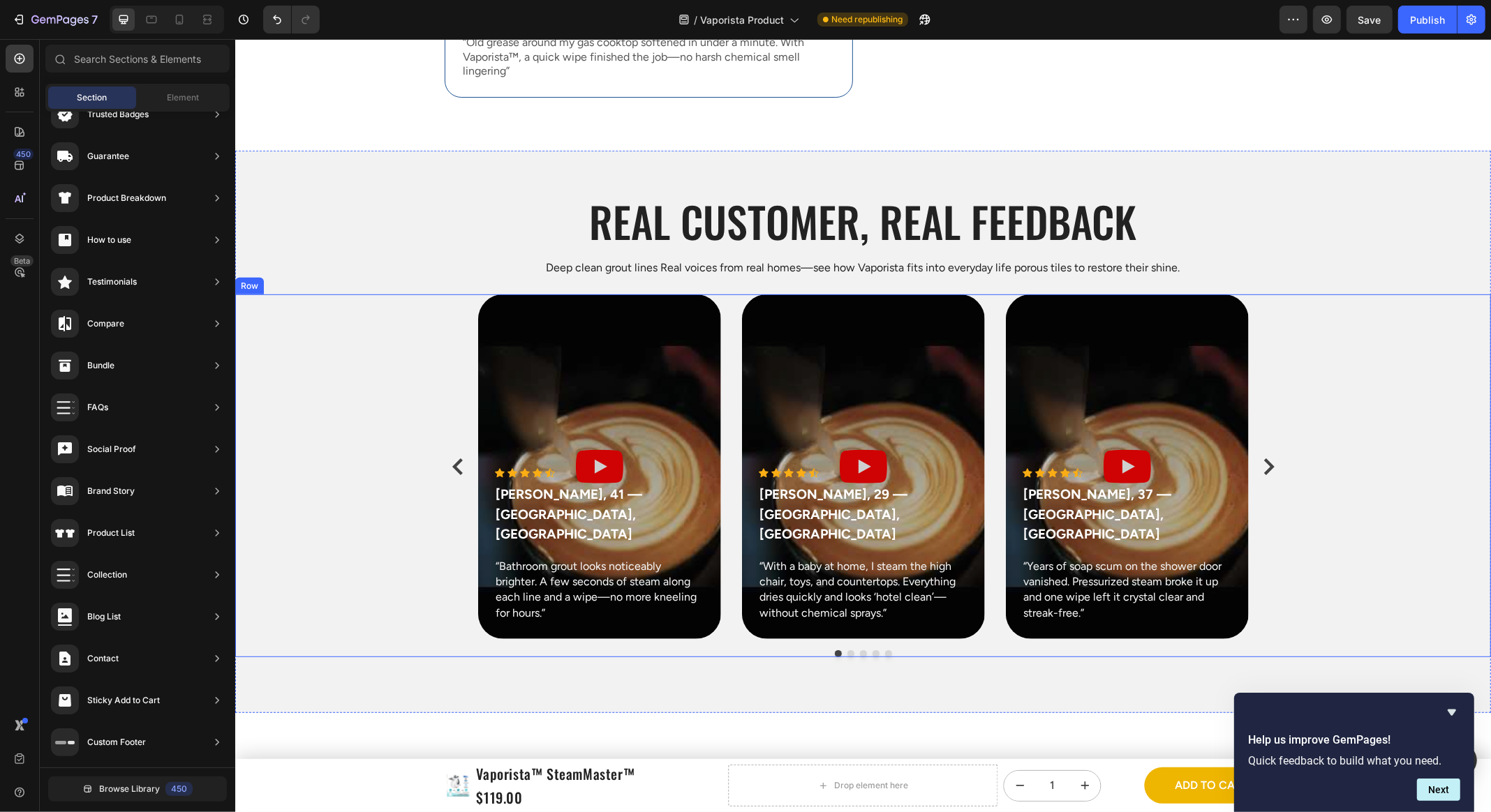
click at [1025, 294] on div "Icon Icon Icon Icon Icon Icon List Hoz Marcus P., 41 — Seattle, WA Text block “…" at bounding box center [862, 475] width 1256 height 363
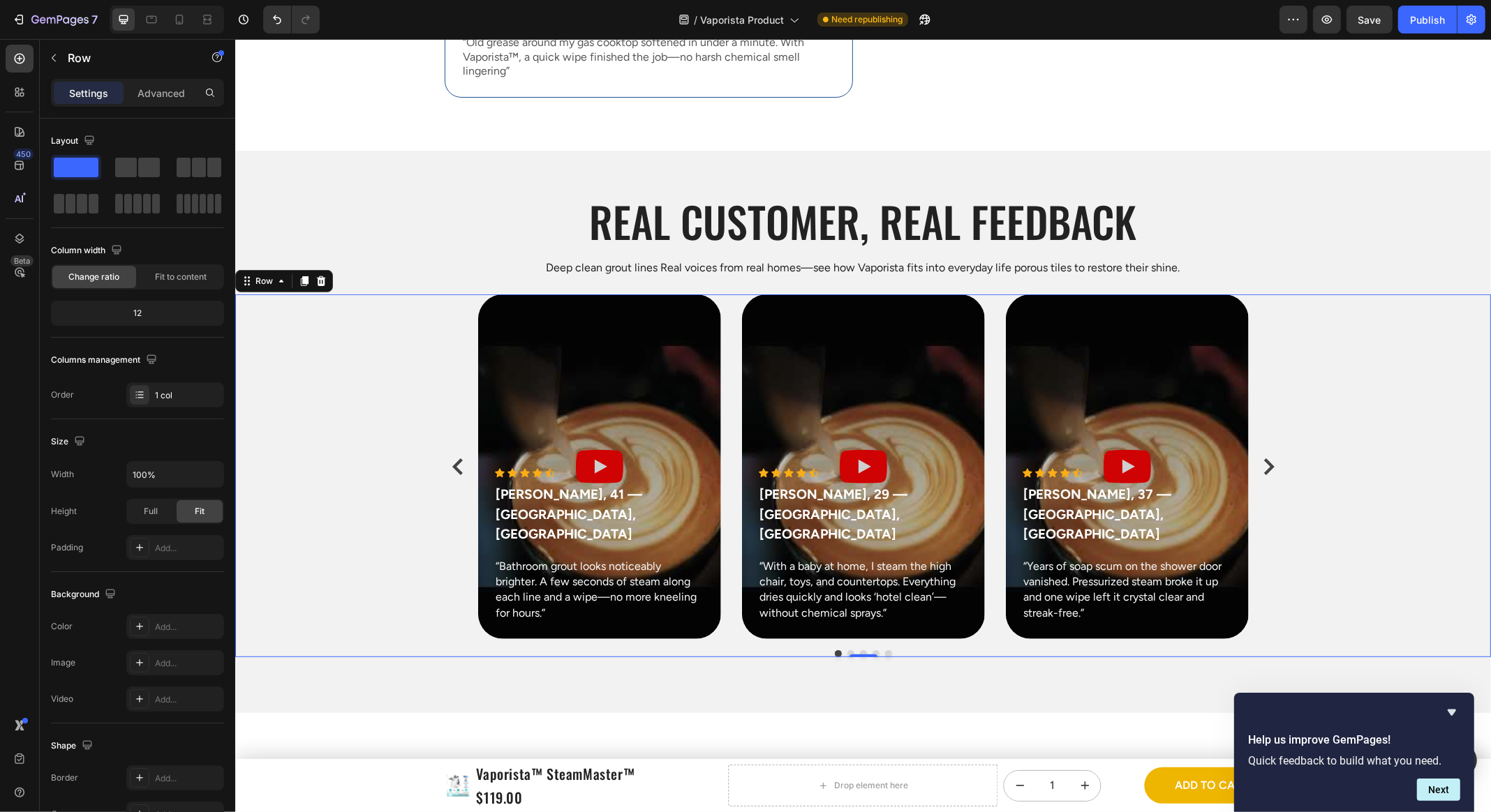
click at [1025, 258] on div "Deep clean grout lines Real voices from real homes—see how Vaporista fits into …" at bounding box center [862, 268] width 1256 height 19
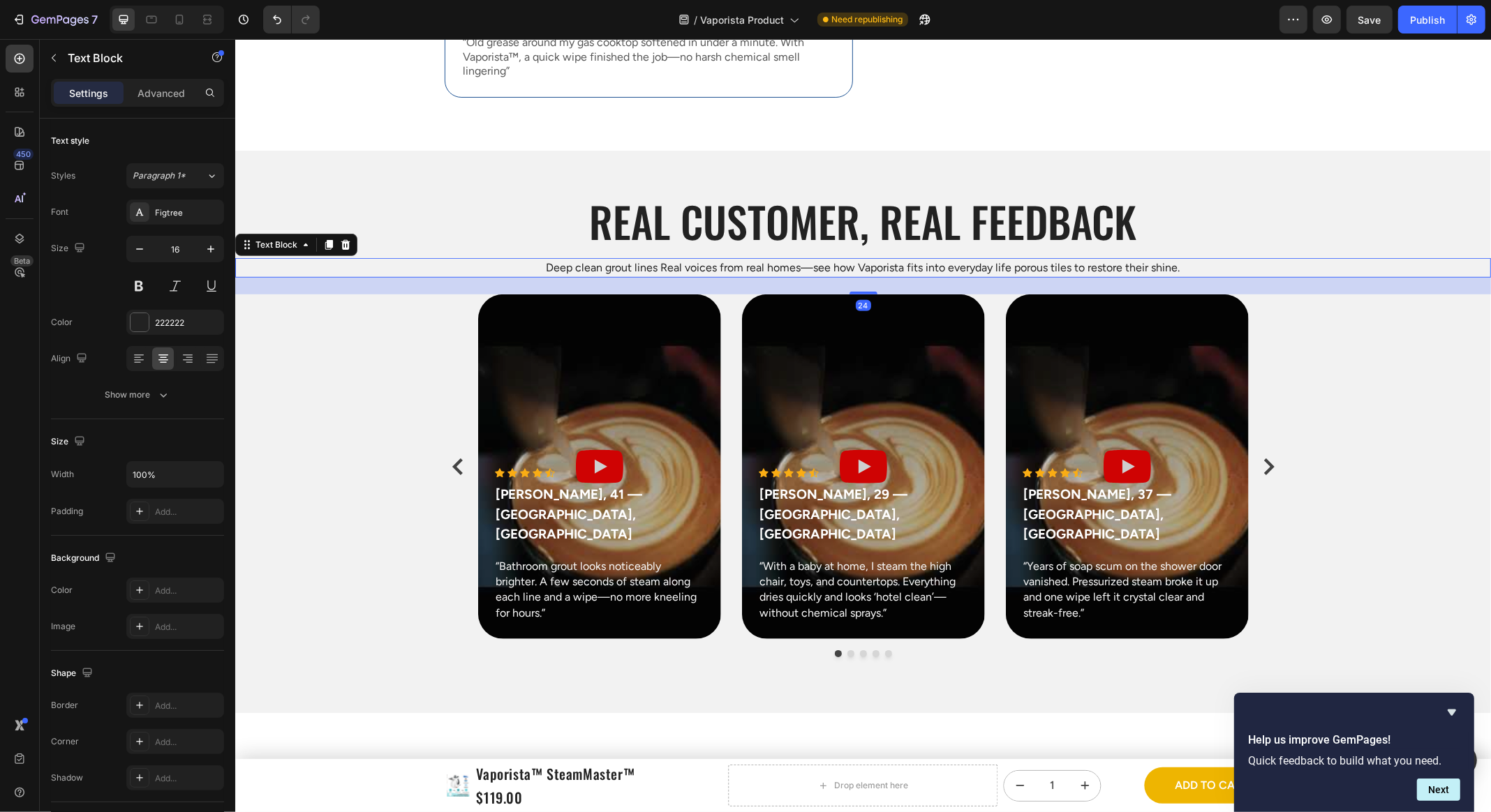
click at [1025, 151] on div "Real customer, Real feedback Heading Deep clean grout lines Real voices from re…" at bounding box center [862, 431] width 1256 height 562
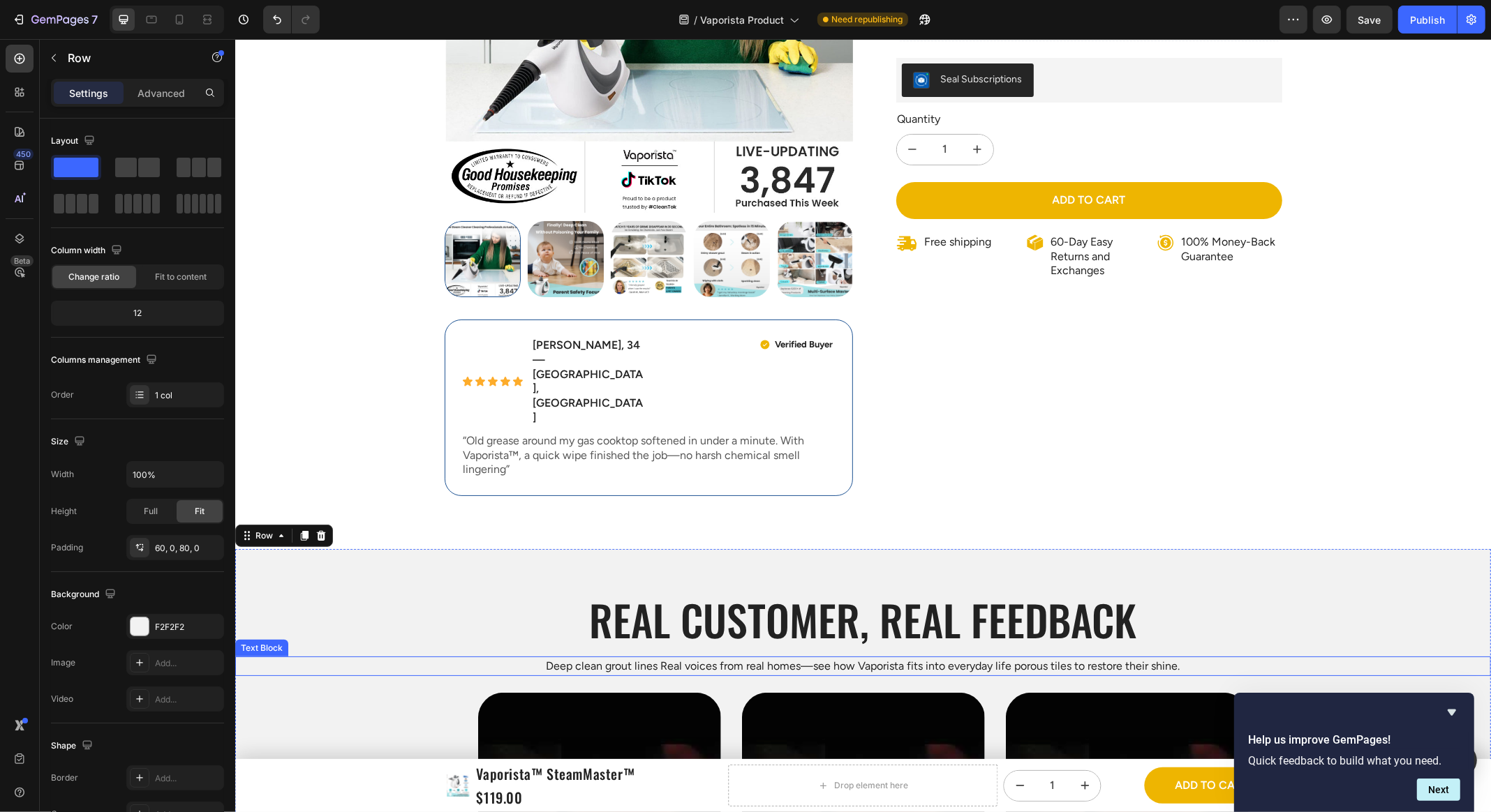
scroll to position [300, 0]
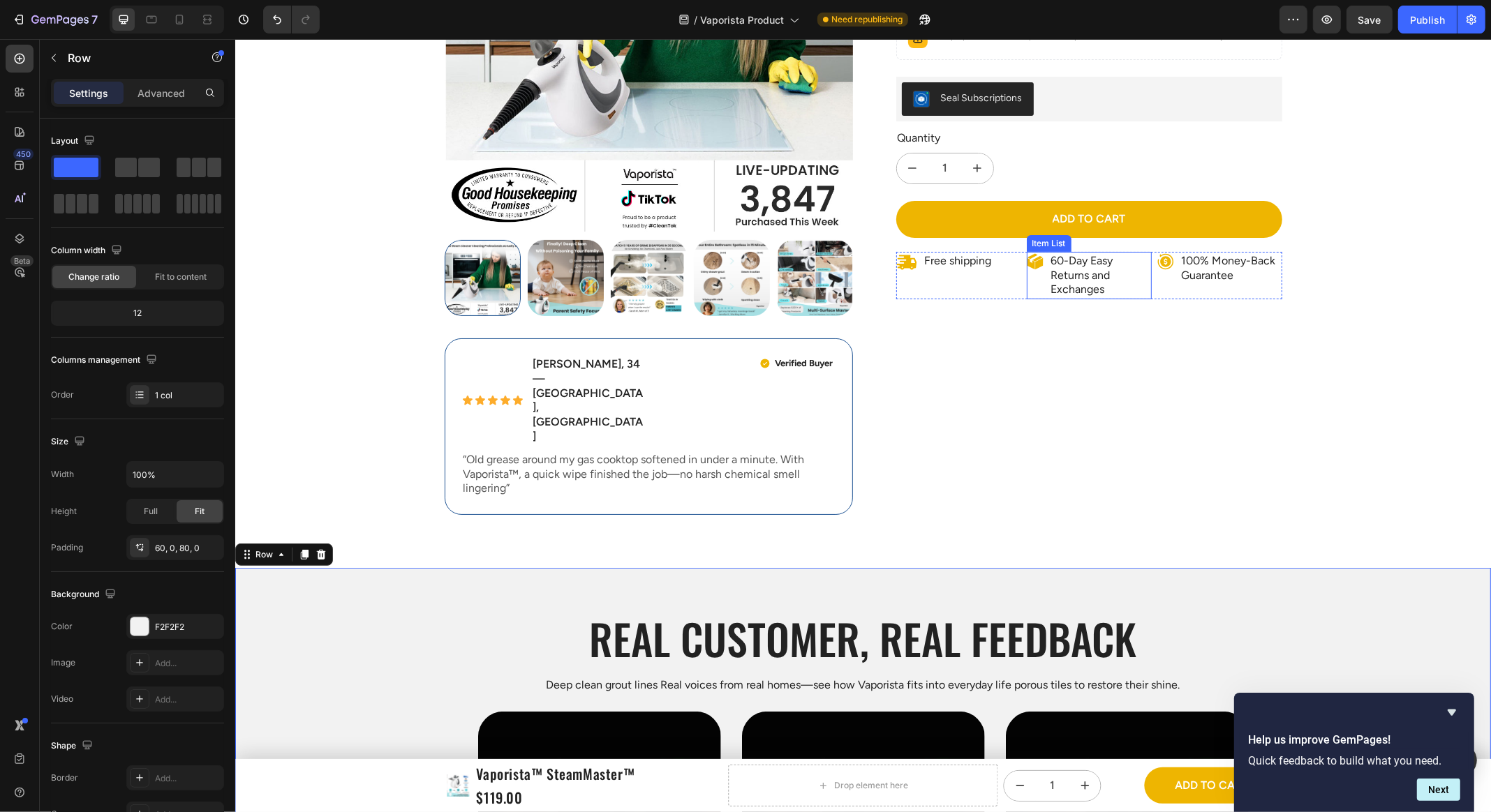
click at [1025, 270] on p "60-Day Easy Returns and Exchanges" at bounding box center [1100, 275] width 99 height 43
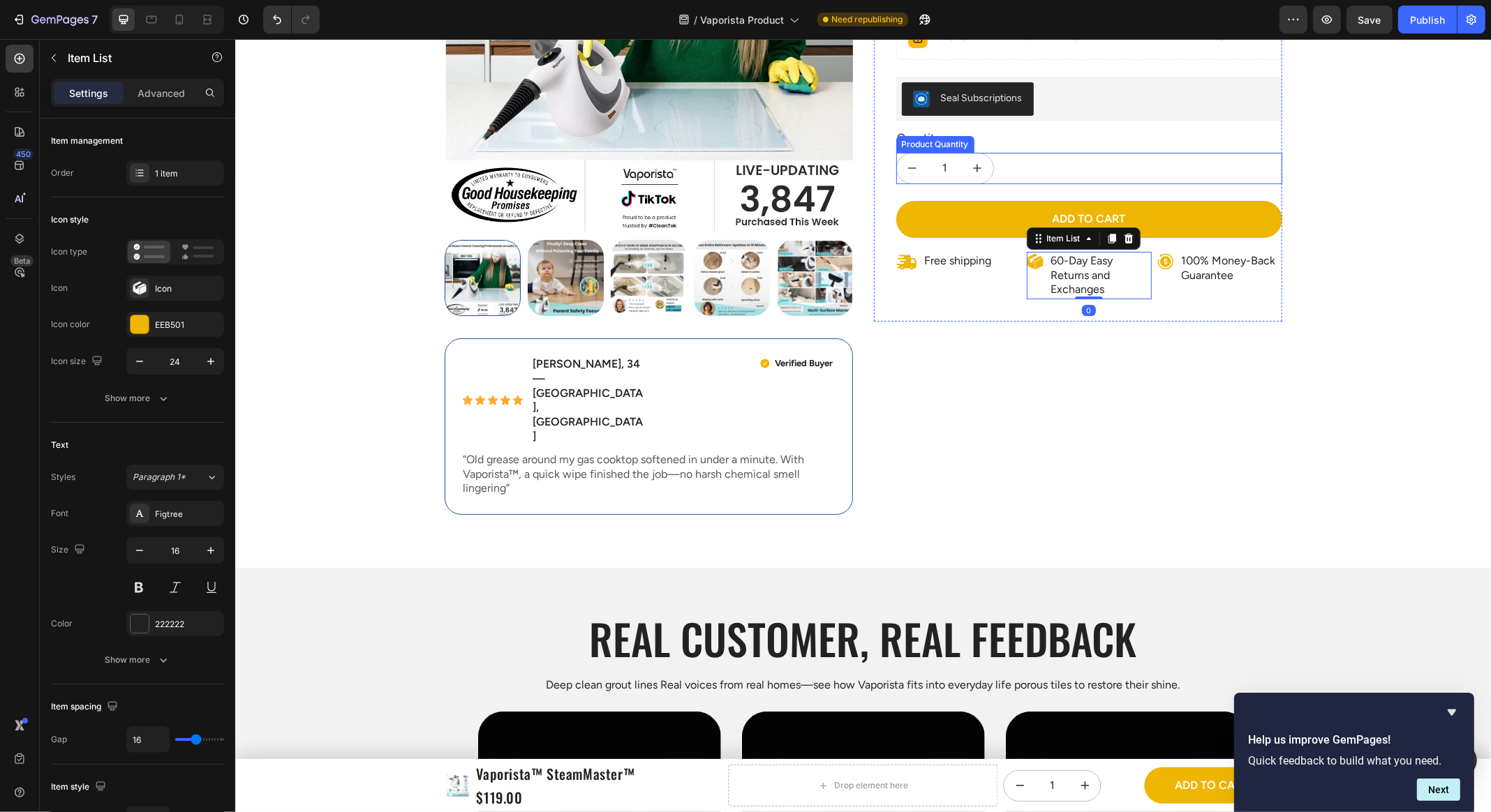
scroll to position [0, 0]
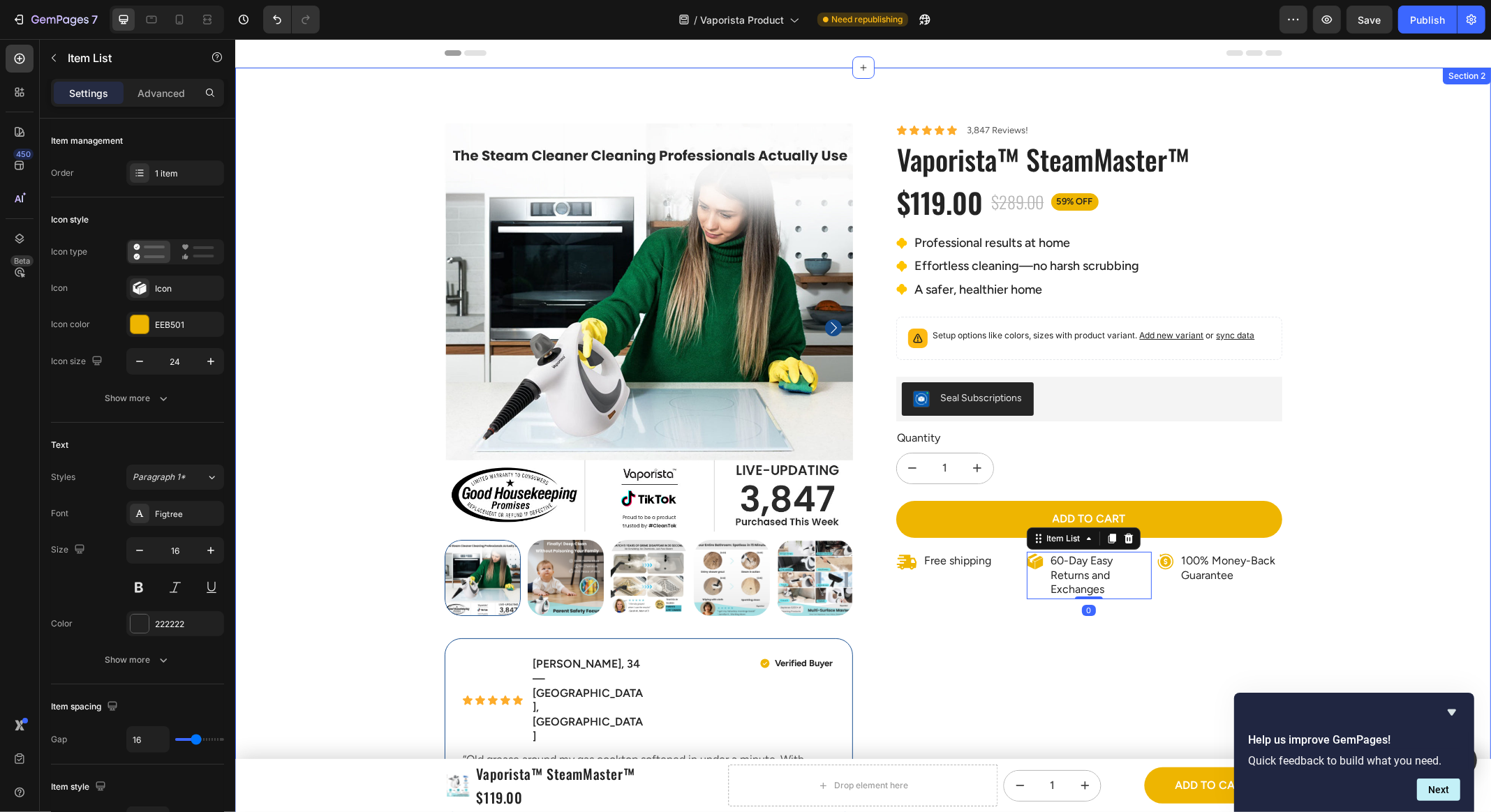
click at [1025, 422] on div "Product Images Icon Icon Icon Icon Icon Icon List Emily R., 34 — Austin, TX Tex…" at bounding box center [862, 776] width 1256 height 1307
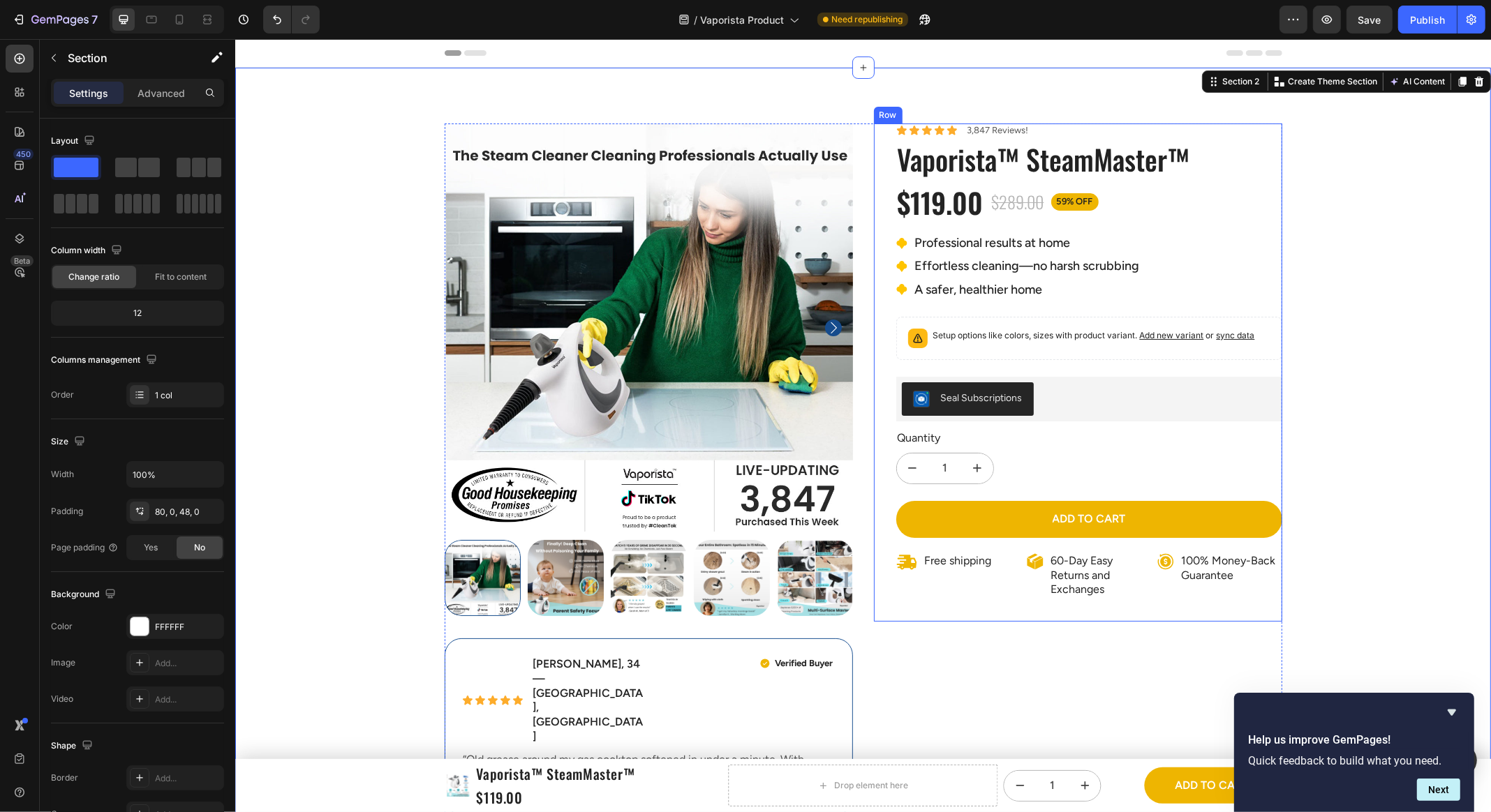
click at [883, 405] on div "Icon Icon Icon Icon Icon Icon List 3,847 Reviews! Text Block Row Vaporista™ Ste…" at bounding box center [1077, 372] width 408 height 498
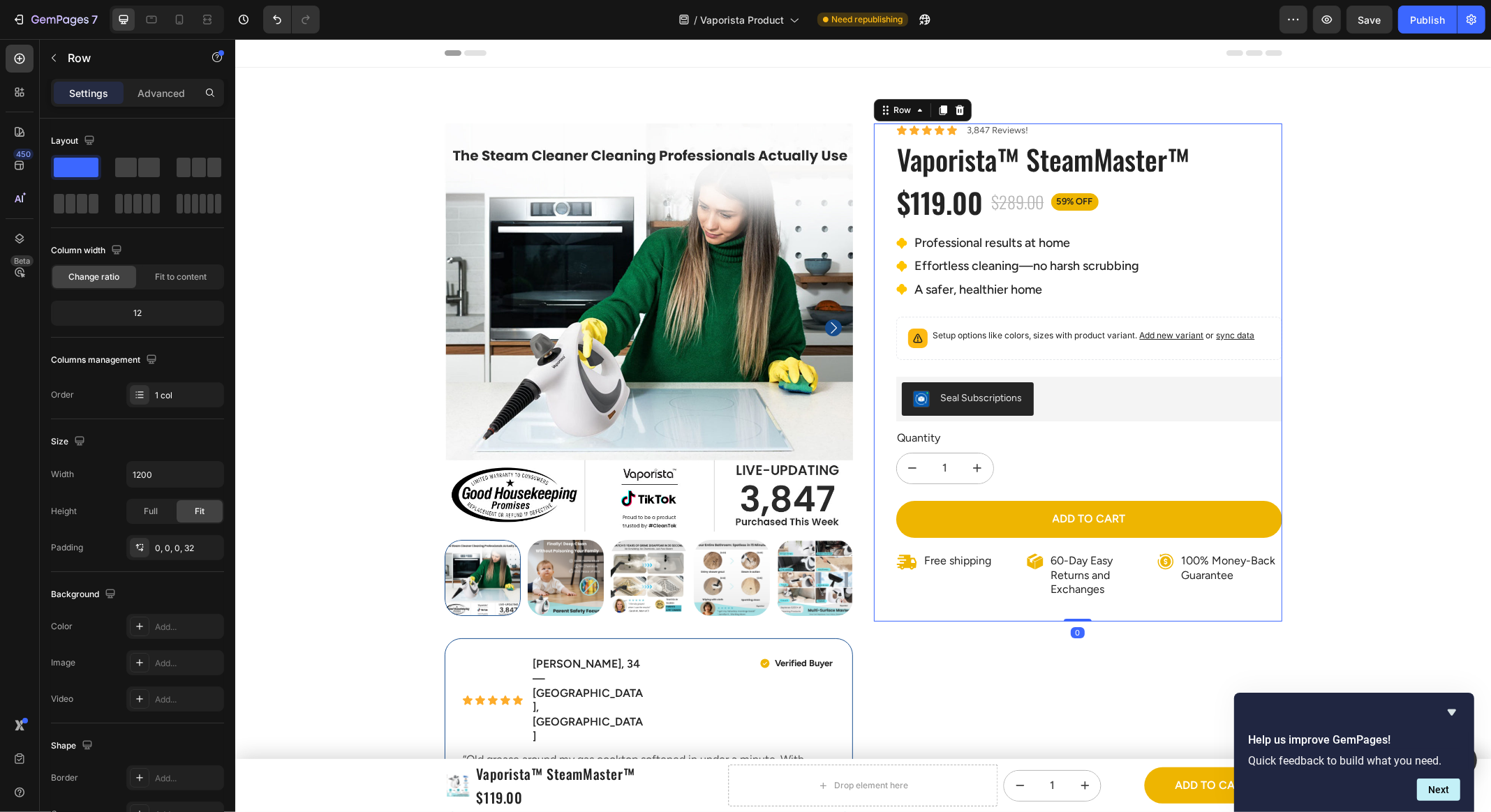
click at [843, 409] on img at bounding box center [648, 327] width 408 height 408
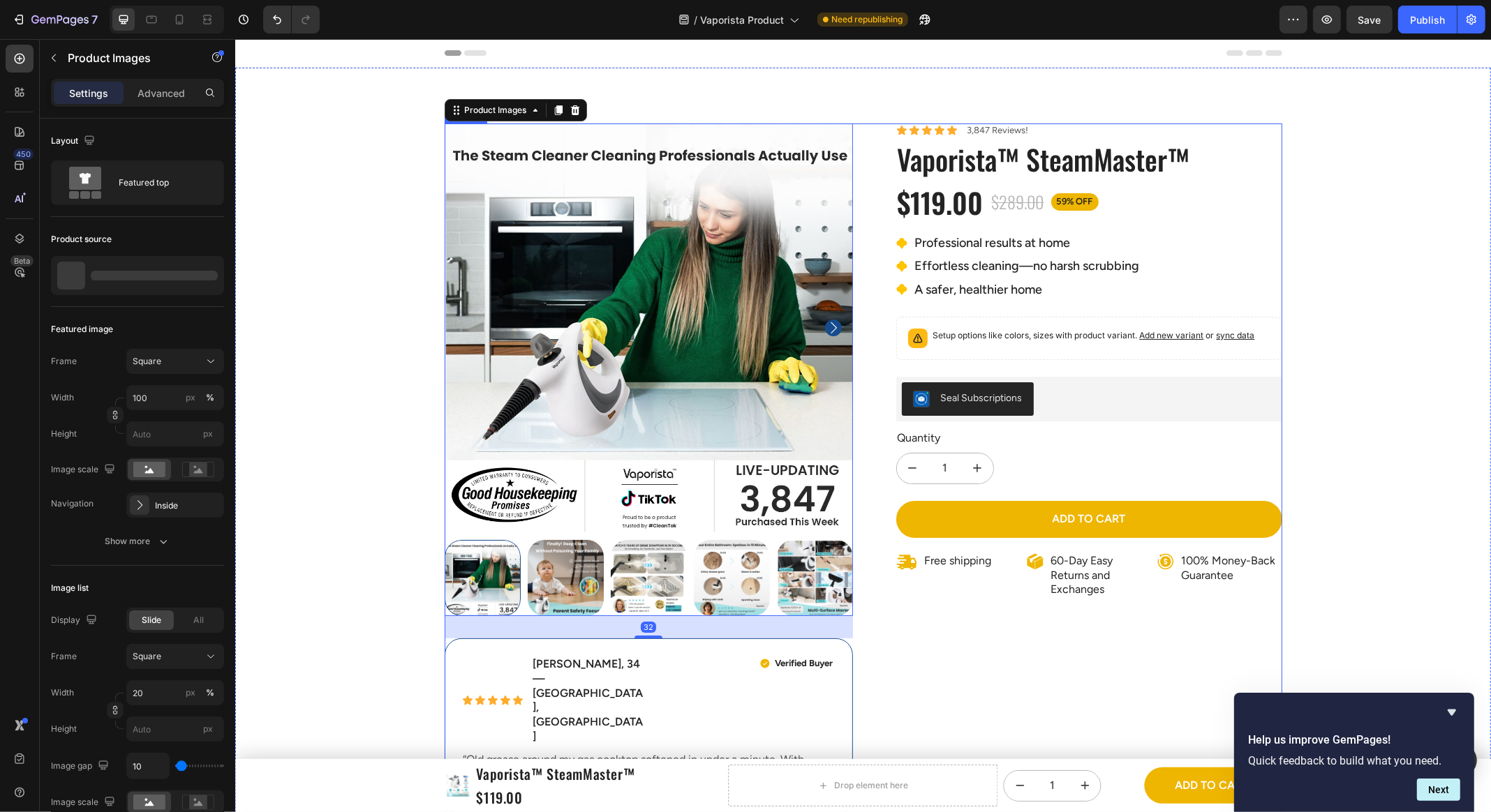
click at [864, 399] on div "Product Images 32 Icon Icon Icon Icon Icon Icon List Emily R., 34 — Austin, TX …" at bounding box center [863, 474] width 838 height 702
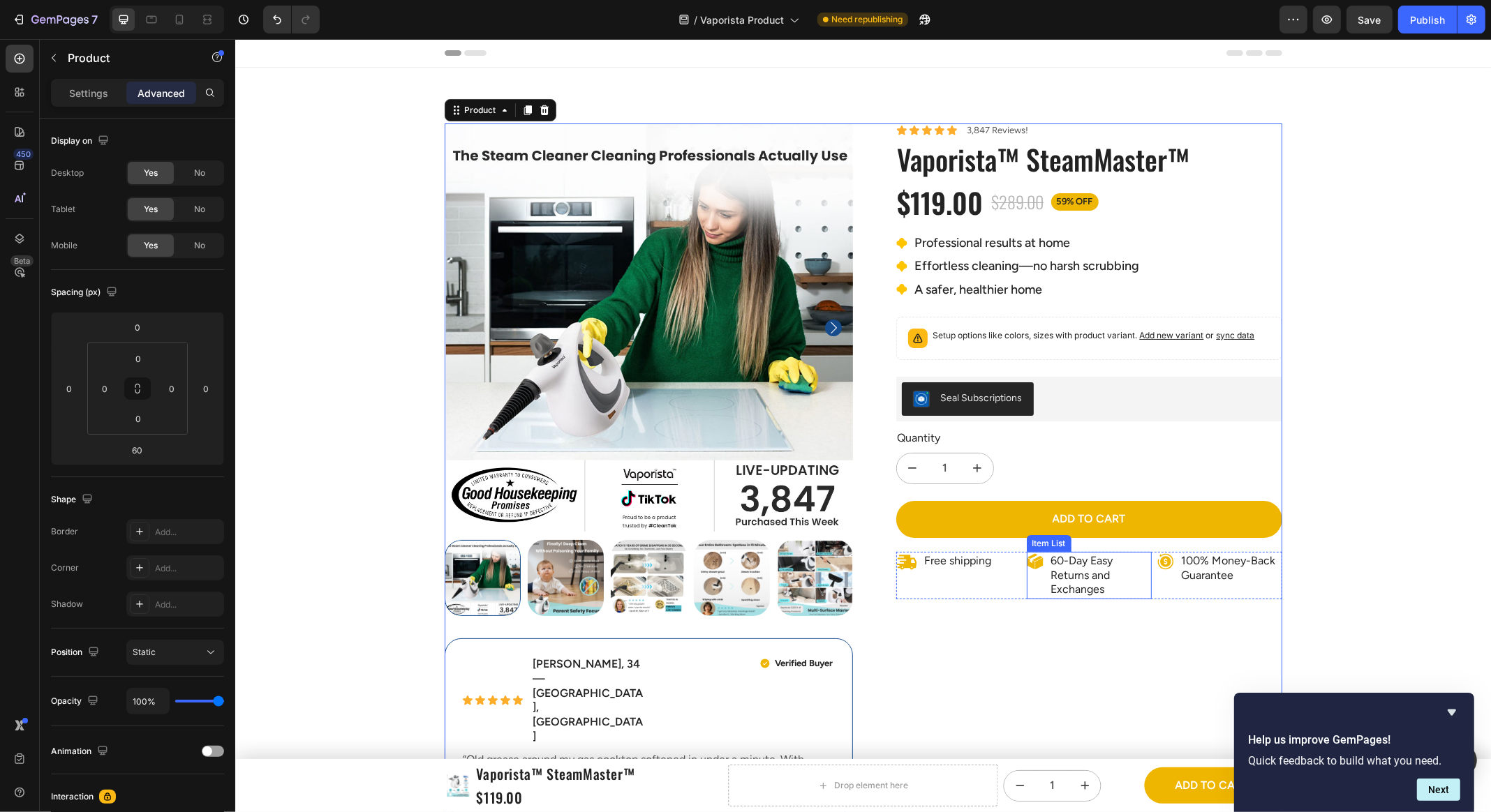
click at [1025, 534] on p "60-Day Easy Returns and Exchanges" at bounding box center [1100, 575] width 99 height 43
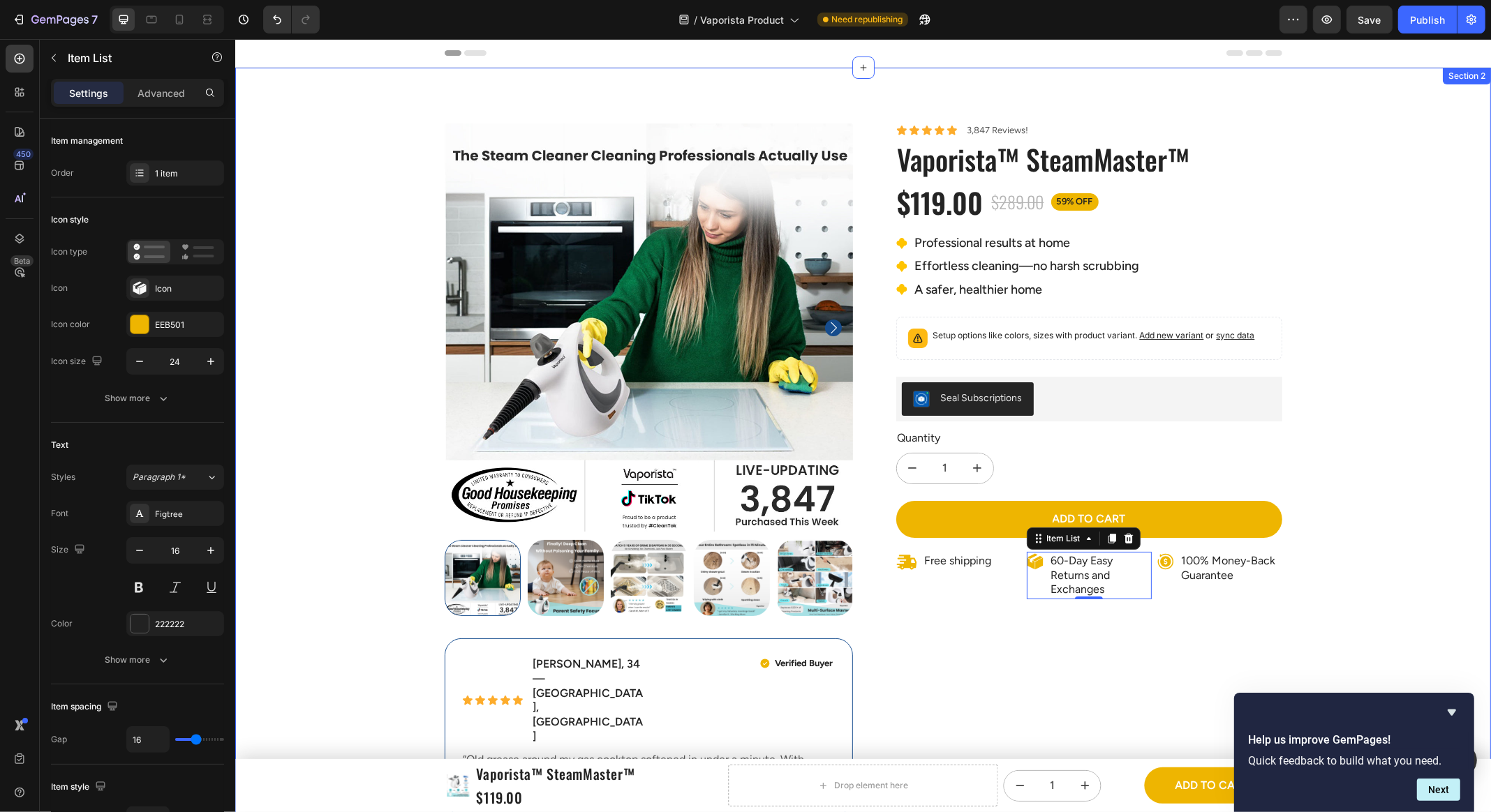
click at [1025, 534] on div "Product Images Icon Icon Icon Icon Icon Icon List Emily R., 34 — Austin, TX Tex…" at bounding box center [862, 776] width 1256 height 1307
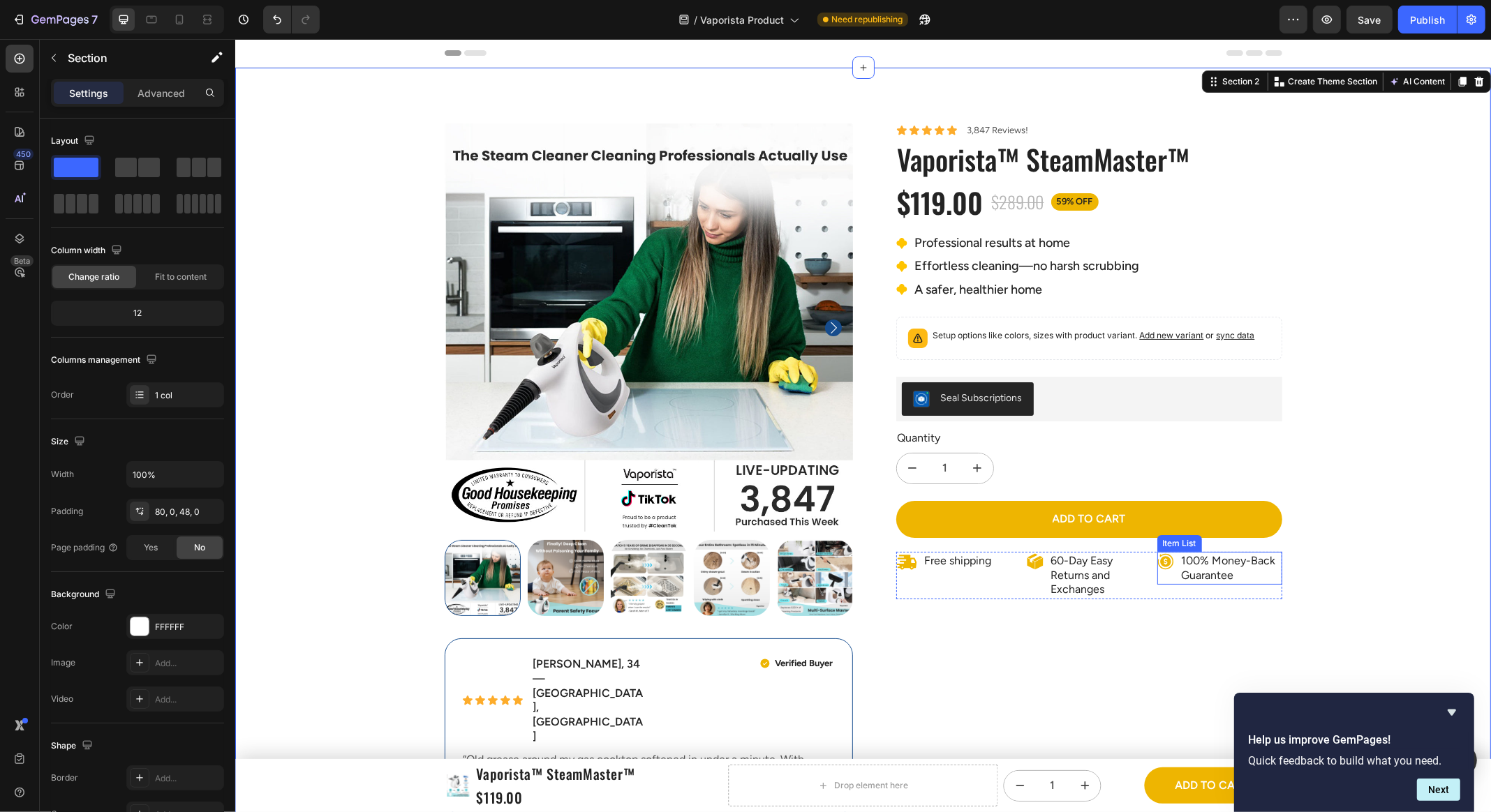
click at [1025, 534] on p "100% Money-Back Guarantee" at bounding box center [1230, 568] width 99 height 29
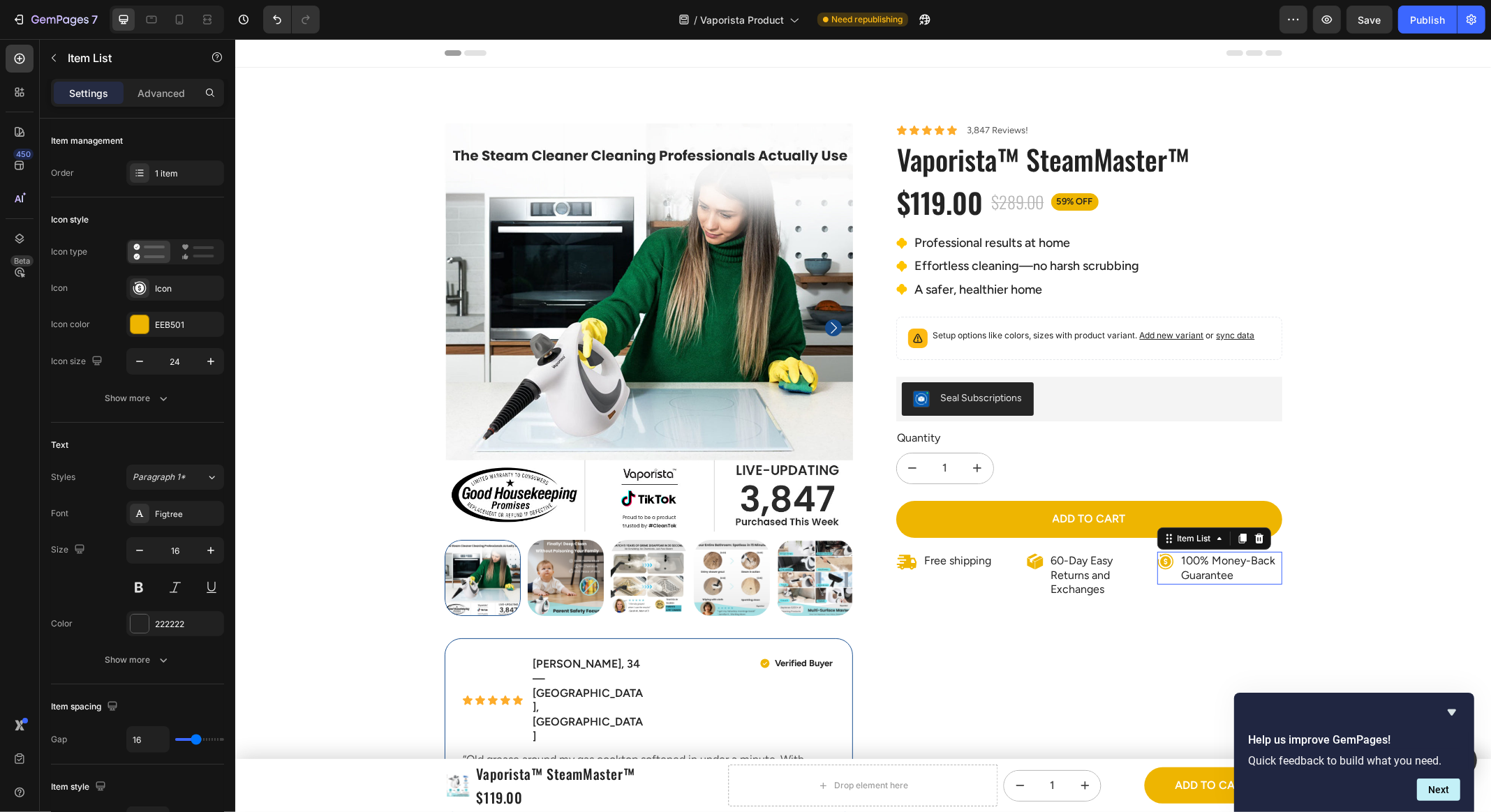
click at [1025, 534] on p "100% Money-Back Guarantee" at bounding box center [1230, 568] width 99 height 29
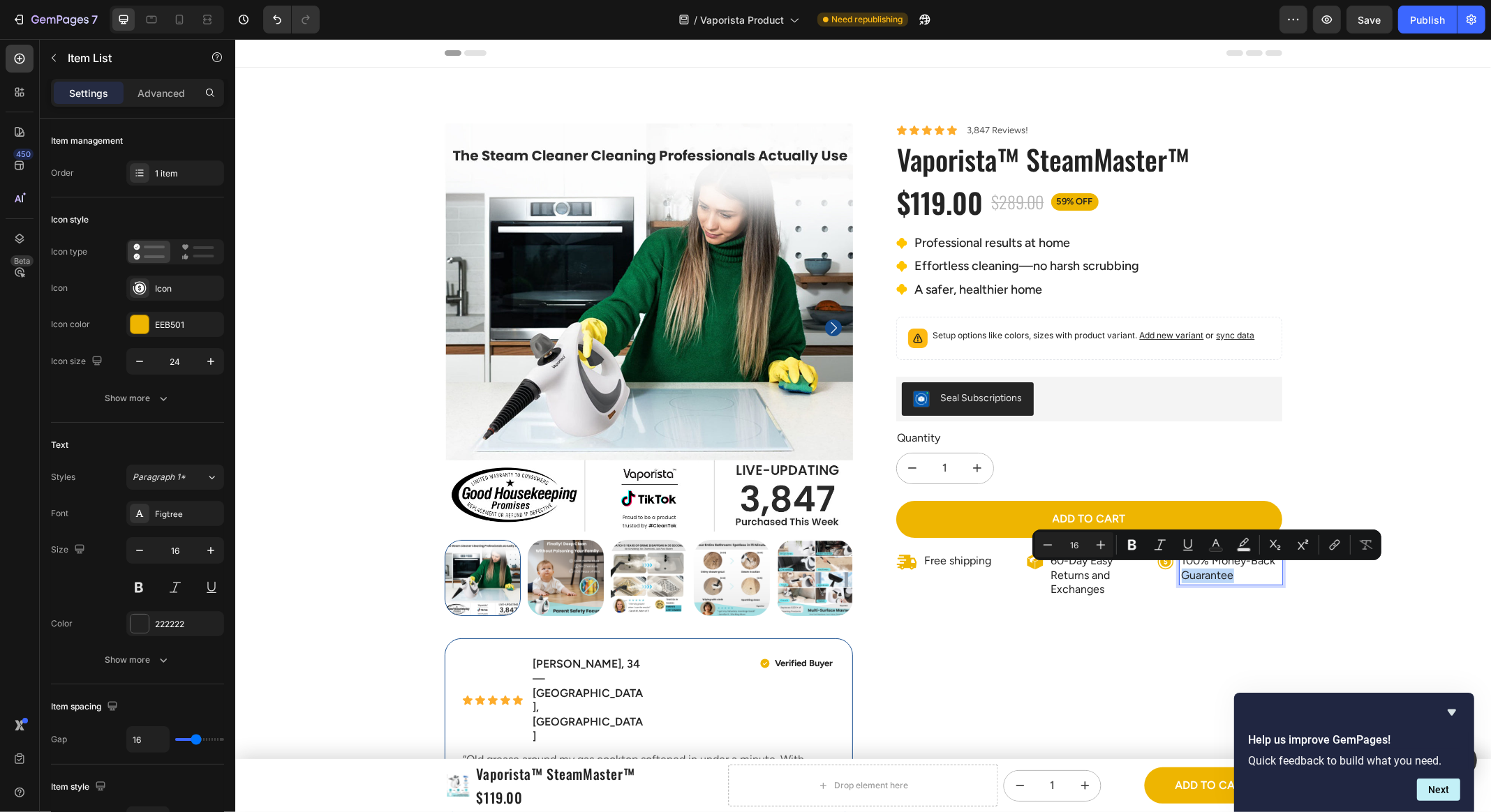
click at [1025, 534] on p "100% Money-Back Guarantee" at bounding box center [1230, 568] width 99 height 29
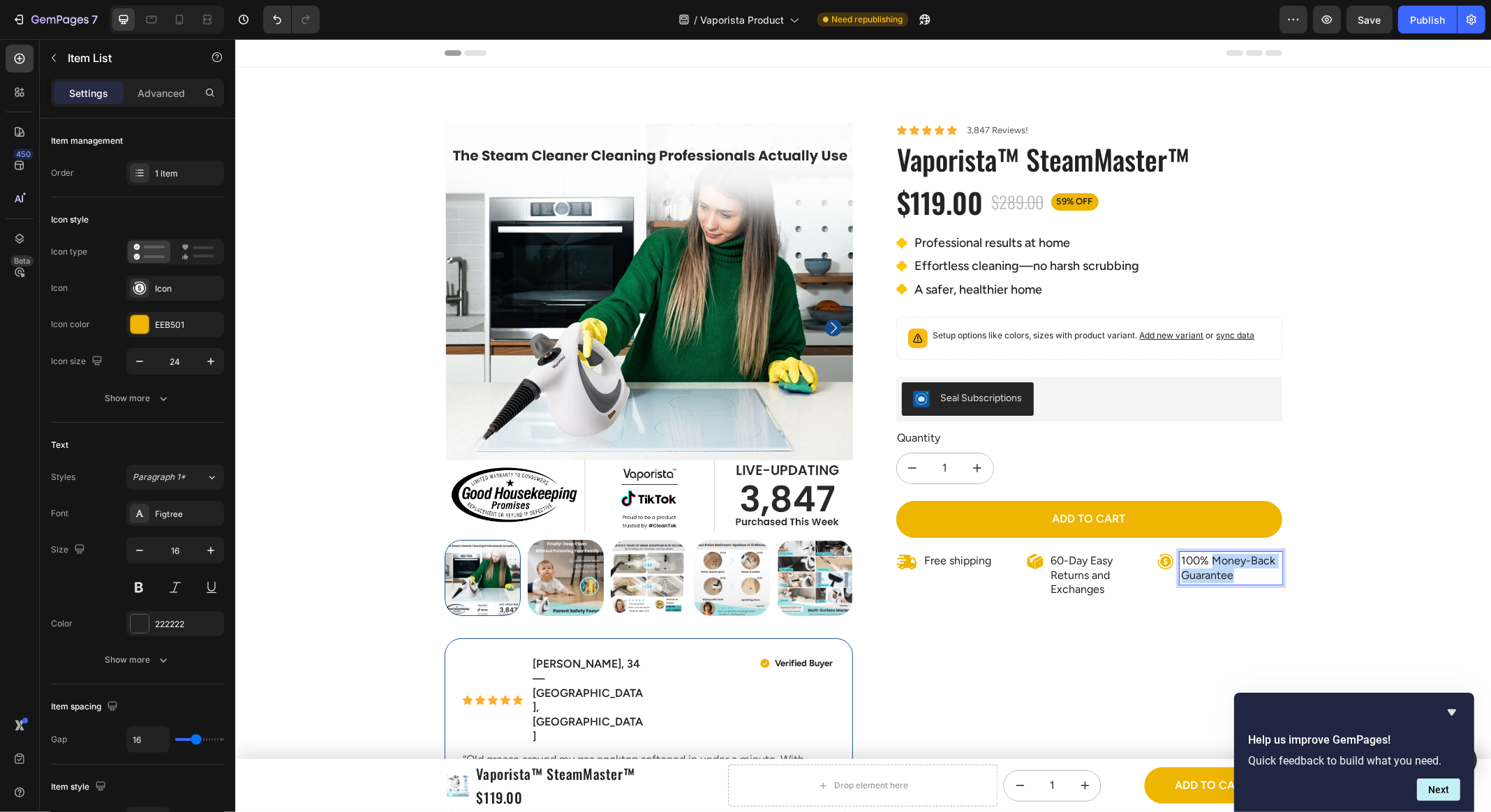
drag, startPoint x: 1257, startPoint y: 573, endPoint x: 1212, endPoint y: 555, distance: 48.5
click at [1025, 534] on p "100% Money-Back Guarantee" at bounding box center [1230, 568] width 99 height 29
click at [1025, 534] on div "Product Images Icon Icon Icon Icon Icon Icon List [PERSON_NAME], 34 — [GEOGRAPH…" at bounding box center [862, 776] width 1256 height 1307
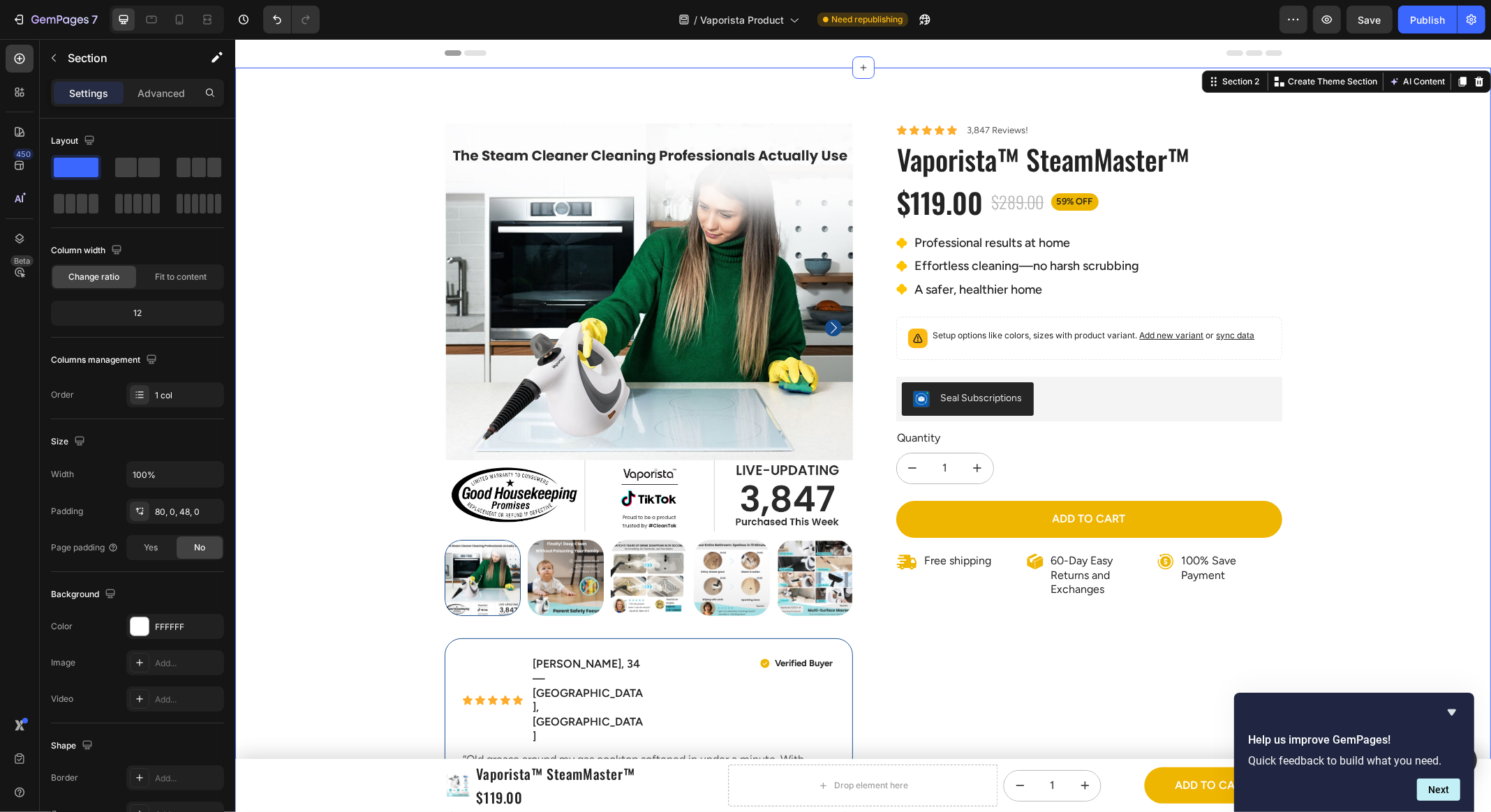
click at [1025, 534] on div "Product Images Icon Icon Icon Icon Icon Icon List [PERSON_NAME], 34 — [GEOGRAPH…" at bounding box center [862, 776] width 1256 height 1307
click at [1025, 443] on div "Quantity" at bounding box center [1088, 438] width 386 height 17
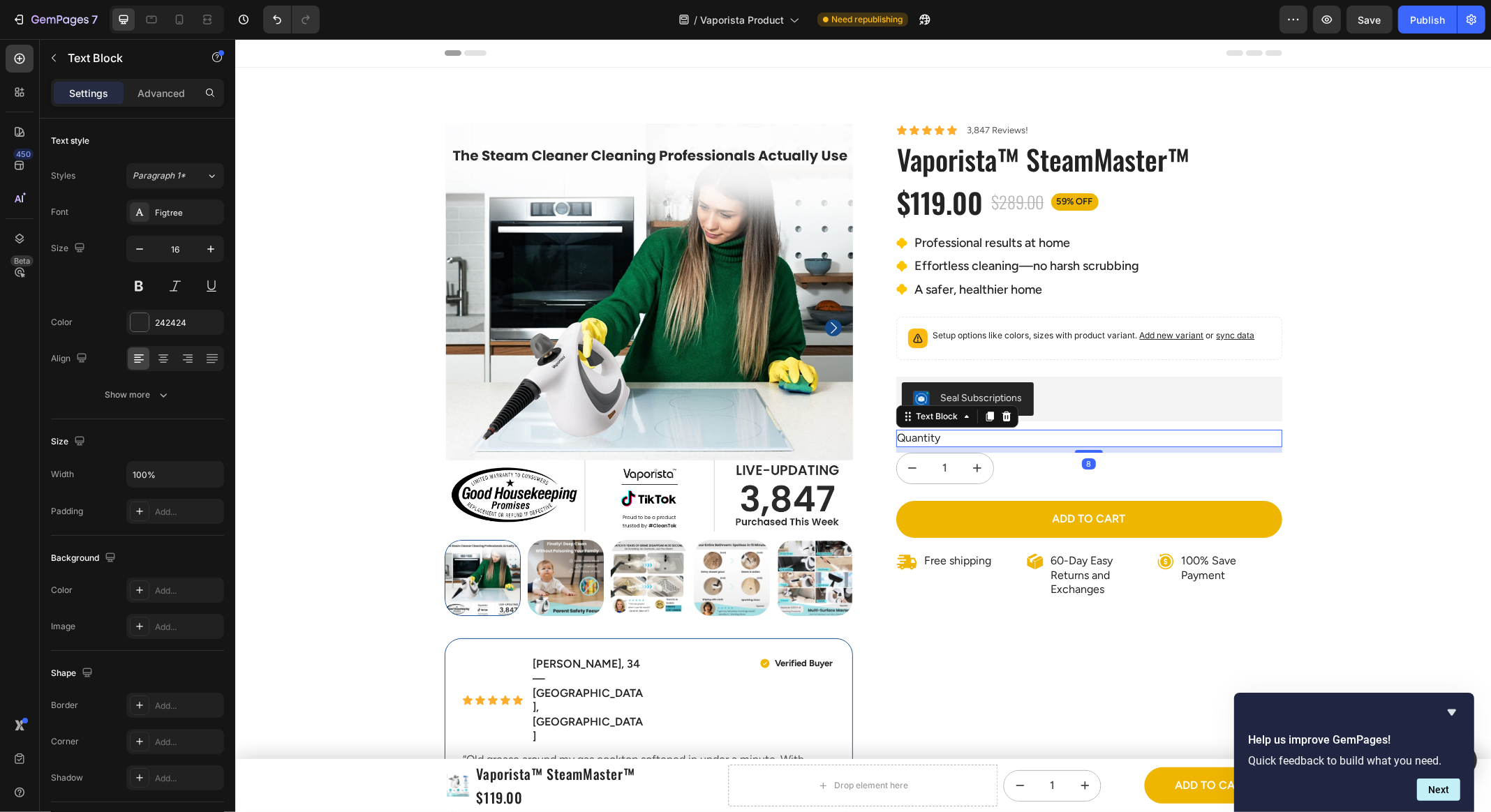
click at [1025, 432] on div "Quantity" at bounding box center [1088, 438] width 386 height 17
click at [1025, 423] on div "Icon Icon Icon Icon Icon Icon List 3,847 Reviews! Text Block Row Vaporista™ Ste…" at bounding box center [1088, 372] width 386 height 498
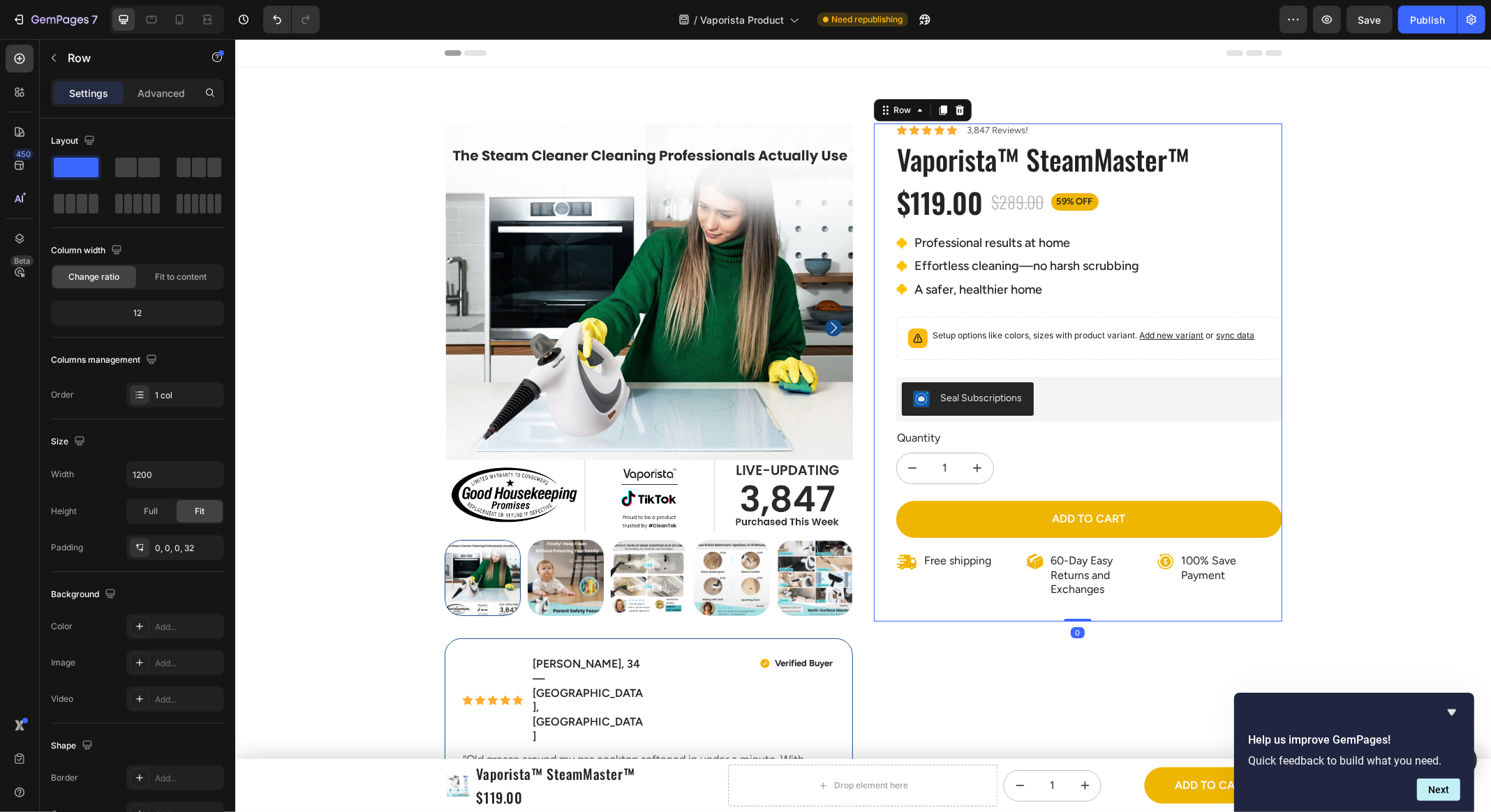
click at [1025, 420] on div "Product Images Icon Icon Icon Icon Icon Icon List [PERSON_NAME], 34 — [GEOGRAPH…" at bounding box center [862, 776] width 1256 height 1307
click at [873, 455] on div "Icon Icon Icon Icon Icon Icon List 3,847 Reviews! Text Block Row Vaporista™ Ste…" at bounding box center [1077, 372] width 408 height 498
click at [865, 458] on div "Product Images Icon Icon Icon Icon Icon Icon List [PERSON_NAME], 34 — [GEOGRAPH…" at bounding box center [863, 474] width 838 height 702
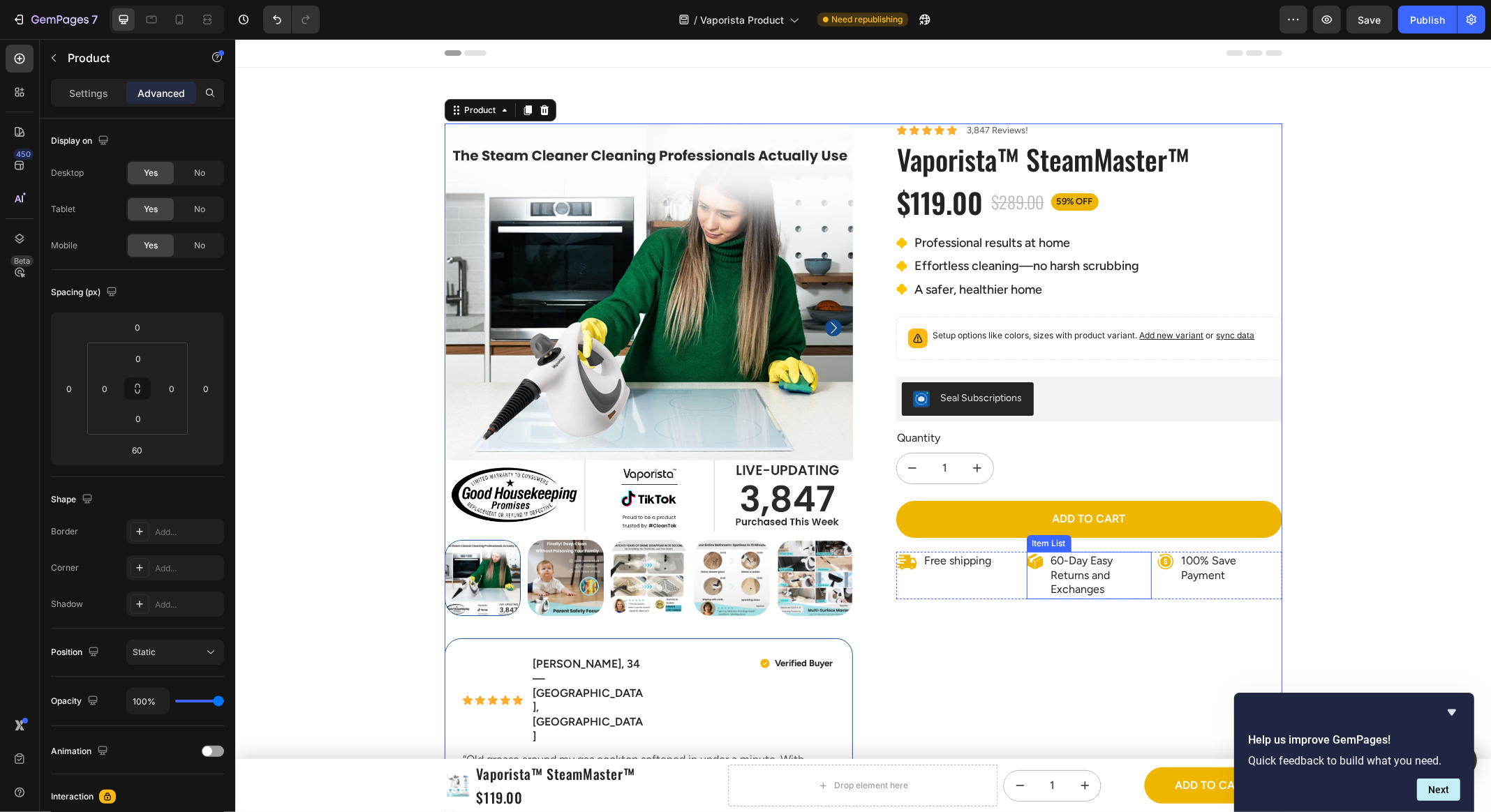
click at [1086, 573] on p "60-Day Easy Returns and Exchanges" at bounding box center [1100, 575] width 99 height 43
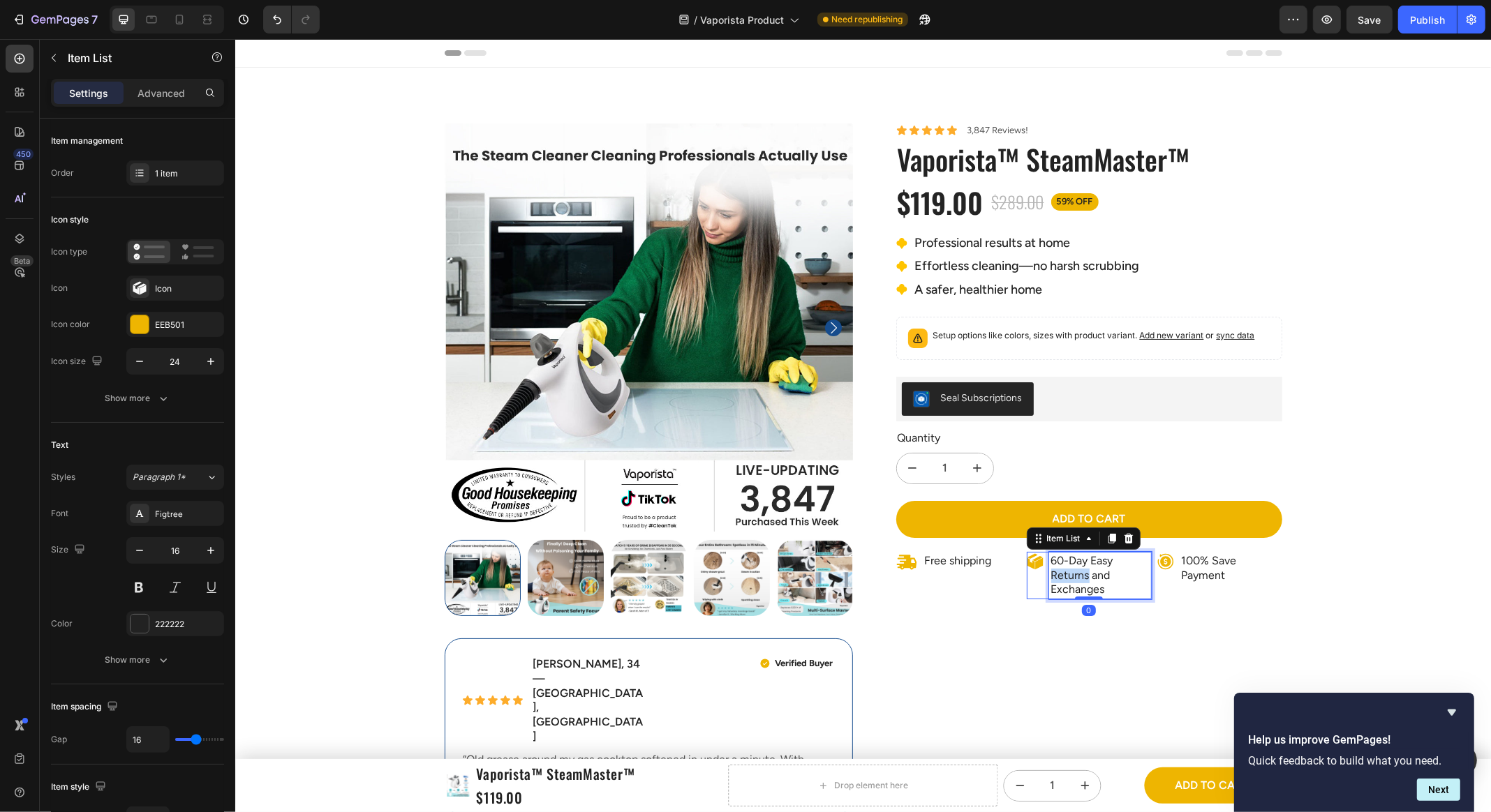
click at [1086, 573] on p "60-Day Easy Returns and Exchanges" at bounding box center [1100, 575] width 99 height 43
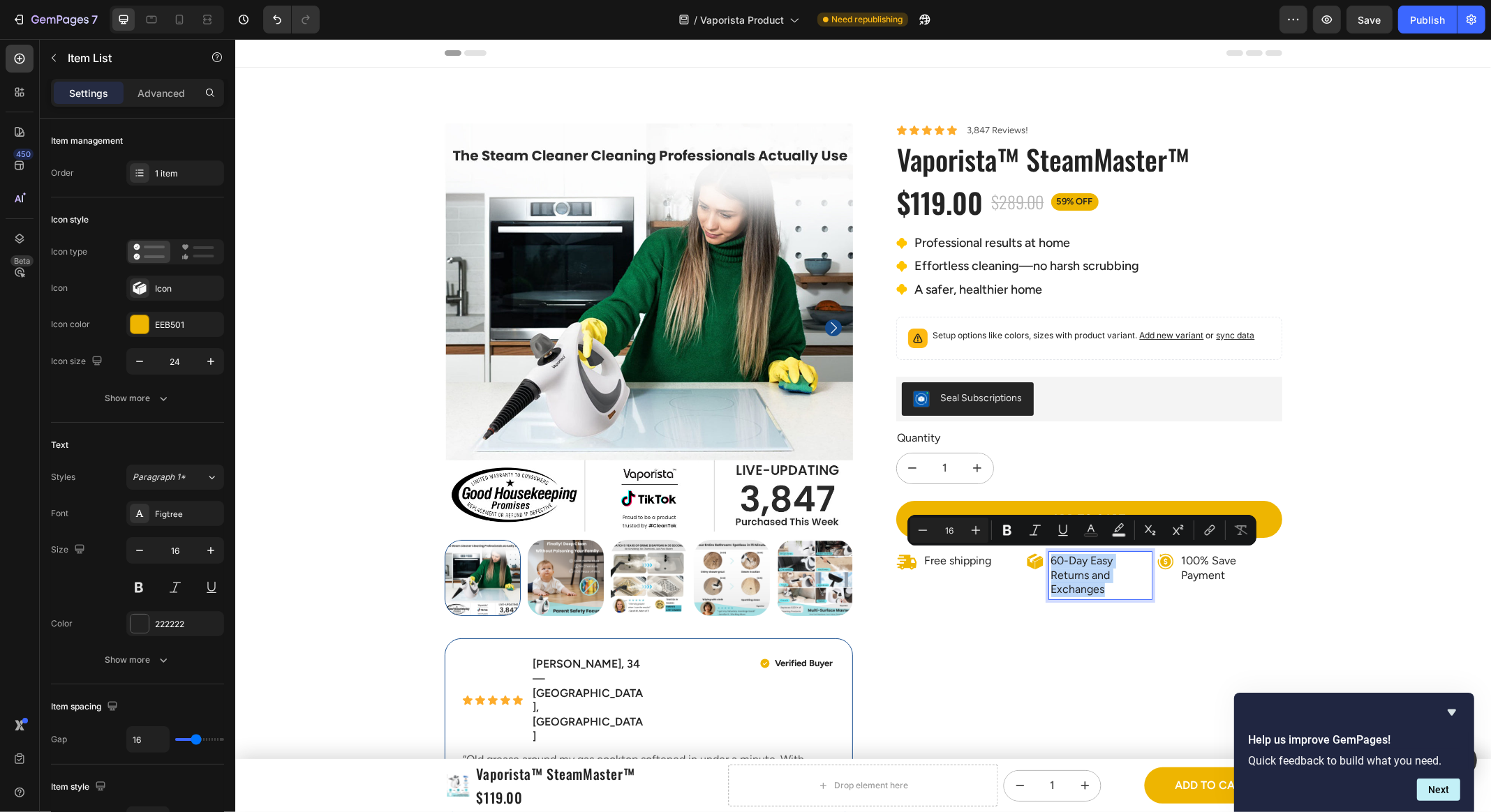
click at [1101, 578] on p "60-Day Easy Returns and Exchanges" at bounding box center [1100, 575] width 99 height 43
click at [1112, 576] on p "60-Day Easy Returns and Exchanges" at bounding box center [1100, 575] width 99 height 43
click at [1115, 583] on p "60-Day Easy Returns and Exchanges" at bounding box center [1100, 575] width 99 height 43
click at [1104, 584] on p "60-Day Easy Returns and Exchanges" at bounding box center [1100, 575] width 99 height 43
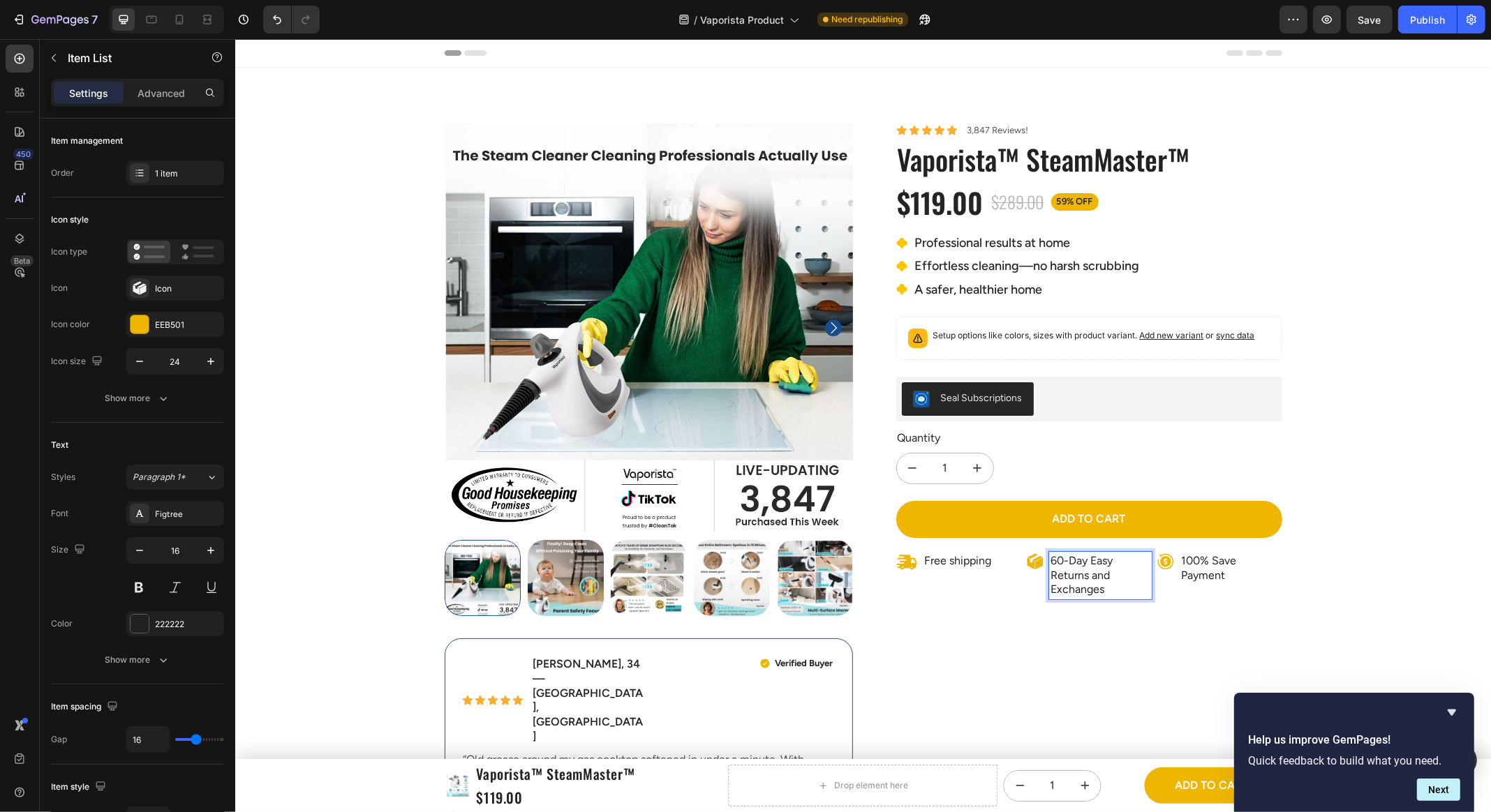
click at [1081, 582] on p "60-Day Easy Returns and Exchanges" at bounding box center [1100, 575] width 99 height 43
click at [953, 559] on p "Free shipping" at bounding box center [958, 561] width 67 height 15
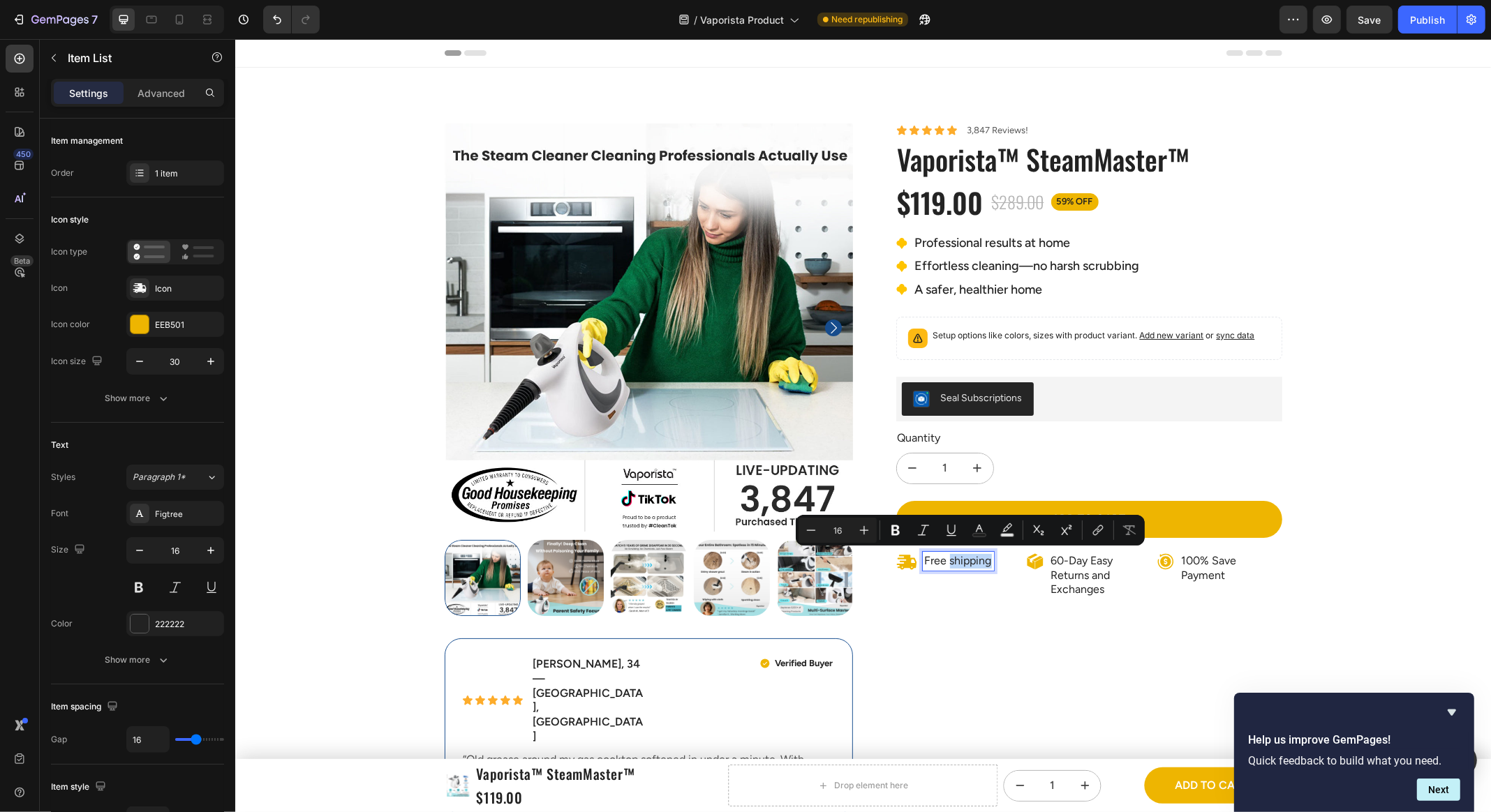
click at [951, 560] on p "Free shipping" at bounding box center [958, 561] width 67 height 15
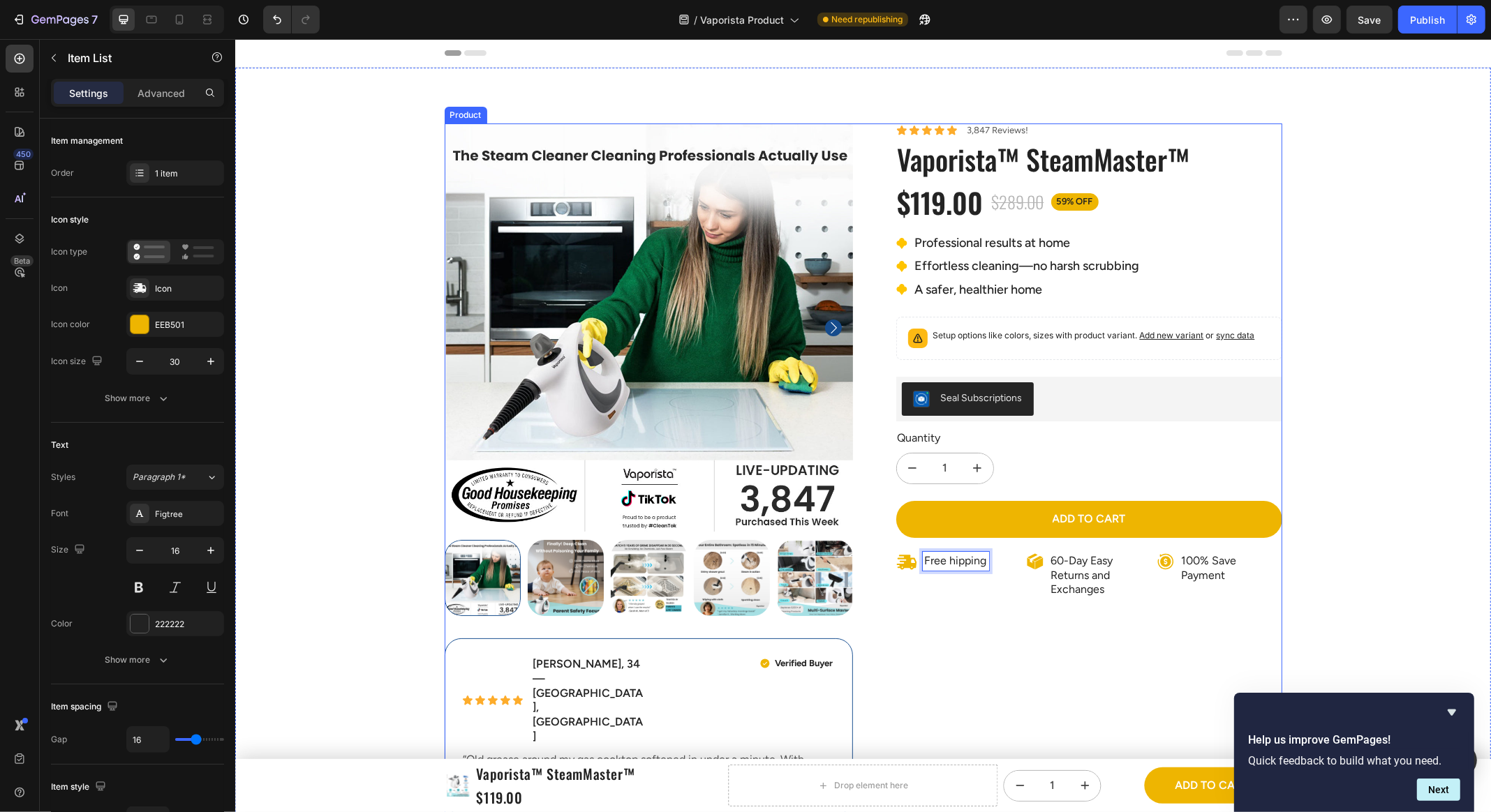
click at [994, 639] on div "Icon Icon Icon Icon Icon Icon List 3,847 Reviews! Text Block Row Vaporista™ Ste…" at bounding box center [1077, 474] width 408 height 702
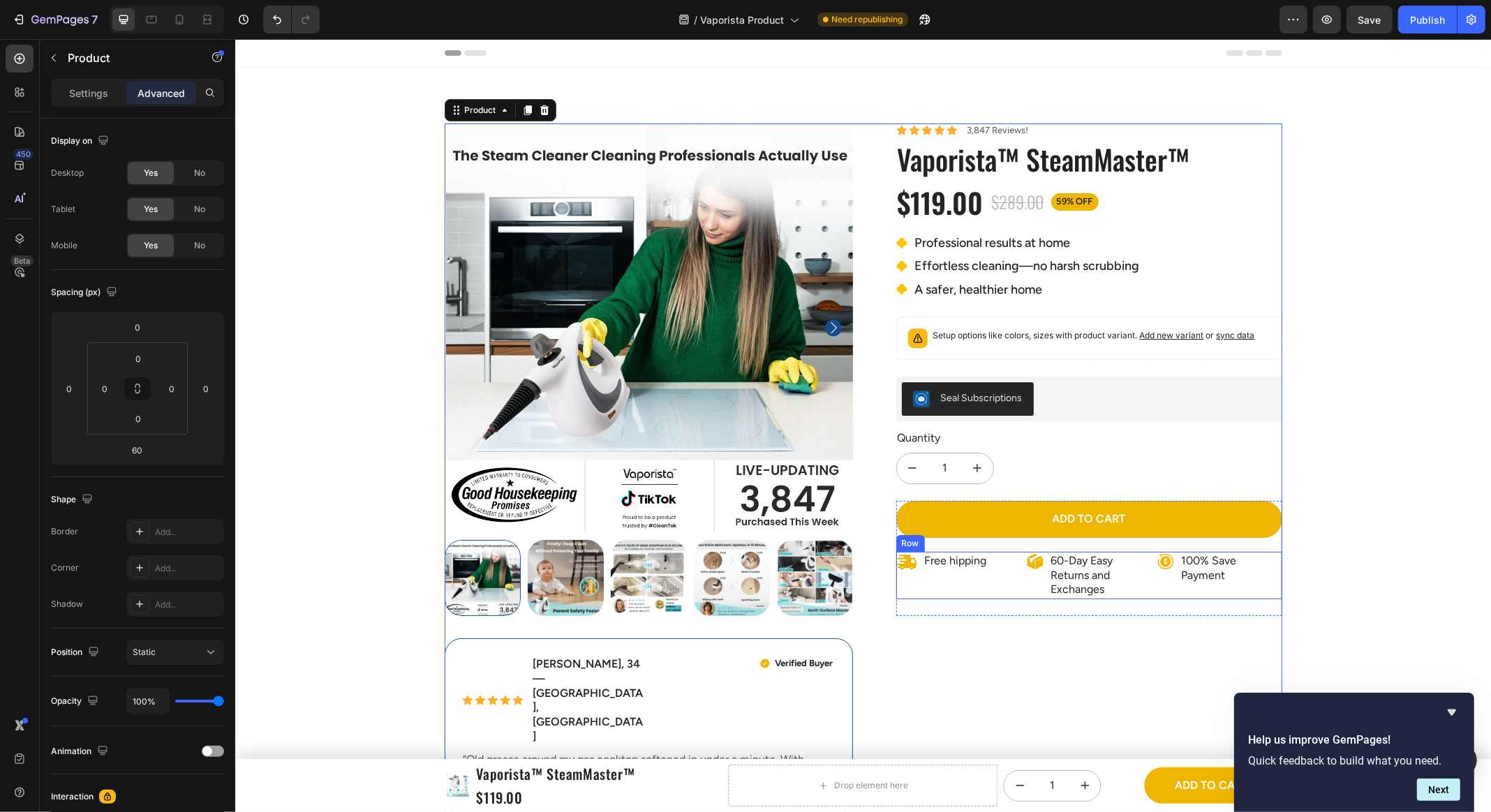
click at [951, 563] on p "Free hipping" at bounding box center [955, 561] width 62 height 15
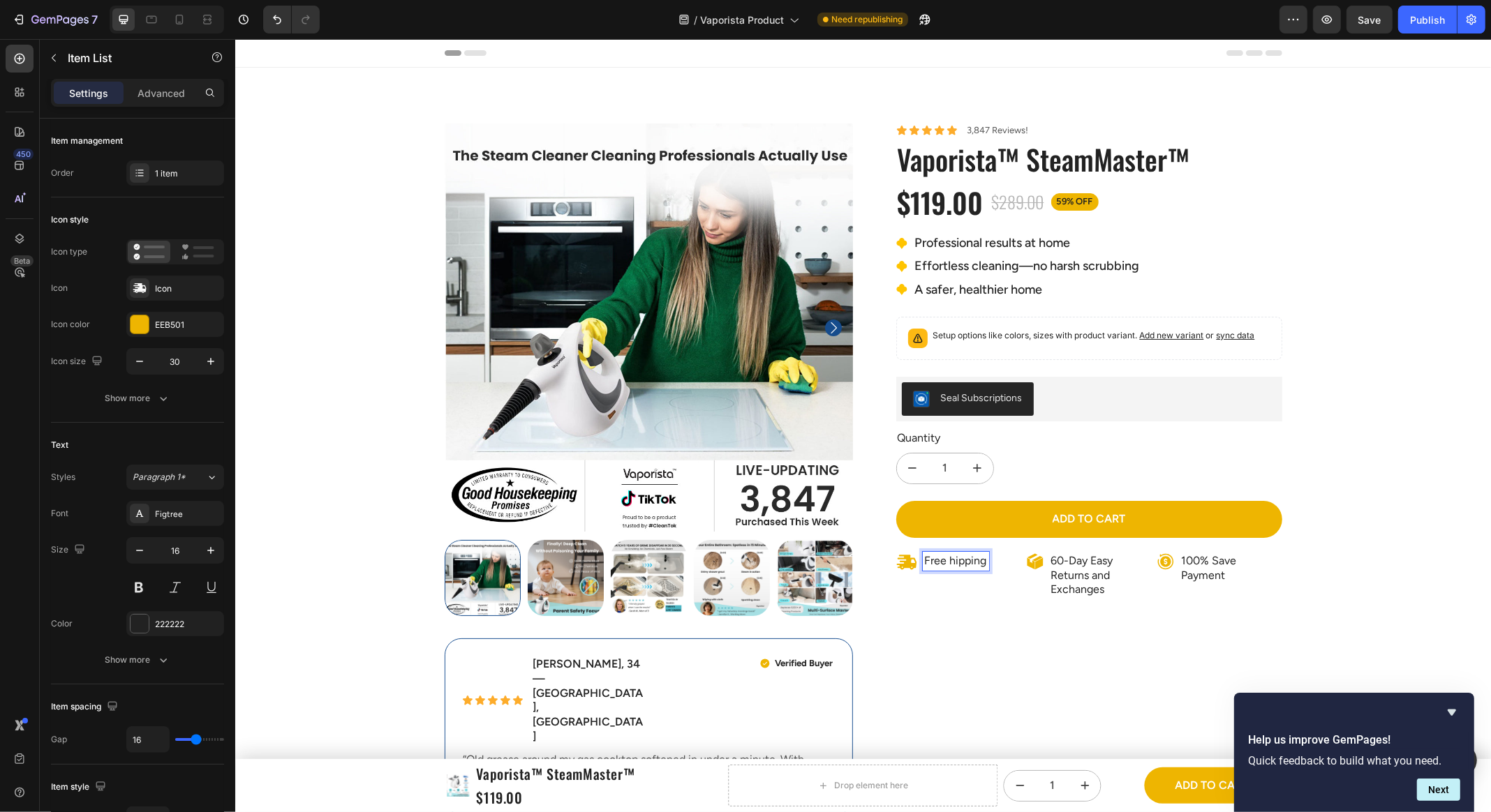
click at [948, 556] on p "Free hipping" at bounding box center [955, 561] width 62 height 15
click at [1065, 583] on p "60-Day Easy Returns and Exchanges" at bounding box center [1100, 575] width 99 height 43
click at [1071, 566] on p "60-Day Easy Returns and Exchanges" at bounding box center [1100, 575] width 99 height 43
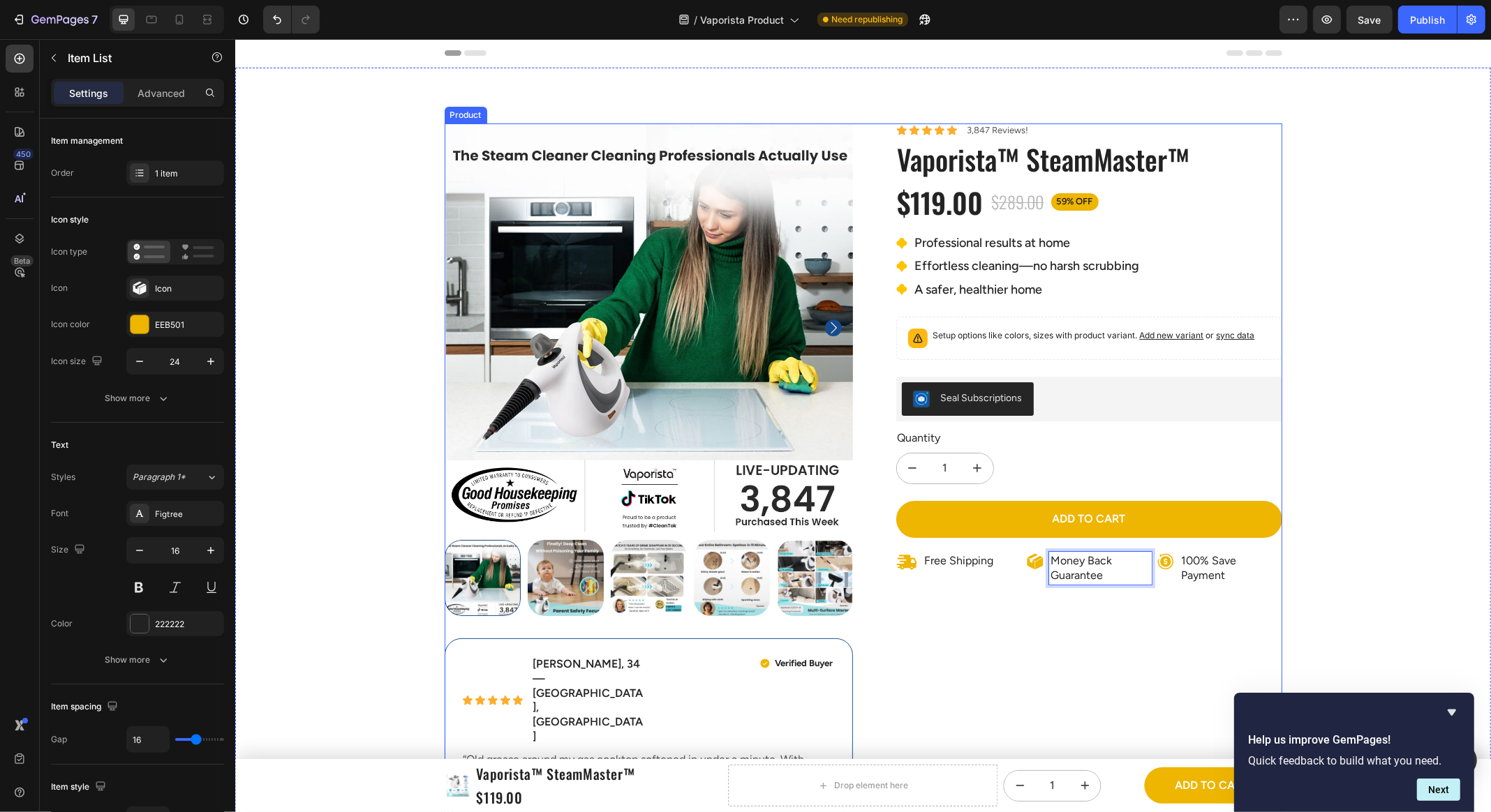
click at [1409, 590] on div "Product Images Icon Icon Icon Icon Icon Icon List Emily R., 34 — Austin, TX Tex…" at bounding box center [862, 776] width 1256 height 1307
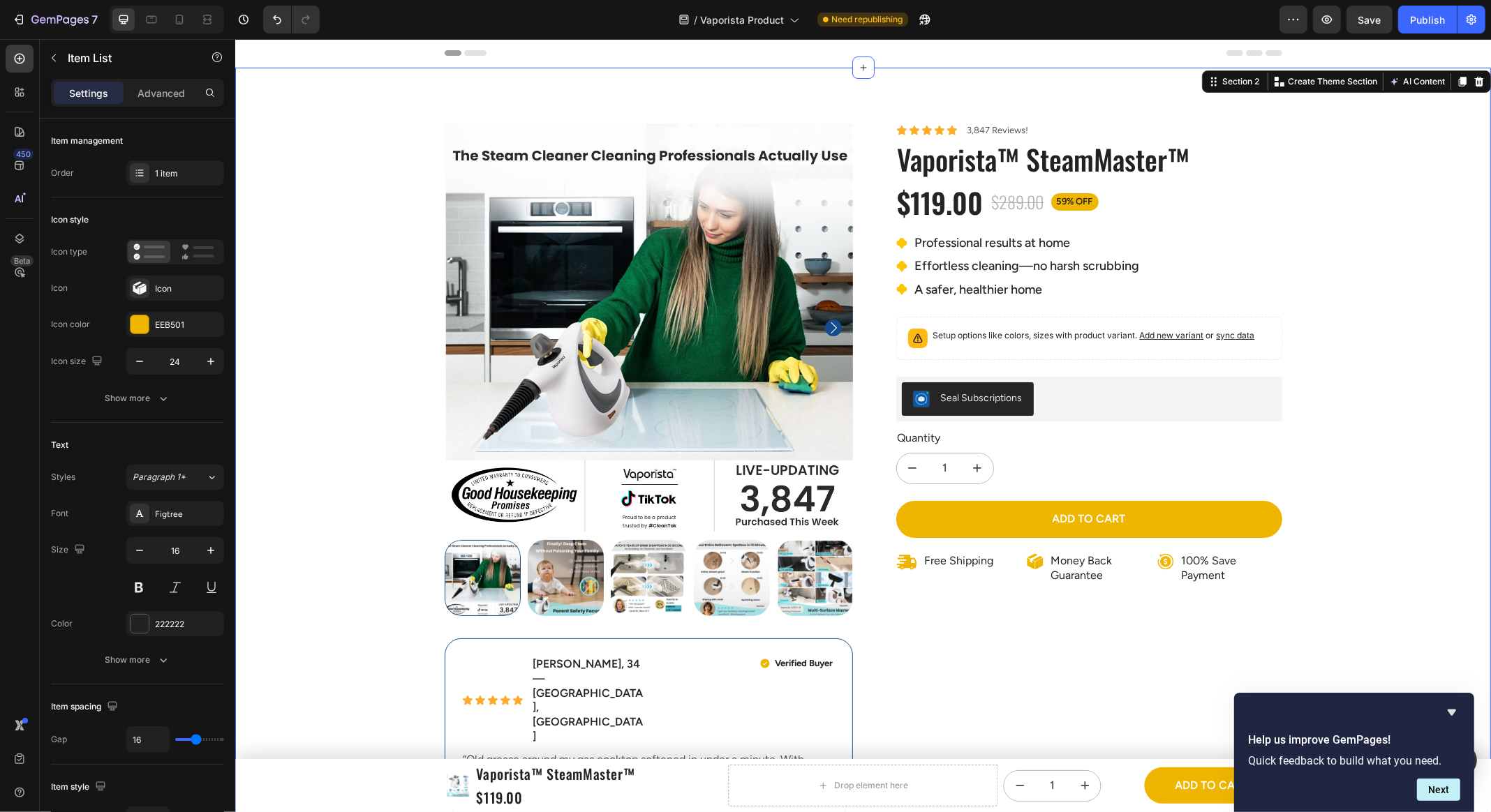
drag, startPoint x: 1409, startPoint y: 590, endPoint x: 1339, endPoint y: 583, distance: 70.3
click at [1409, 590] on div "Product Images Icon Icon Icon Icon Icon Icon List Emily R., 34 — Austin, TX Tex…" at bounding box center [862, 776] width 1256 height 1307
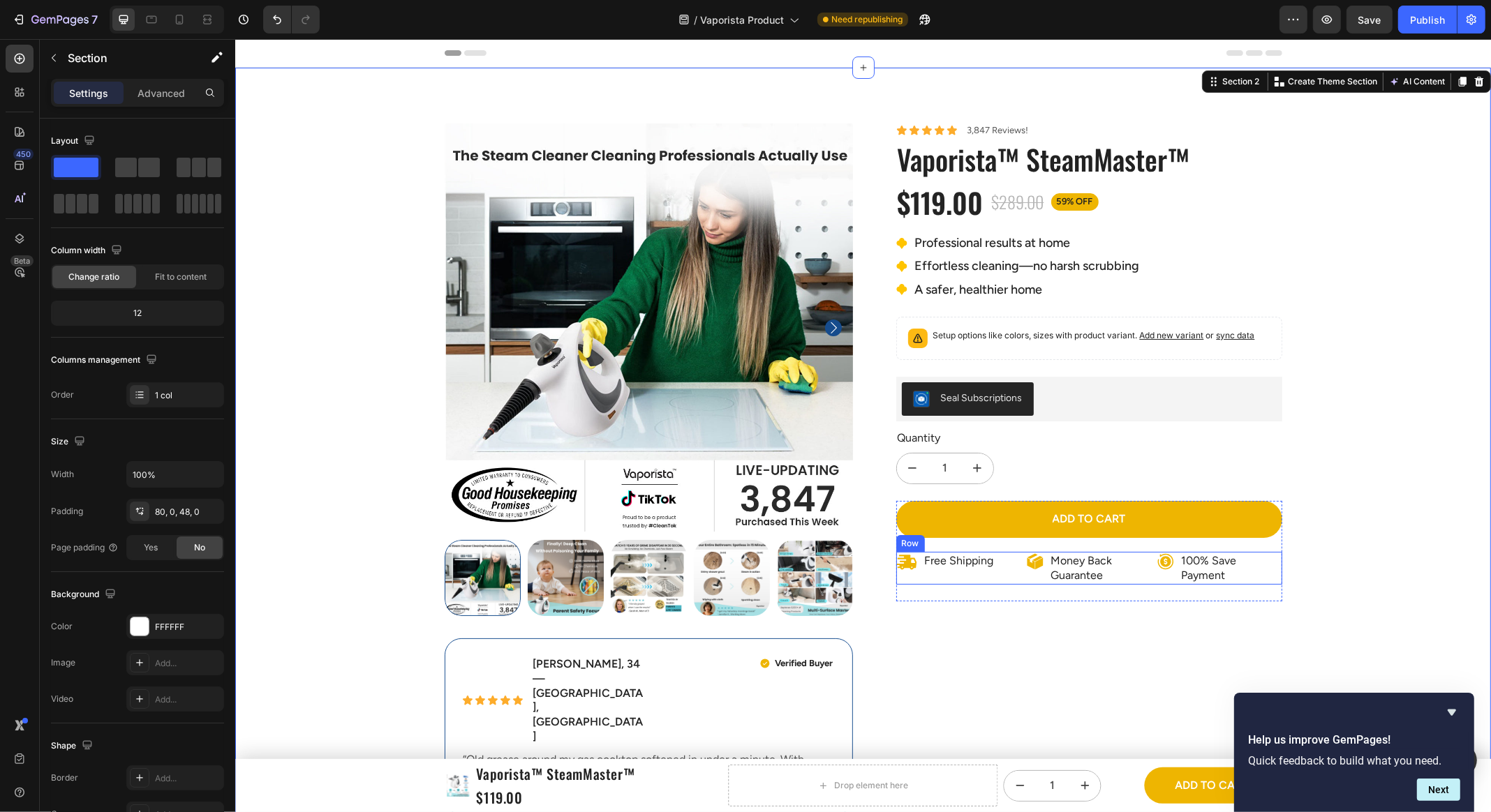
click at [1014, 572] on div "Free Shipping Item List" at bounding box center [957, 568] width 125 height 34
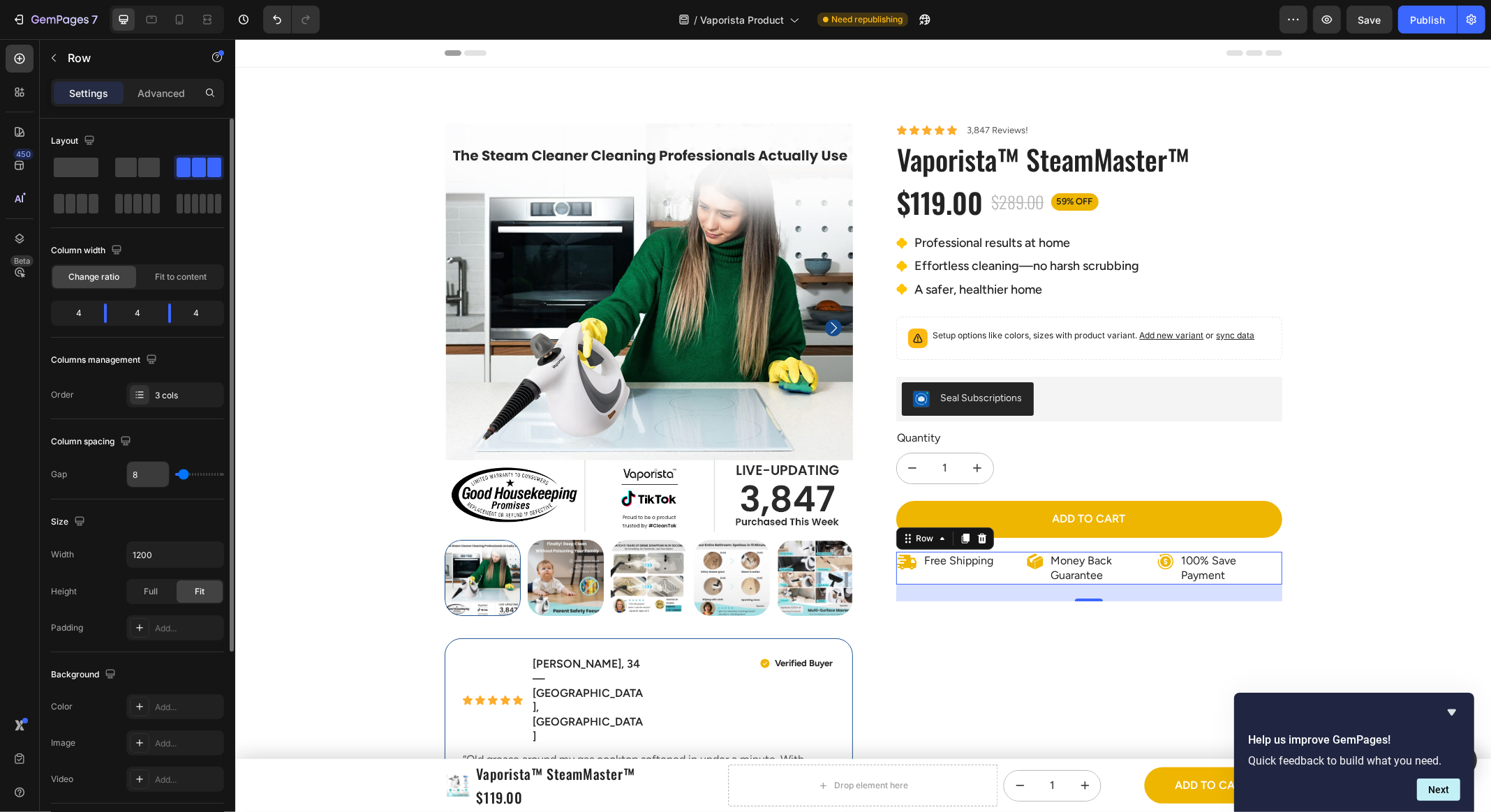
click at [161, 472] on input "8" at bounding box center [148, 475] width 42 height 25
type input "7"
type input "6"
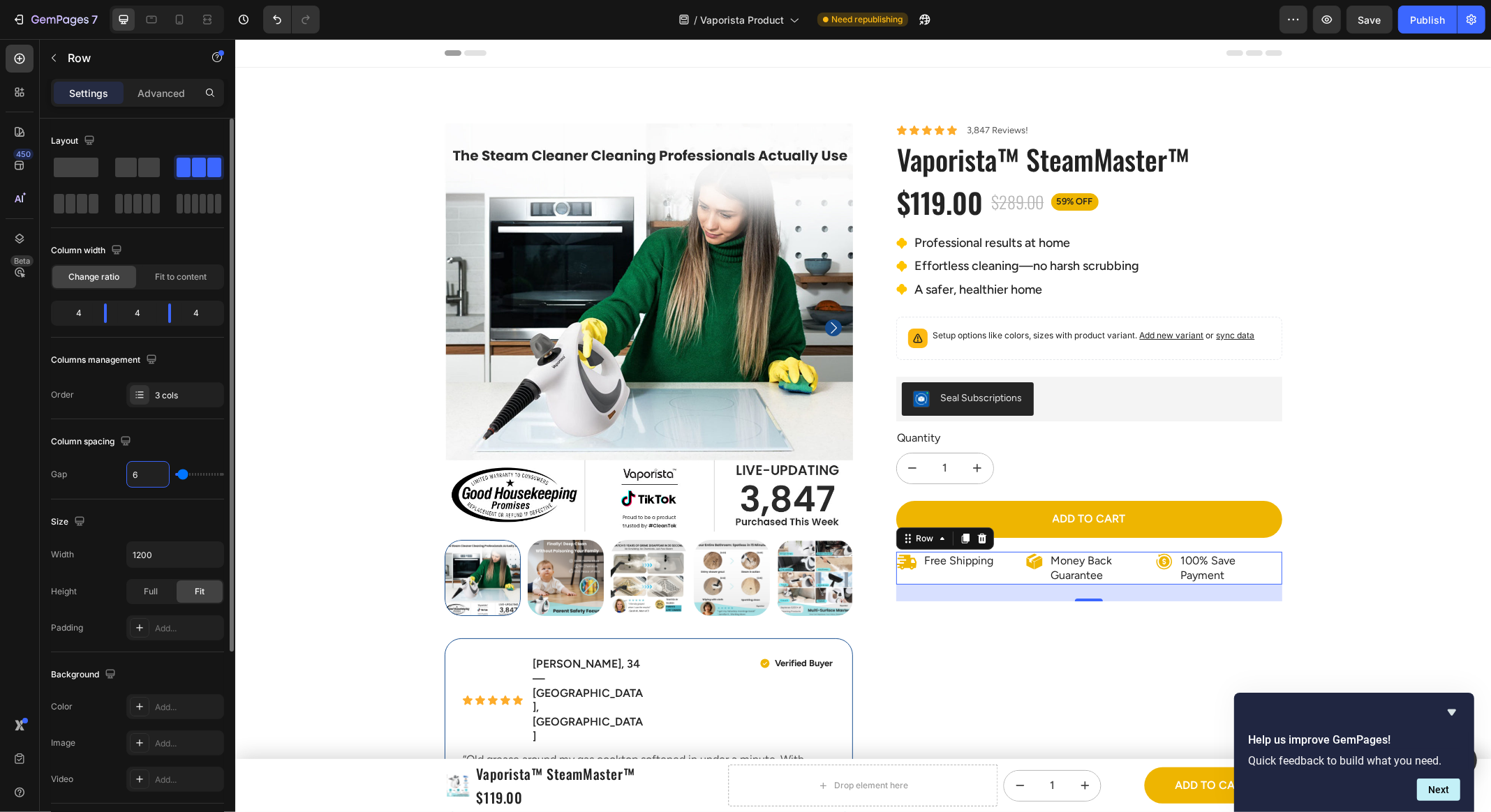
type input "5"
type input "4"
type input "3"
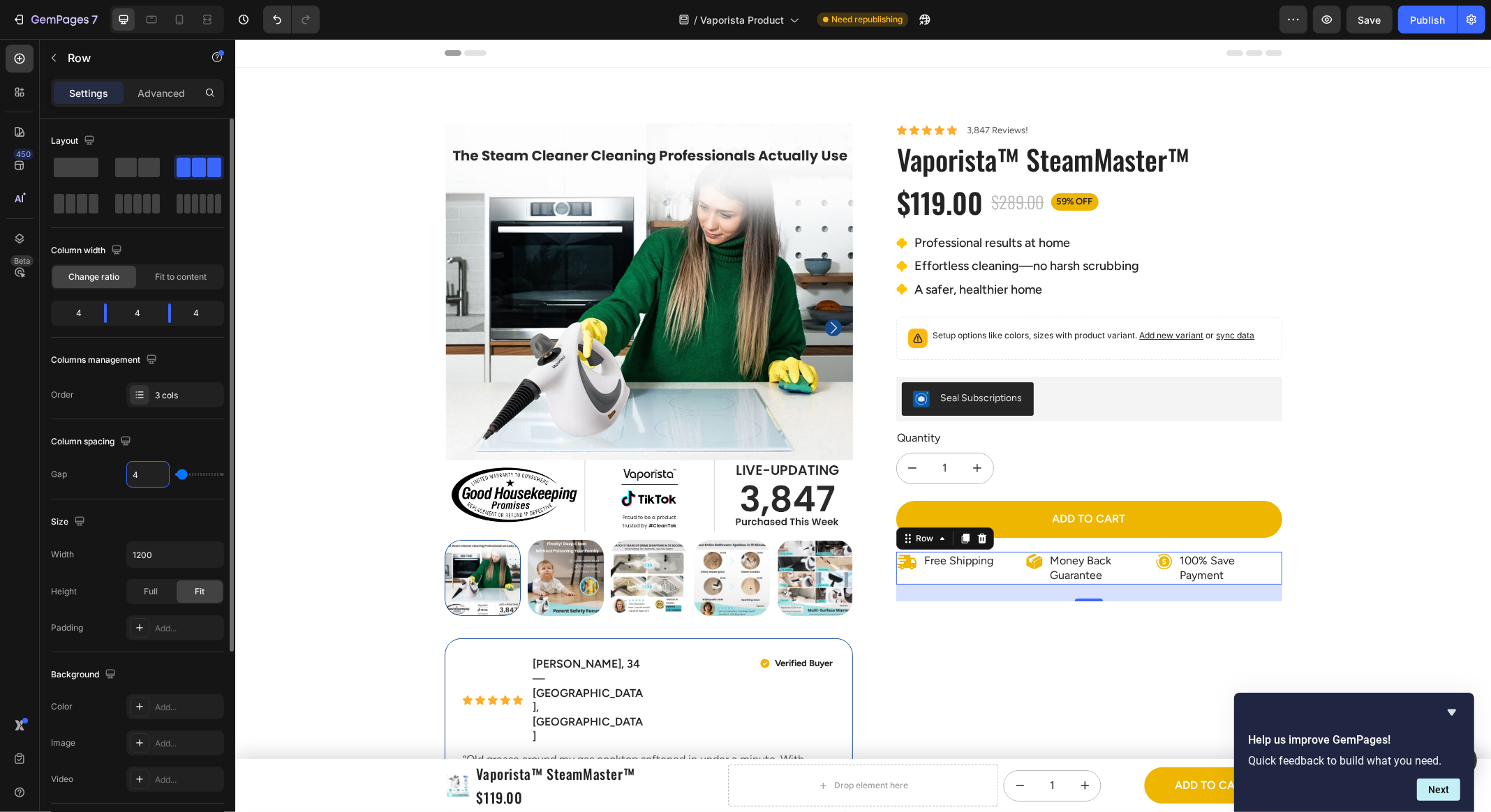
type input "3"
type input "2"
type input "1"
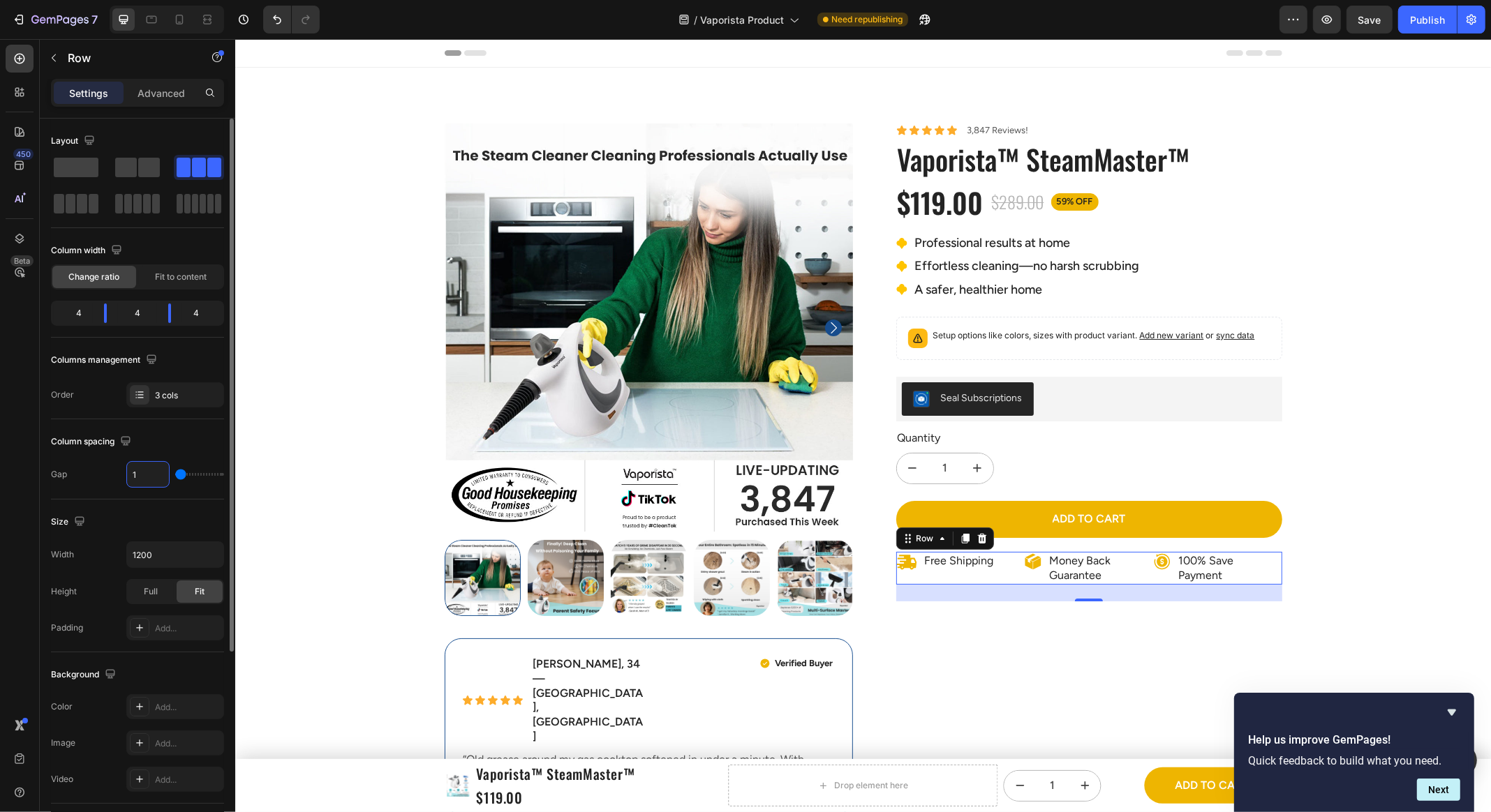
type input "0"
type input "1"
type input "0"
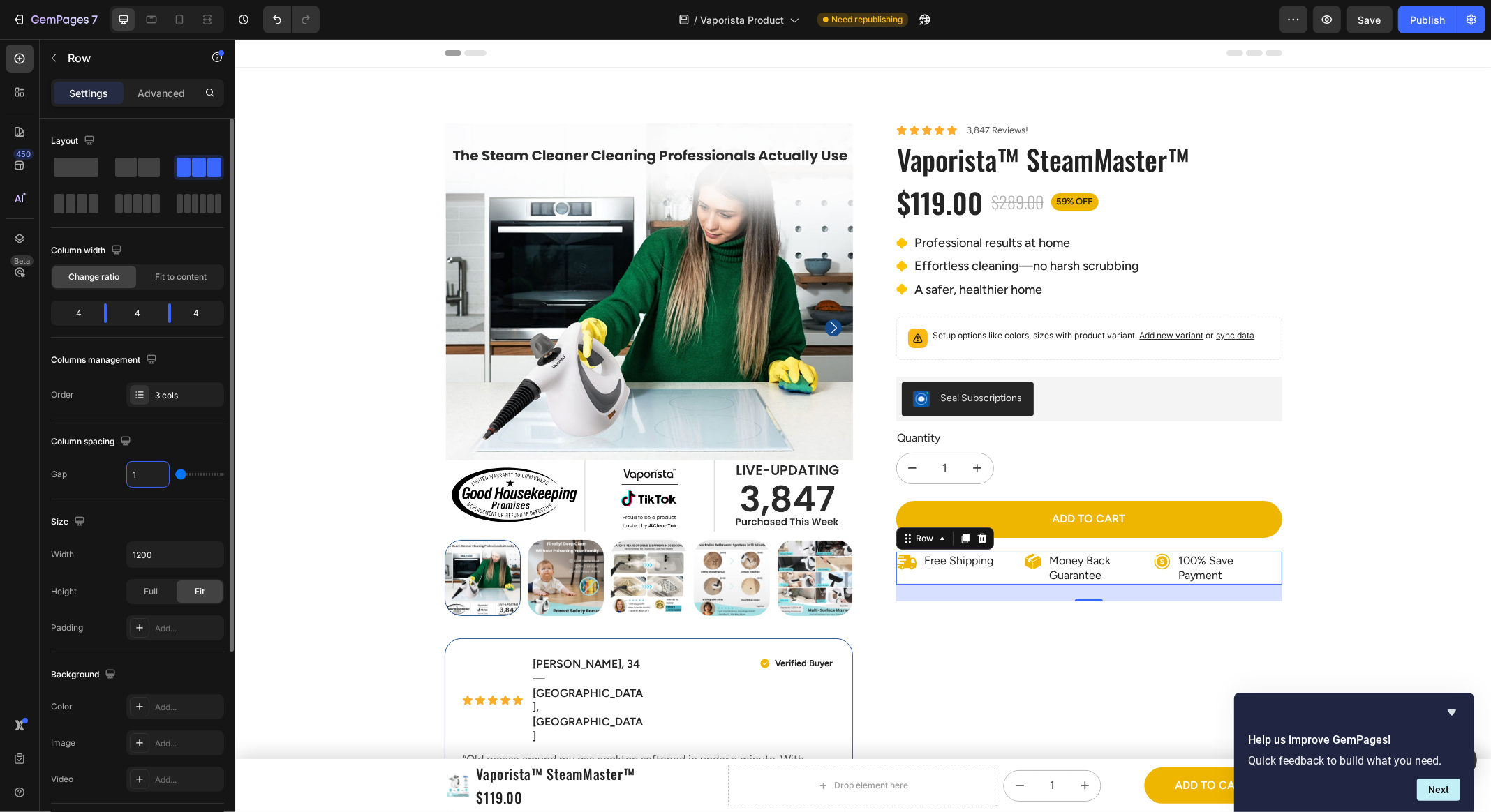
type input "0"
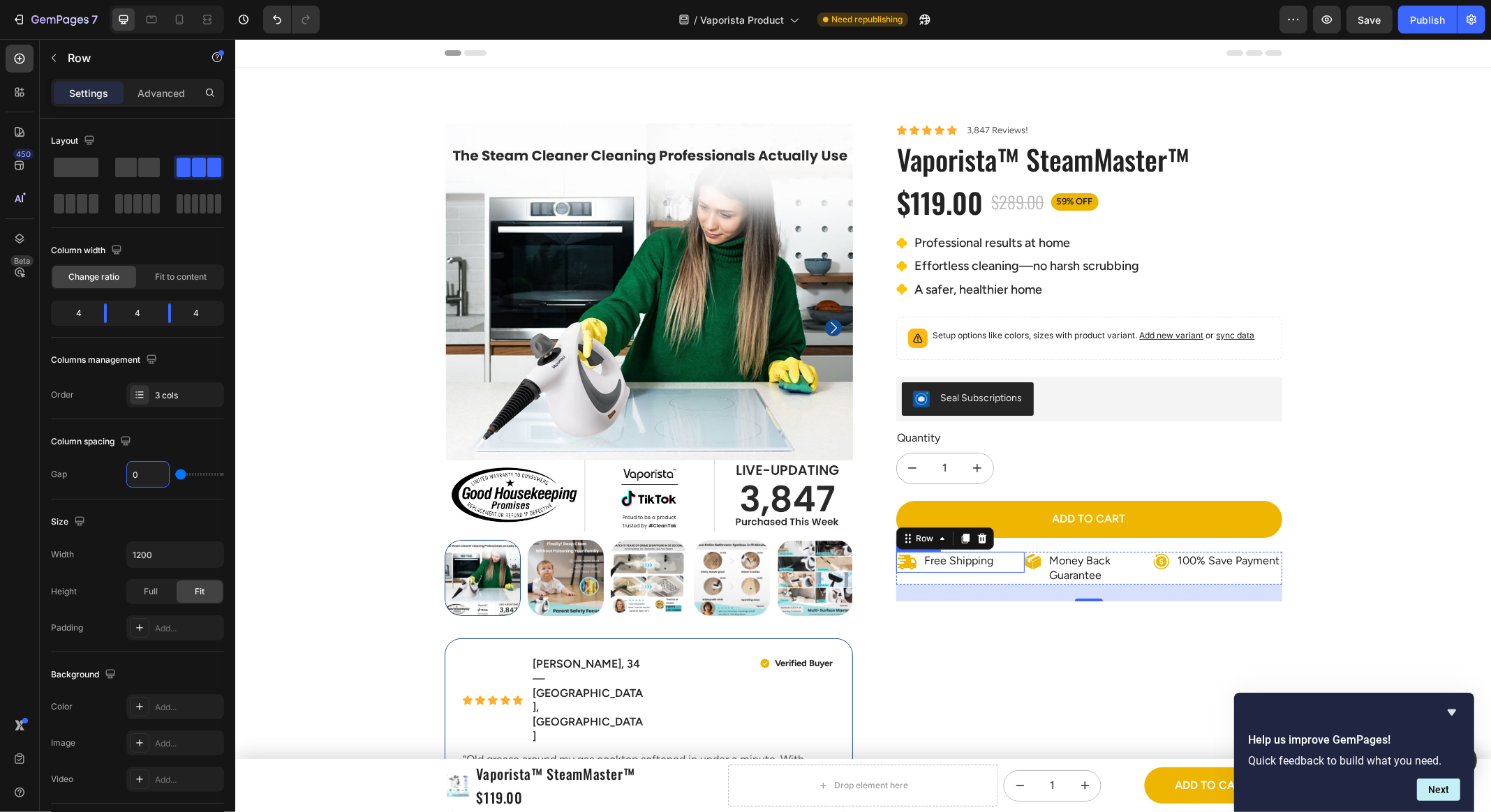
click at [984, 568] on div "Free Shipping" at bounding box center [945, 562] width 100 height 21
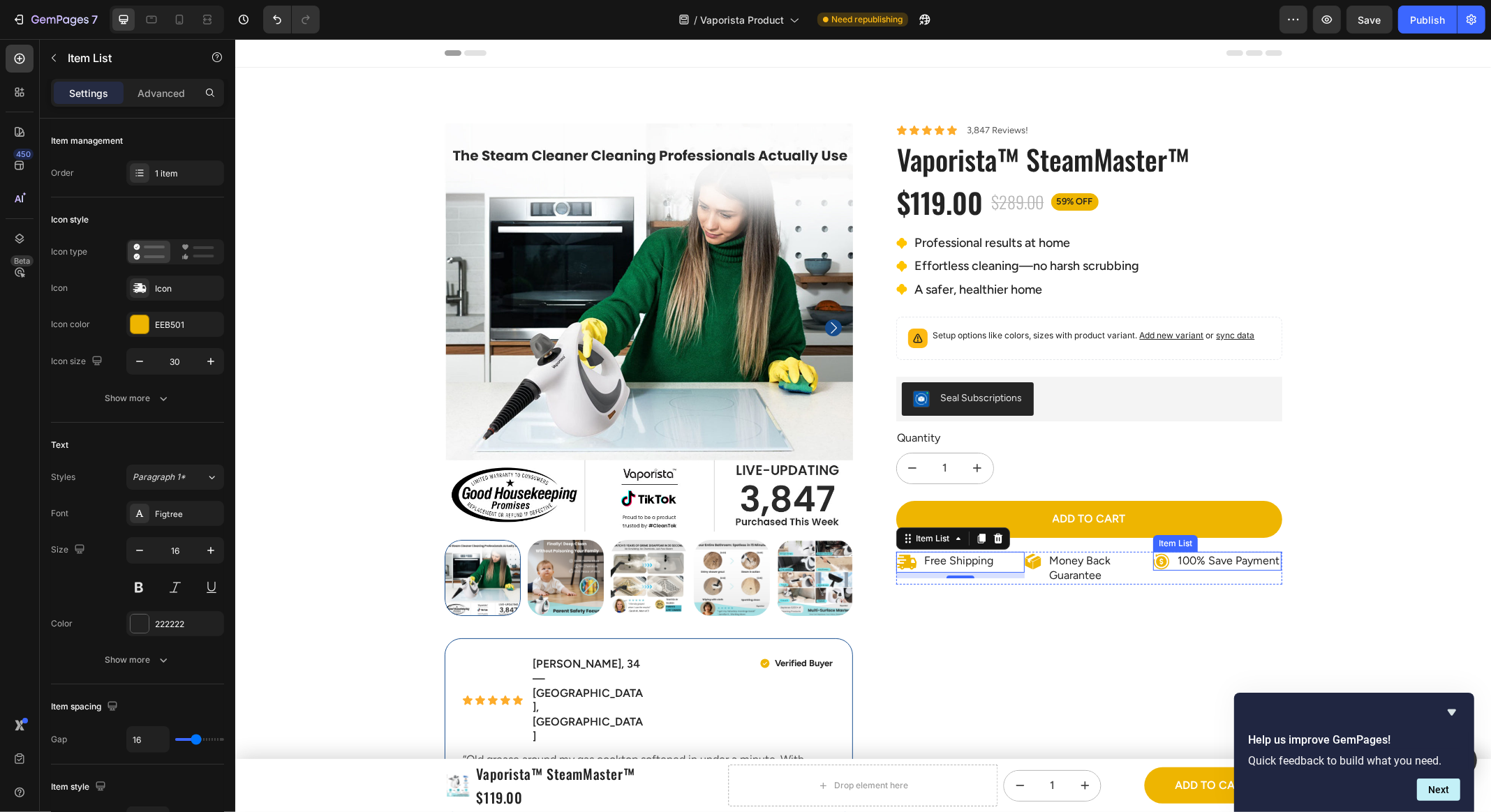
click at [1152, 571] on div "100% Save Payment" at bounding box center [1216, 560] width 128 height 19
click at [1044, 575] on div "Money Back Guarantee" at bounding box center [1088, 568] width 128 height 34
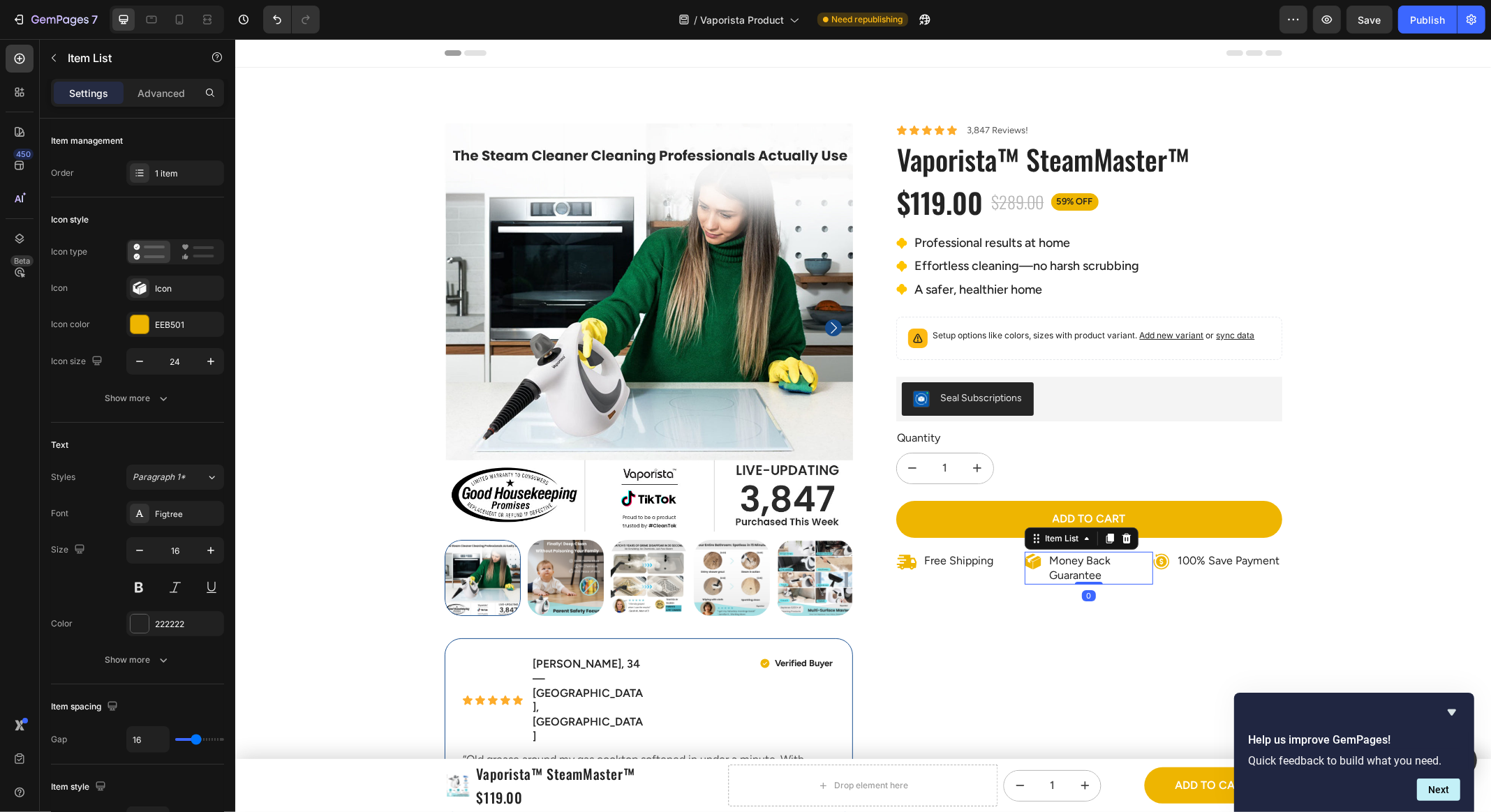
click at [1024, 578] on div "Money Back Guarantee" at bounding box center [1088, 568] width 128 height 34
click at [1019, 578] on div "Free Shipping Item List" at bounding box center [959, 568] width 128 height 34
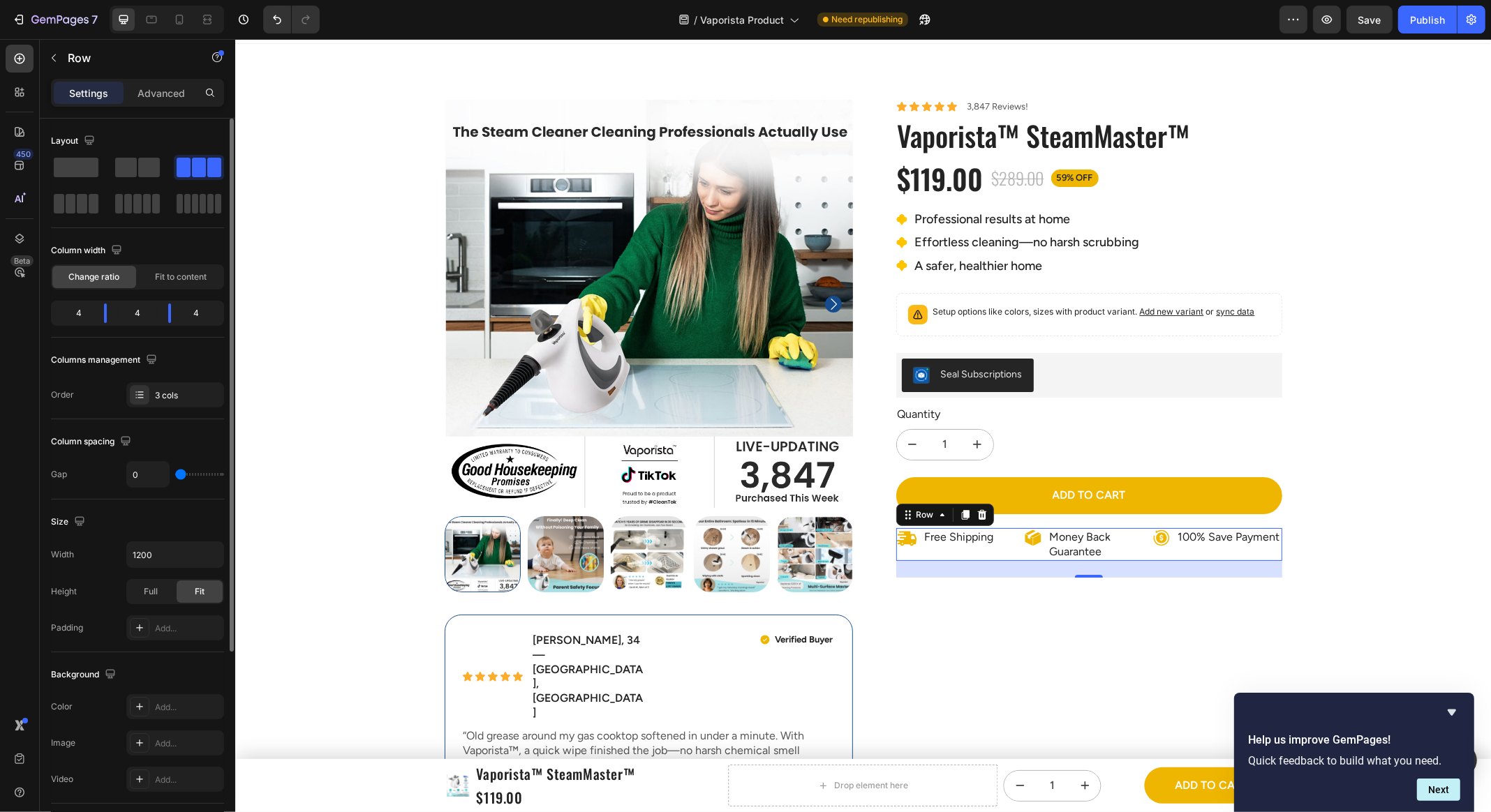
scroll to position [119, 0]
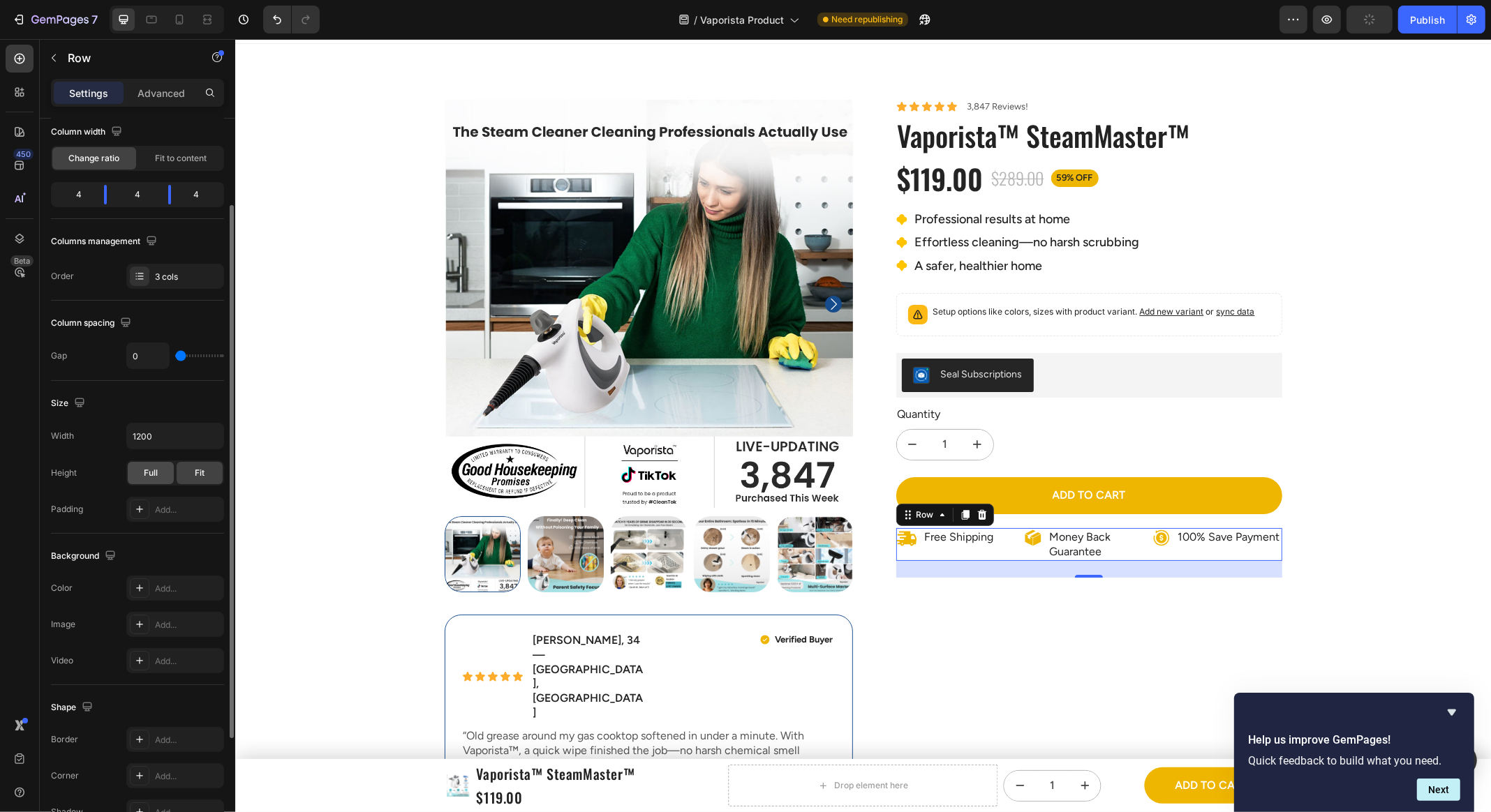
click at [149, 480] on div "Full" at bounding box center [151, 473] width 46 height 22
click at [155, 475] on span "Full" at bounding box center [151, 472] width 14 height 13
click at [201, 472] on span "Fit" at bounding box center [199, 472] width 10 height 13
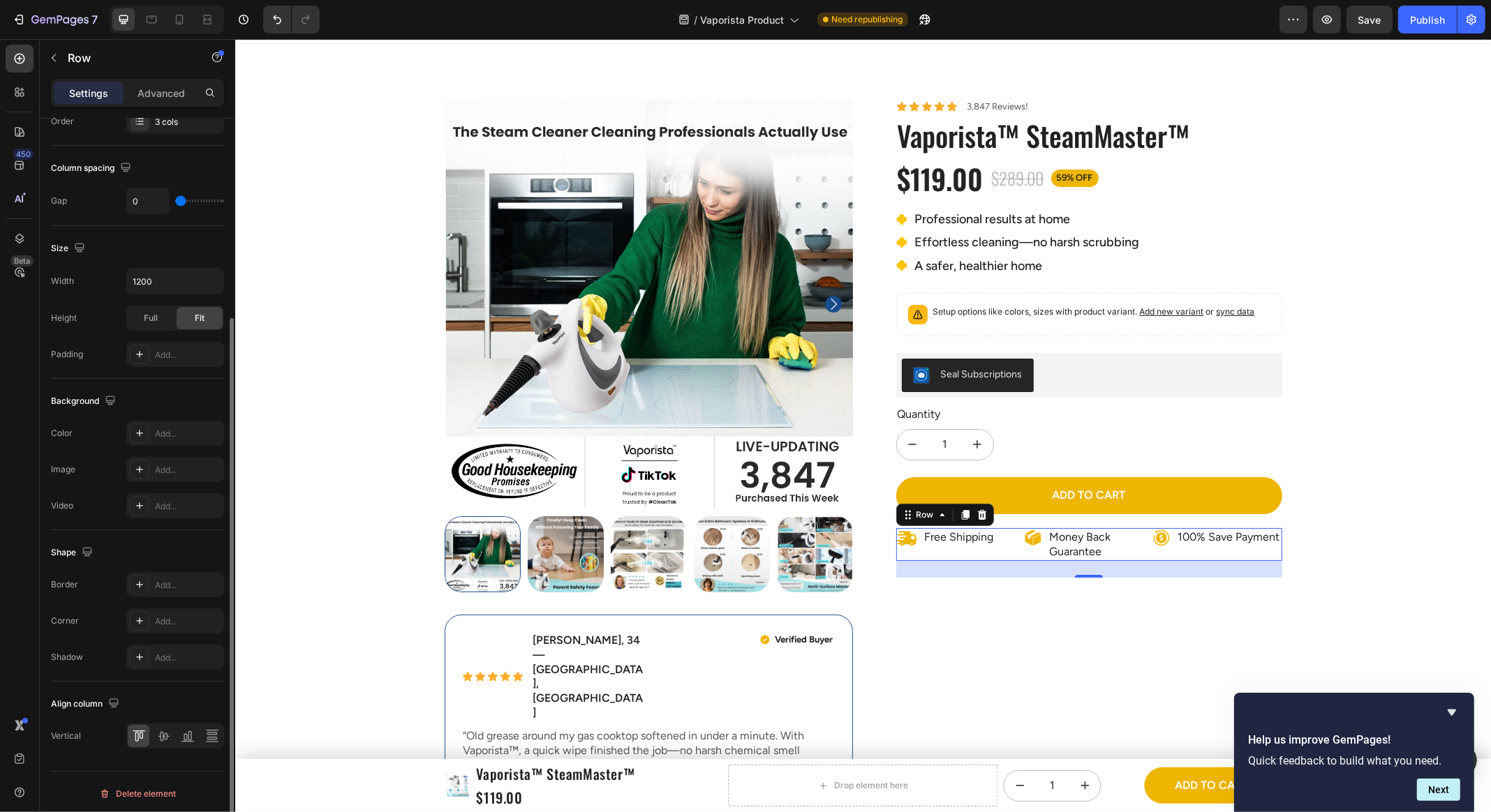
scroll to position [119, 0]
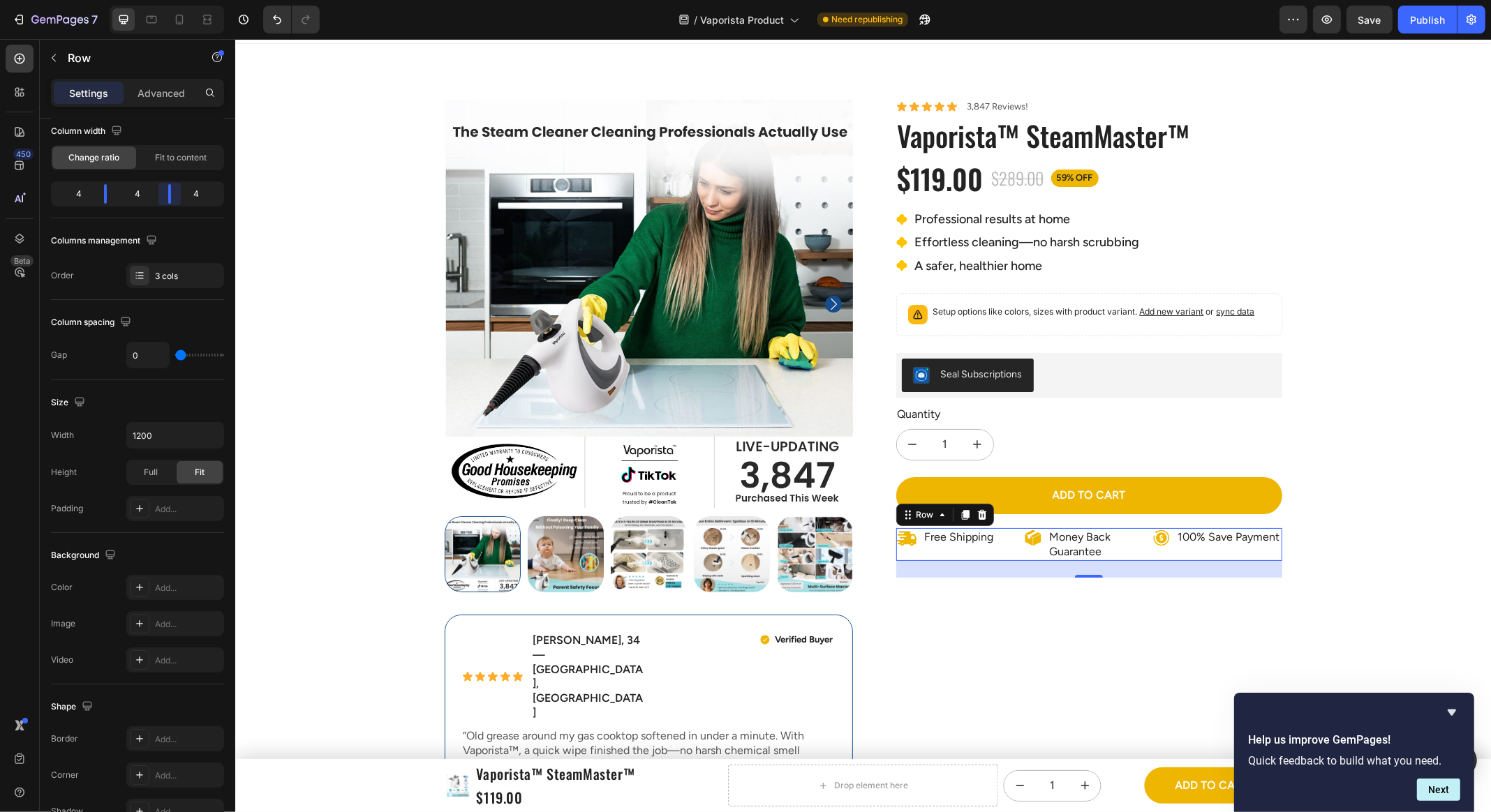
click at [168, 0] on body "7 Version history / Vaporista Product Need republishing Preview Save Publish 45…" at bounding box center [745, 0] width 1491 height 0
click at [107, 0] on body "7 Version history / Vaporista Product Need republishing Preview Publish 450 Bet…" at bounding box center [745, 0] width 1491 height 0
click at [1235, 545] on p "100% Save Payment" at bounding box center [1227, 537] width 102 height 15
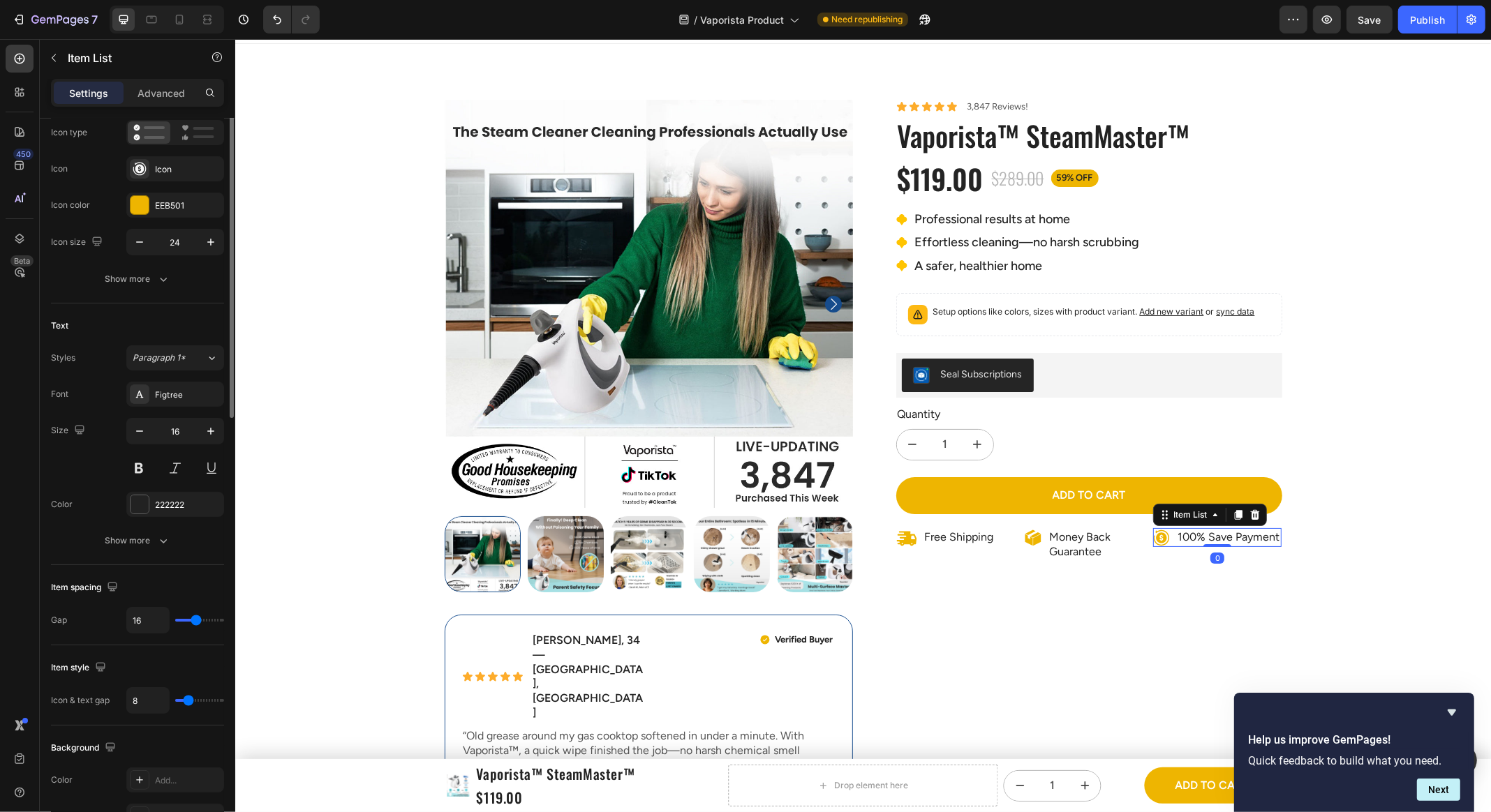
scroll to position [0, 0]
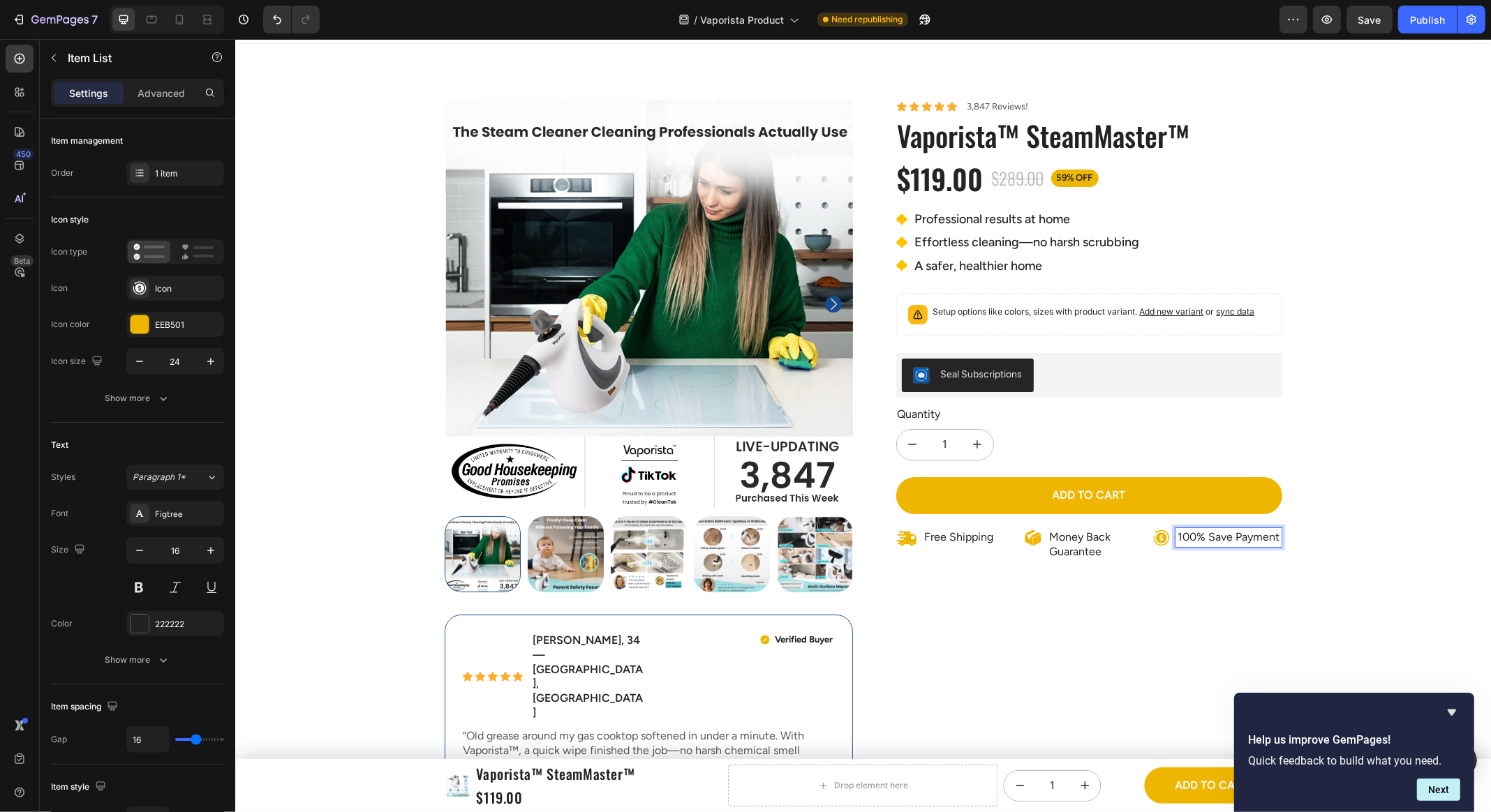
click at [1338, 546] on div "Product Images Icon Icon Icon Icon Icon Icon List Emily R., 34 — Austin, TX Tex…" at bounding box center [862, 753] width 1256 height 1307
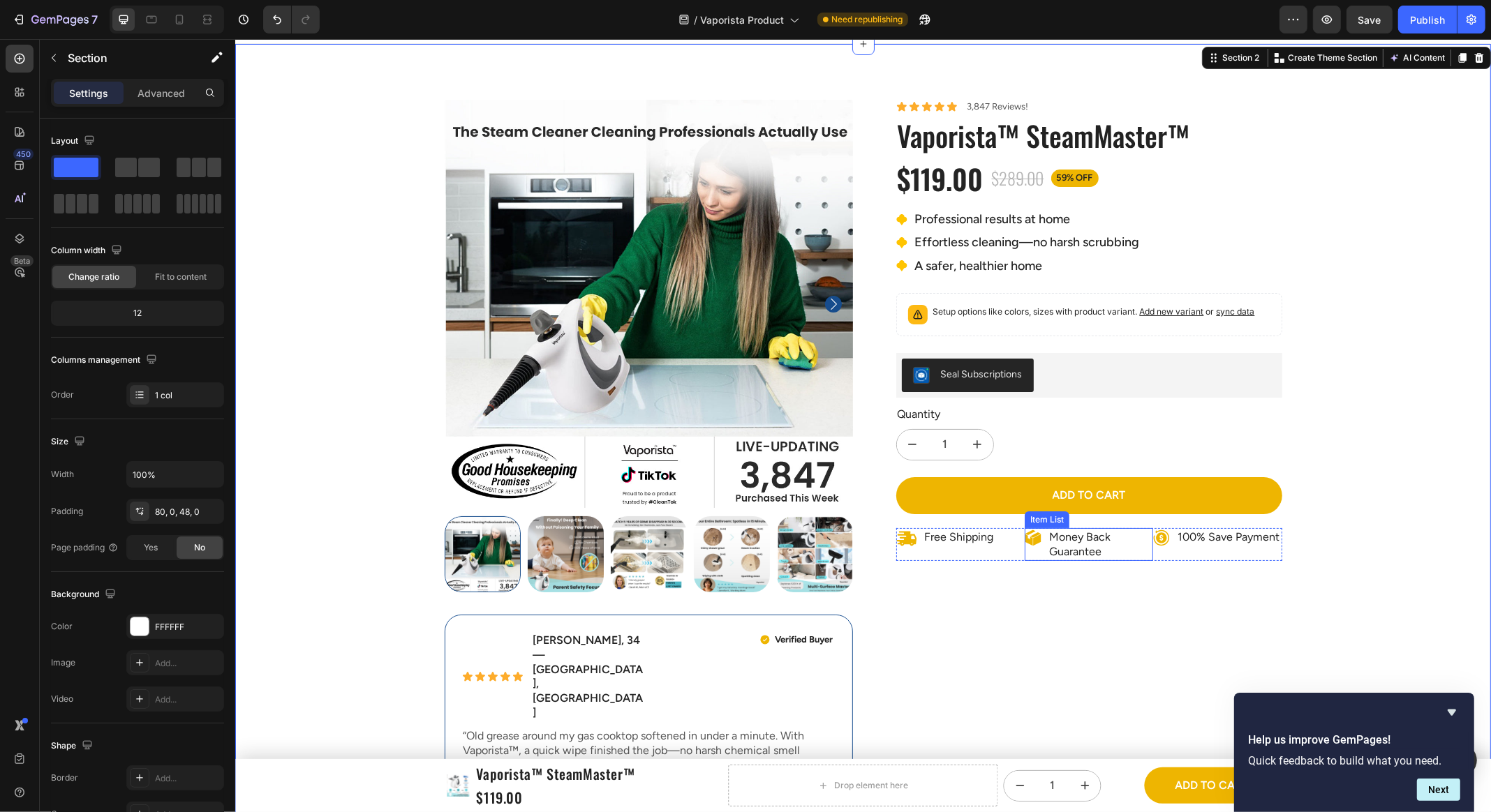
click at [1129, 555] on p "Money Back Guarantee" at bounding box center [1099, 544] width 102 height 29
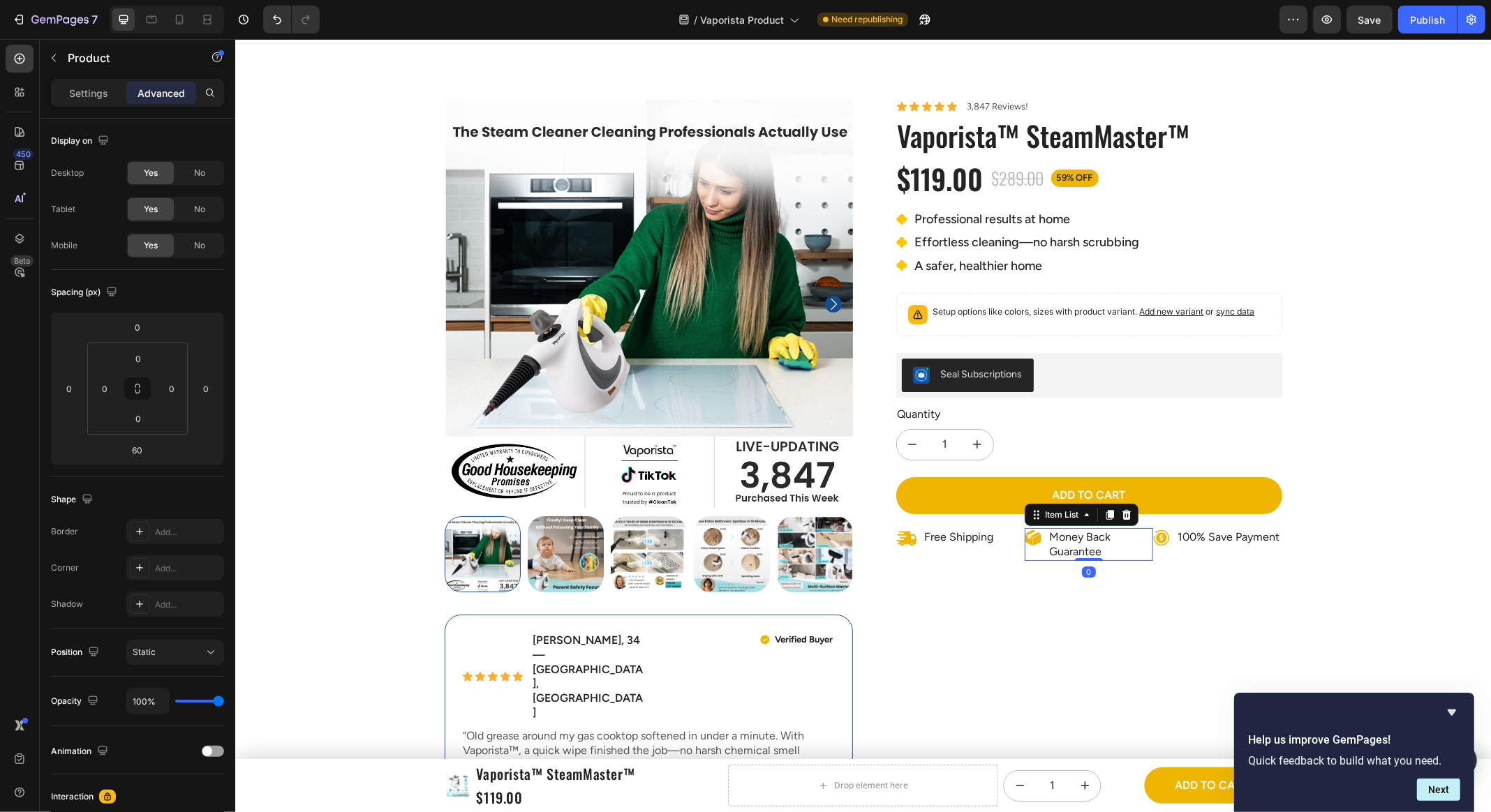
click at [1162, 583] on div "Icon Icon Icon Icon Icon Icon List 3,847 Reviews! Text Block Row Vaporista™ Ste…" at bounding box center [1077, 451] width 408 height 702
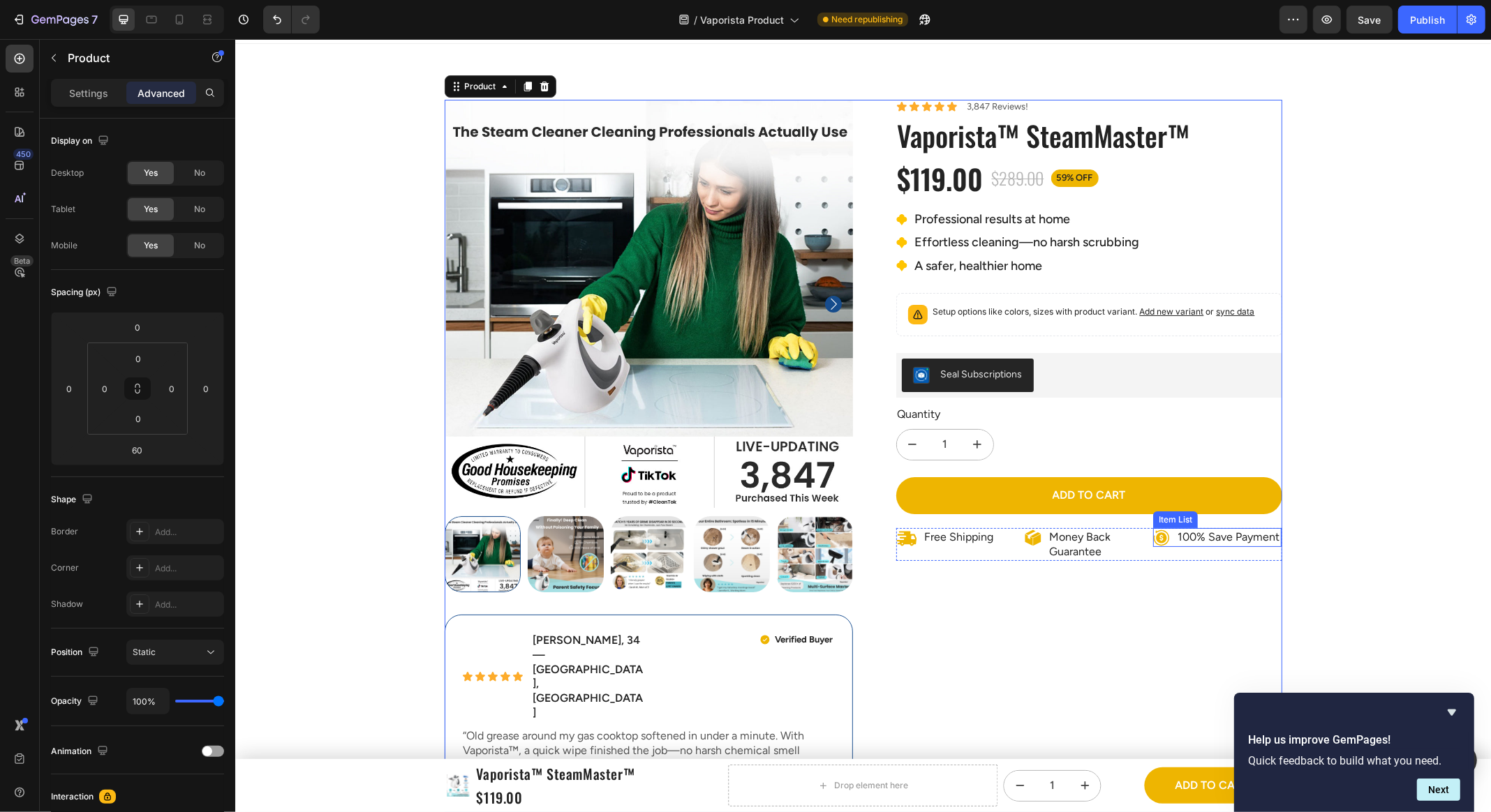
click at [1297, 541] on div "Product Images Icon Icon Icon Icon Icon Icon List Emily R., 34 — Austin, TX Tex…" at bounding box center [862, 753] width 1256 height 1307
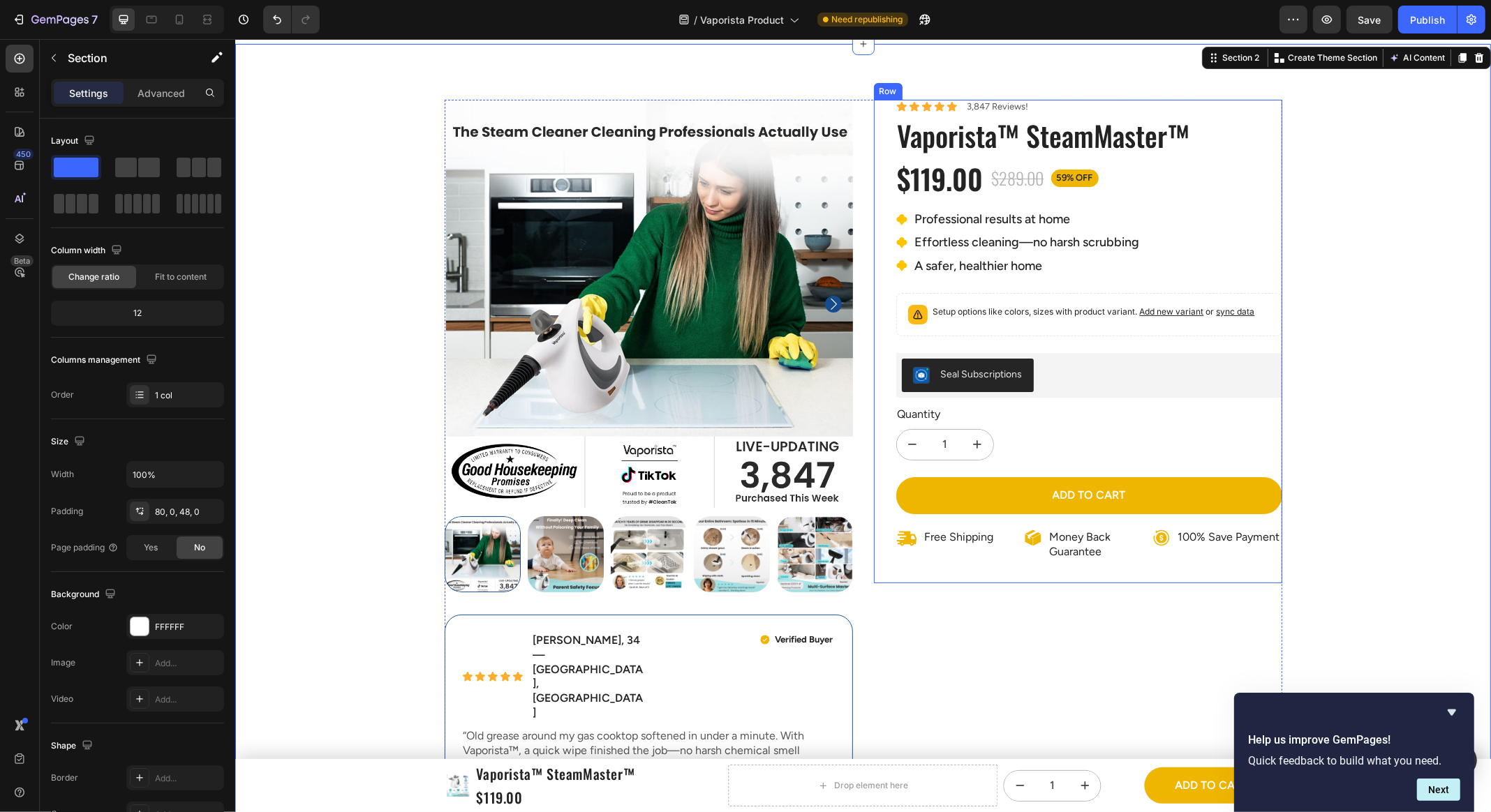
click at [1245, 400] on div "Icon Icon Icon Icon Icon Icon List 3,847 Reviews! Text Block Row Vaporista™ Ste…" at bounding box center [1088, 342] width 386 height 484
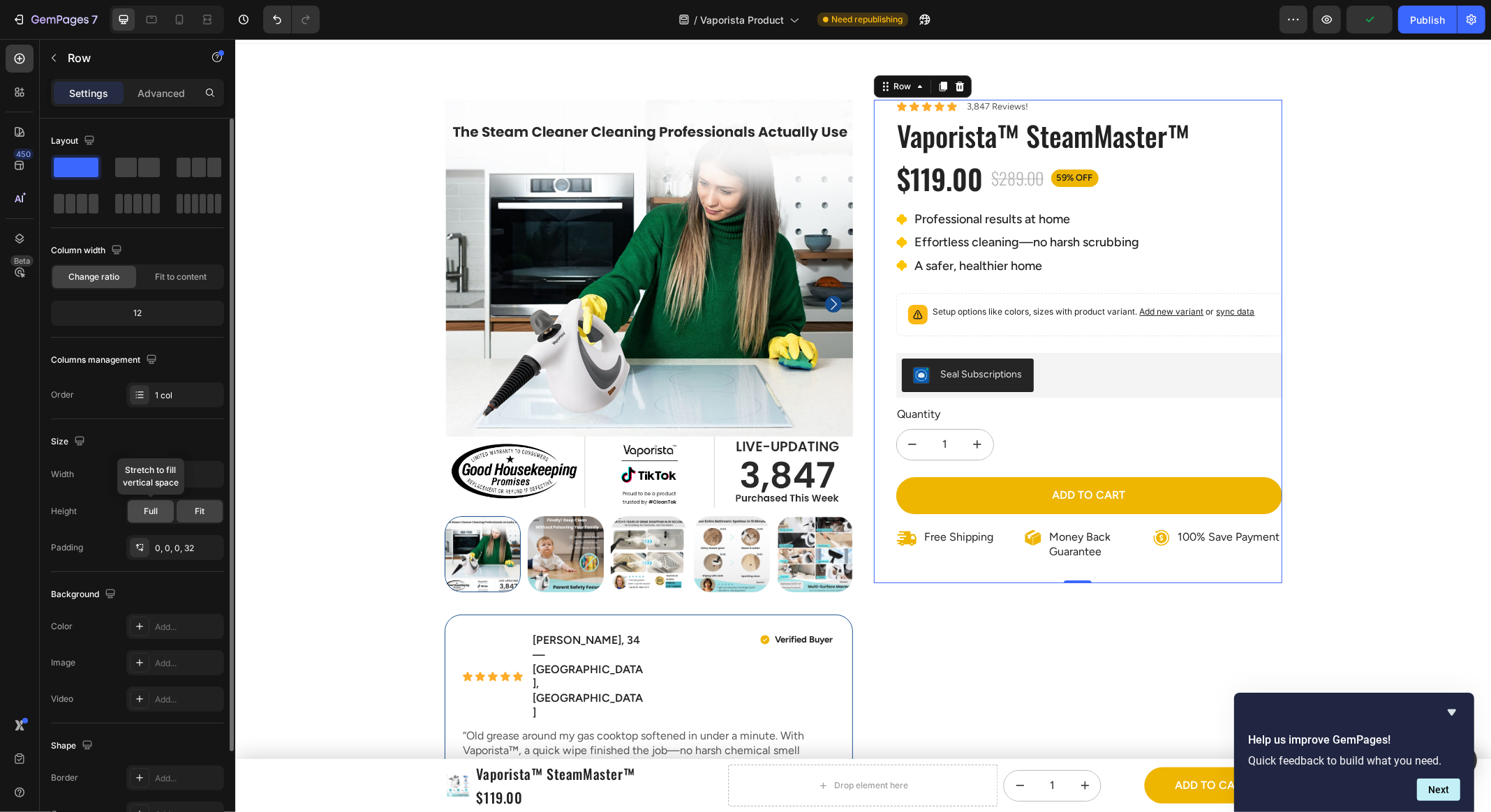
click at [140, 509] on div "Full" at bounding box center [151, 511] width 46 height 22
click at [190, 508] on div "Fit" at bounding box center [200, 511] width 46 height 22
click at [195, 551] on div "0, 0, 0, 32" at bounding box center [175, 548] width 40 height 13
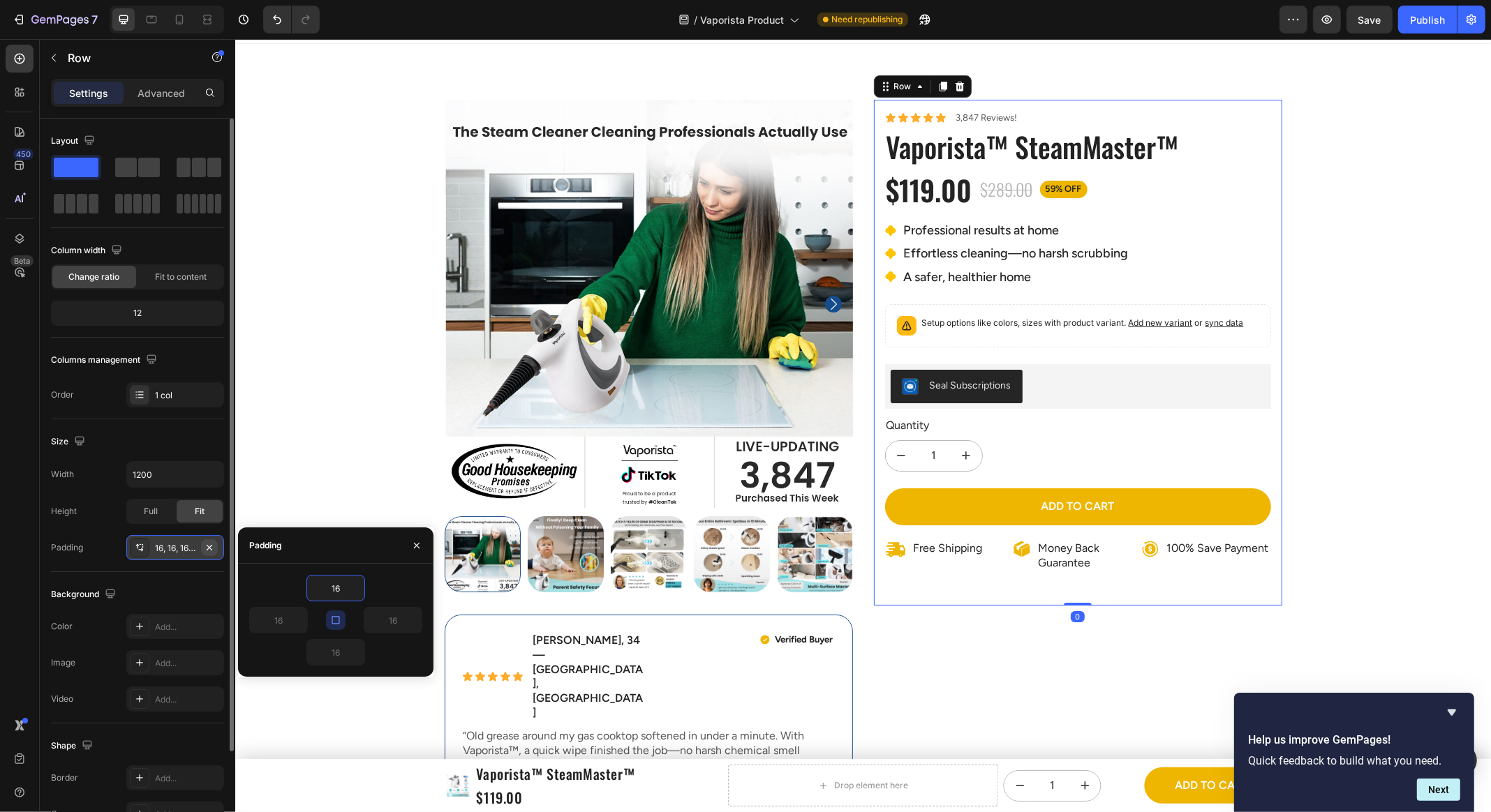
click at [210, 542] on icon "button" at bounding box center [209, 547] width 11 height 11
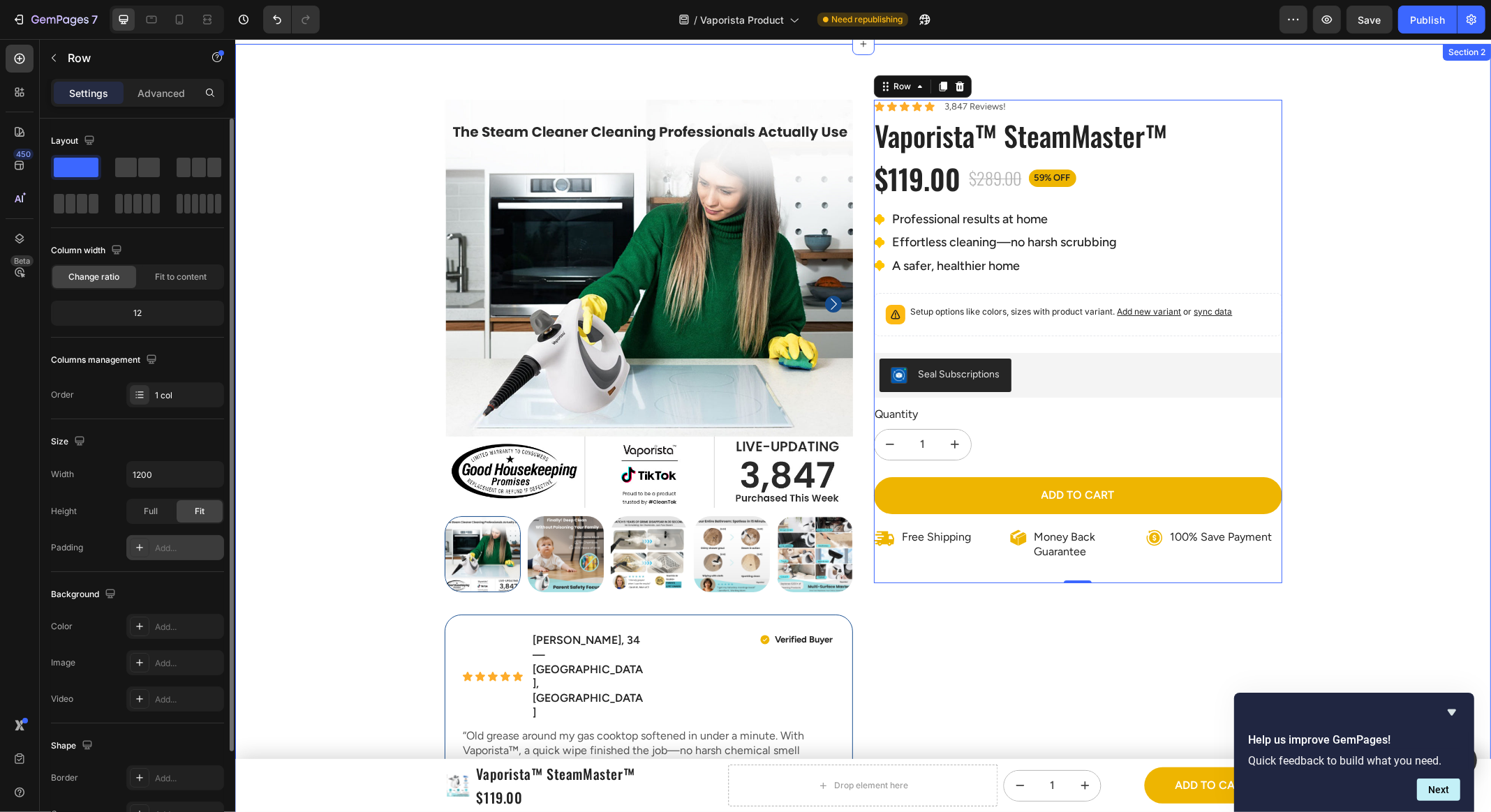
click at [1339, 534] on div "Product Images Icon Icon Icon Icon Icon Icon List Emily R., 34 — Austin, TX Tex…" at bounding box center [862, 753] width 1256 height 1307
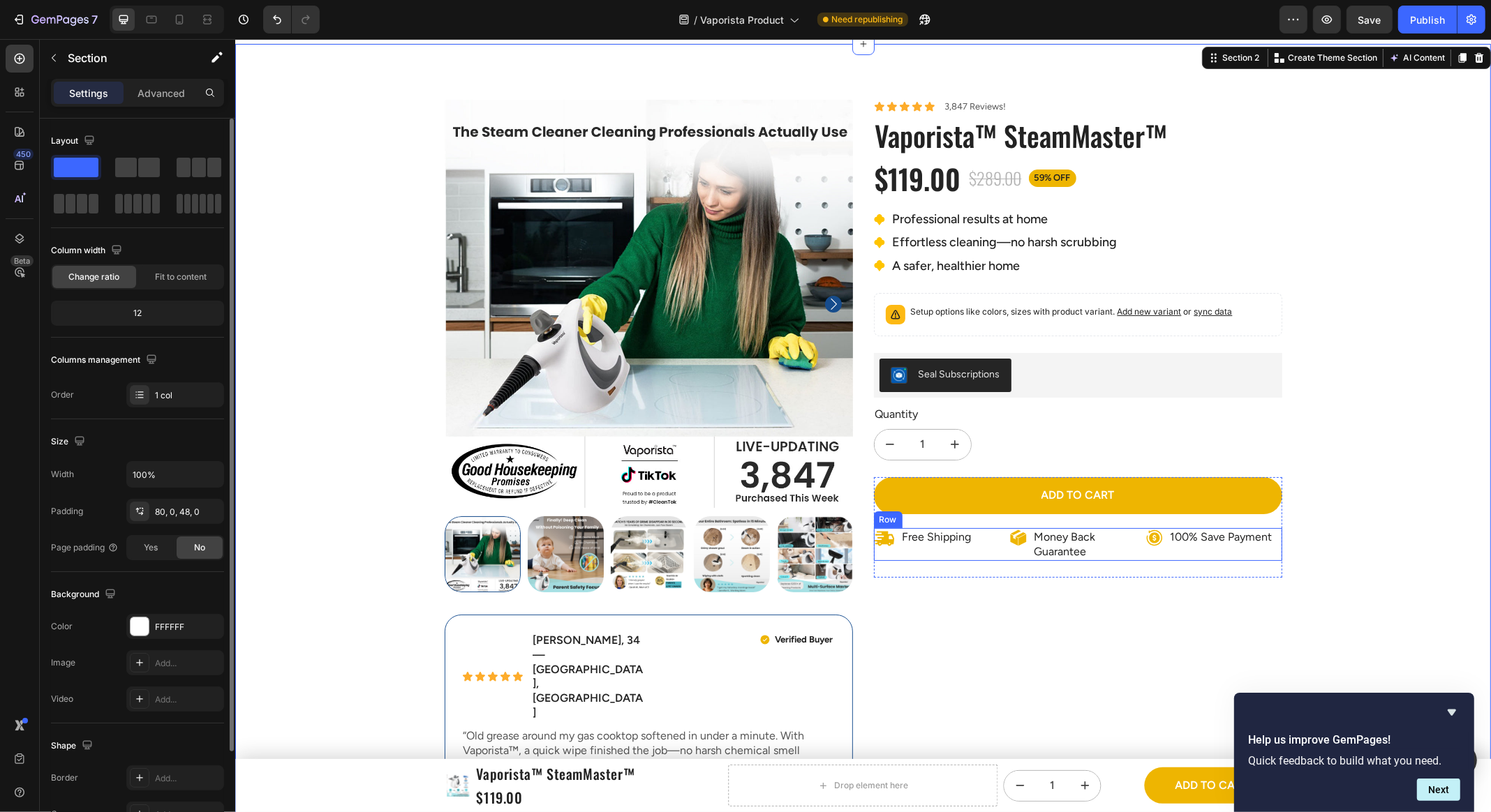
click at [1169, 554] on div "100% Save Payment Item List" at bounding box center [1213, 545] width 136 height 34
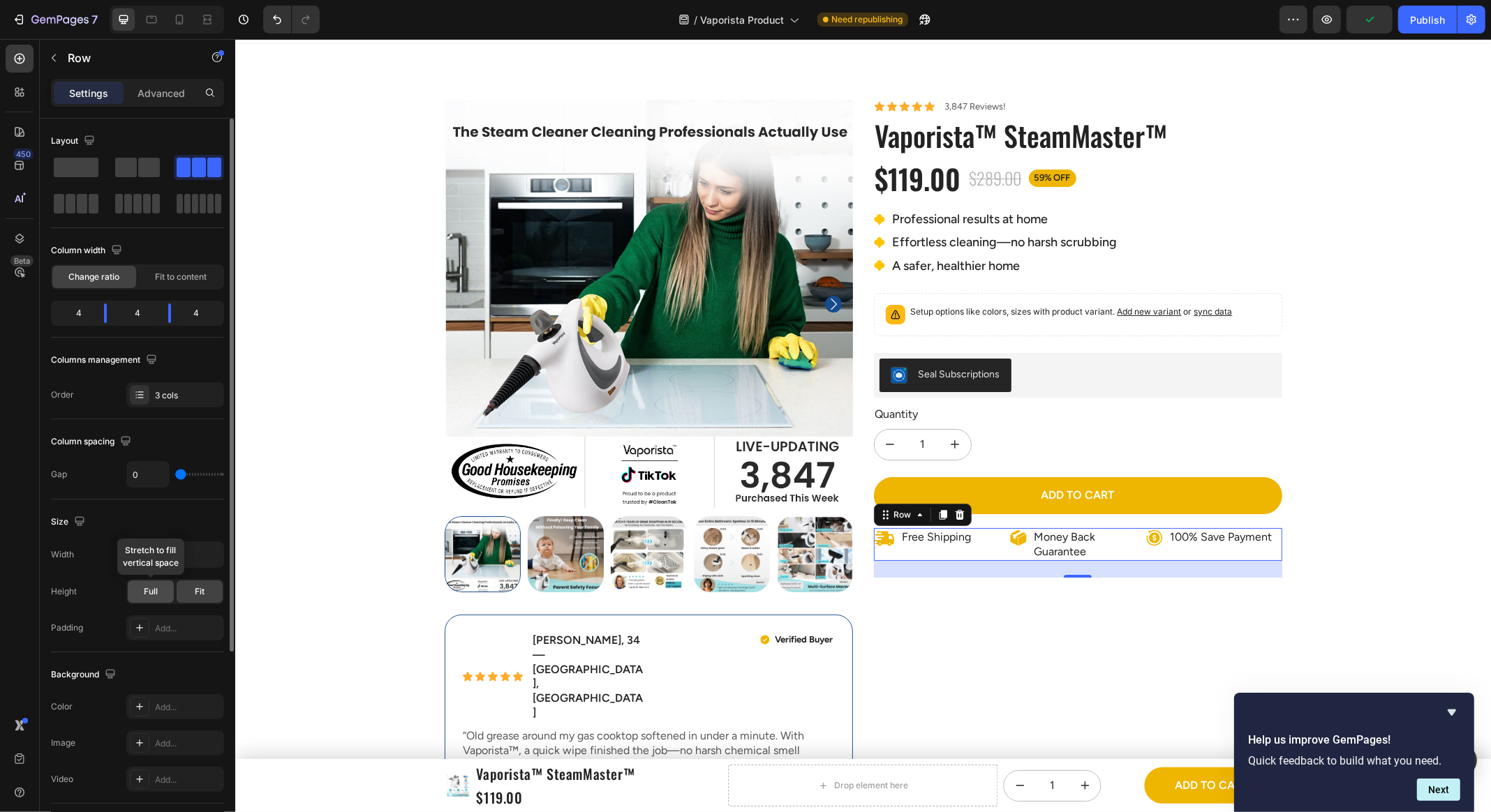
click at [163, 581] on div "Full" at bounding box center [151, 592] width 46 height 22
drag, startPoint x: 184, startPoint y: 552, endPoint x: 228, endPoint y: 552, distance: 44.0
click at [184, 552] on input "1200" at bounding box center [175, 555] width 96 height 25
click at [225, 555] on div at bounding box center [230, 485] width 10 height 733
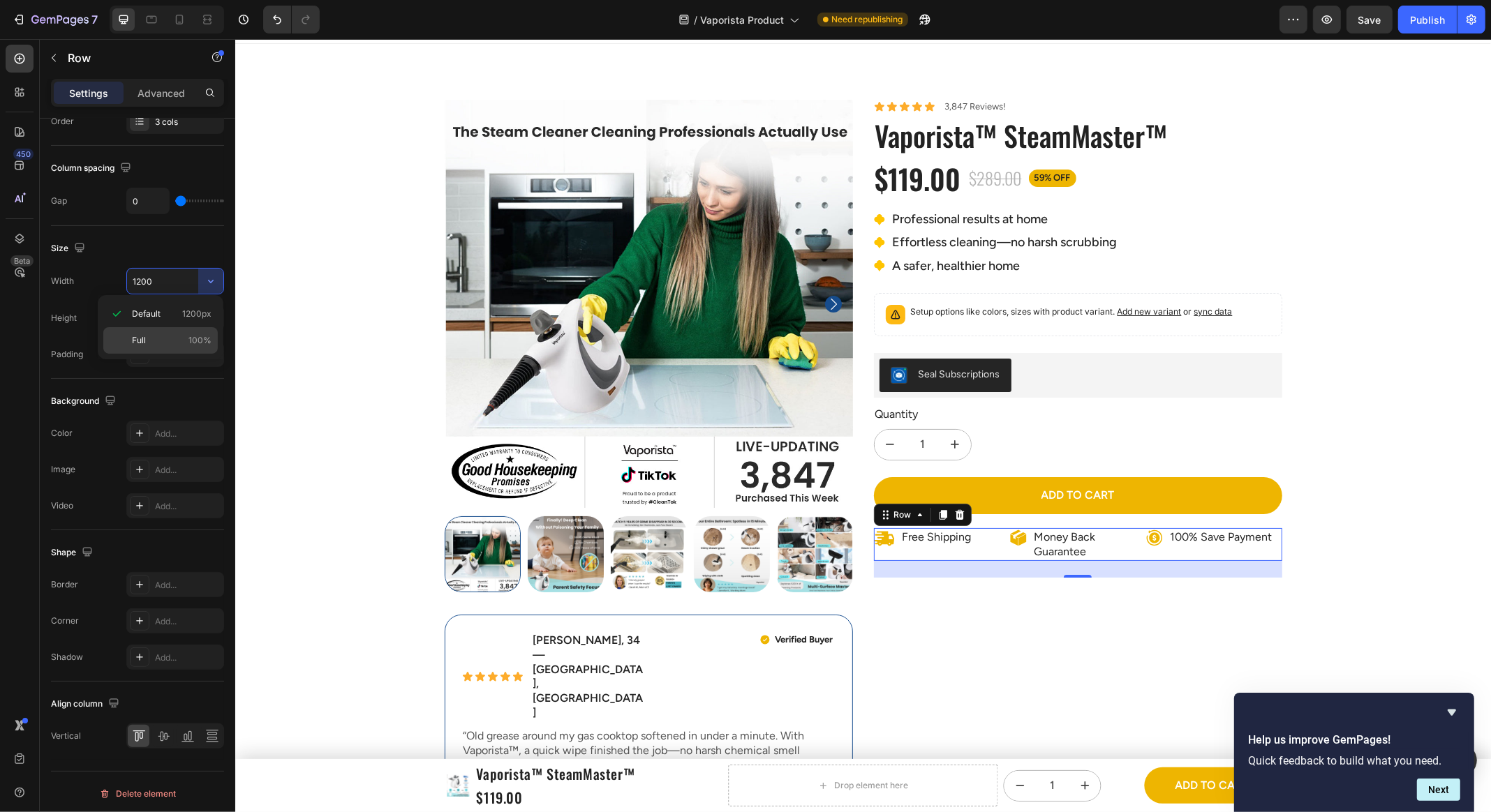
click at [187, 340] on p "Full 100%" at bounding box center [172, 340] width 80 height 13
type input "100%"
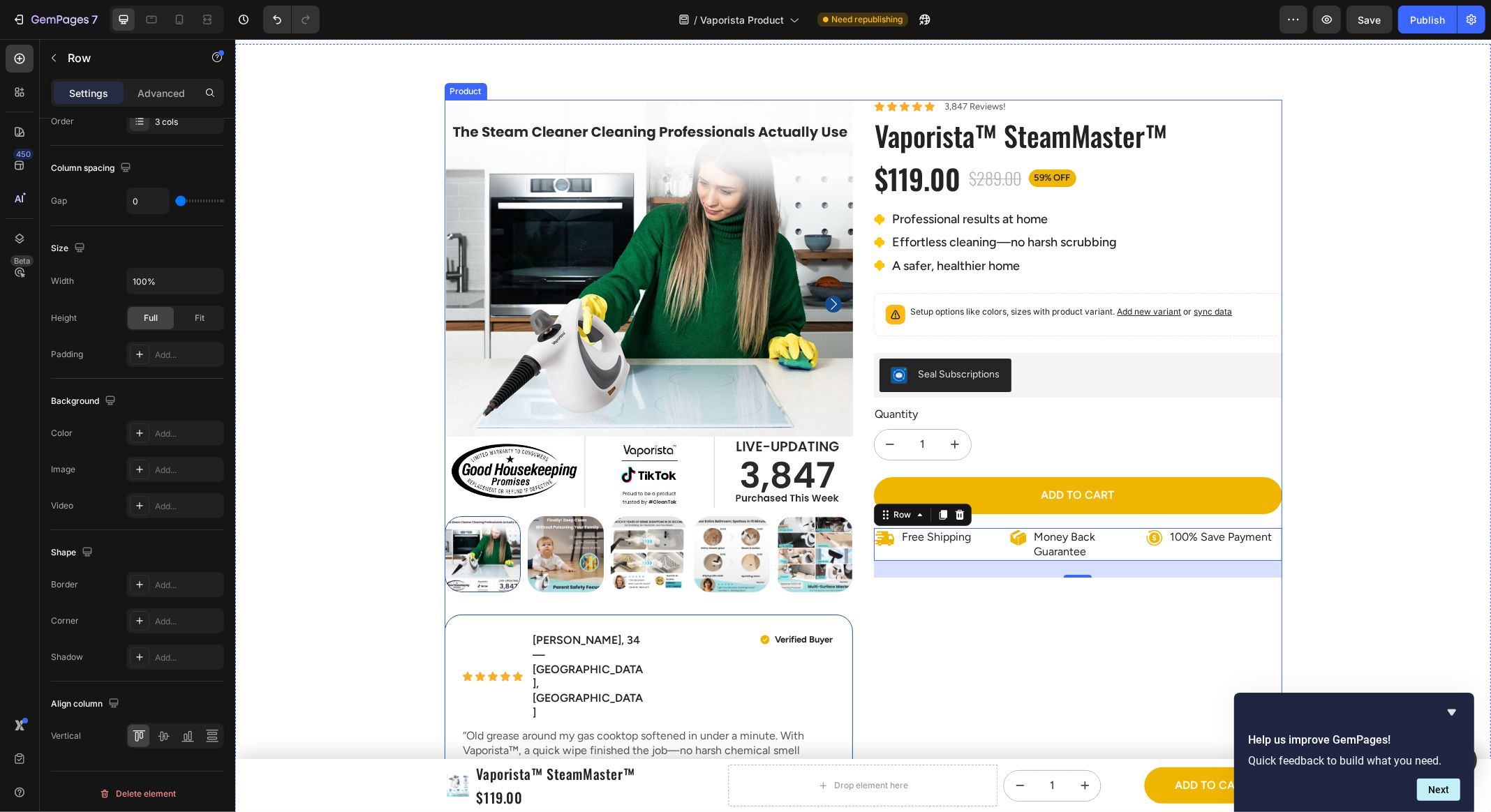
click at [1045, 688] on div "Icon Icon Icon Icon Icon Icon List 3,847 Reviews! Text Block Row Vaporista™ Ste…" at bounding box center [1077, 451] width 408 height 702
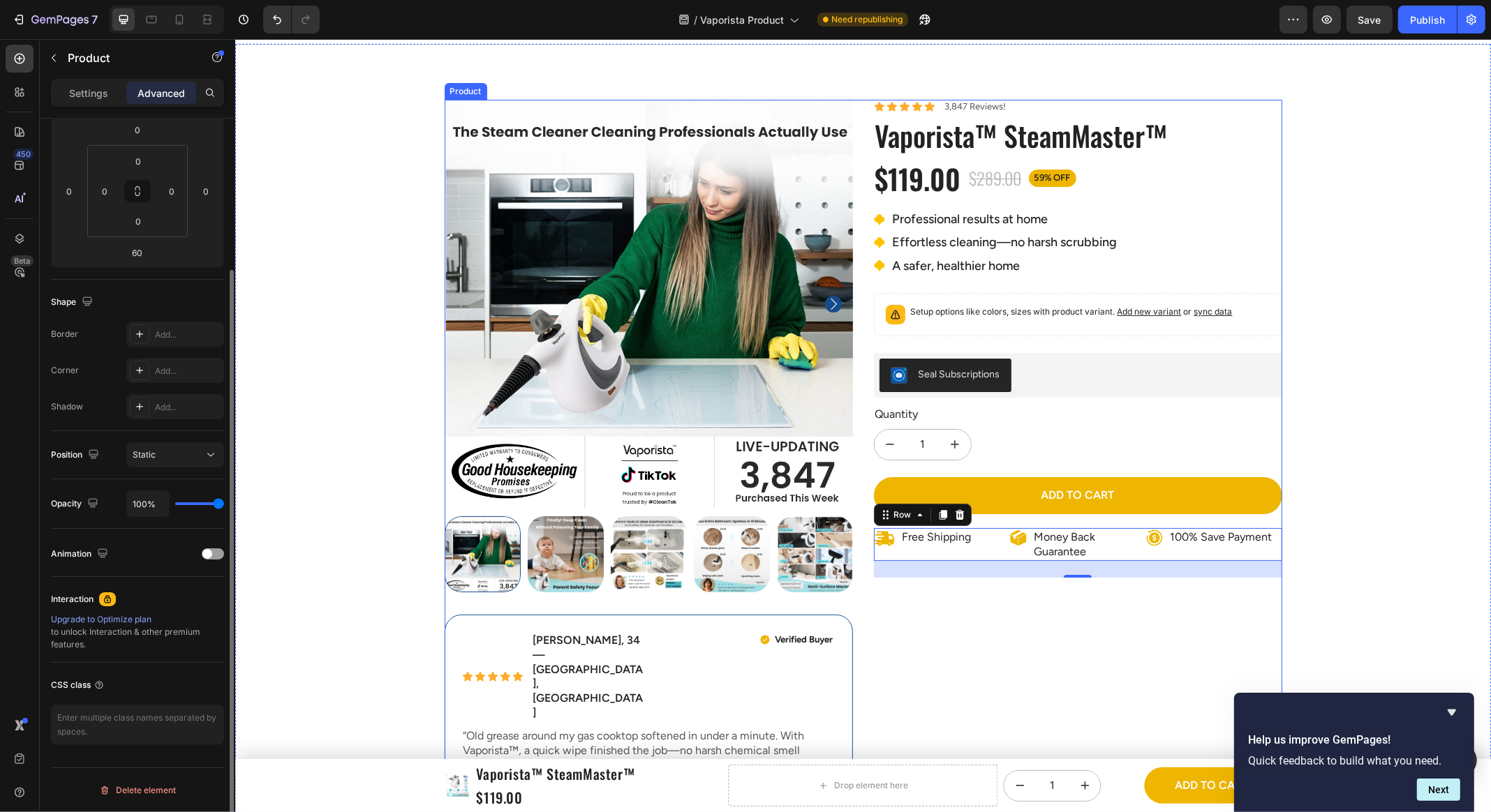
scroll to position [0, 0]
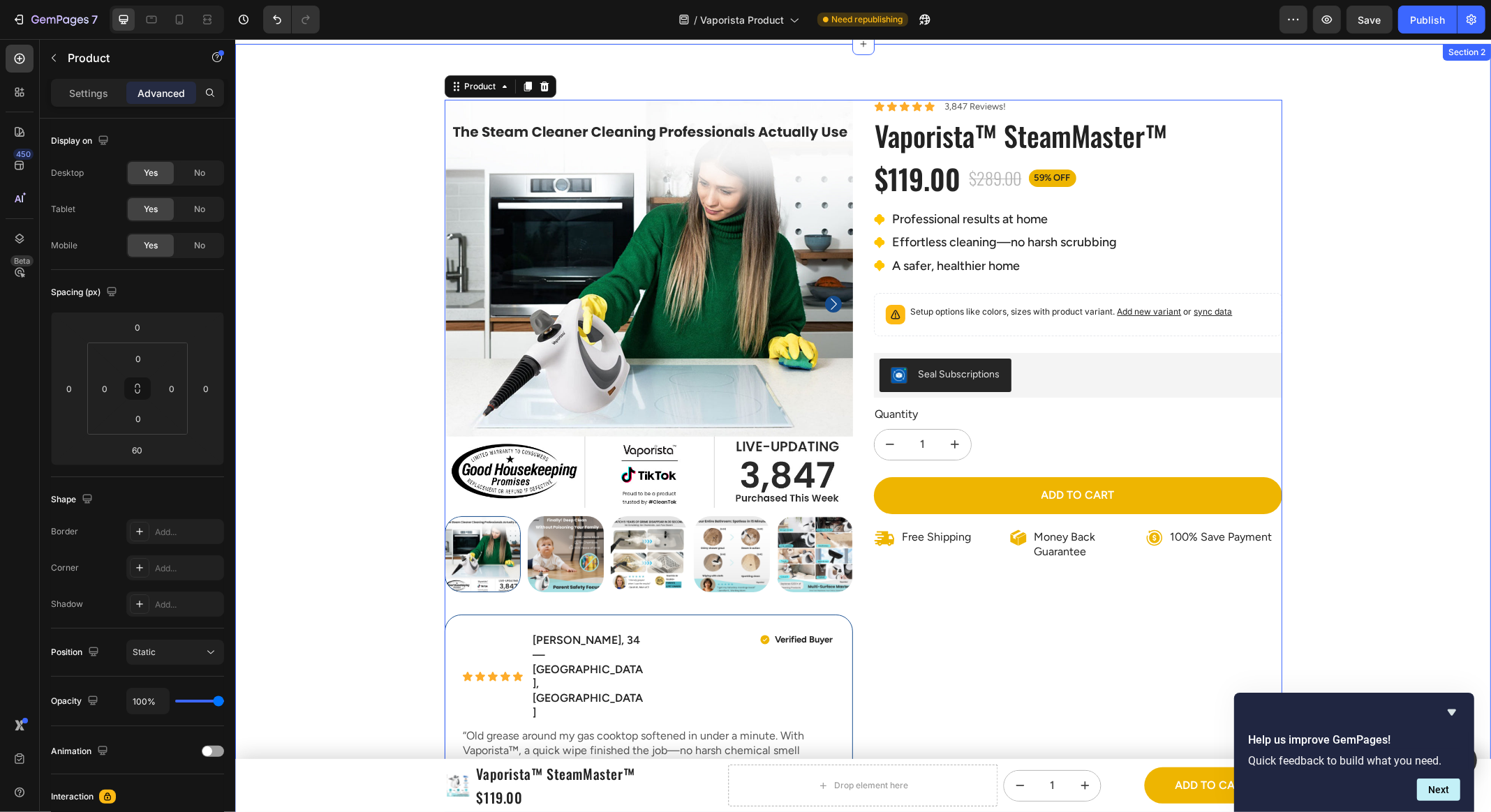
click at [1368, 390] on div "Product Images Icon Icon Icon Icon Icon Icon List Emily R., 34 — Austin, TX Tex…" at bounding box center [862, 753] width 1256 height 1307
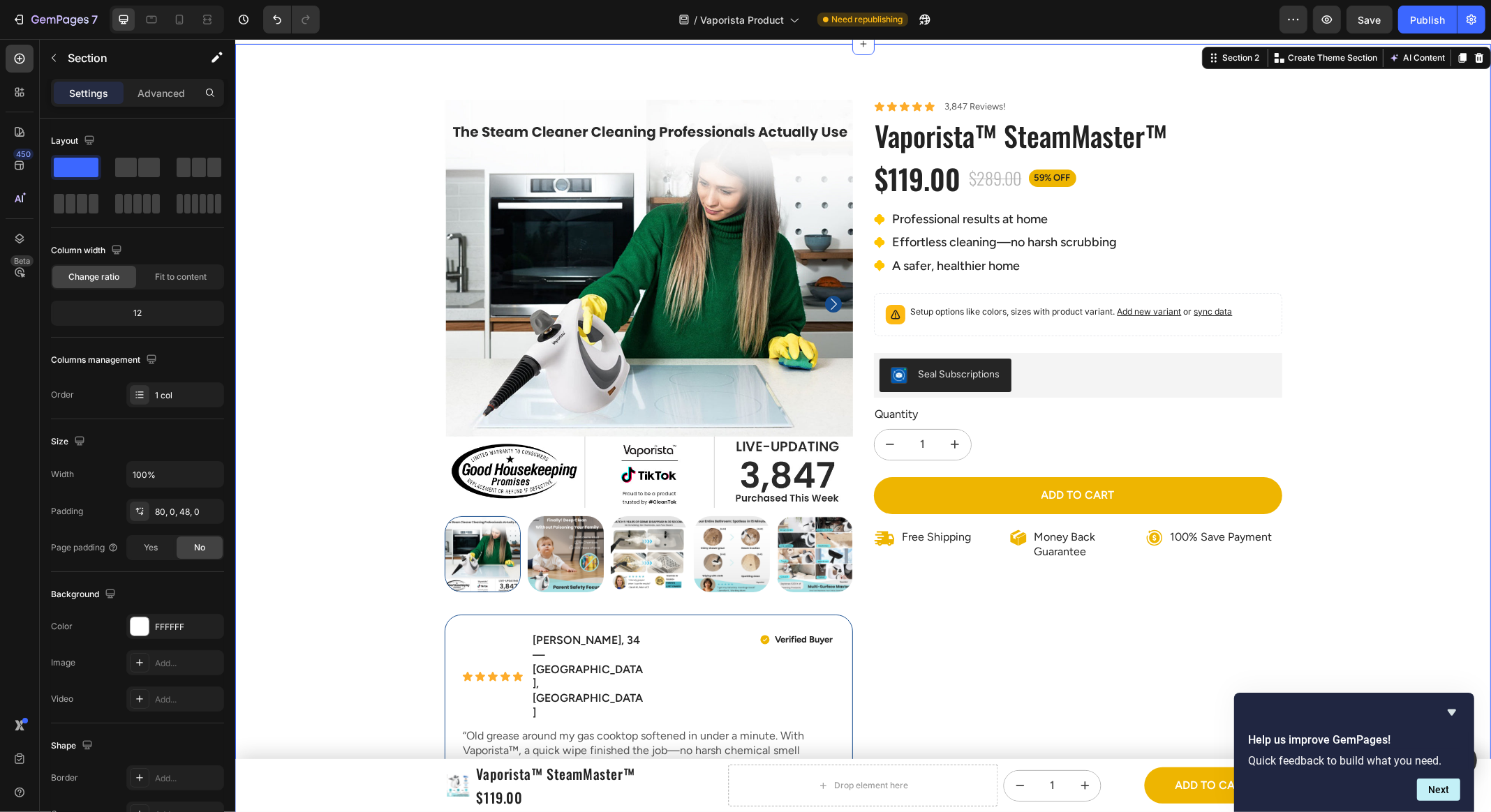
click at [1283, 449] on div "Product Images Icon Icon Icon Icon Icon Icon List Emily R., 34 — Austin, TX Tex…" at bounding box center [862, 753] width 1256 height 1307
click at [1279, 451] on div "1" at bounding box center [1077, 445] width 408 height 31
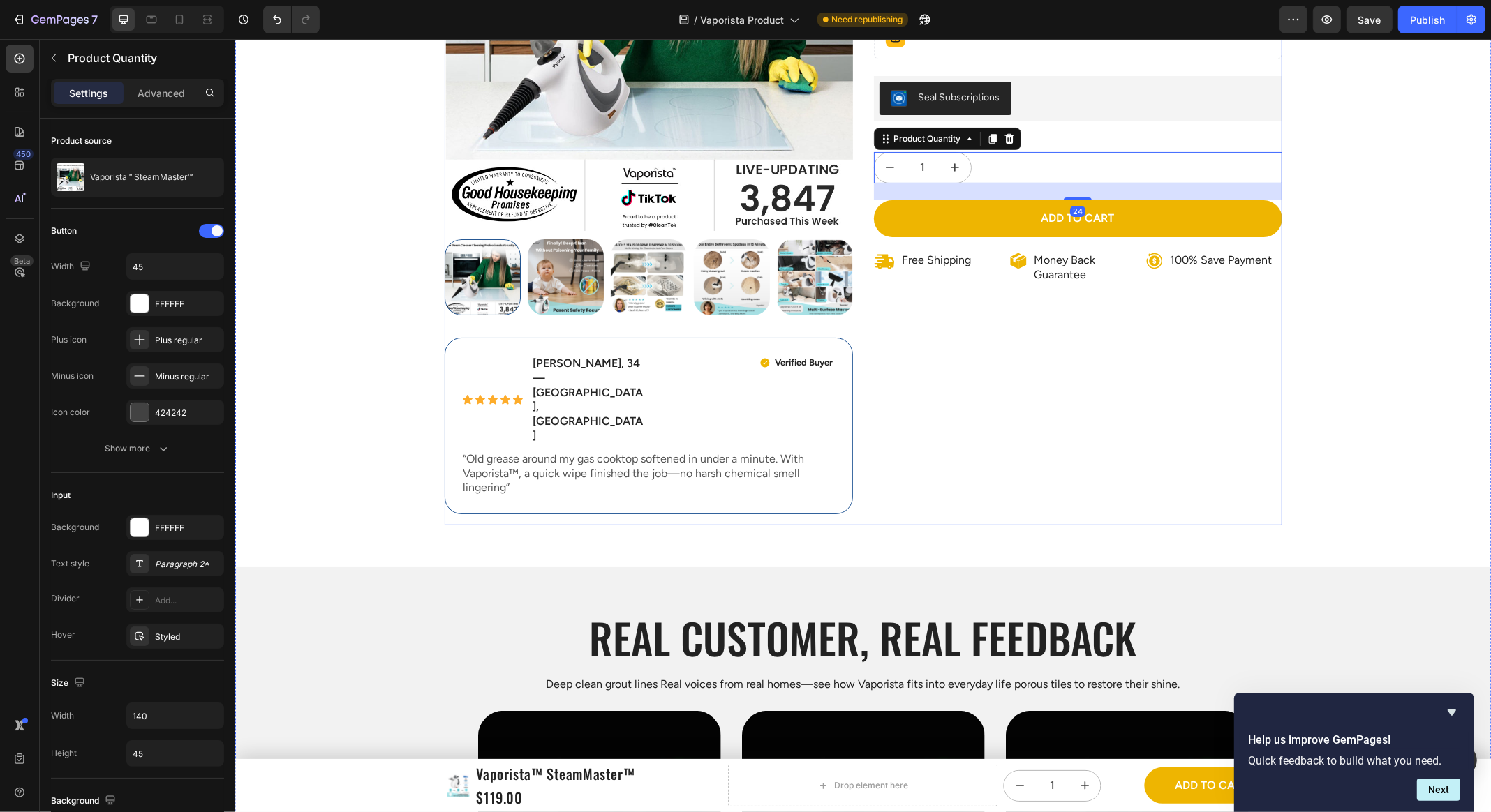
scroll to position [255, 0]
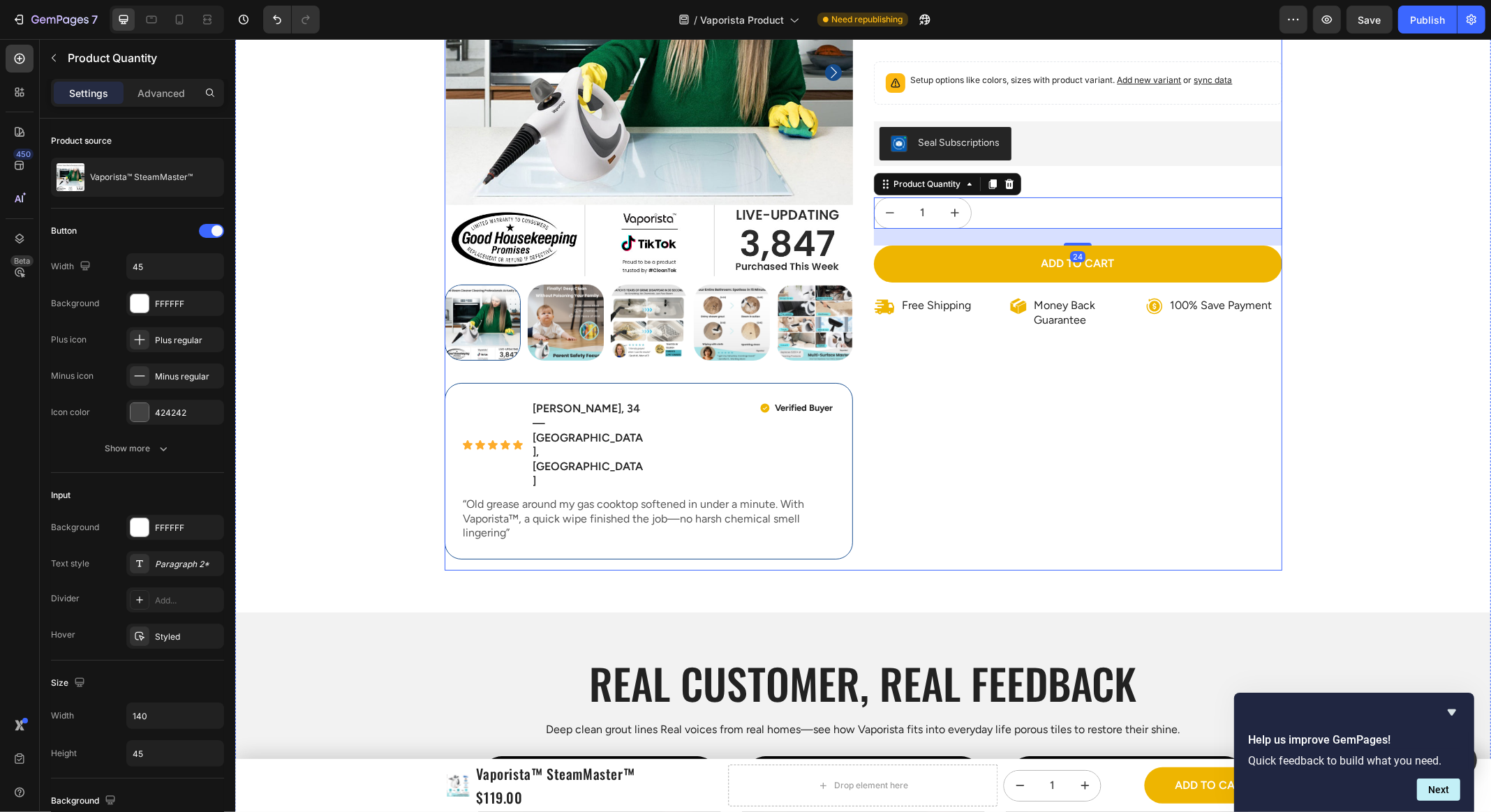
click at [863, 410] on div "Product Images Icon Icon Icon Icon Icon Icon List Emily R., 34 — Austin, TX Tex…" at bounding box center [863, 219] width 838 height 702
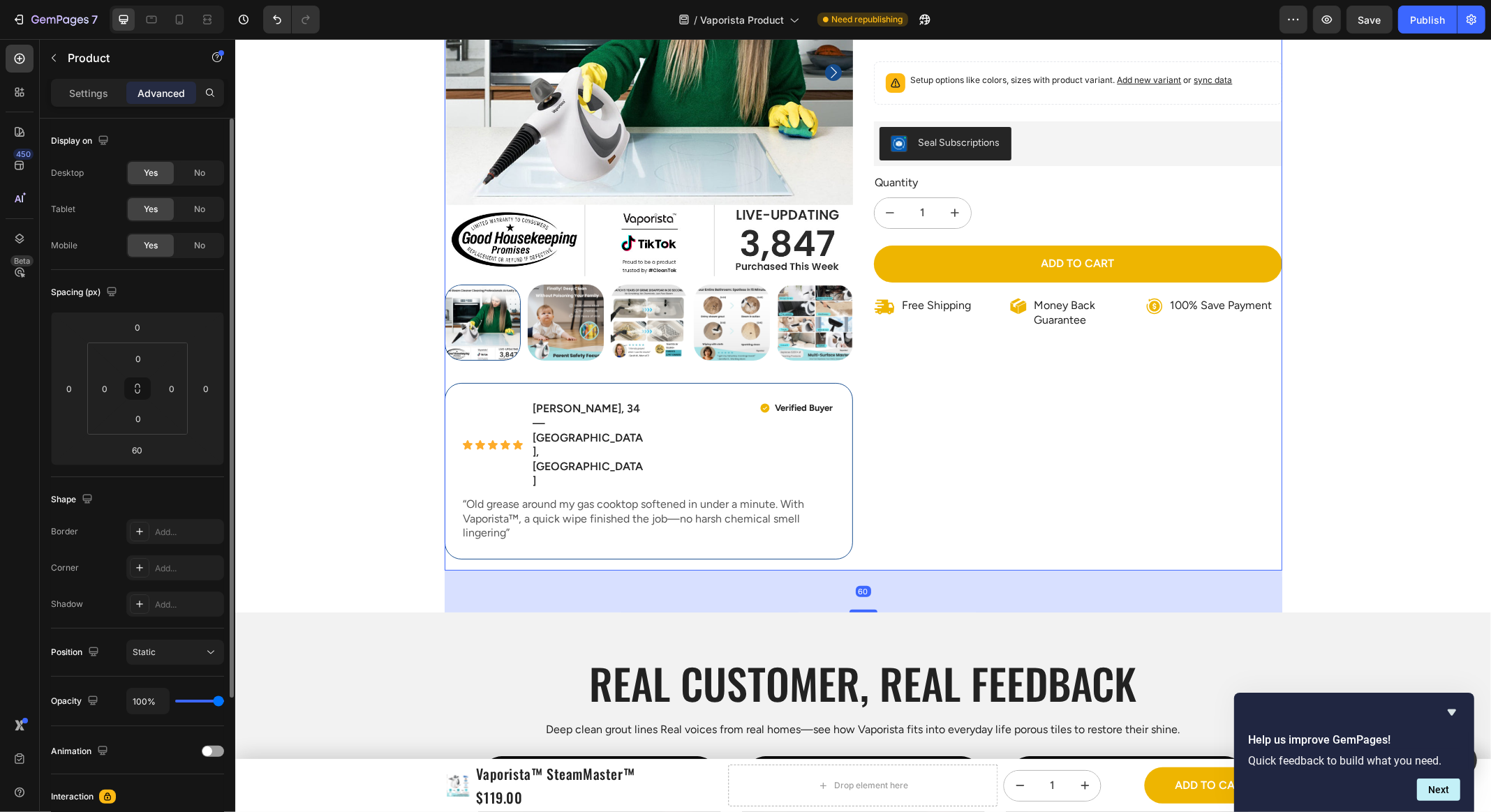
click at [95, 95] on p "Settings" at bounding box center [89, 93] width 39 height 15
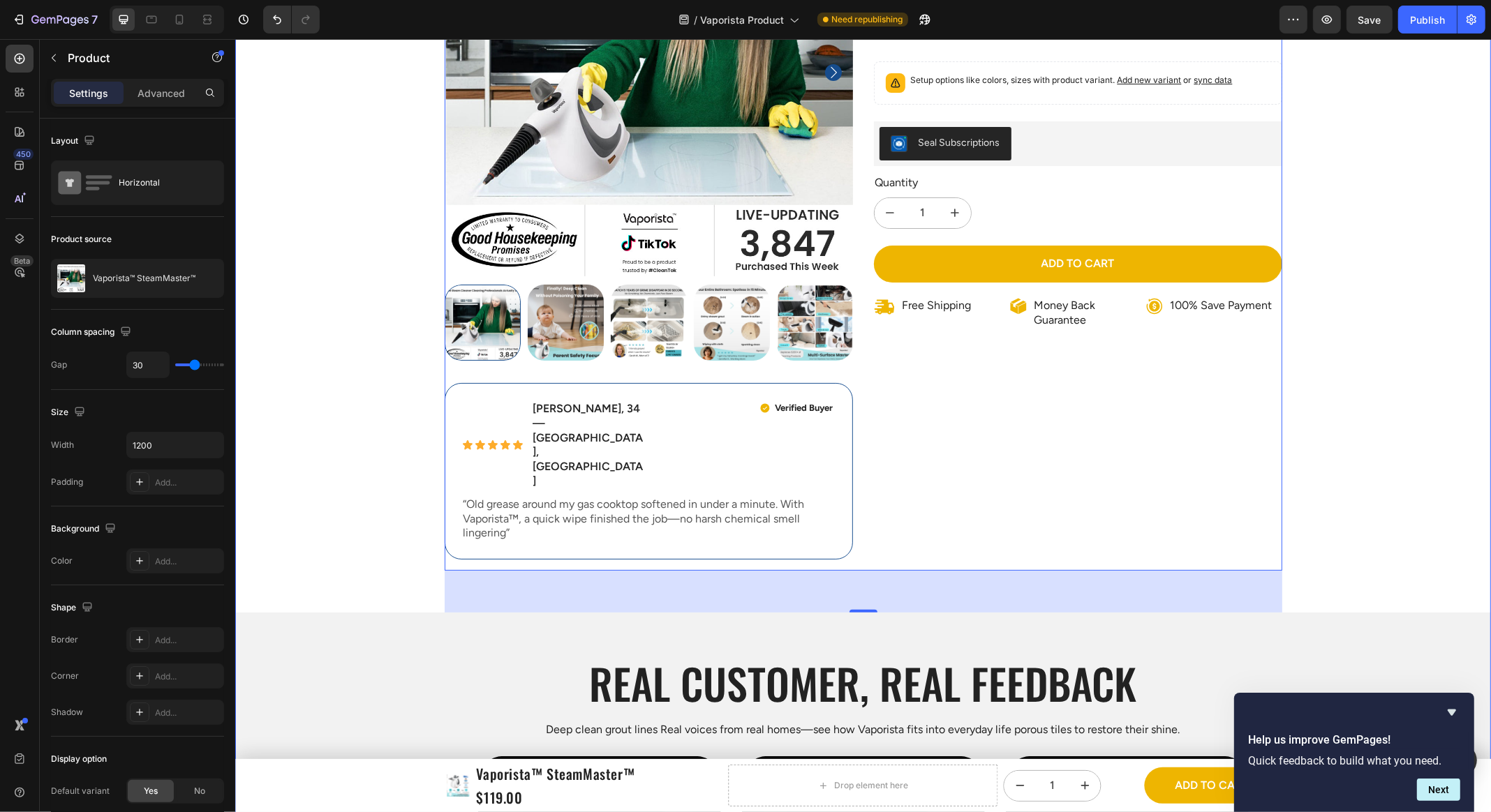
click at [1370, 316] on div "Product Images Icon Icon Icon Icon Icon Icon List Emily R., 34 — Austin, TX Tex…" at bounding box center [862, 521] width 1256 height 1307
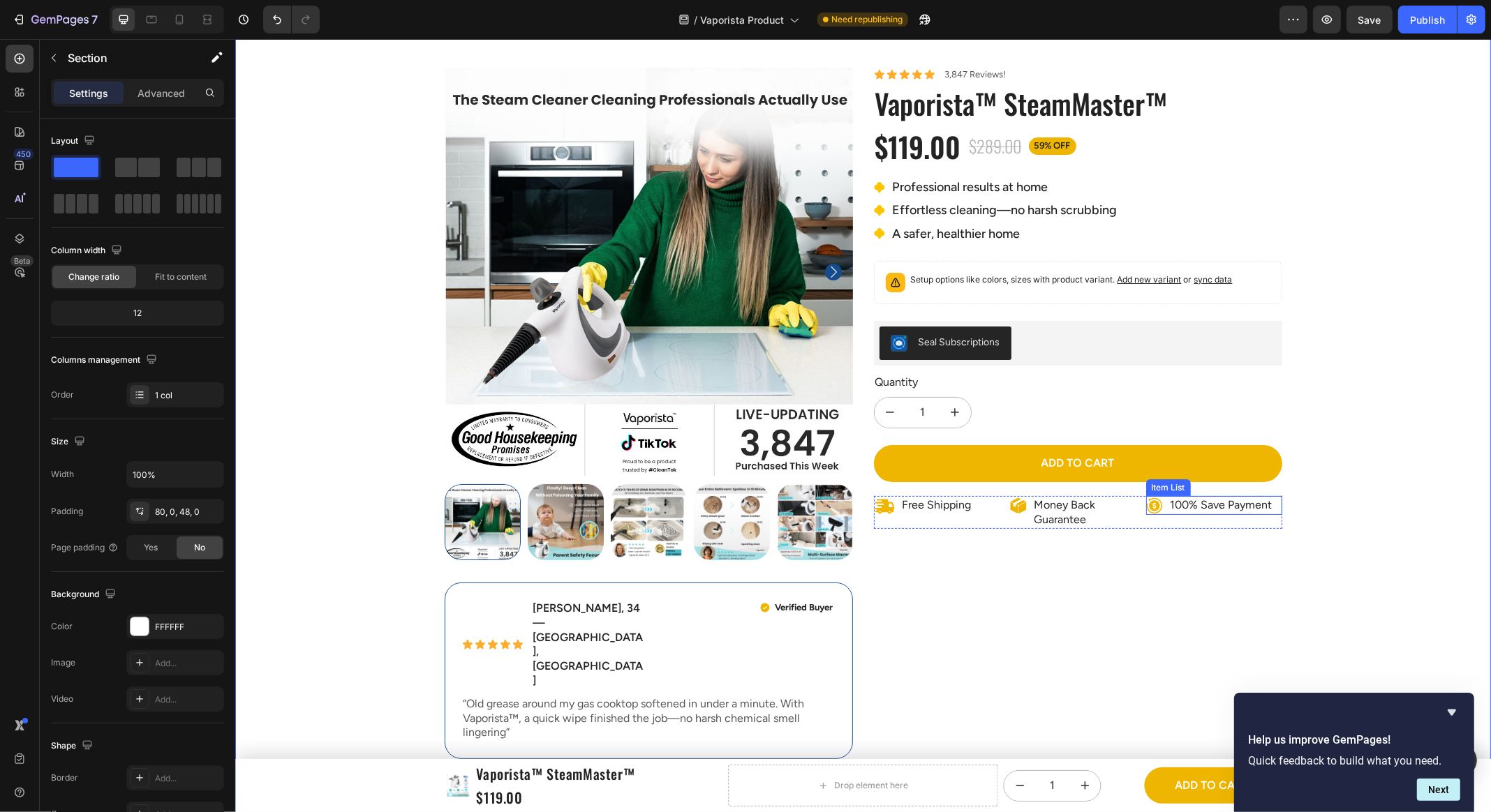
scroll to position [16, 0]
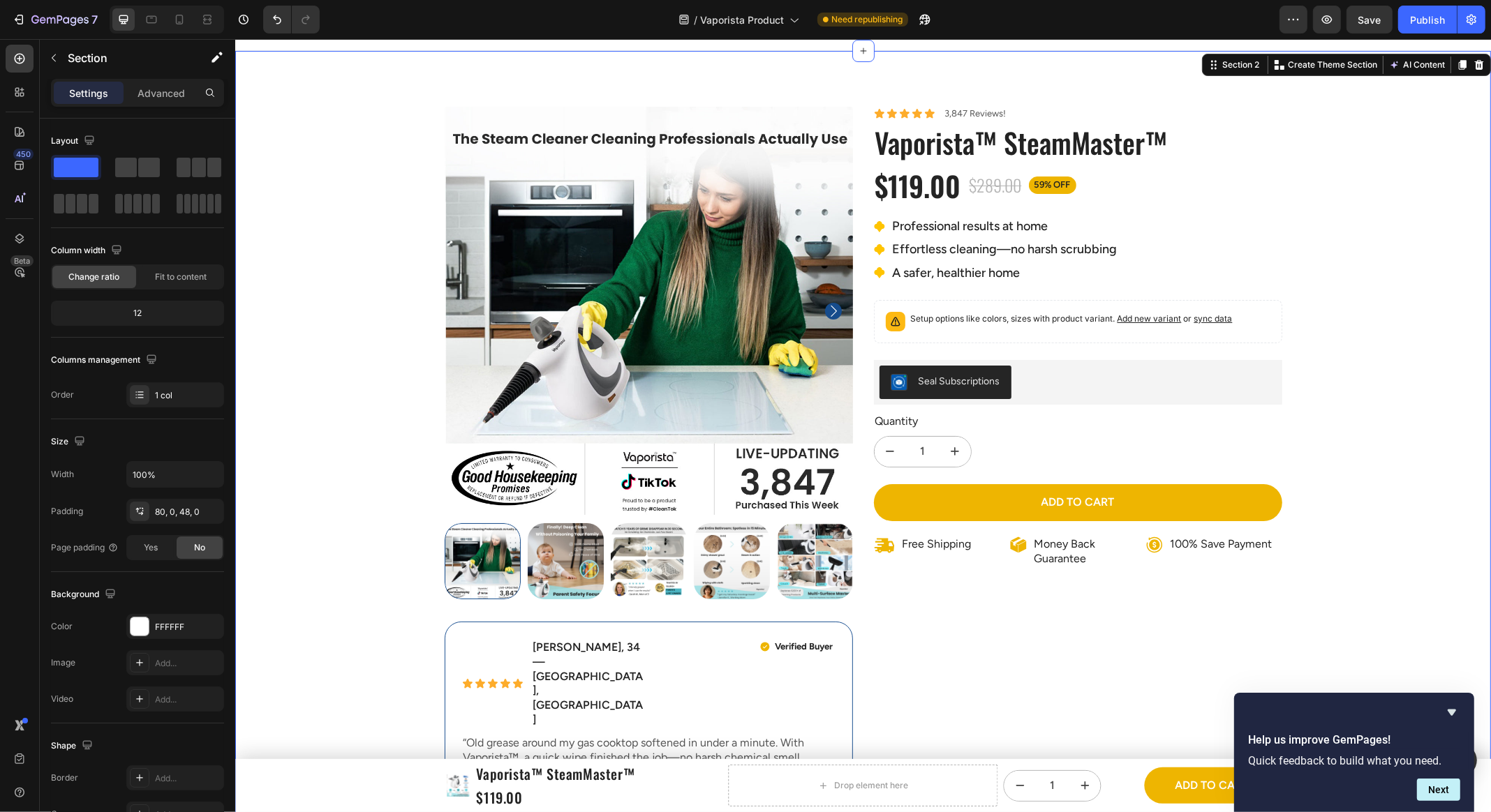
click at [1375, 337] on div "Product Images Icon Icon Icon Icon Icon Icon List Emily R., 34 — Austin, TX Tex…" at bounding box center [862, 760] width 1256 height 1307
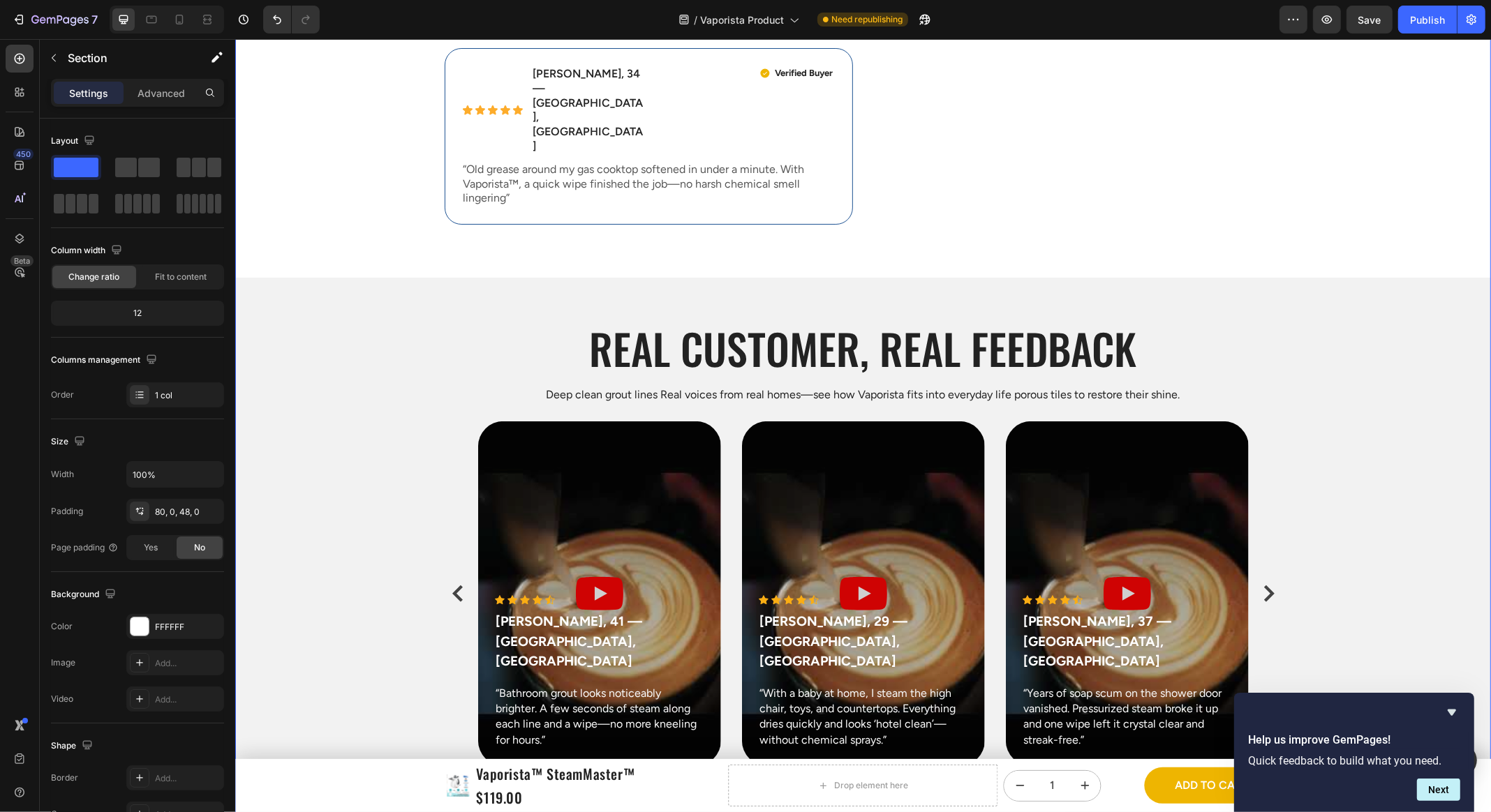
scroll to position [617, 0]
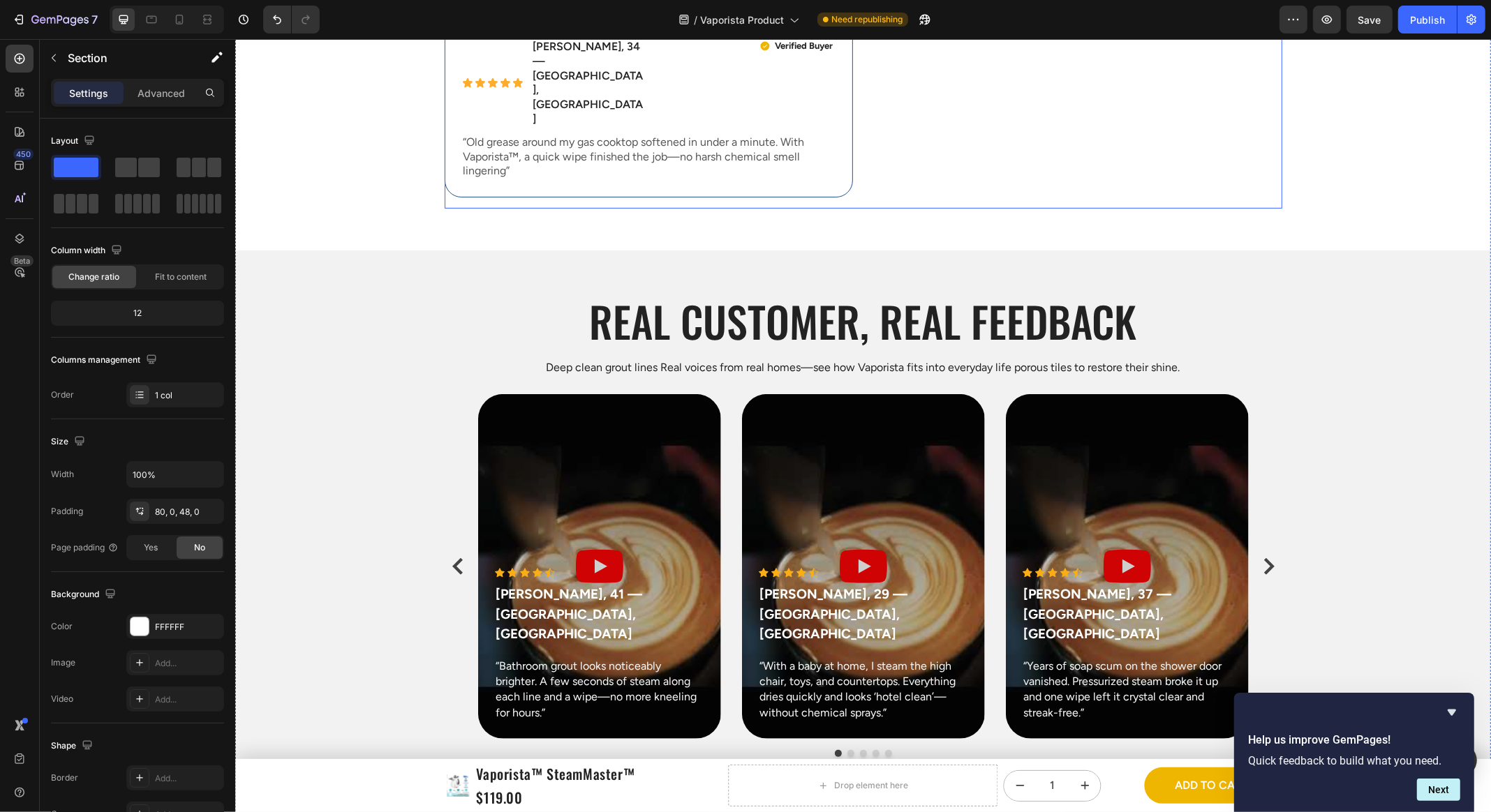
click at [842, 134] on div "Icon Icon Icon Icon Icon Icon List Emily R., 34 — Austin, TX Text Block Row Ver…" at bounding box center [648, 109] width 408 height 177
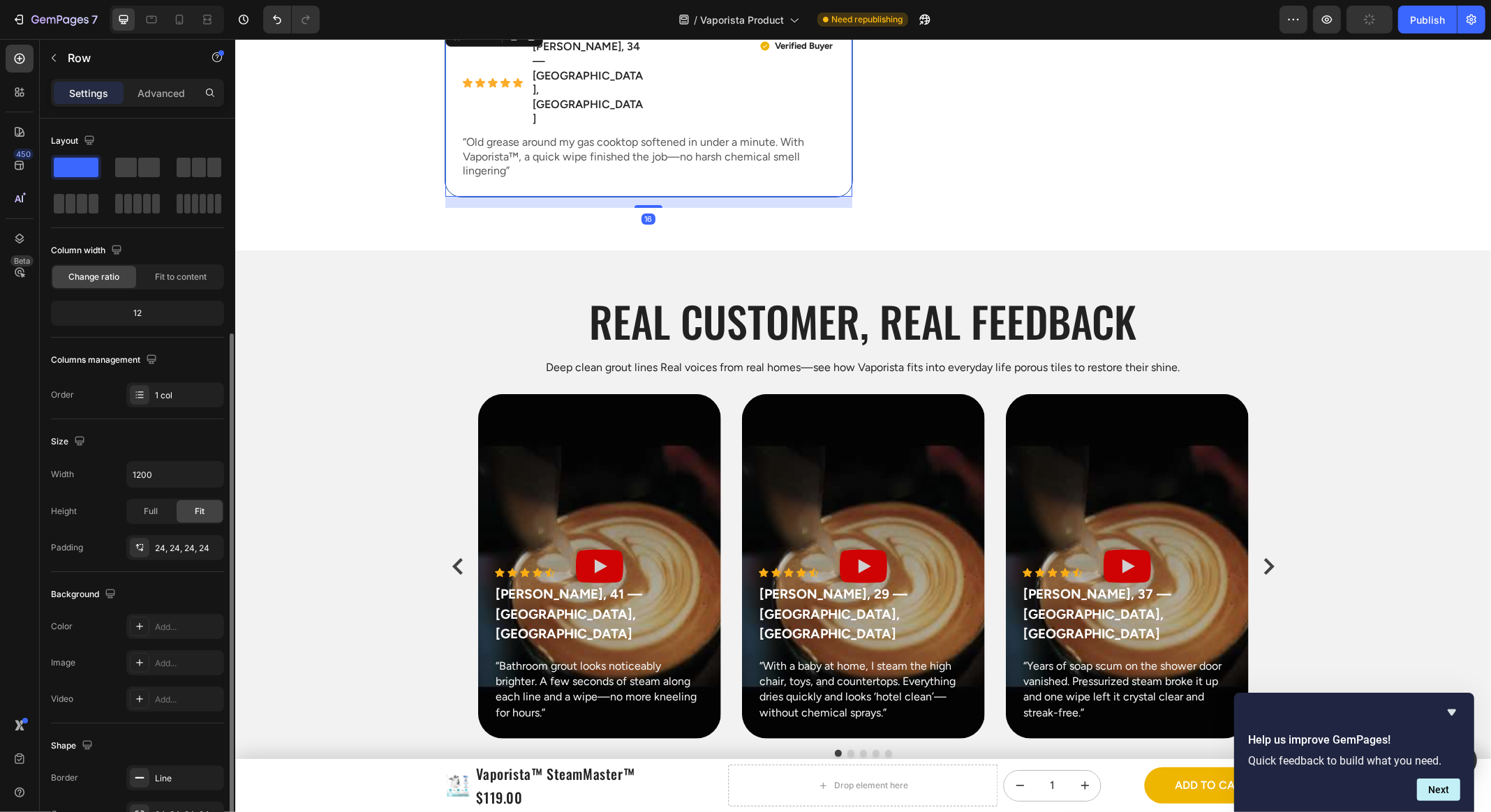
scroll to position [115, 0]
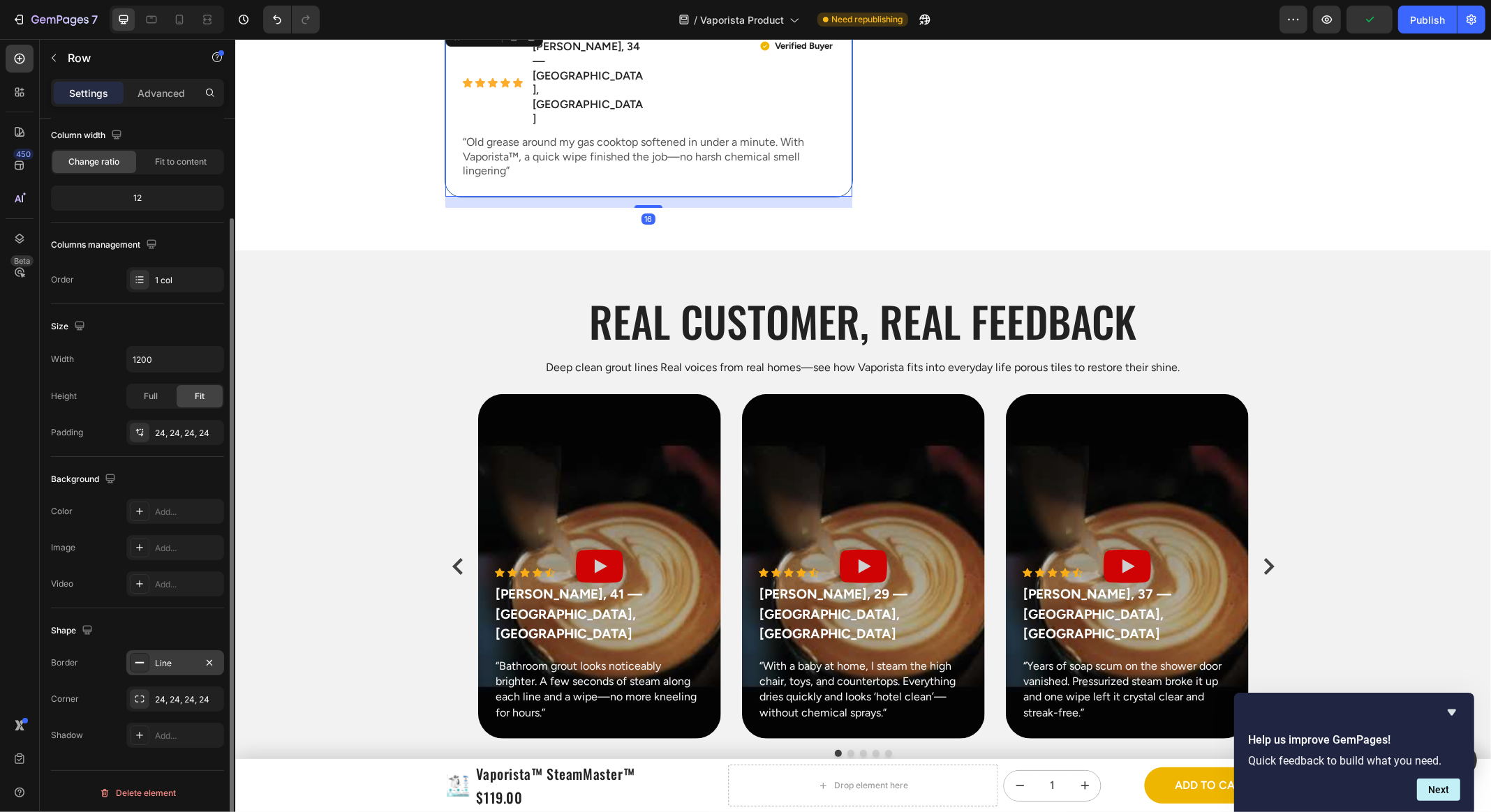
click at [172, 658] on div "Line" at bounding box center [175, 663] width 40 height 13
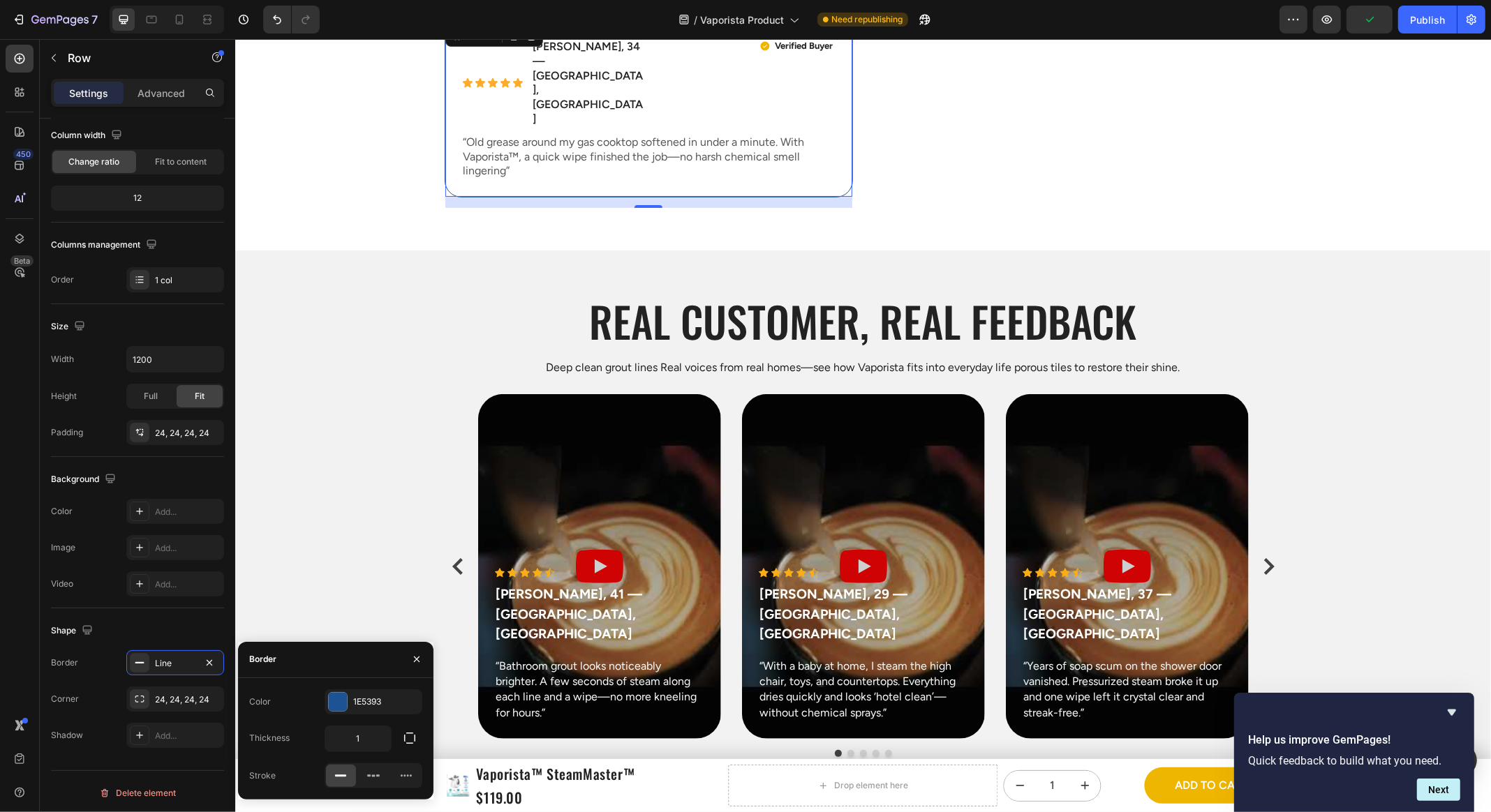
click at [334, 687] on div "Color 1E5393 Thickness 1 Stroke" at bounding box center [336, 739] width 196 height 122
click at [334, 703] on div at bounding box center [337, 702] width 18 height 18
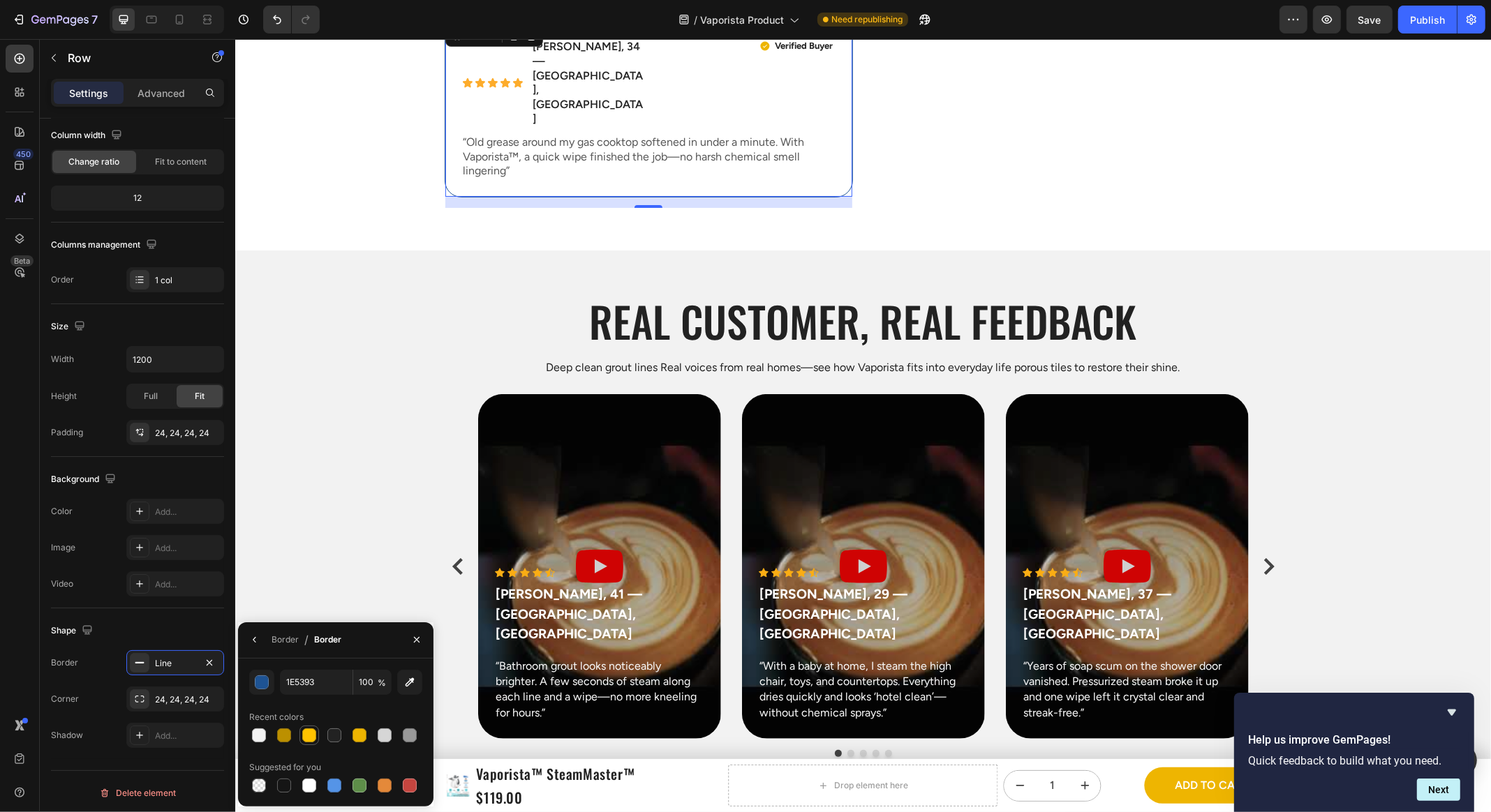
click at [314, 736] on div at bounding box center [309, 735] width 14 height 14
type input "FFC300"
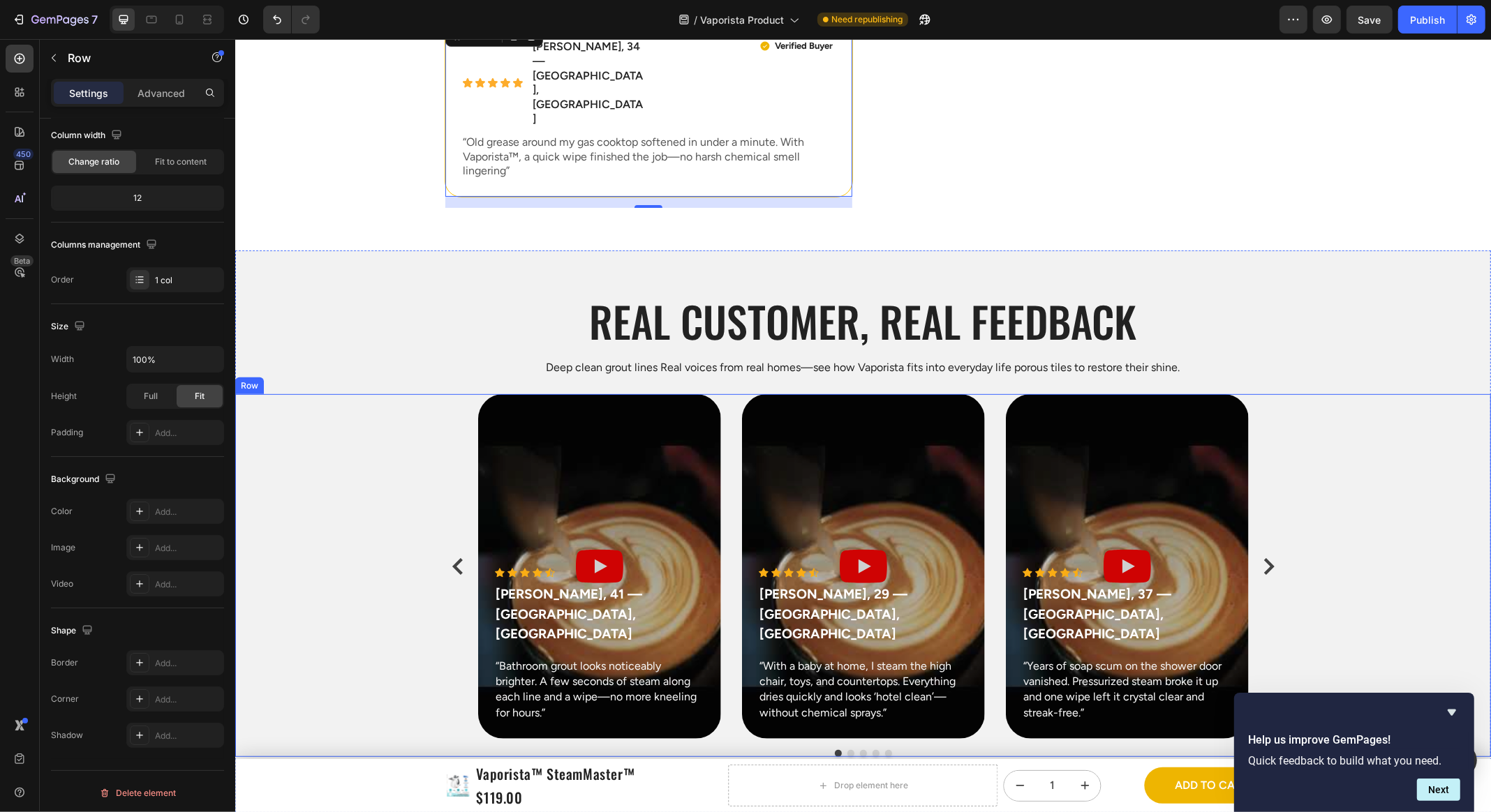
click at [392, 496] on div "Icon Icon Icon Icon Icon Icon List Hoz Marcus P., 41 — Seattle, WA Text block “…" at bounding box center [862, 575] width 1256 height 363
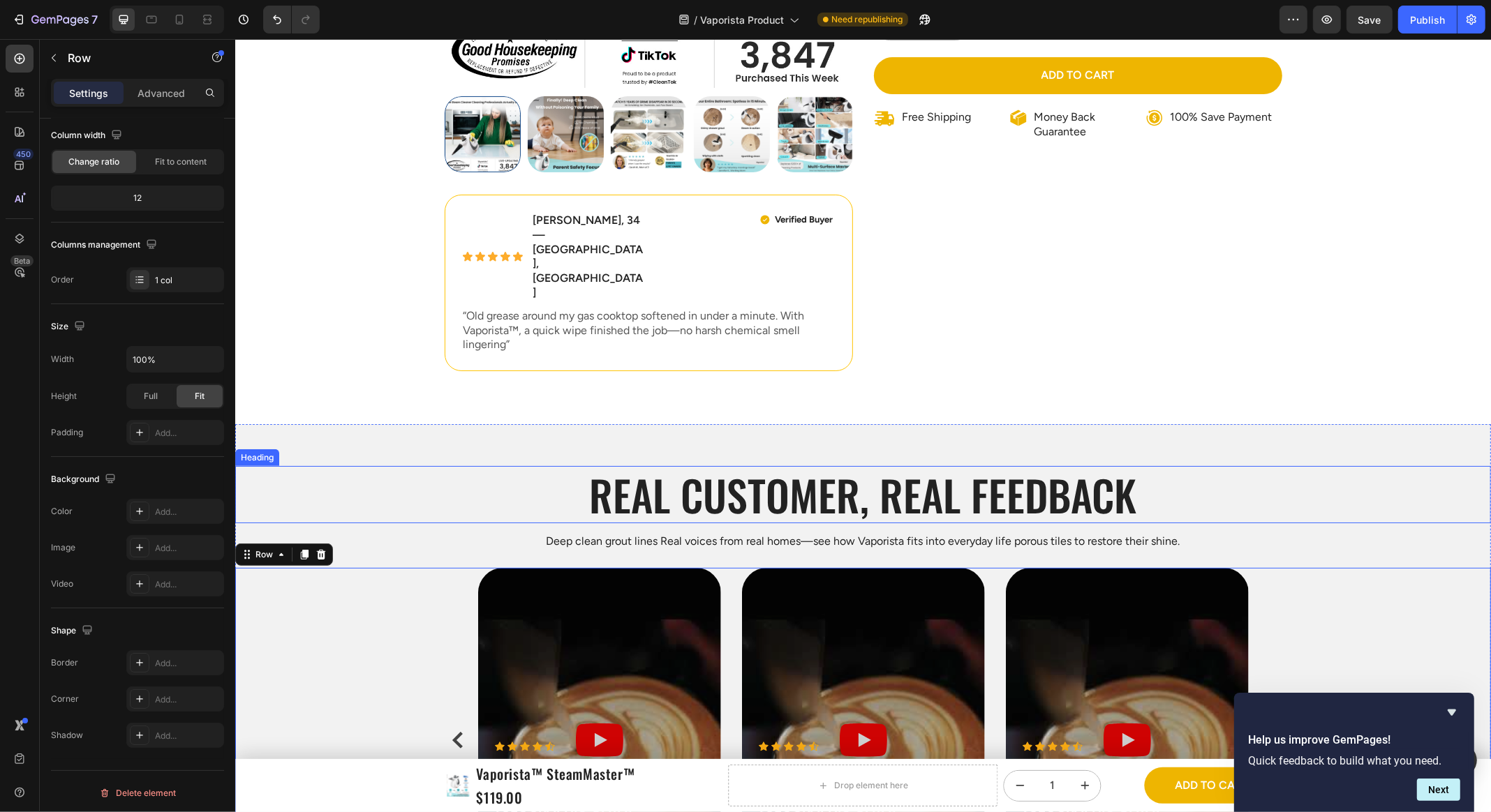
scroll to position [396, 0]
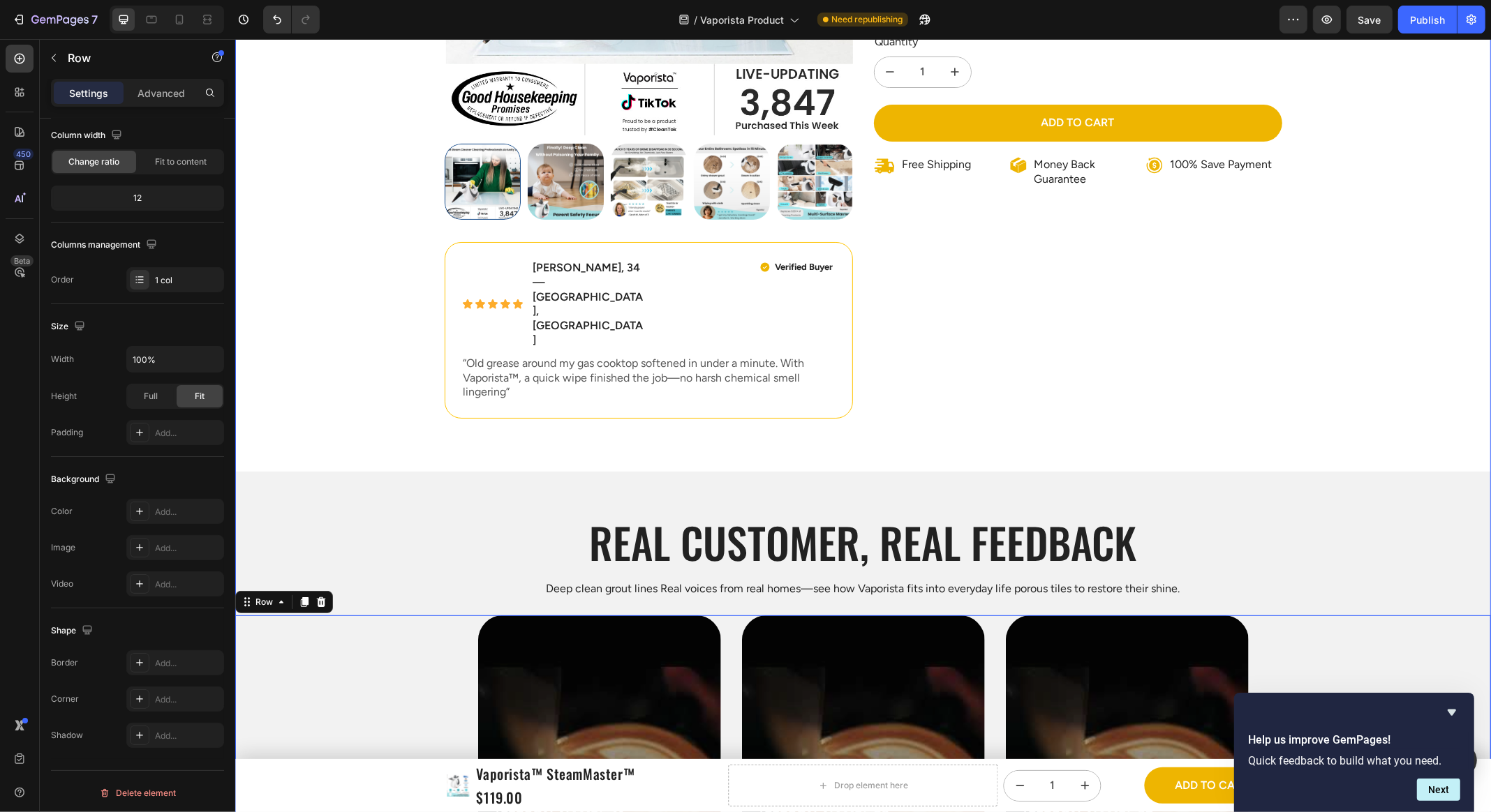
click at [1218, 373] on div "Product Images Icon Icon Icon Icon Icon Icon List Emily R., 34 — Austin, TX Tex…" at bounding box center [862, 380] width 1256 height 1307
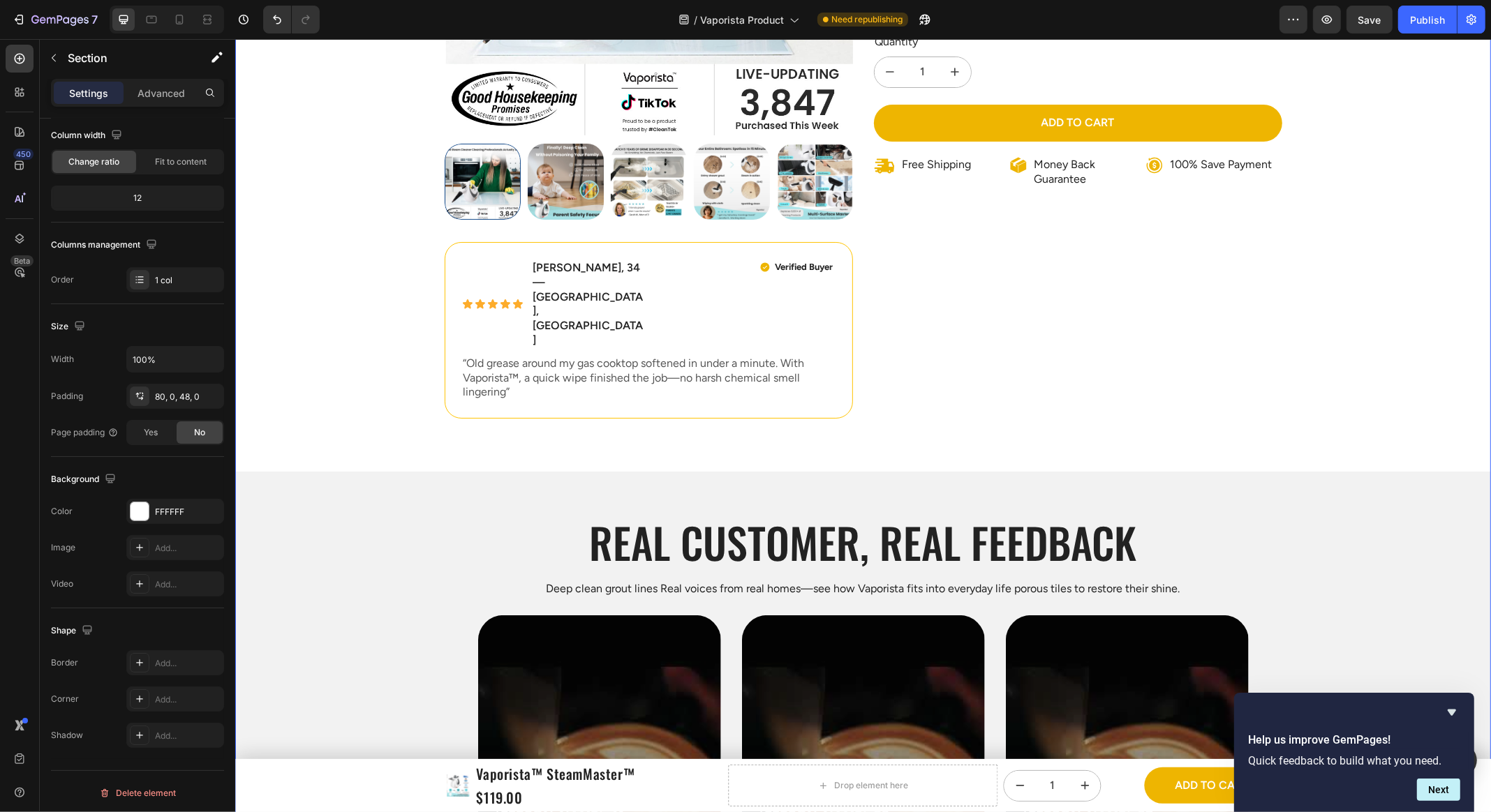
scroll to position [0, 0]
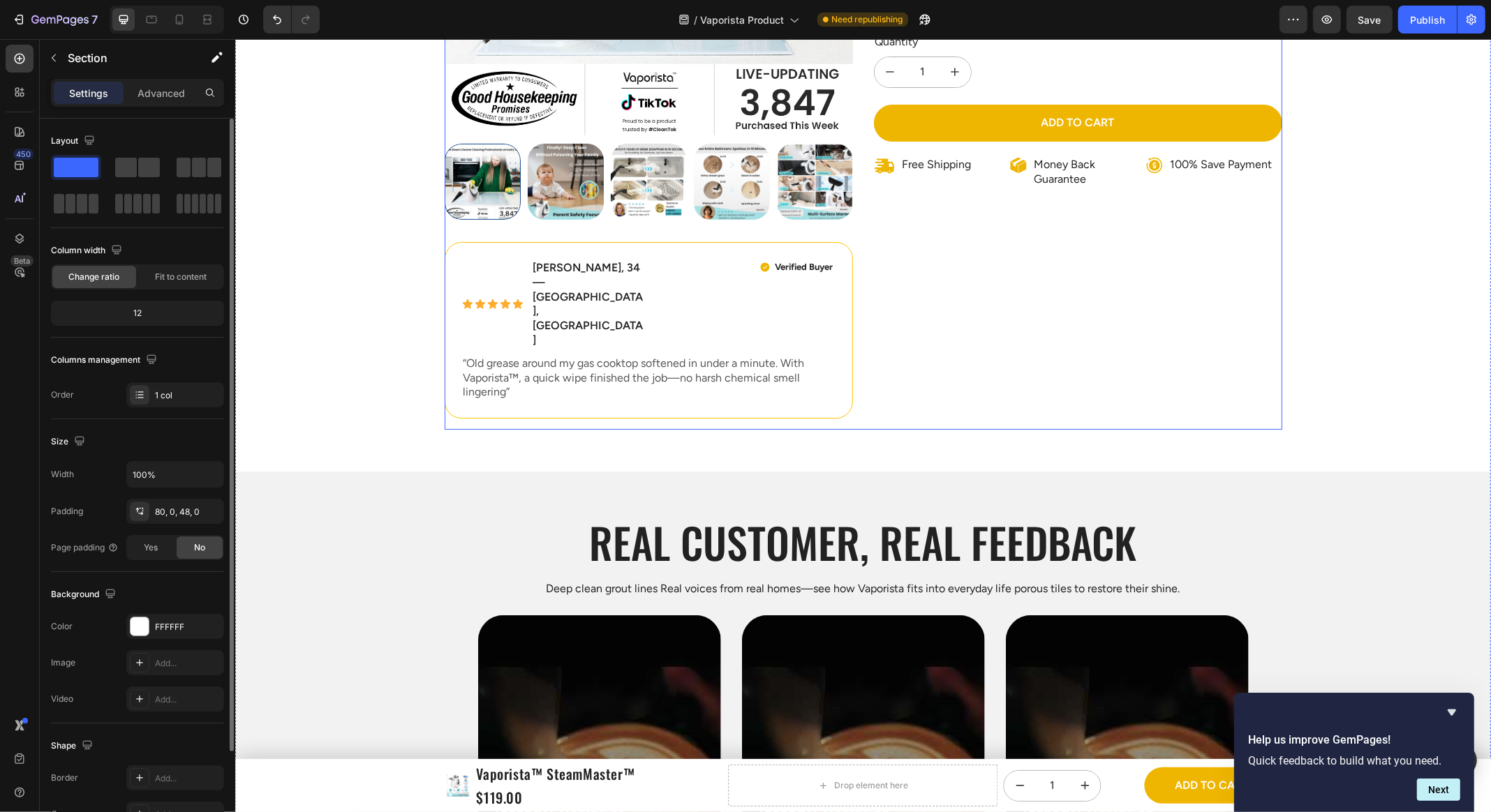
click at [1339, 346] on div "Product Images Icon Icon Icon Icon Icon Icon List Emily R., 34 — Austin, TX Tex…" at bounding box center [862, 380] width 1256 height 1307
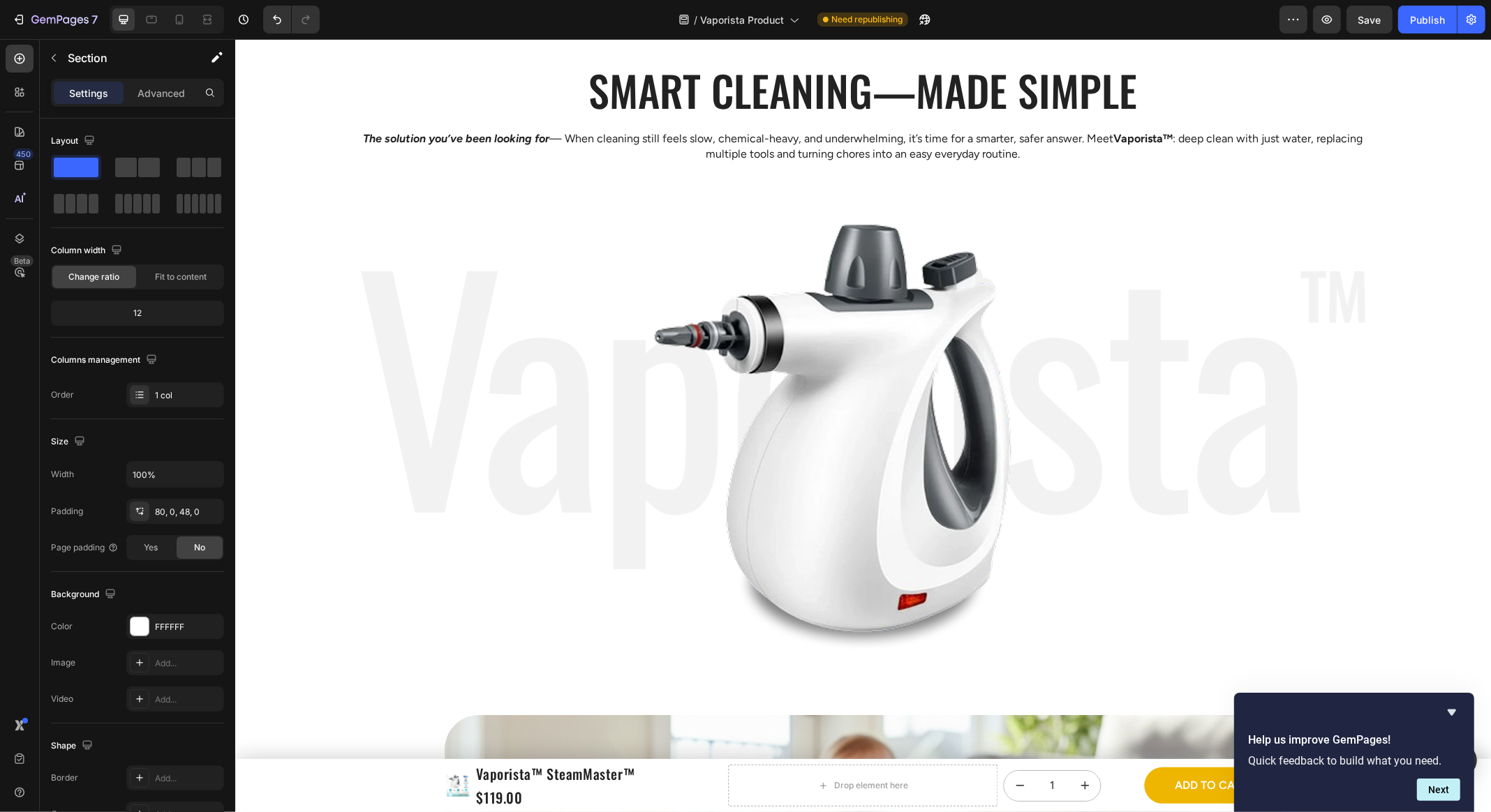
scroll to position [2080, 0]
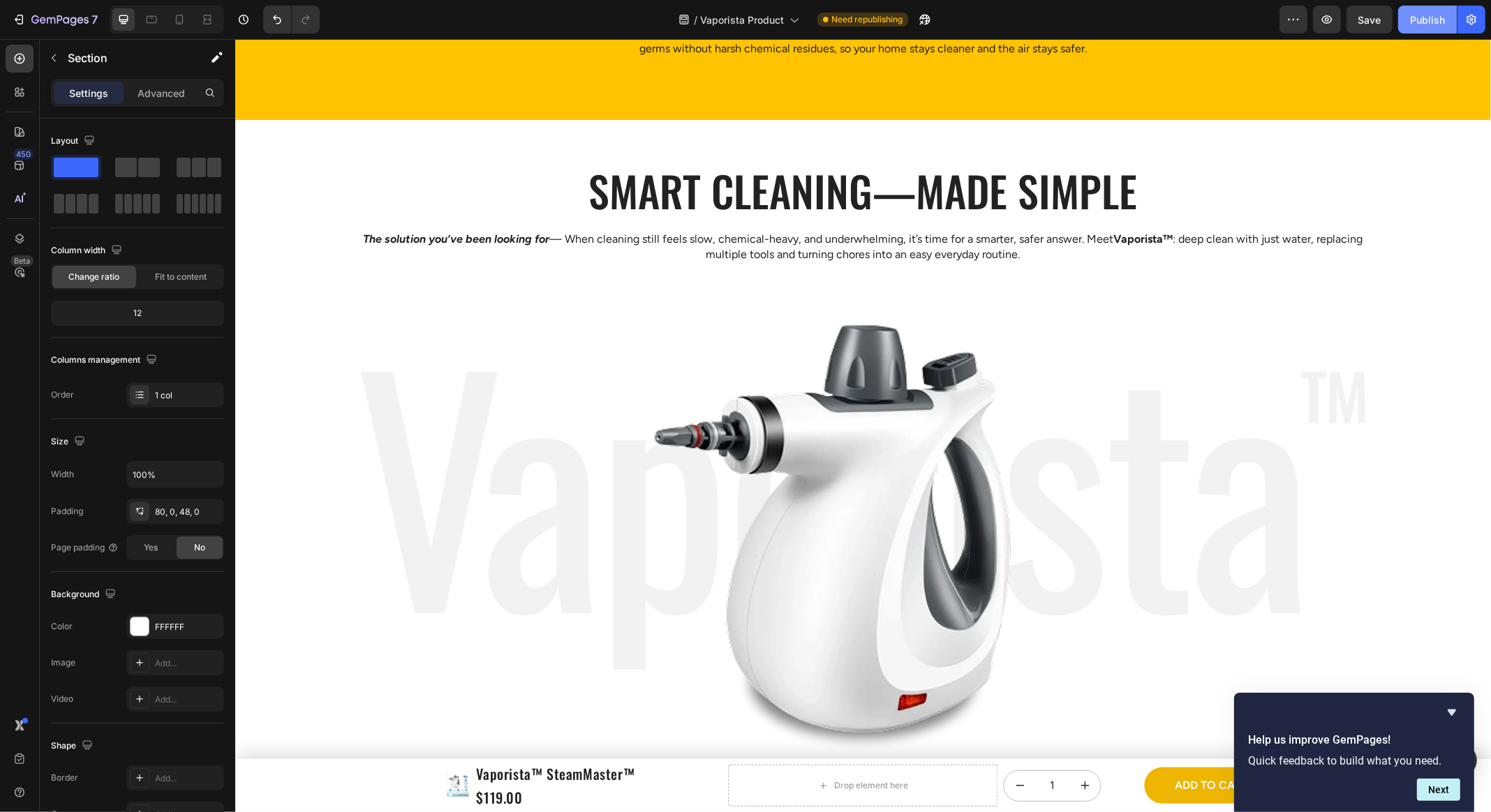
click at [1431, 24] on div "Publish" at bounding box center [1427, 20] width 35 height 15
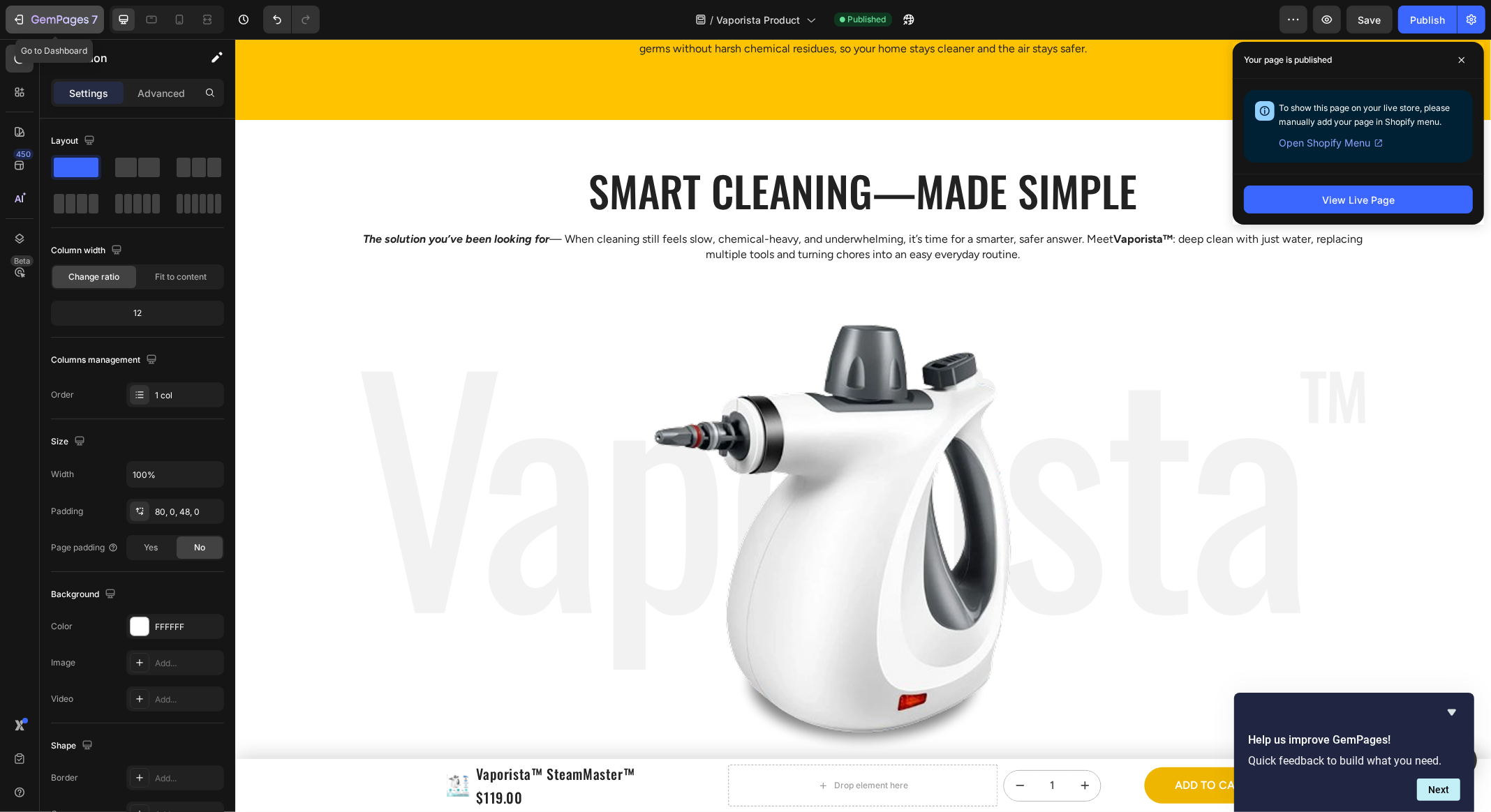
click at [33, 25] on icon "button" at bounding box center [60, 21] width 57 height 12
